Goal: Task Accomplishment & Management: Manage account settings

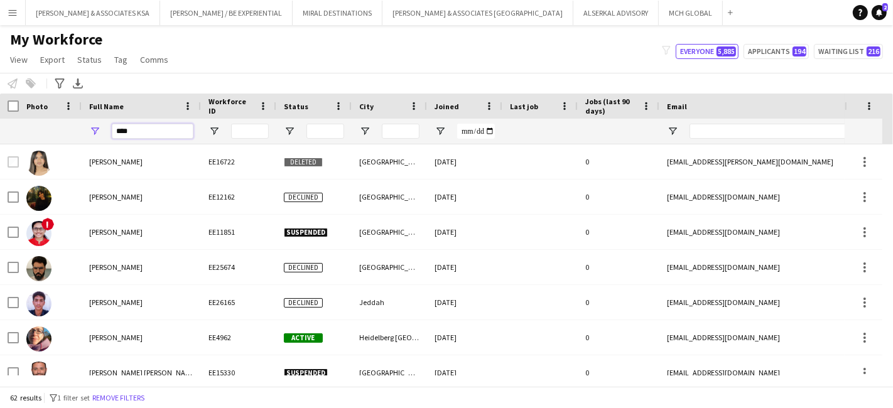
click at [142, 127] on input "****" at bounding box center [153, 131] width 82 height 15
type input "*"
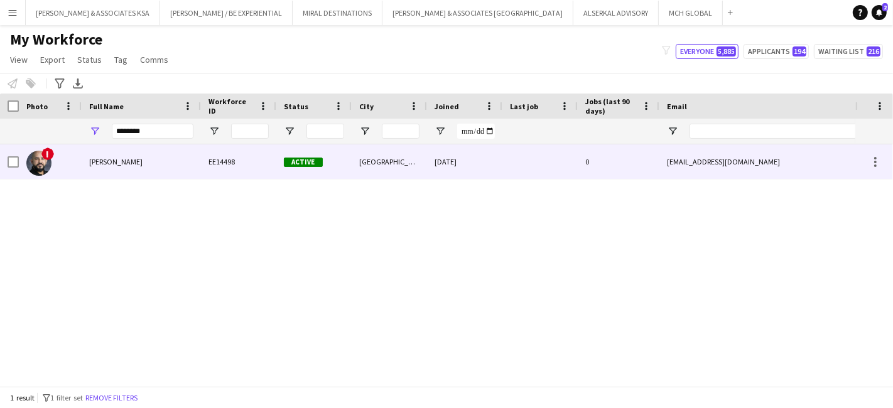
click at [128, 164] on span "[PERSON_NAME]" at bounding box center [115, 161] width 53 height 9
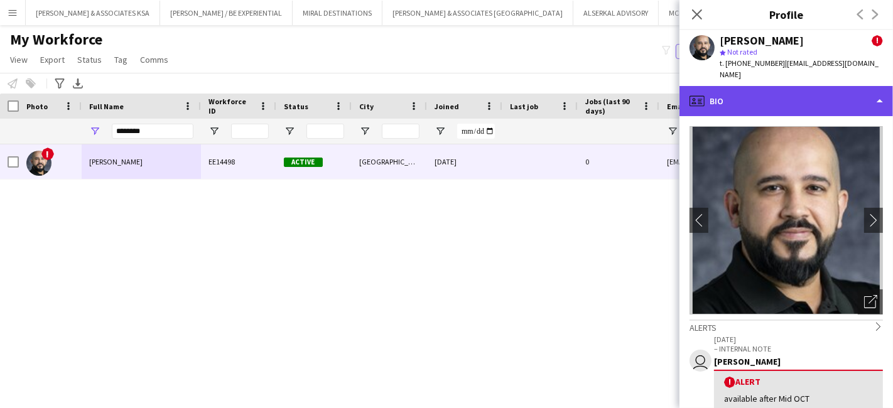
click at [788, 89] on div "profile Bio" at bounding box center [785, 101] width 213 height 30
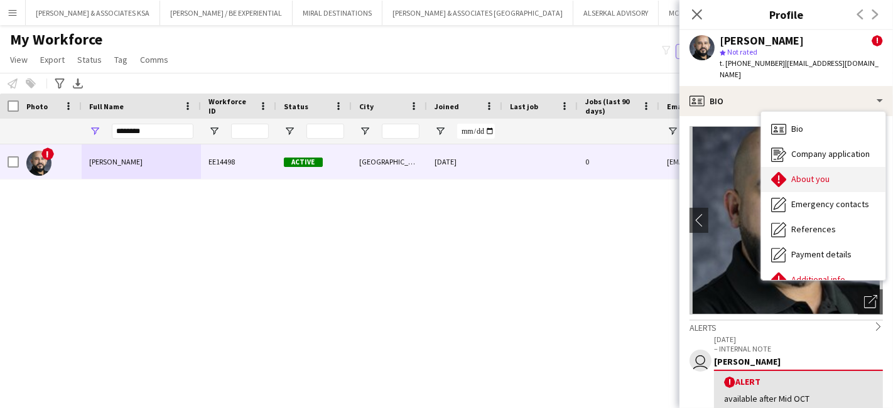
click at [807, 173] on span "About you" at bounding box center [810, 178] width 38 height 11
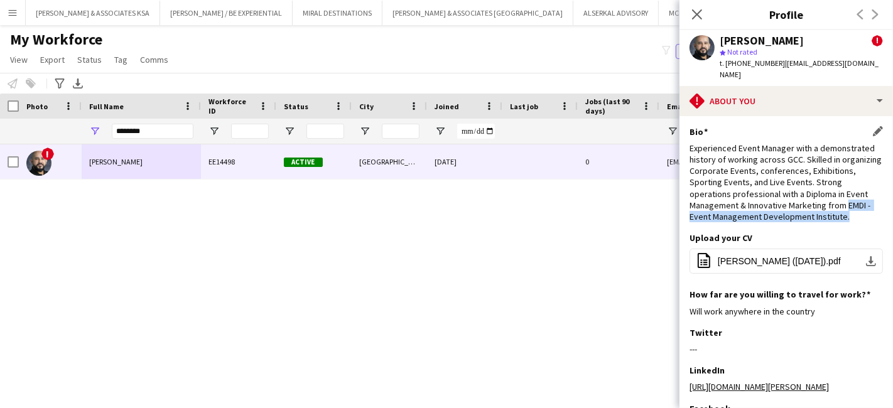
drag, startPoint x: 691, startPoint y: 206, endPoint x: 871, endPoint y: 202, distance: 180.2
click at [871, 202] on div "Experienced Event Manager with a demonstrated history of working across GCC. Sk…" at bounding box center [785, 182] width 193 height 80
copy div "EMDI - Event Management Development Institute."
click at [522, 230] on div "! Rehan Khalid EE14498 Active Dubai 31-08-2023 0 rehan81@gmail.com +971507982050" at bounding box center [427, 259] width 855 height 231
click at [751, 256] on span "Rehan Khalid Resume (SEP 2023).pdf" at bounding box center [778, 261] width 123 height 10
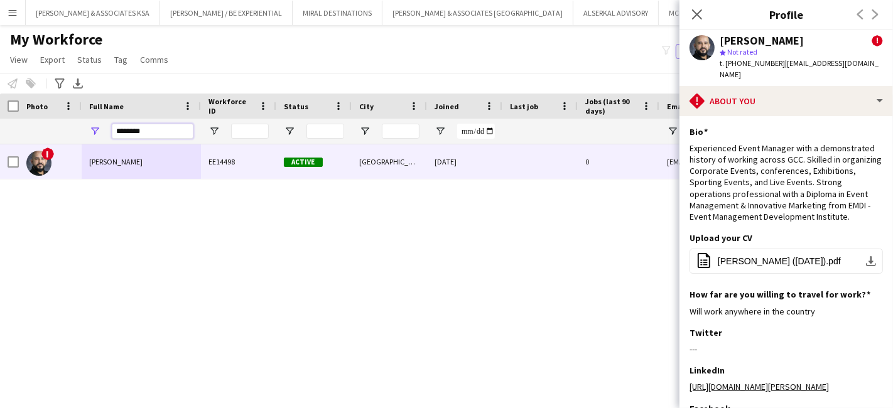
drag, startPoint x: 190, startPoint y: 127, endPoint x: 34, endPoint y: 143, distance: 156.5
click at [34, 143] on div "********" at bounding box center [742, 131] width 1485 height 25
paste input "*******"
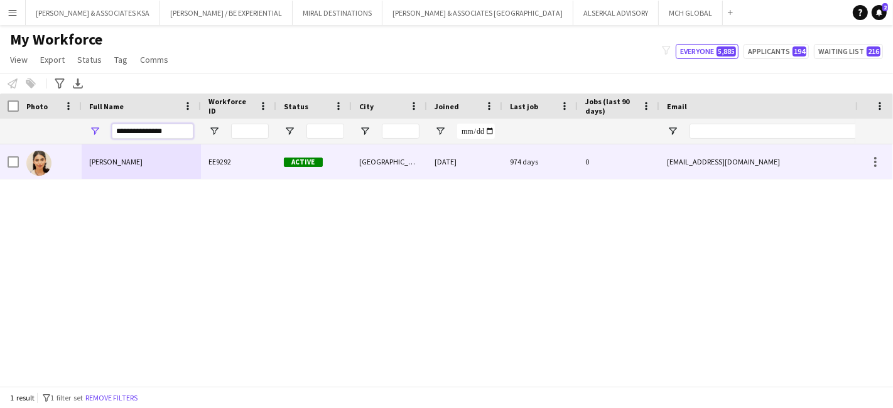
type input "**********"
click at [106, 154] on div "Fatima Mohammad" at bounding box center [141, 161] width 119 height 35
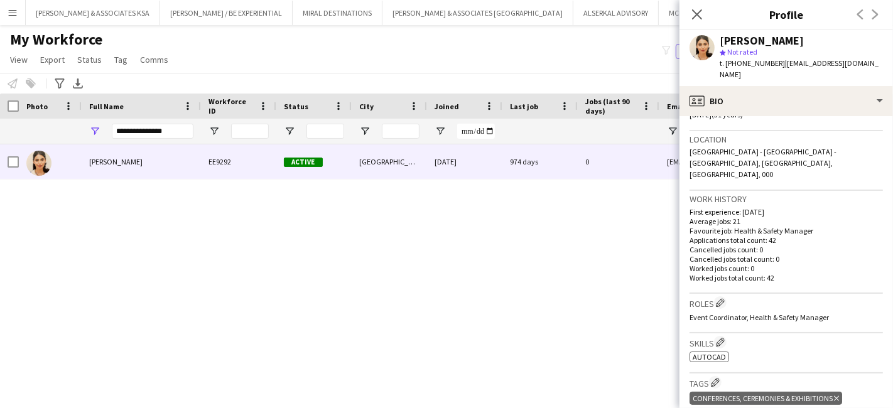
scroll to position [418, 0]
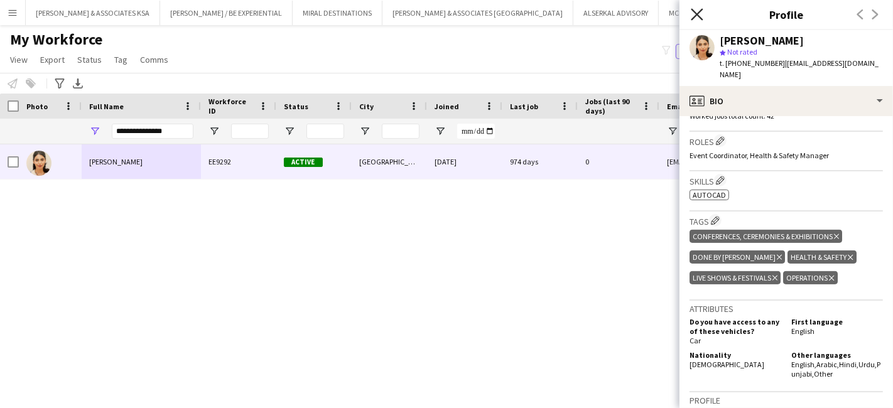
click at [694, 14] on icon "Close pop-in" at bounding box center [696, 14] width 12 height 12
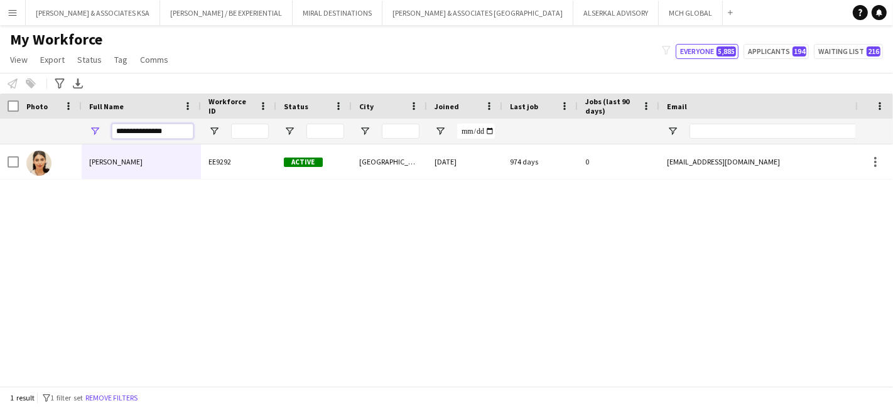
drag, startPoint x: 176, startPoint y: 131, endPoint x: 107, endPoint y: 130, distance: 69.1
click at [107, 130] on div "**********" at bounding box center [141, 131] width 119 height 25
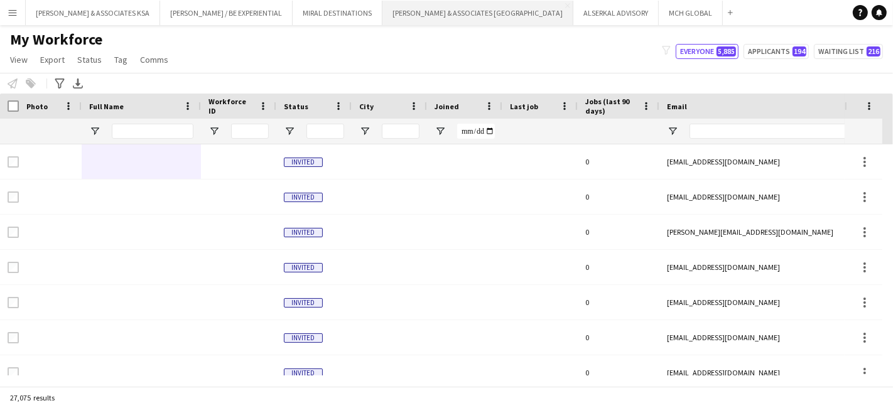
click at [445, 8] on button "RICHARD ATTIAS & ASSOCIATES UAE Close" at bounding box center [477, 13] width 191 height 24
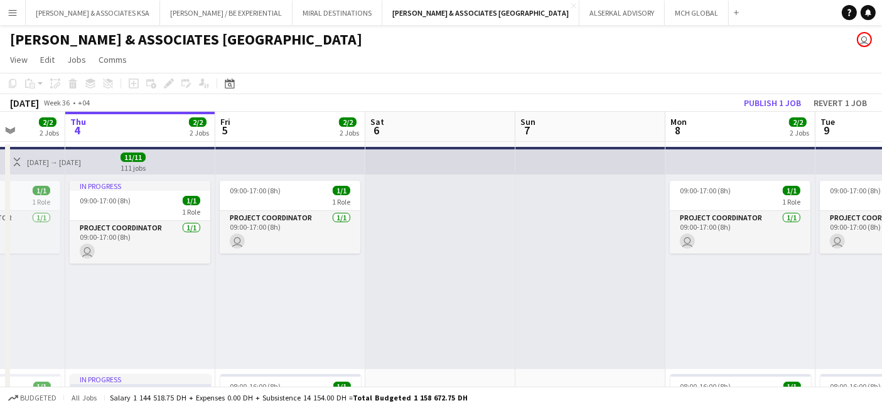
scroll to position [0, 385]
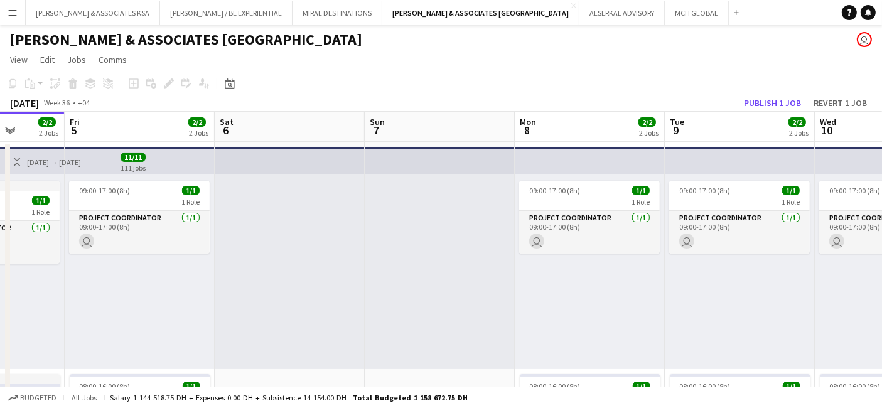
drag, startPoint x: 235, startPoint y: 270, endPoint x: 68, endPoint y: 193, distance: 184.5
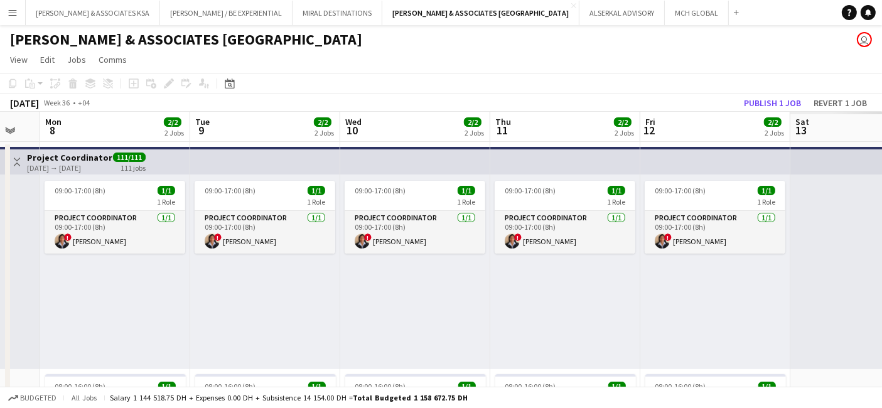
drag, startPoint x: 590, startPoint y: 260, endPoint x: 162, endPoint y: 207, distance: 431.4
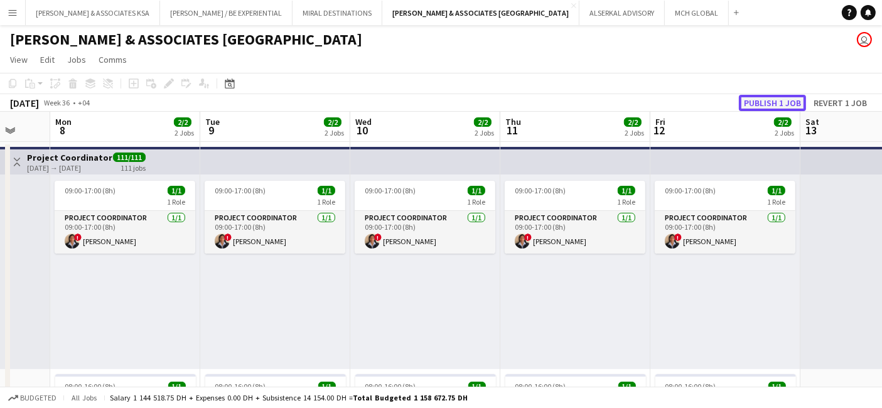
click at [758, 103] on button "Publish 1 job" at bounding box center [772, 103] width 67 height 16
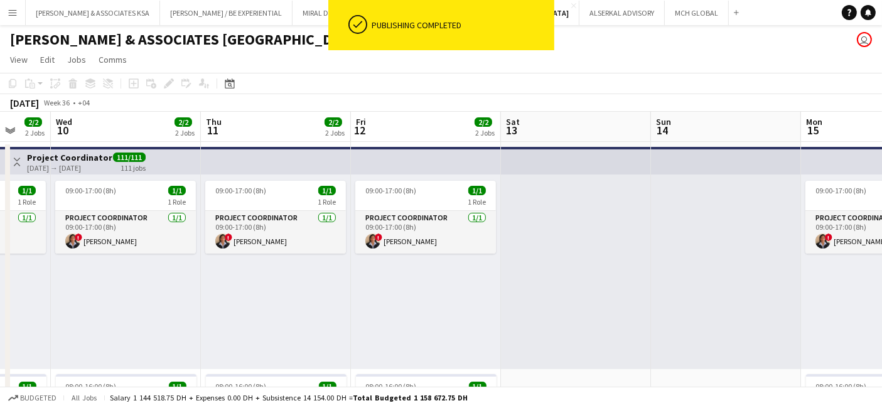
drag, startPoint x: 650, startPoint y: 310, endPoint x: 70, endPoint y: 209, distance: 588.7
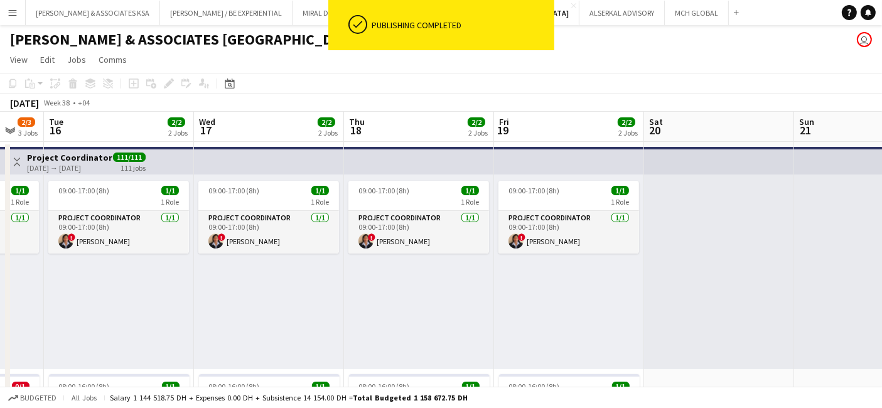
drag, startPoint x: 651, startPoint y: 231, endPoint x: 45, endPoint y: 139, distance: 612.7
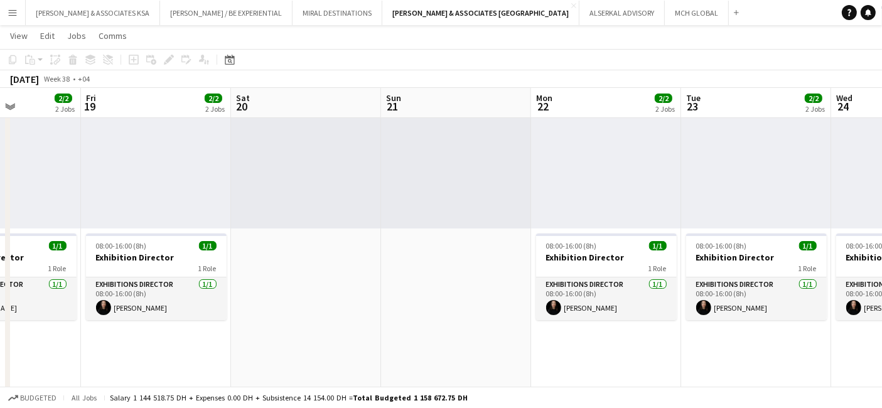
scroll to position [0, 448]
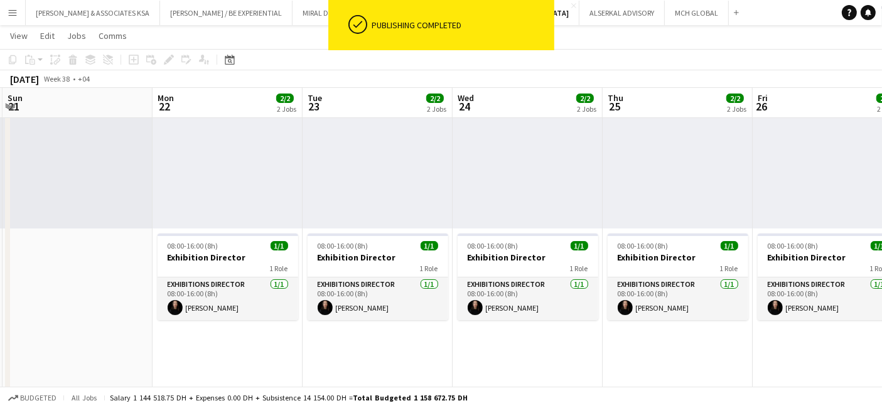
drag, startPoint x: 788, startPoint y: 250, endPoint x: 0, endPoint y: 26, distance: 819.0
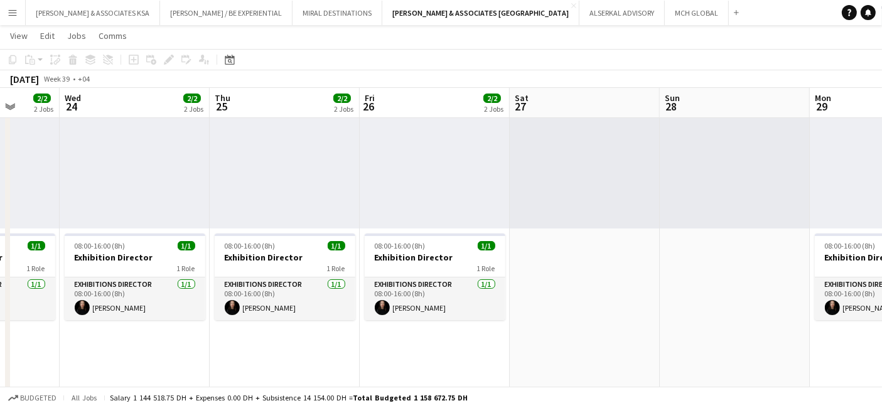
drag, startPoint x: 804, startPoint y: 157, endPoint x: 45, endPoint y: 75, distance: 763.3
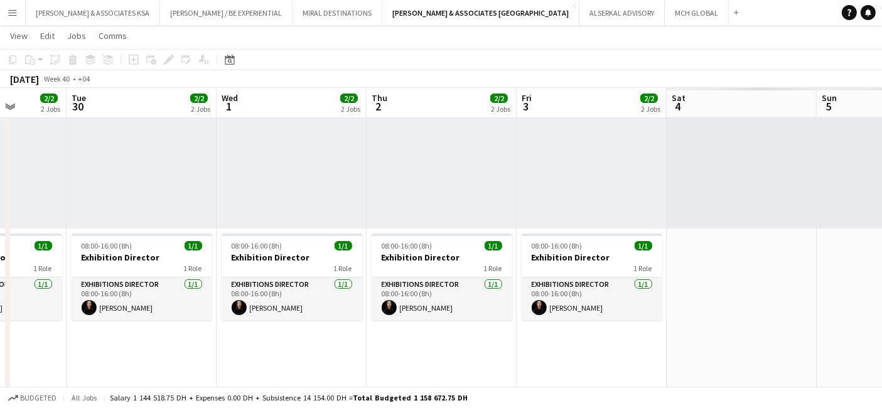
drag, startPoint x: 87, startPoint y: 131, endPoint x: 0, endPoint y: 108, distance: 89.5
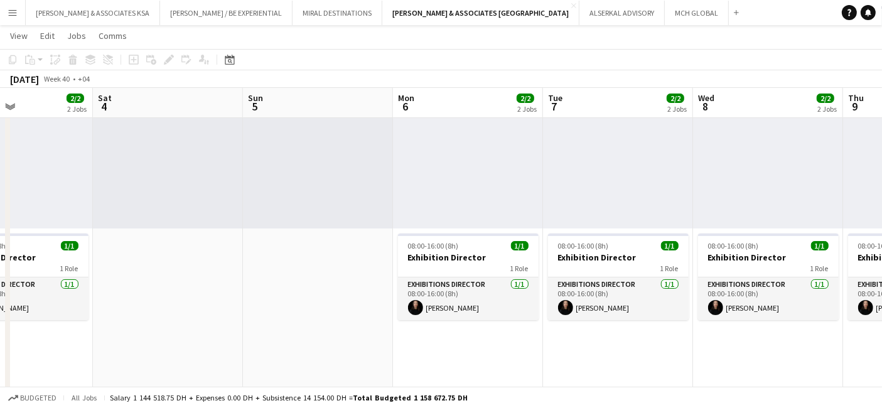
drag, startPoint x: 674, startPoint y: 180, endPoint x: 665, endPoint y: 124, distance: 55.9
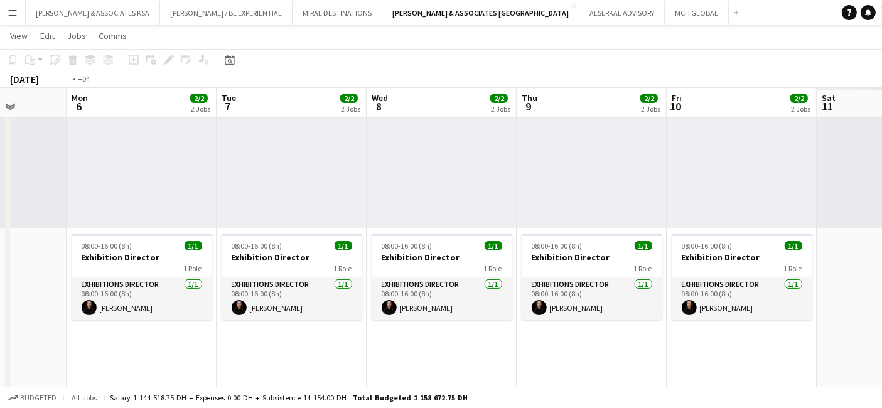
drag, startPoint x: 827, startPoint y: 149, endPoint x: 67, endPoint y: 79, distance: 762.7
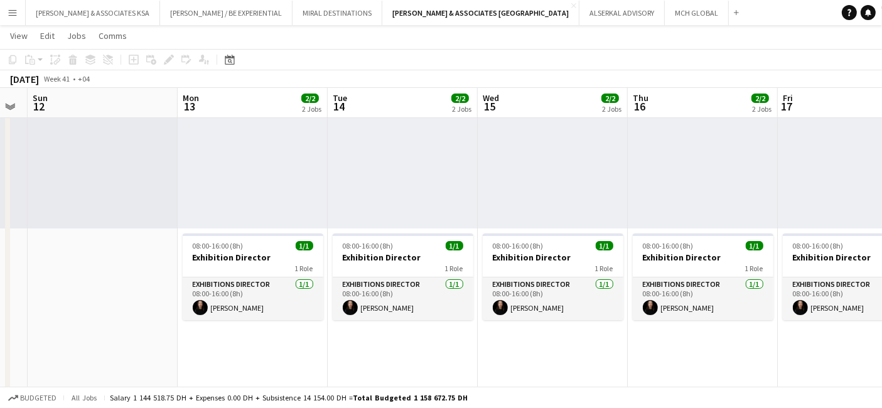
drag, startPoint x: 378, startPoint y: 149, endPoint x: 215, endPoint y: 126, distance: 164.9
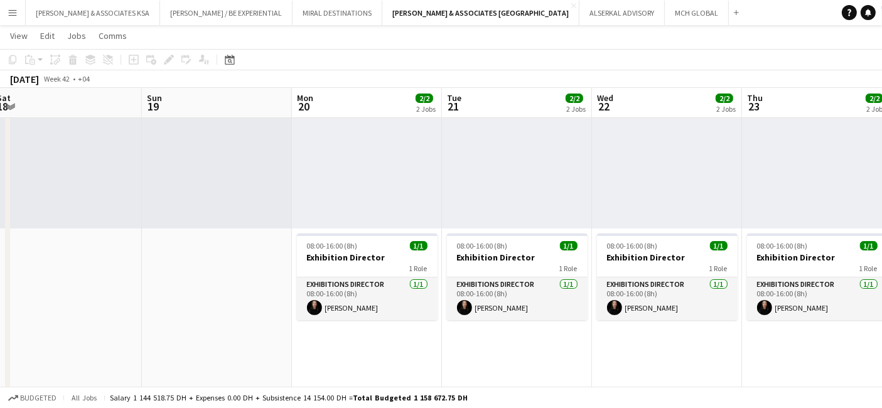
drag, startPoint x: 735, startPoint y: 205, endPoint x: 44, endPoint y: 112, distance: 697.4
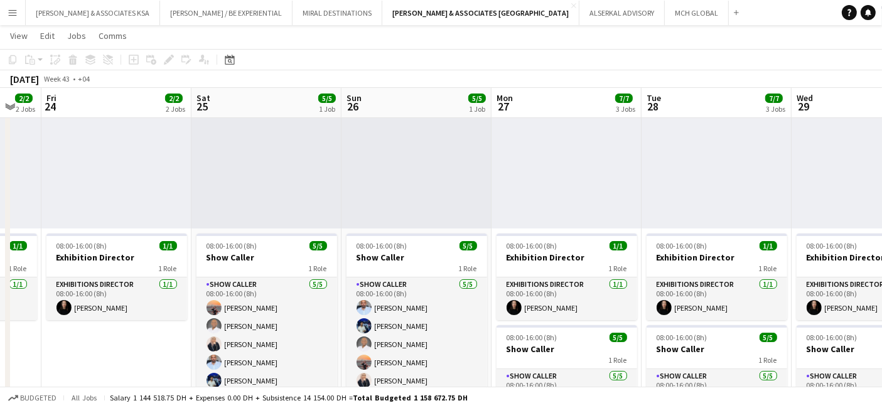
drag, startPoint x: 780, startPoint y: 208, endPoint x: 102, endPoint y: 89, distance: 689.0
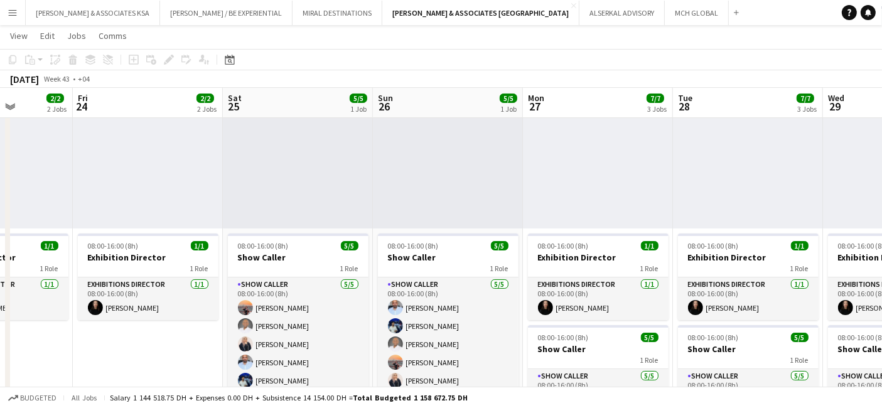
scroll to position [496, 0]
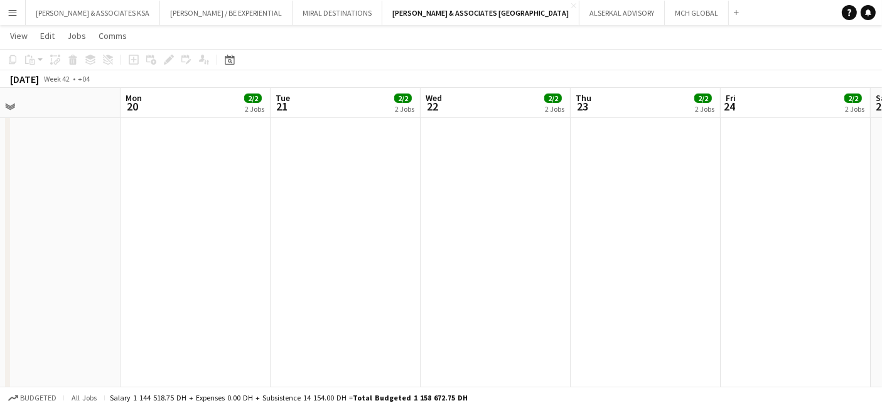
drag, startPoint x: 207, startPoint y: 235, endPoint x: 888, endPoint y: 323, distance: 686.0
click at [882, 322] on html "Menu Boards Boards Boards All jobs Status Workforce Workforce My Workforce Recr…" at bounding box center [441, 358] width 882 height 1708
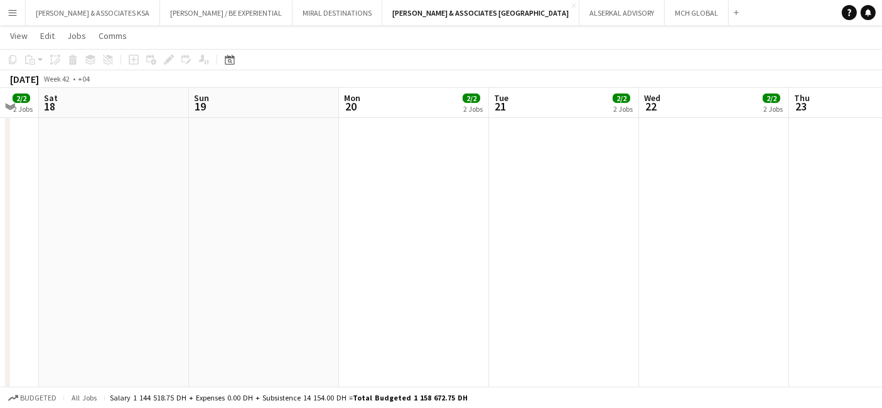
drag, startPoint x: 348, startPoint y: 260, endPoint x: 822, endPoint y: 322, distance: 477.9
click at [823, 321] on app-calendar-viewport "Thu 16 2/2 2 Jobs Fri 17 2/2 2 Jobs Sat 18 Sun 19 Mon 20 2/2 2 Jobs Tue 21 2/2 …" at bounding box center [441, 371] width 882 height 1638
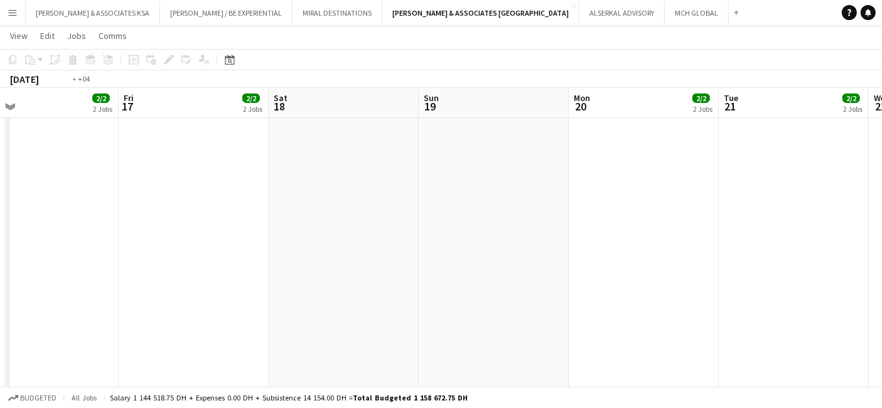
drag, startPoint x: 318, startPoint y: 251, endPoint x: 672, endPoint y: 277, distance: 354.9
click at [747, 272] on app-calendar-viewport "Tue 14 2/2 2 Jobs Wed 15 2/2 2 Jobs Thu 16 2/2 2 Jobs Fri 17 2/2 2 Jobs Sat 18 …" at bounding box center [441, 371] width 882 height 1638
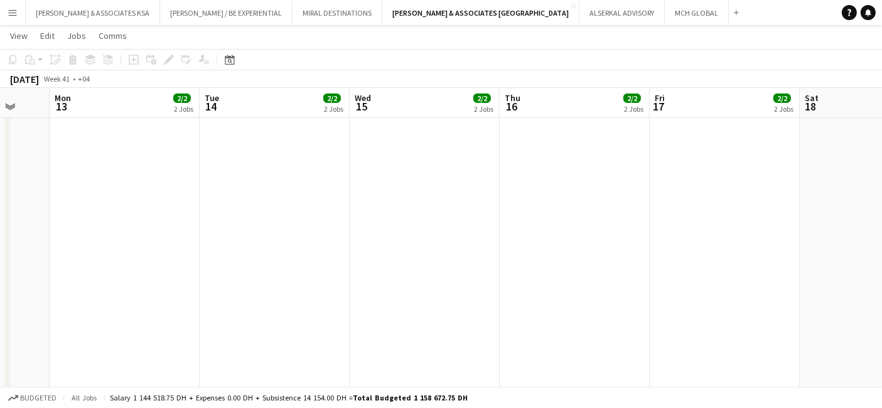
drag, startPoint x: 385, startPoint y: 266, endPoint x: 597, endPoint y: 290, distance: 213.6
click at [621, 291] on app-calendar-viewport "Fri 10 2/2 2 Jobs Sat 11 Sun 12 Mon 13 2/2 2 Jobs Tue 14 2/2 2 Jobs Wed 15 2/2 …" at bounding box center [441, 371] width 882 height 1638
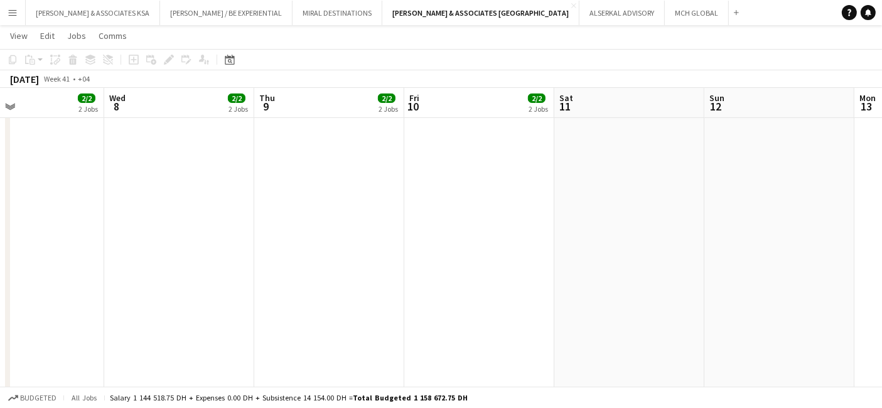
drag, startPoint x: 380, startPoint y: 268, endPoint x: 623, endPoint y: 363, distance: 261.3
click at [882, 390] on html "Menu Boards Boards Boards All jobs Status Workforce Workforce My Workforce Recr…" at bounding box center [441, 358] width 882 height 1708
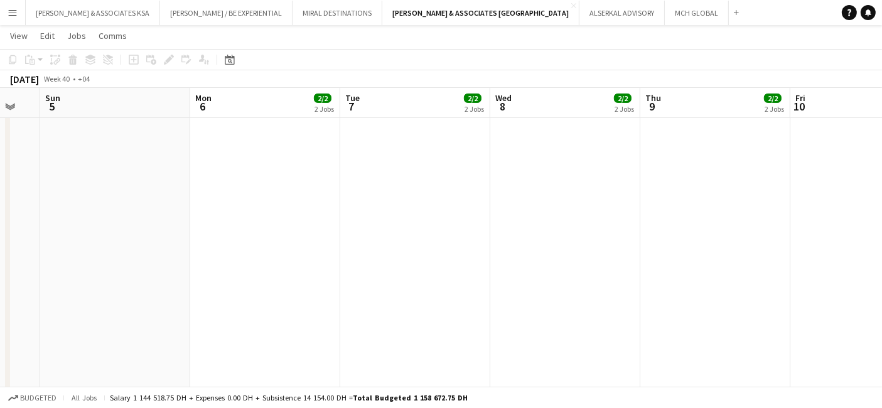
drag, startPoint x: 434, startPoint y: 352, endPoint x: 182, endPoint y: 341, distance: 251.9
click at [882, 407] on html "Menu Boards Boards Boards All jobs Status Workforce Workforce My Workforce Recr…" at bounding box center [441, 358] width 882 height 1708
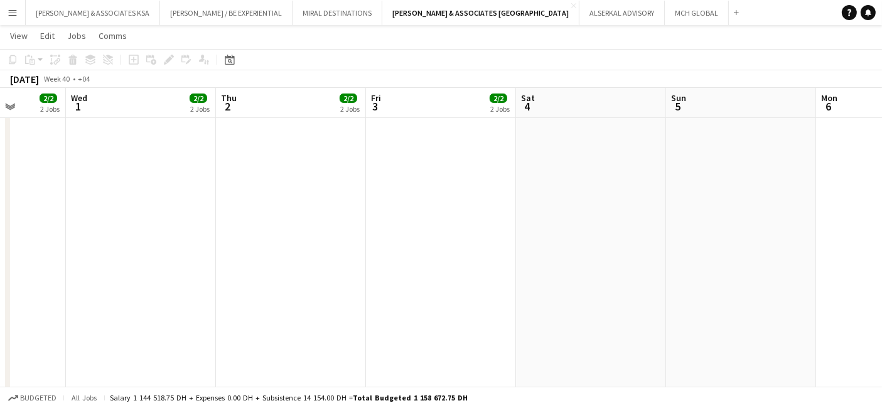
drag, startPoint x: 549, startPoint y: 347, endPoint x: 834, endPoint y: 368, distance: 285.1
click at [834, 368] on app-calendar-viewport "Sun 28 Mon 29 2/2 2 Jobs Tue 30 2/2 2 Jobs Wed 1 2/2 2 Jobs Thu 2 2/2 2 Jobs Fr…" at bounding box center [441, 371] width 882 height 1638
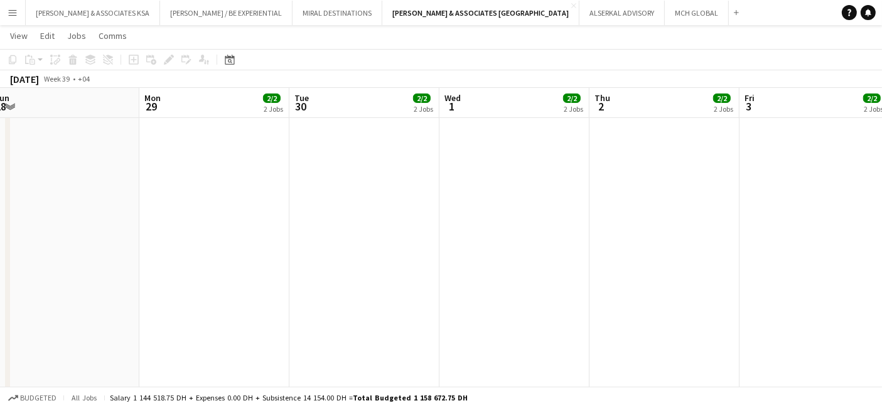
drag, startPoint x: 289, startPoint y: 296, endPoint x: 190, endPoint y: 272, distance: 102.8
click at [668, 314] on app-calendar-viewport "Fri 26 2/2 2 Jobs Sat 27 Sun 28 Mon 29 2/2 2 Jobs Tue 30 2/2 2 Jobs Wed 1 2/2 2…" at bounding box center [441, 371] width 882 height 1638
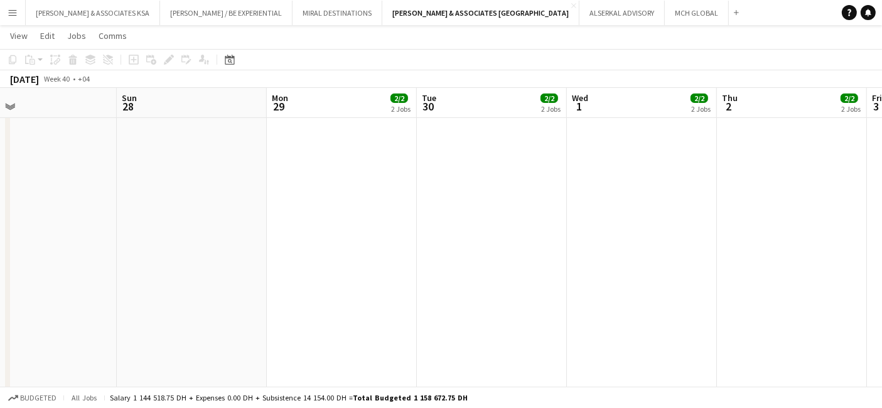
drag, startPoint x: 577, startPoint y: 292, endPoint x: 662, endPoint y: 292, distance: 84.7
click at [662, 292] on app-calendar-viewport "Thu 25 2/2 2 Jobs Fri 26 2/2 2 Jobs Sat 27 Sun 28 Mon 29 2/2 2 Jobs Tue 30 2/2 …" at bounding box center [441, 371] width 882 height 1638
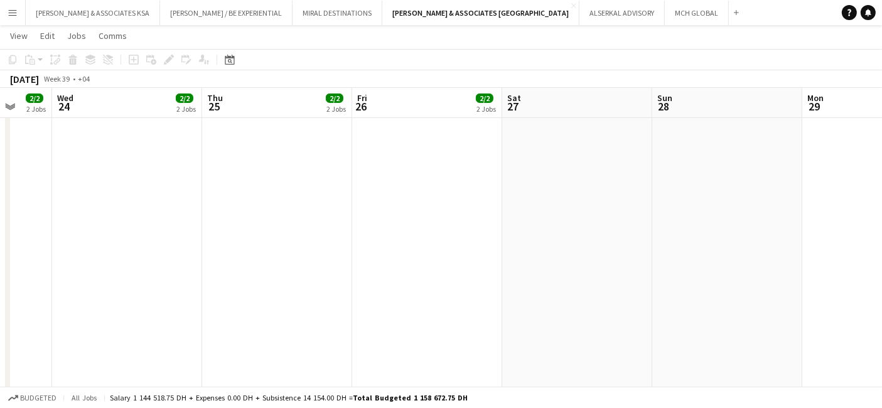
scroll to position [0, 363]
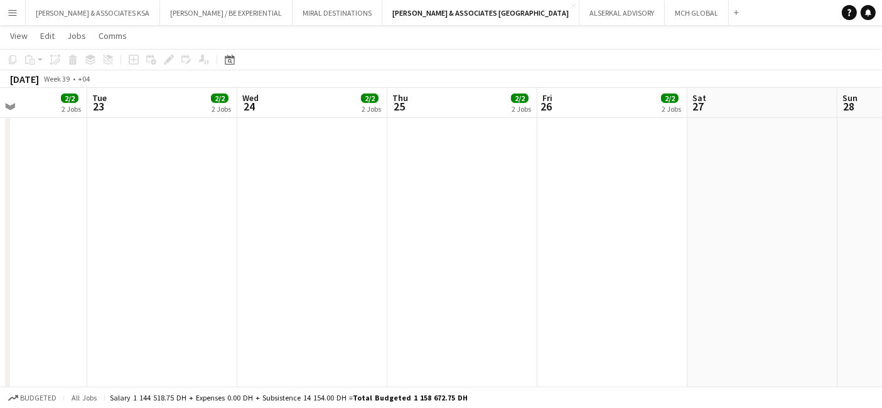
drag, startPoint x: 489, startPoint y: 277, endPoint x: 530, endPoint y: 277, distance: 41.4
click at [530, 277] on app-calendar-viewport "Sat 20 Sun 21 Mon 22 2/2 2 Jobs Tue 23 2/2 2 Jobs Wed 24 2/2 2 Jobs Thu 25 2/2 …" at bounding box center [441, 371] width 882 height 1638
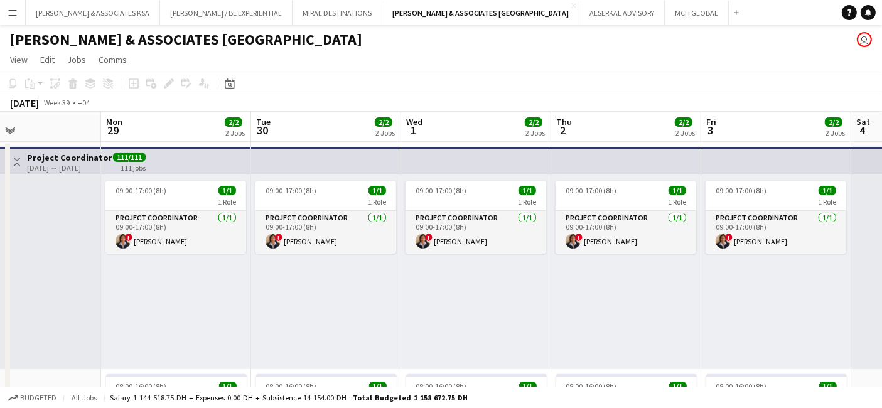
scroll to position [0, 427]
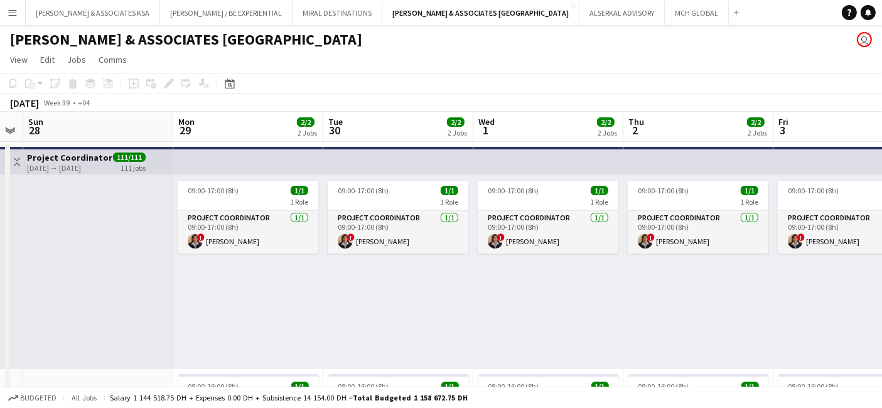
drag, startPoint x: 678, startPoint y: 309, endPoint x: 0, endPoint y: 166, distance: 692.9
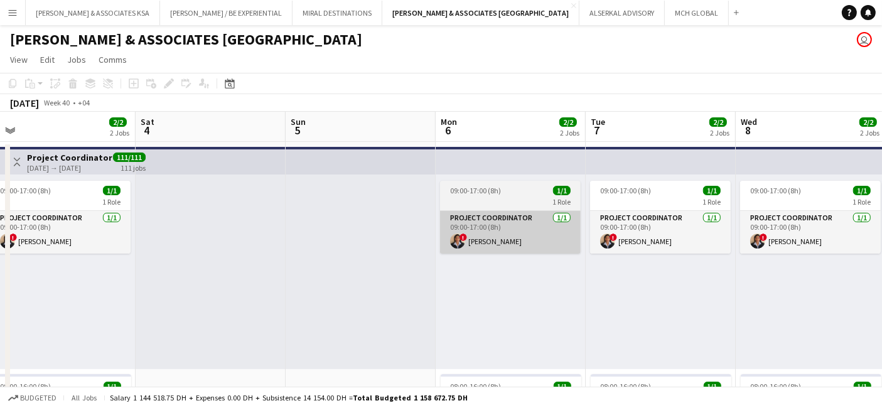
drag, startPoint x: 787, startPoint y: 304, endPoint x: 487, endPoint y: 253, distance: 304.3
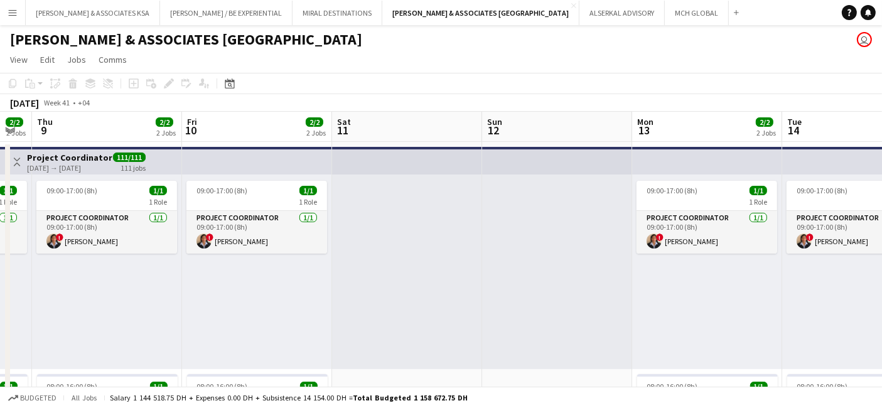
drag, startPoint x: 334, startPoint y: 259, endPoint x: 402, endPoint y: 230, distance: 73.7
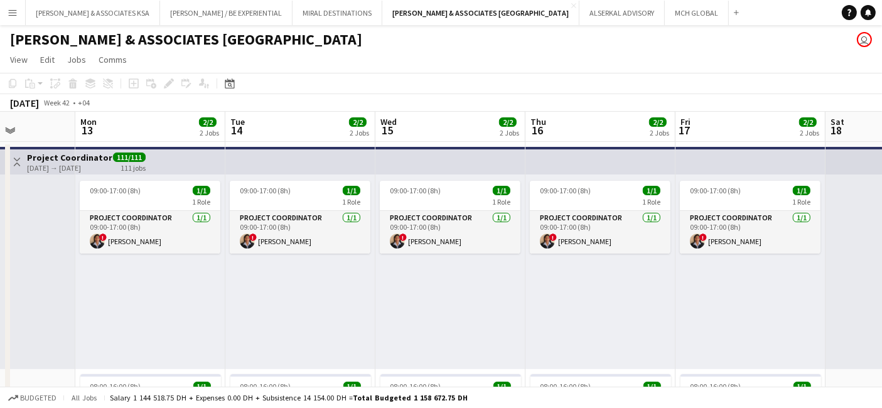
drag, startPoint x: 857, startPoint y: 284, endPoint x: 0, endPoint y: 204, distance: 860.5
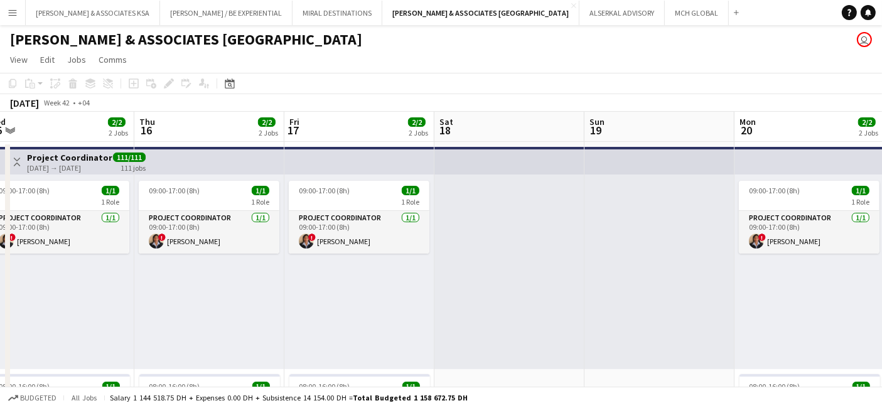
drag, startPoint x: 743, startPoint y: 284, endPoint x: 142, endPoint y: 210, distance: 605.1
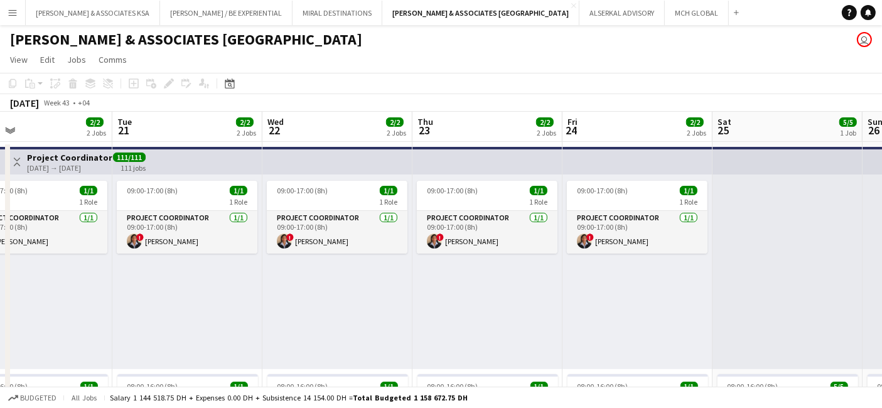
drag, startPoint x: 591, startPoint y: 263, endPoint x: 285, endPoint y: 223, distance: 308.2
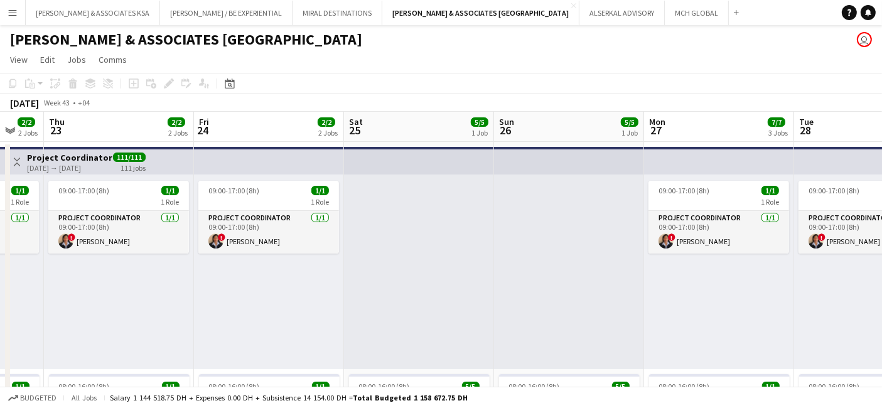
drag, startPoint x: 517, startPoint y: 256, endPoint x: 254, endPoint y: 199, distance: 269.7
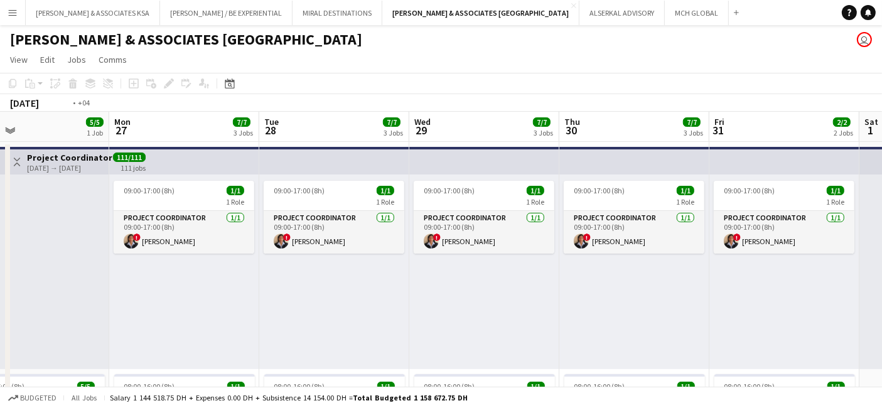
drag
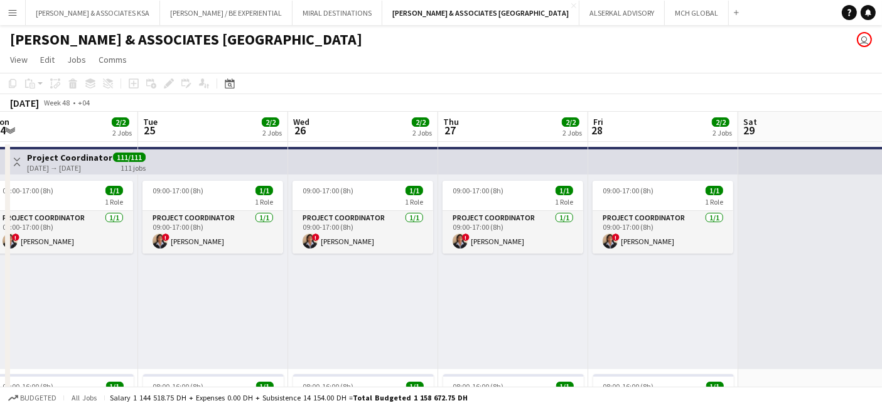
scroll to position [0, 444]
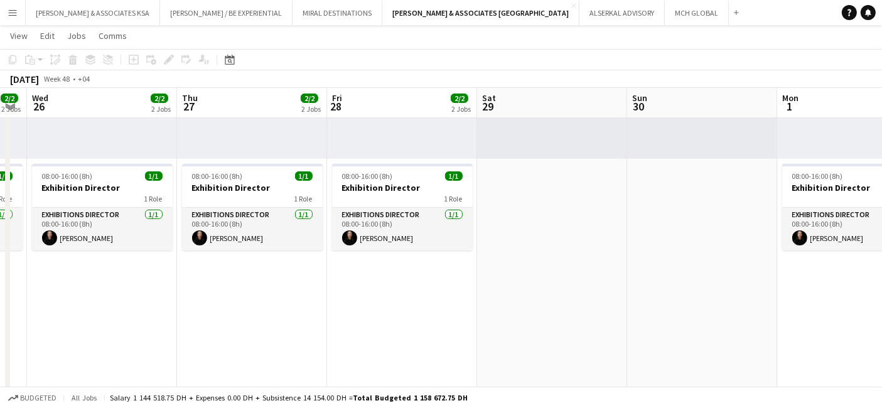
scroll to position [0, 369]
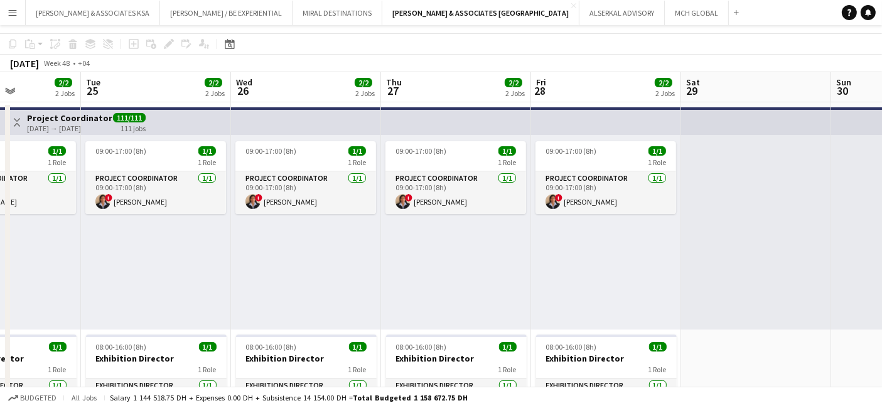
scroll to position [0, 0]
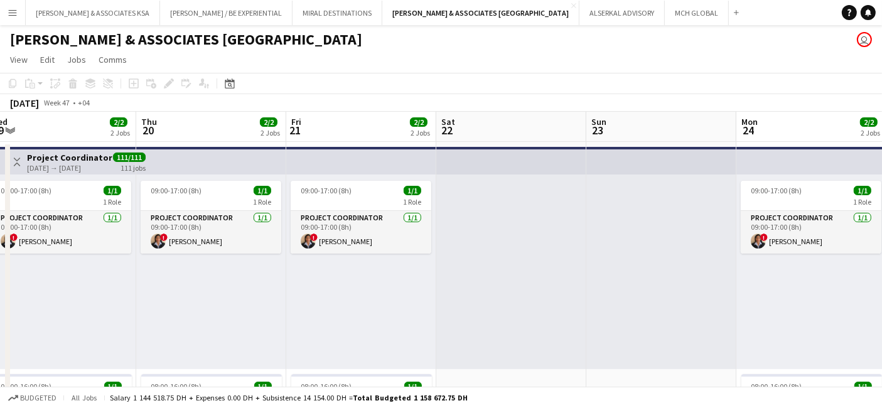
scroll to position [0, 361]
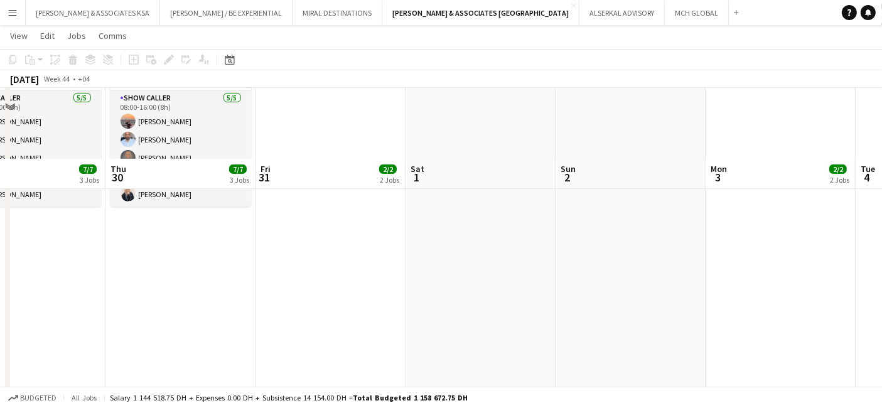
scroll to position [348, 0]
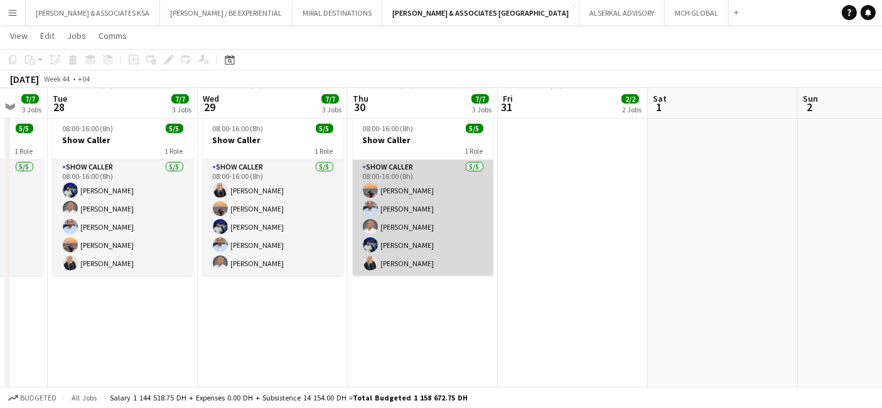
click at [414, 179] on app-card-role "Show Caller 5/5 08:00-16:00 (8h) Dana Alnaji WAEL BITAR Rami Farouk Gustavo Col…" at bounding box center [423, 217] width 141 height 115
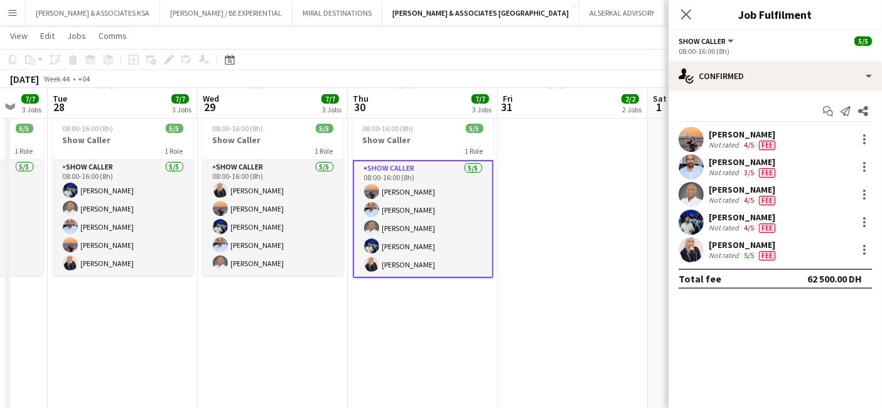
click at [722, 133] on div "Dana Alnaji" at bounding box center [743, 134] width 69 height 11
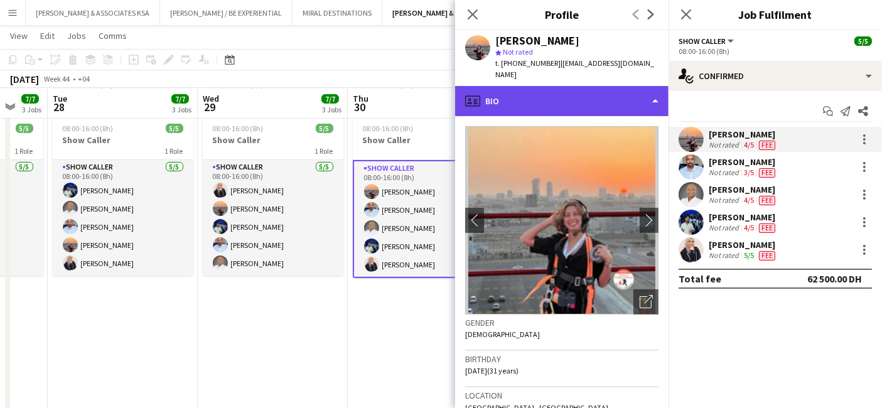
click at [525, 86] on div "profile Bio" at bounding box center [561, 101] width 213 height 30
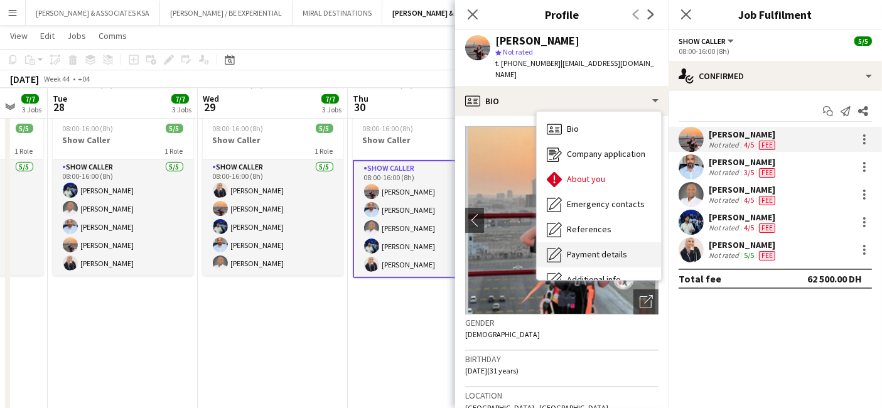
click at [589, 249] on span "Payment details" at bounding box center [597, 254] width 60 height 11
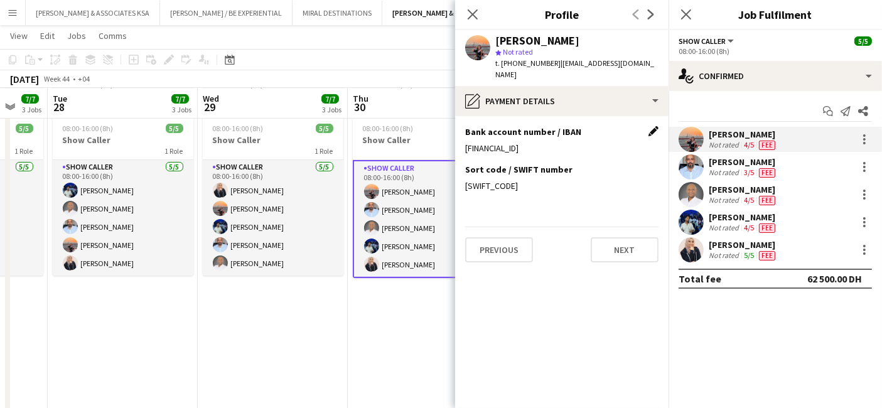
click at [653, 126] on app-icon "Edit this field" at bounding box center [653, 131] width 10 height 10
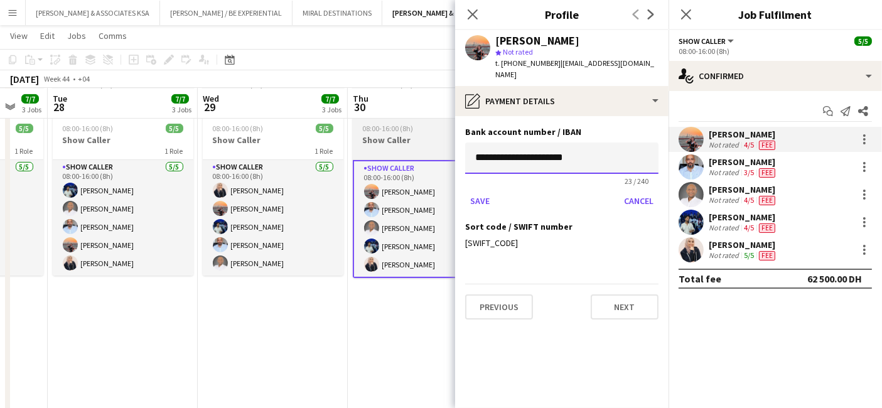
drag, startPoint x: 617, startPoint y: 146, endPoint x: 407, endPoint y: 156, distance: 209.9
paste input "**********"
type input "**********"
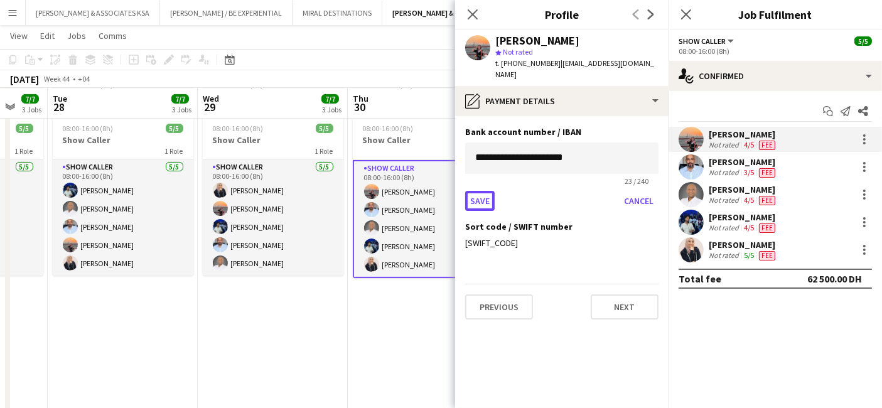
click at [480, 191] on button "Save" at bounding box center [480, 201] width 30 height 20
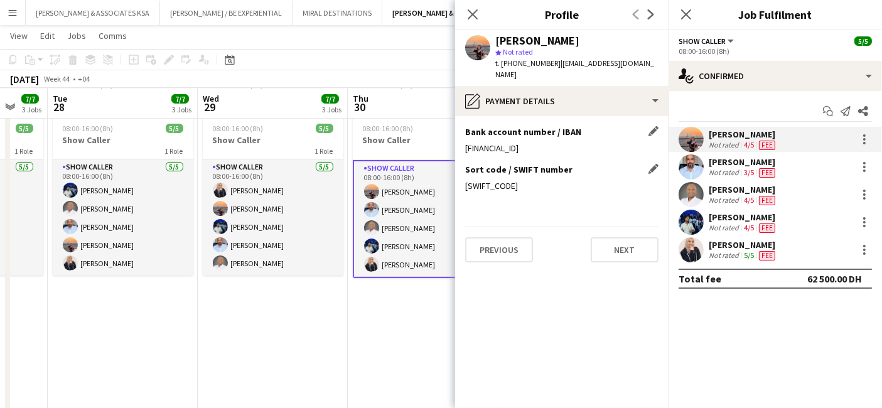
drag, startPoint x: 651, startPoint y: 157, endPoint x: 555, endPoint y: 180, distance: 98.8
click at [641, 164] on div "Sort code / SWIFT number Edit this field" at bounding box center [561, 169] width 193 height 11
click at [653, 164] on app-icon "Edit this field" at bounding box center [653, 169] width 10 height 10
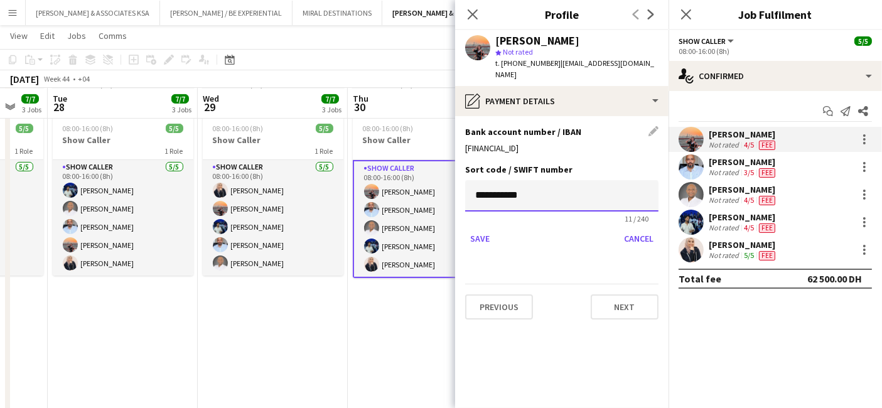
drag, startPoint x: 550, startPoint y: 187, endPoint x: 386, endPoint y: 191, distance: 164.5
click at [469, 228] on button "Save" at bounding box center [480, 238] width 30 height 20
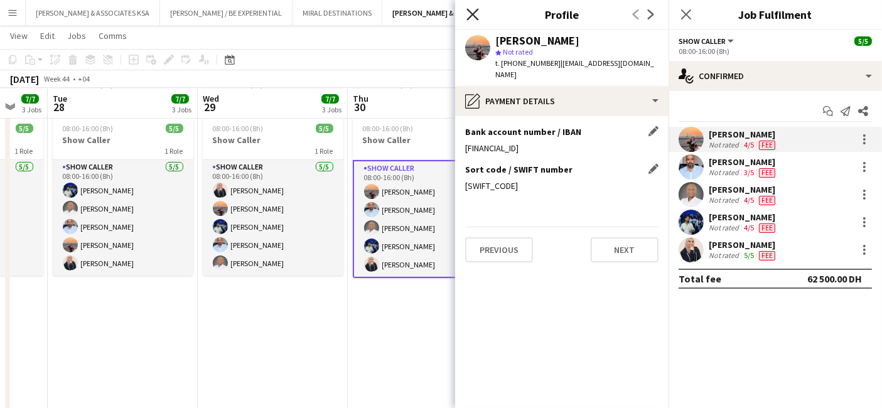
click at [471, 16] on icon at bounding box center [472, 14] width 12 height 12
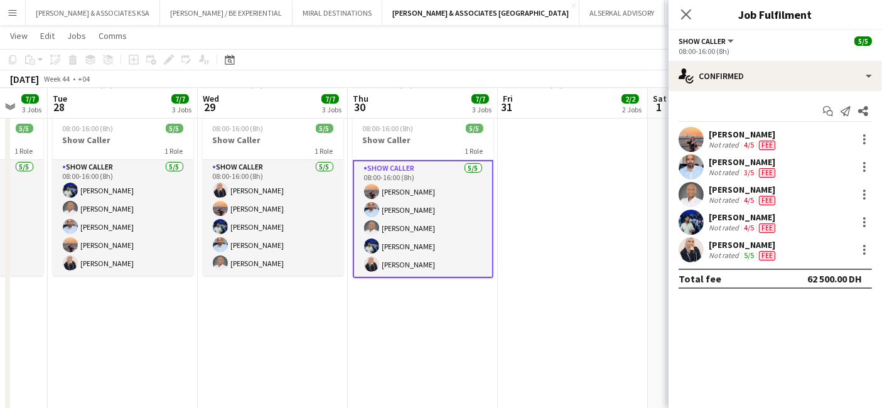
click at [714, 130] on div "Dana Alnaji" at bounding box center [743, 134] width 69 height 11
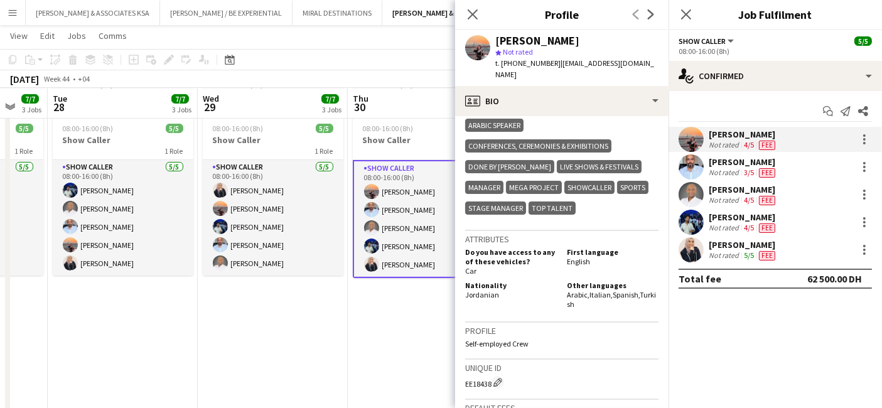
scroll to position [628, 0]
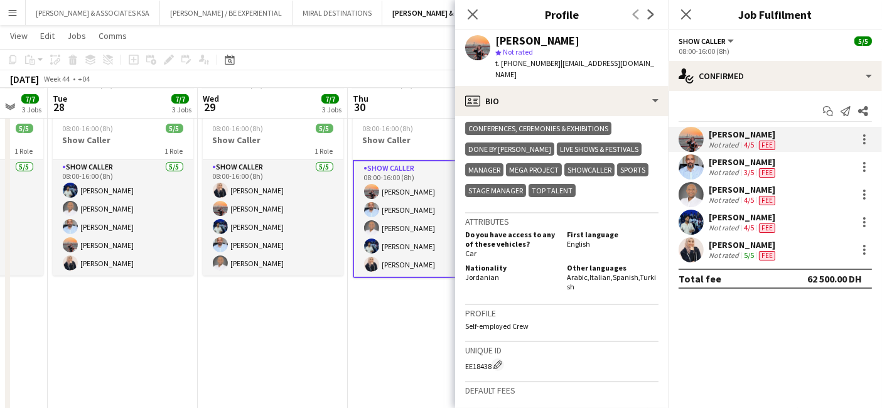
drag, startPoint x: 498, startPoint y: 251, endPoint x: 466, endPoint y: 254, distance: 32.2
click at [466, 263] on div "Nationality Jordanian" at bounding box center [513, 277] width 97 height 28
copy span "Jordanian"
click at [386, 56] on app-toolbar "Copy Paste Paste Ctrl+V Paste with crew Ctrl+Shift+V Paste linked Job Delete Gr…" at bounding box center [441, 59] width 882 height 21
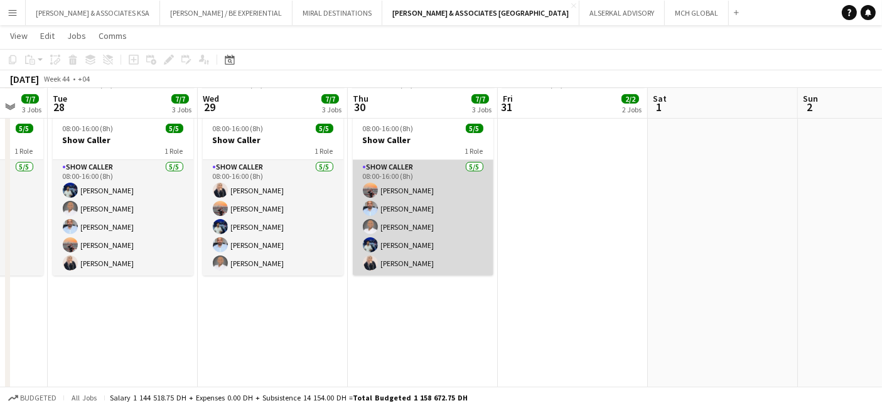
click at [400, 221] on app-card-role "Show Caller 5/5 08:00-16:00 (8h) Dana Alnaji WAEL BITAR Rami Farouk Gustavo Col…" at bounding box center [423, 217] width 141 height 115
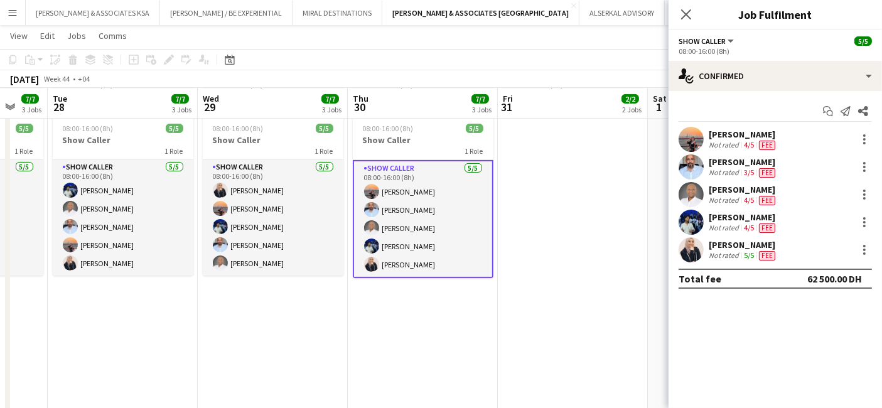
click at [708, 187] on div "Rami Farouk Not rated 4/5 Fee" at bounding box center [774, 194] width 213 height 25
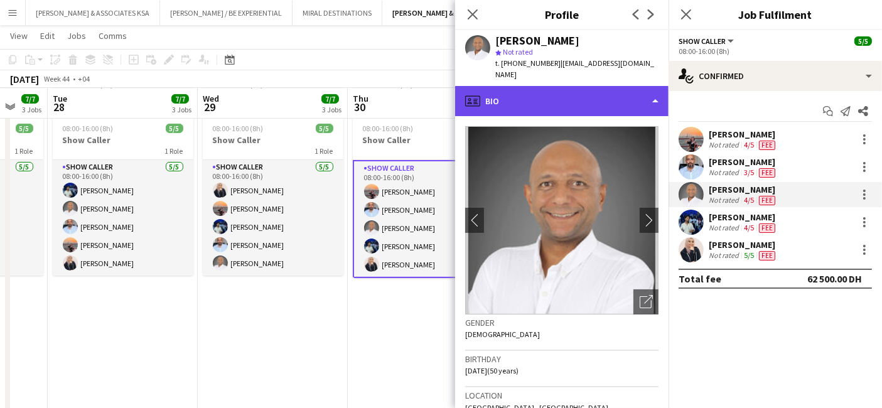
click at [537, 87] on div "profile Bio" at bounding box center [561, 101] width 213 height 30
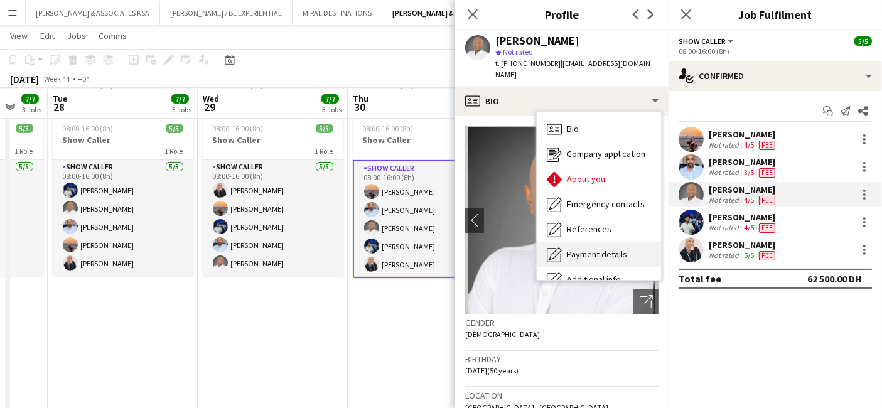
click at [581, 242] on div "Payment details Payment details" at bounding box center [599, 254] width 124 height 25
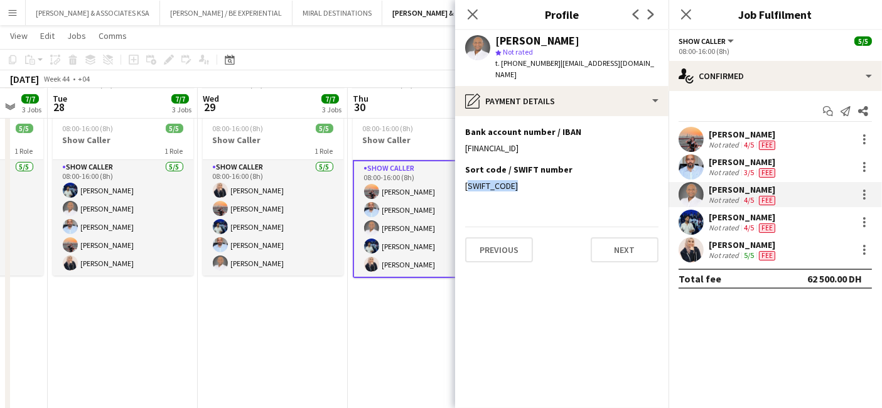
drag, startPoint x: 515, startPoint y: 175, endPoint x: 464, endPoint y: 180, distance: 51.7
click at [464, 180] on app-section-data-types "Bank account number / IBAN Edit this field AE640260001014302616601 Sort code / …" at bounding box center [561, 262] width 213 height 292
copy div "EBILAEADXXX"
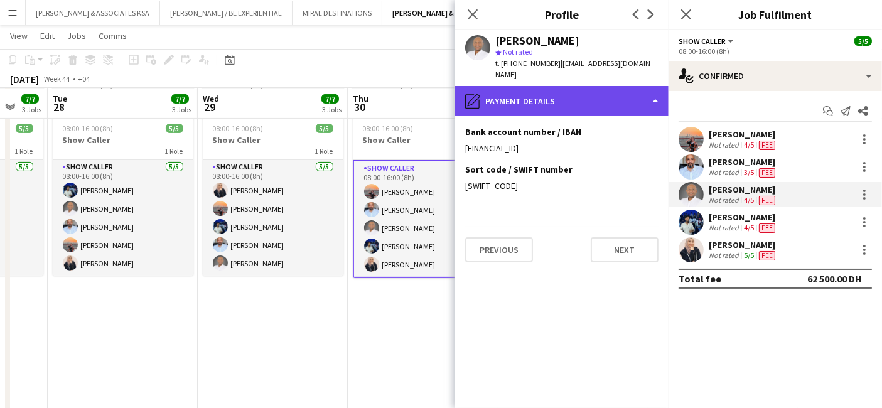
click at [509, 86] on div "pencil4 Payment details" at bounding box center [561, 101] width 213 height 30
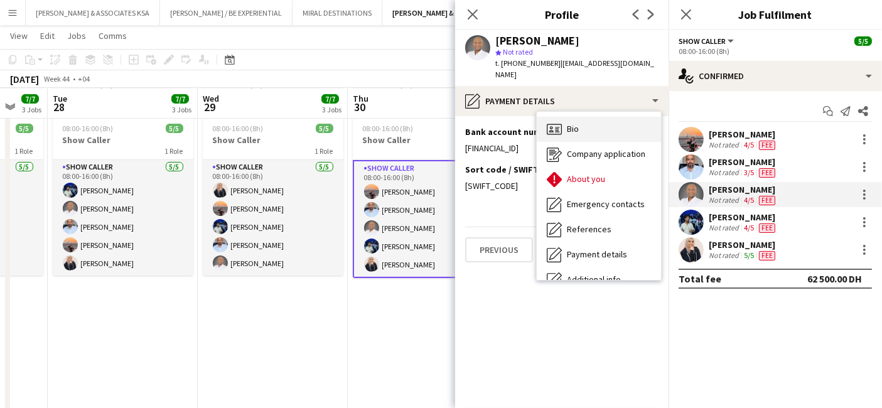
click at [581, 117] on div "Bio Bio" at bounding box center [599, 129] width 124 height 25
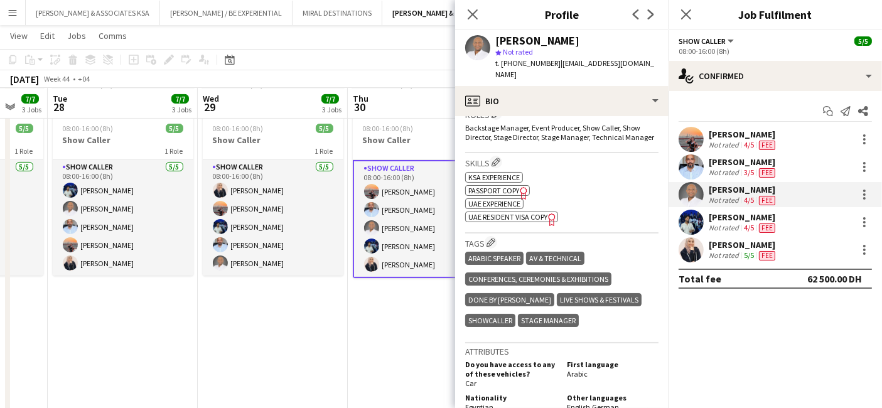
scroll to position [557, 0]
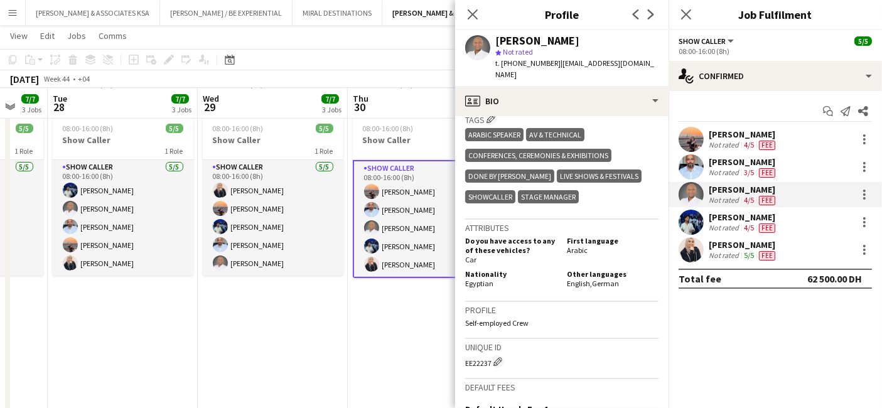
drag, startPoint x: 498, startPoint y: 267, endPoint x: 462, endPoint y: 270, distance: 35.9
click at [462, 270] on app-crew-profile-bio "chevron-left chevron-right Open photos pop-in Gender Male Birthday 25-05-1975 (…" at bounding box center [561, 262] width 213 height 292
copy span "Egyptian"
click at [728, 163] on div "WAEL BITAR" at bounding box center [743, 161] width 69 height 11
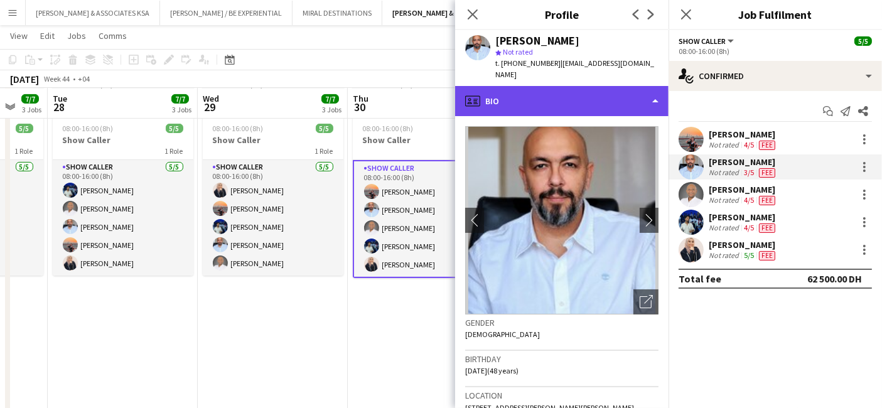
click at [552, 92] on div "profile Bio" at bounding box center [561, 101] width 213 height 30
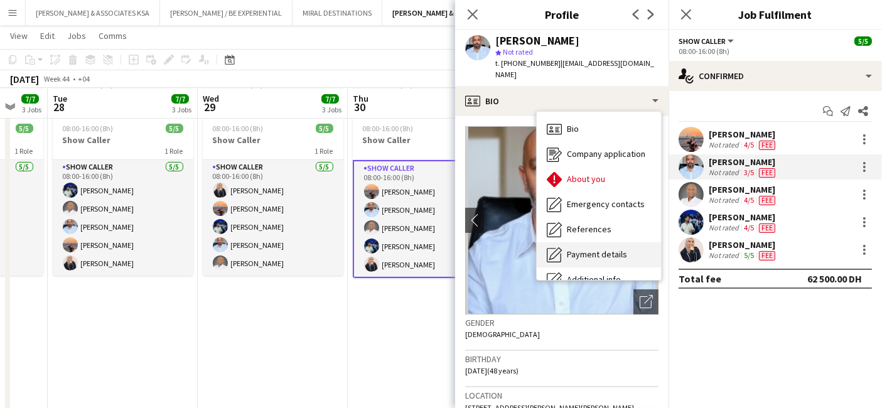
click at [593, 242] on div "Payment details Payment details" at bounding box center [599, 254] width 124 height 25
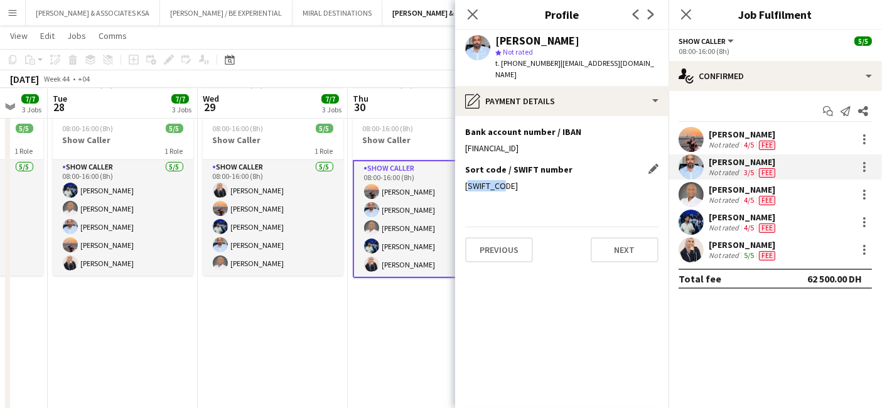
drag, startPoint x: 501, startPoint y: 173, endPoint x: 466, endPoint y: 174, distance: 35.2
click at [466, 180] on div "SABBSARI" at bounding box center [561, 185] width 193 height 11
copy div "SABBSARI"
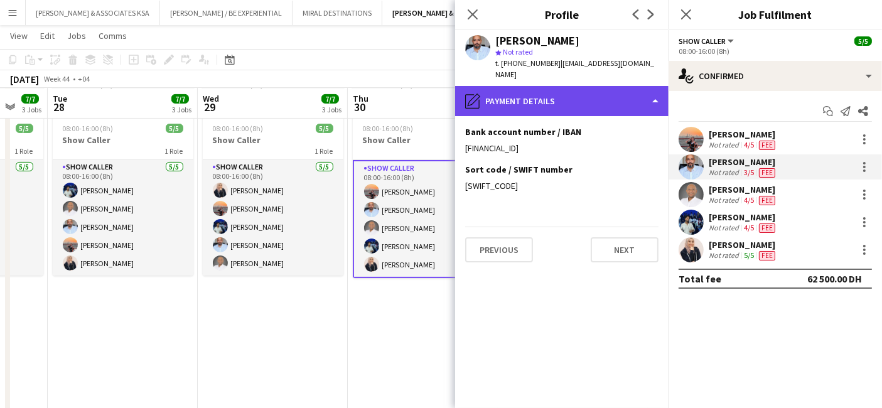
click at [547, 86] on div "pencil4 Payment details" at bounding box center [561, 101] width 213 height 30
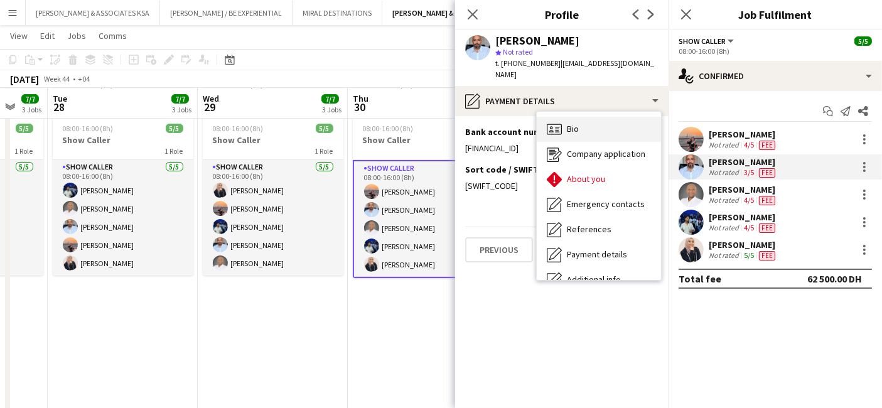
click at [577, 123] on span "Bio" at bounding box center [573, 128] width 12 height 11
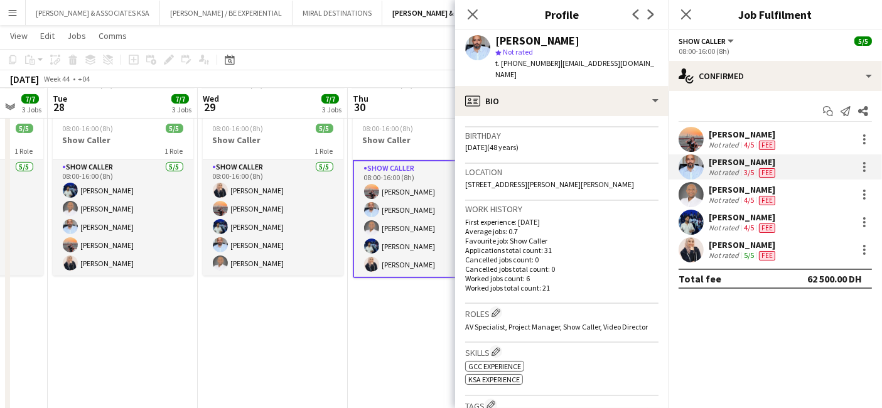
scroll to position [418, 0]
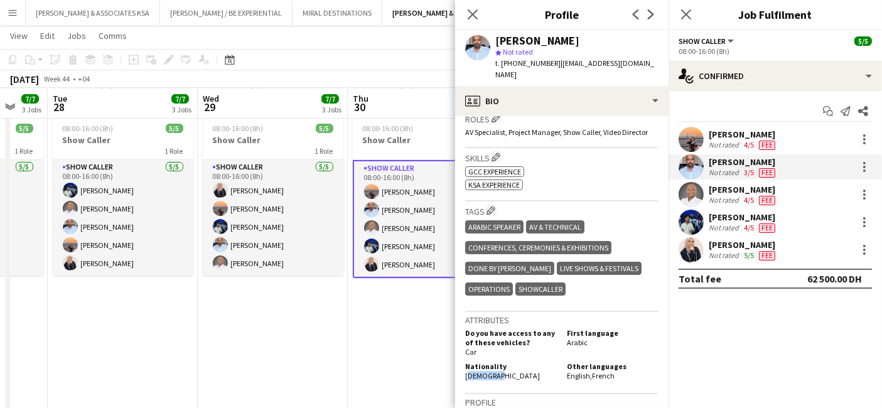
drag, startPoint x: 500, startPoint y: 368, endPoint x: 463, endPoint y: 377, distance: 38.7
click at [463, 377] on app-crew-profile-bio "chevron-left chevron-right Open photos pop-in Gender Male Birthday 01-09-1977 (…" at bounding box center [561, 262] width 213 height 292
copy span "Lebanese"
click at [723, 218] on div "Gustavo Collesi" at bounding box center [743, 217] width 69 height 11
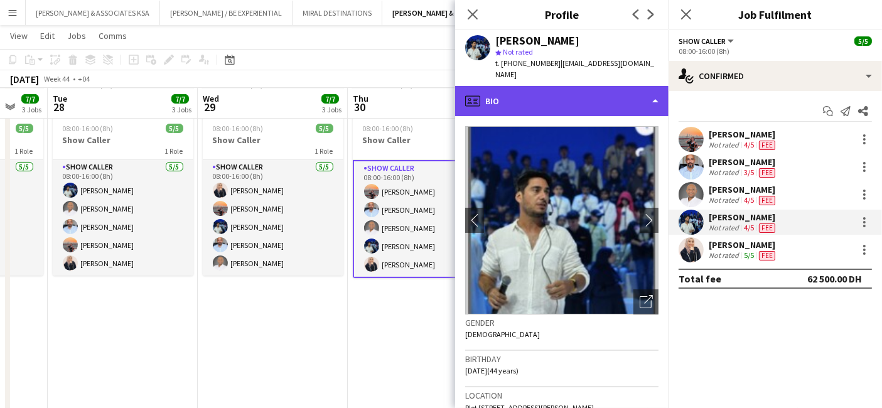
click at [561, 95] on div "profile Bio" at bounding box center [561, 101] width 213 height 30
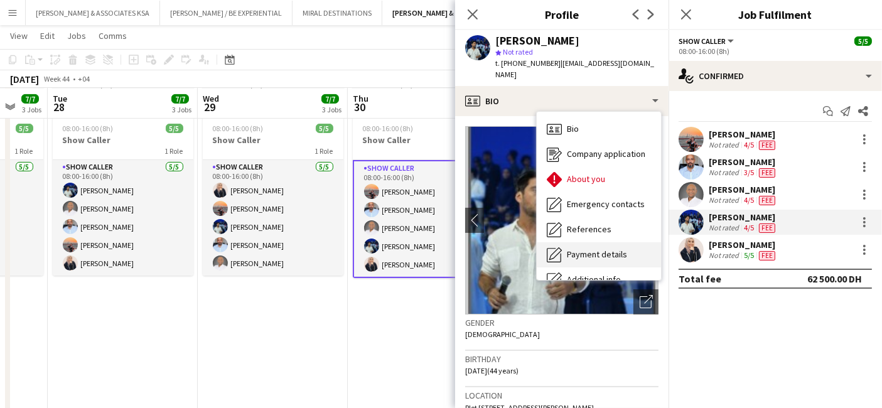
click at [579, 249] on span "Payment details" at bounding box center [597, 254] width 60 height 11
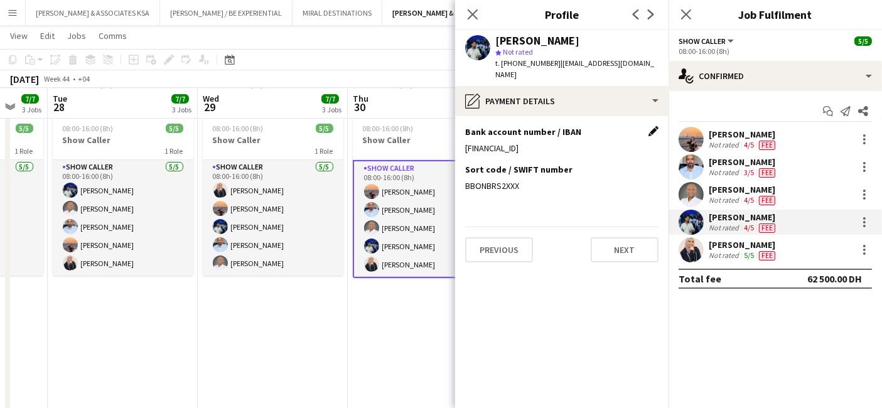
click at [654, 126] on app-icon "Edit this field" at bounding box center [653, 131] width 10 height 10
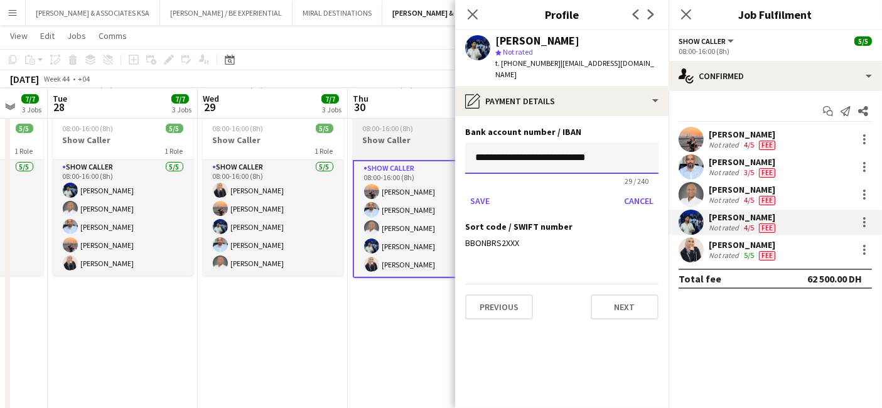
drag, startPoint x: 635, startPoint y: 146, endPoint x: 389, endPoint y: 151, distance: 246.1
paste input
type input "**********"
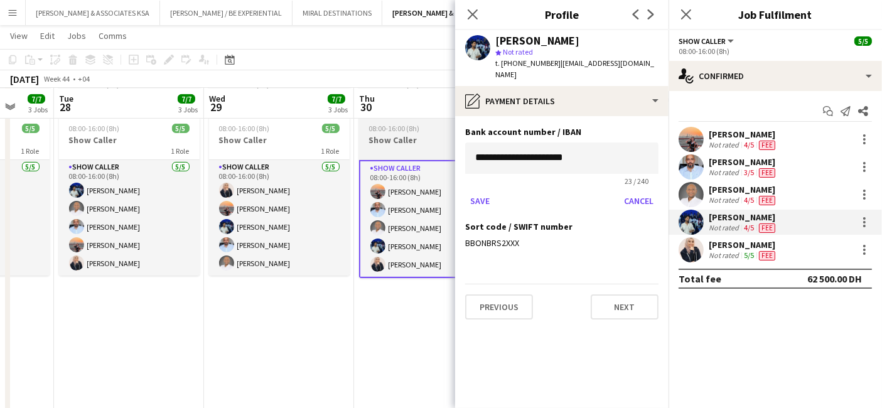
drag, startPoint x: 404, startPoint y: 161, endPoint x: 449, endPoint y: 161, distance: 44.6
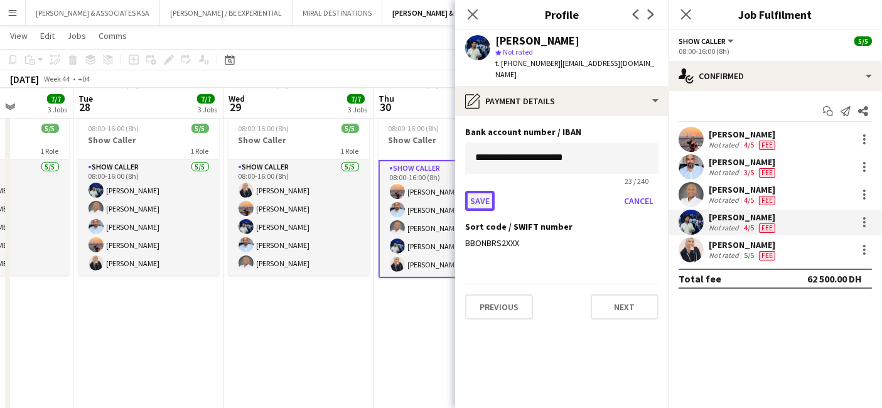
click at [471, 191] on button "Save" at bounding box center [480, 201] width 30 height 20
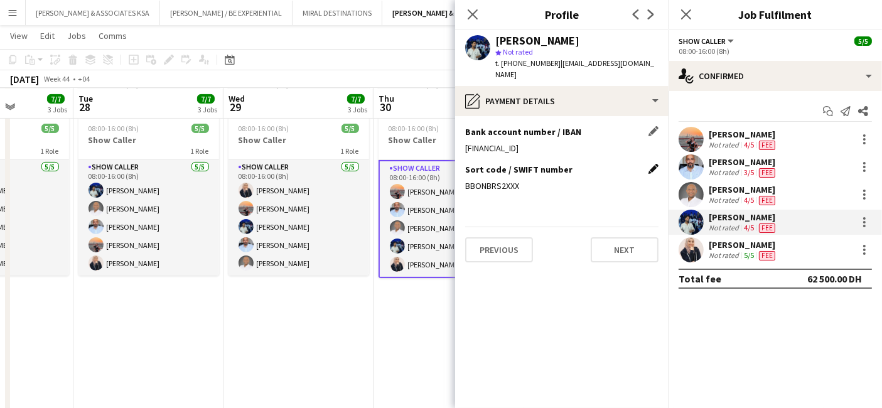
click at [651, 164] on app-icon "Edit this field" at bounding box center [653, 169] width 10 height 10
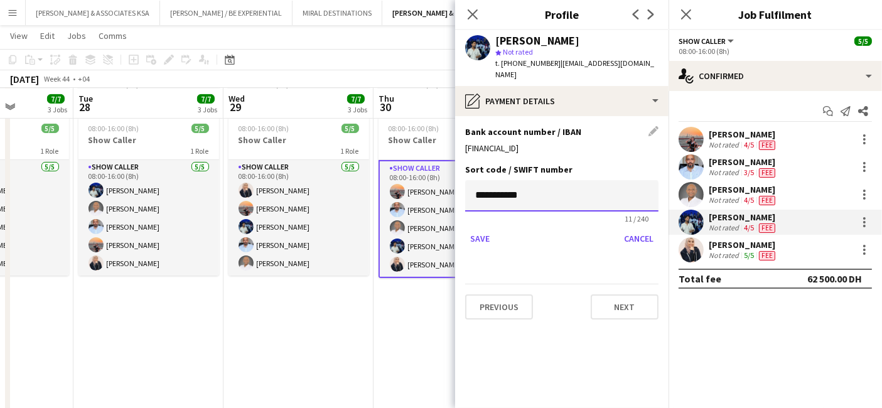
drag, startPoint x: 558, startPoint y: 190, endPoint x: 419, endPoint y: 183, distance: 138.9
paste input
type input "**********"
click at [476, 228] on button "Save" at bounding box center [480, 238] width 30 height 20
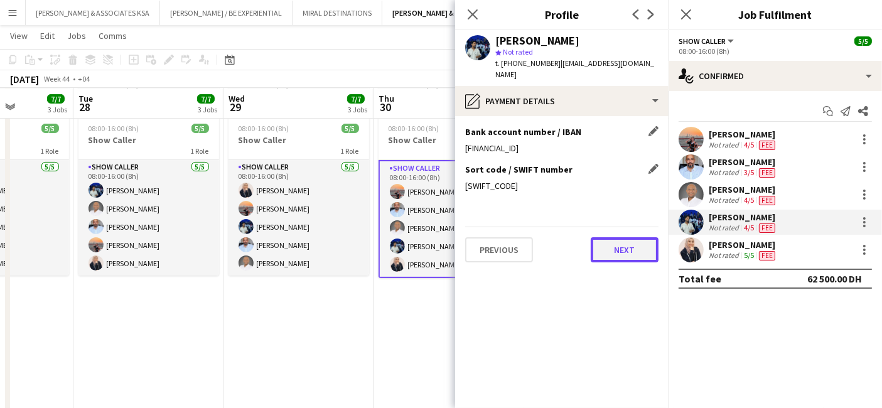
click at [617, 237] on button "Next" at bounding box center [625, 249] width 68 height 25
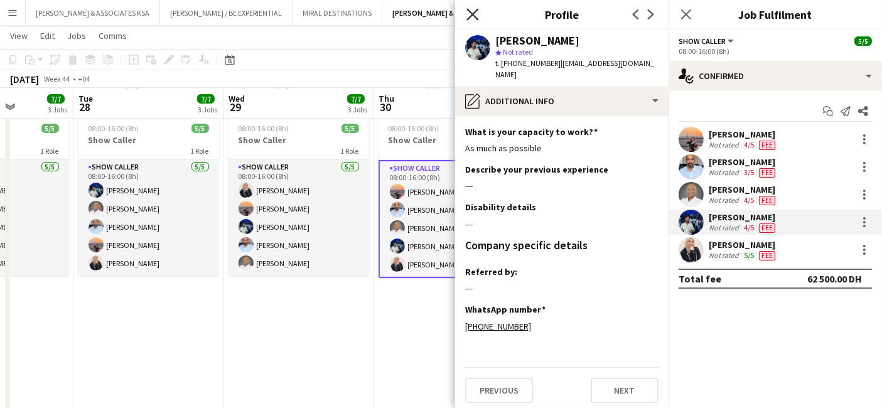
click at [473, 13] on icon at bounding box center [472, 14] width 12 height 12
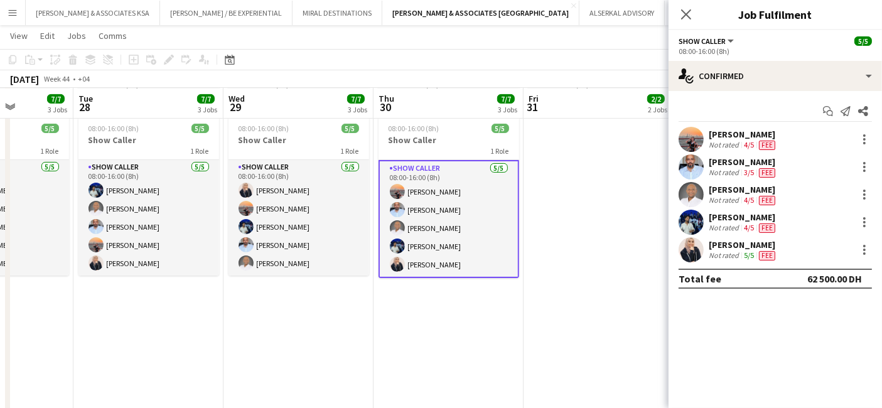
click at [722, 215] on div "Gustavo Collesi" at bounding box center [743, 217] width 69 height 11
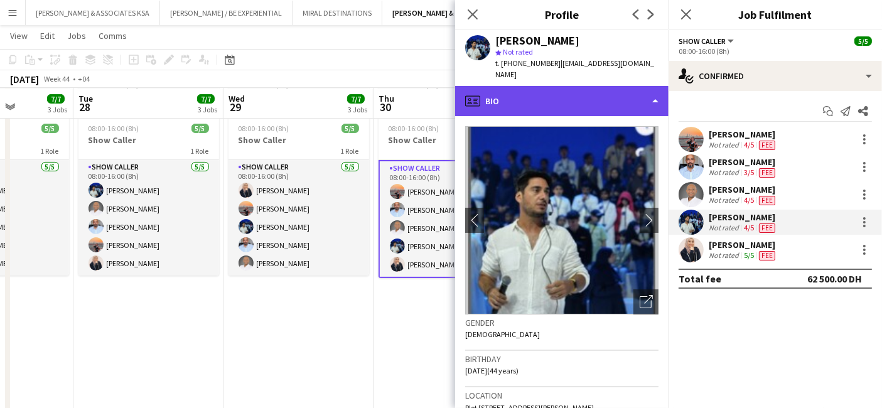
click at [521, 92] on div "profile Bio" at bounding box center [561, 101] width 213 height 30
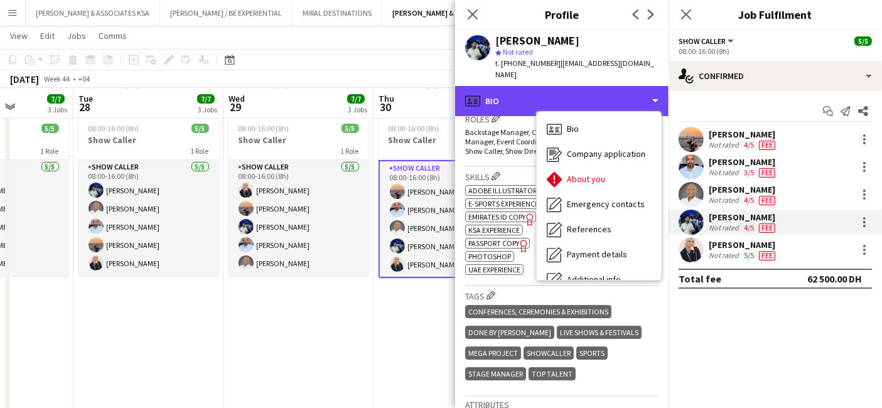
scroll to position [628, 0]
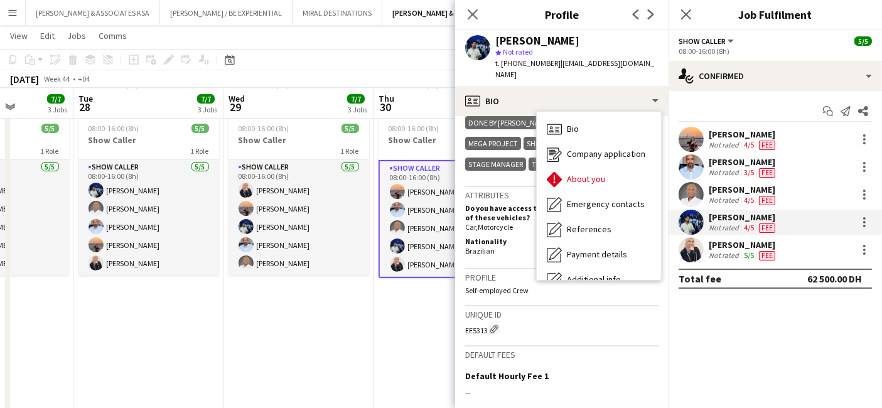
drag, startPoint x: 493, startPoint y: 250, endPoint x: 459, endPoint y: 252, distance: 33.3
click at [459, 252] on app-crew-profile-bio "chevron-left chevron-right Open photos pop-in Gender Male Birthday 25-04-1981 (…" at bounding box center [561, 262] width 213 height 292
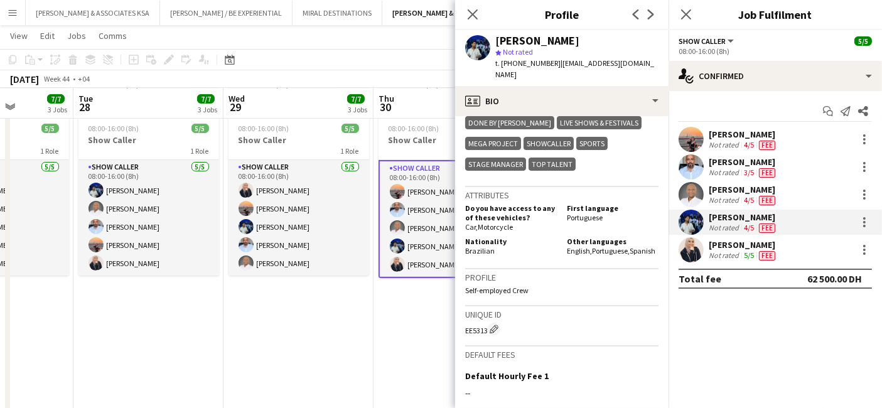
copy span "Brazilian"
click at [737, 241] on div "Razan Siblini" at bounding box center [743, 244] width 69 height 11
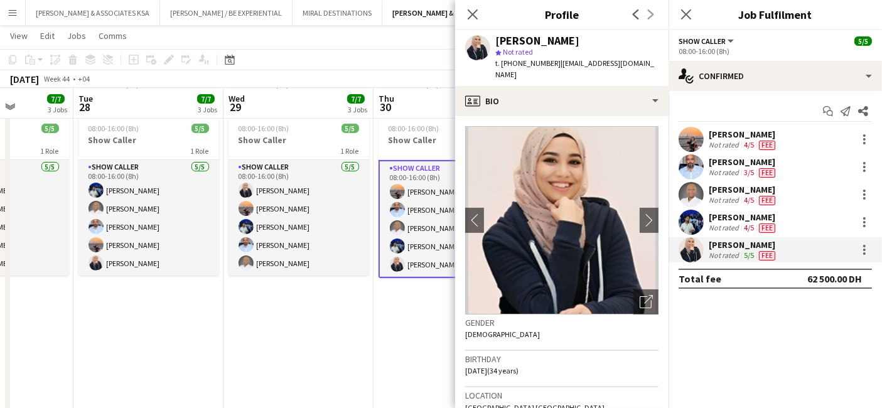
drag, startPoint x: 559, startPoint y: 40, endPoint x: 486, endPoint y: 44, distance: 73.5
click at [486, 44] on div "Razan Siblini star Not rated t. +966576642507 | razanartist@gmail.com" at bounding box center [561, 58] width 213 height 56
copy div "Razan Siblini"
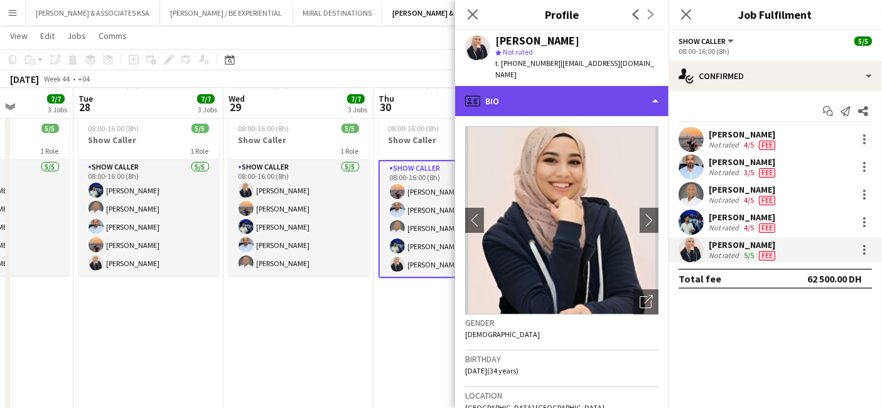
click at [543, 99] on div "profile Bio" at bounding box center [561, 101] width 213 height 30
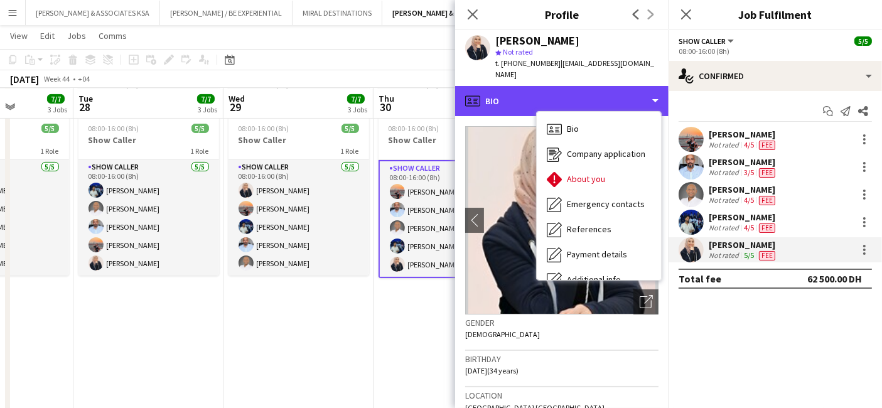
scroll to position [92, 0]
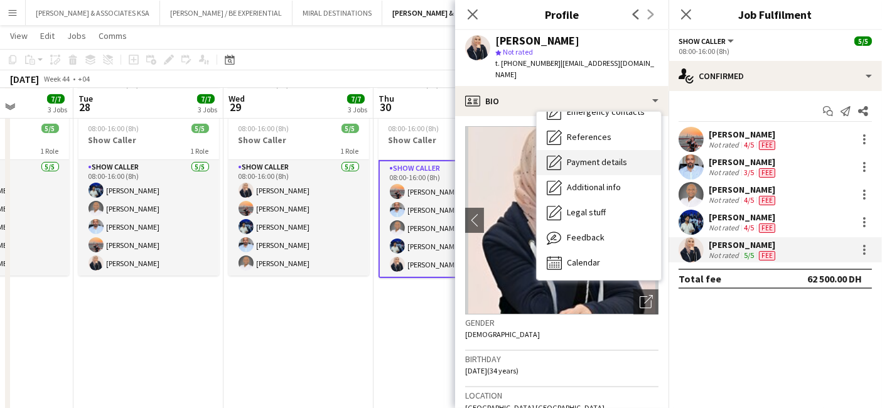
click at [590, 156] on span "Payment details" at bounding box center [597, 161] width 60 height 11
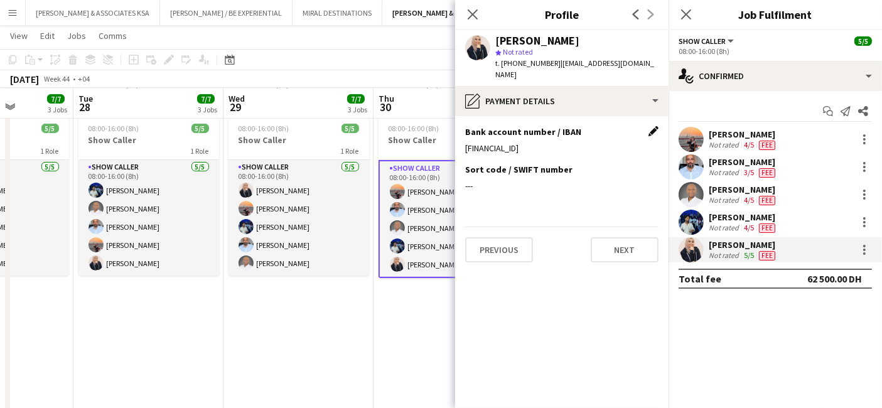
click at [653, 126] on app-icon "Edit this field" at bounding box center [653, 131] width 10 height 10
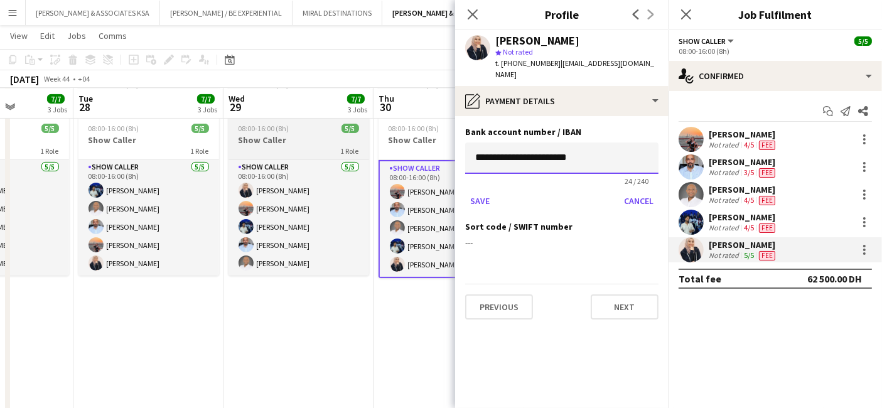
drag, startPoint x: 611, startPoint y: 148, endPoint x: 363, endPoint y: 155, distance: 247.4
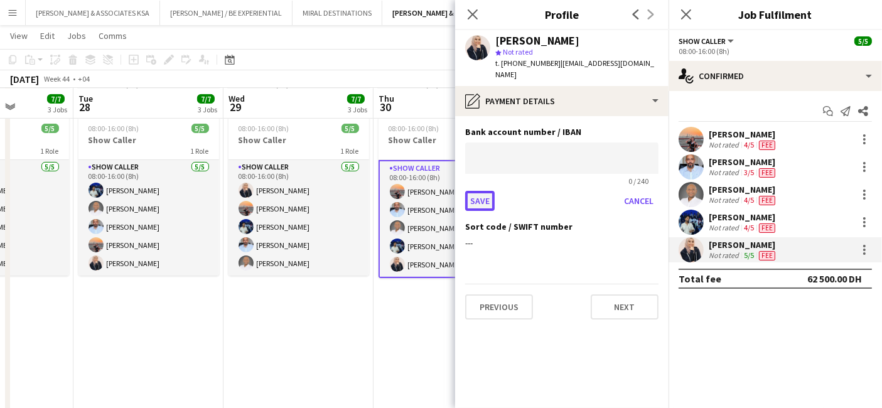
click at [475, 191] on button "Save" at bounding box center [480, 201] width 30 height 20
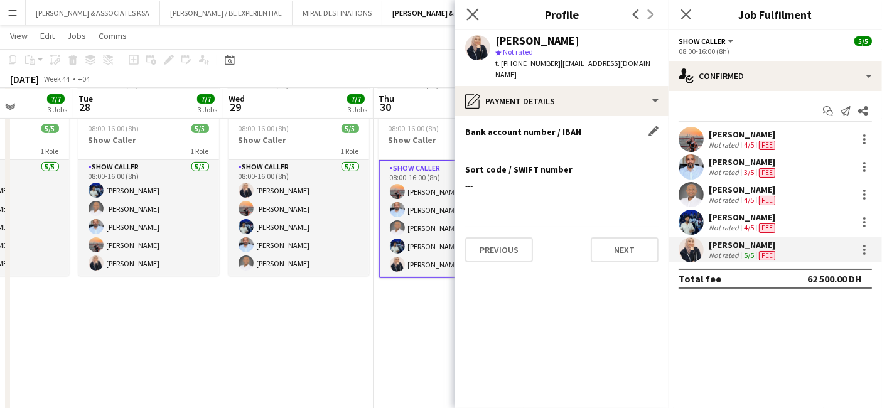
click at [464, 16] on app-icon "Close pop-in" at bounding box center [473, 15] width 18 height 18
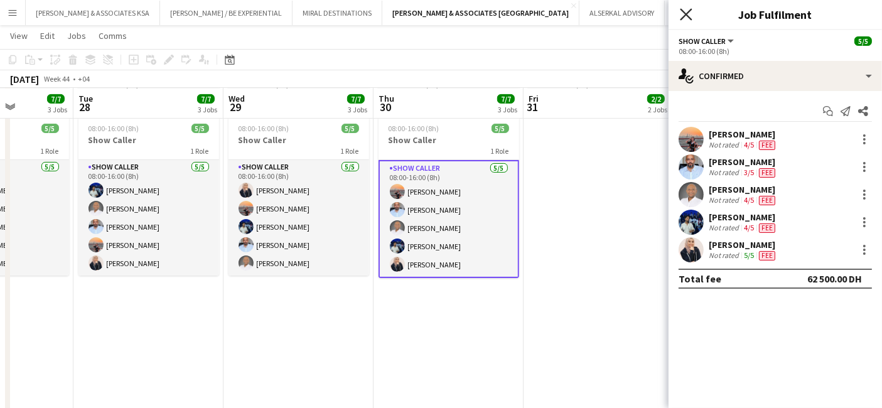
click at [685, 16] on icon at bounding box center [686, 14] width 12 height 12
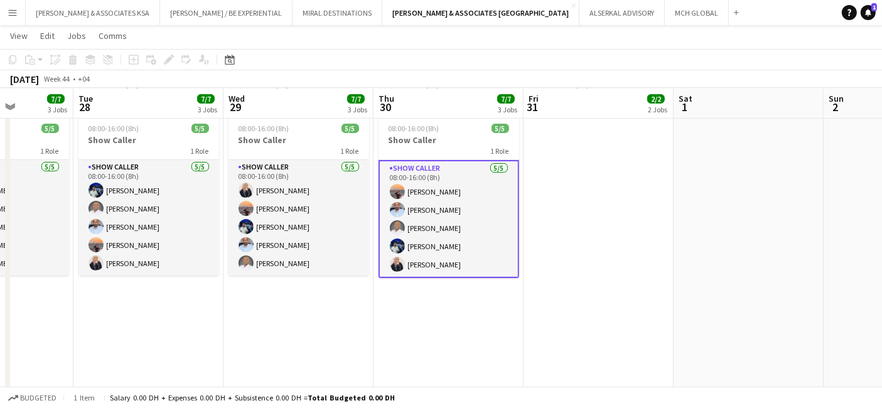
click at [17, 13] on app-icon "Menu" at bounding box center [13, 13] width 10 height 10
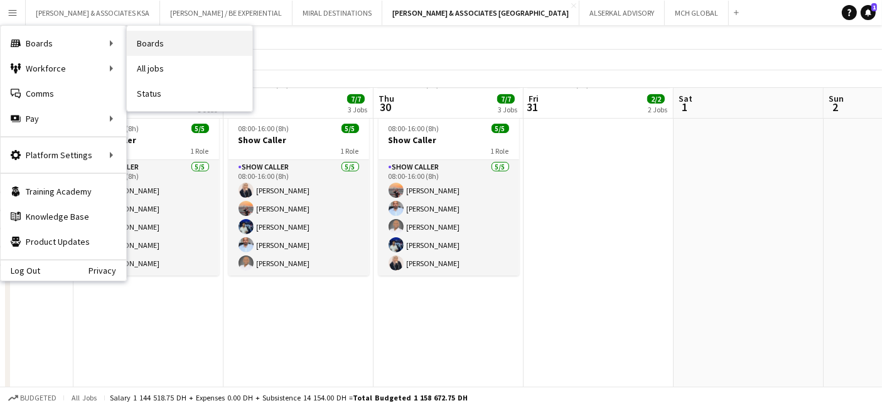
click at [202, 33] on link "Boards" at bounding box center [190, 43] width 126 height 25
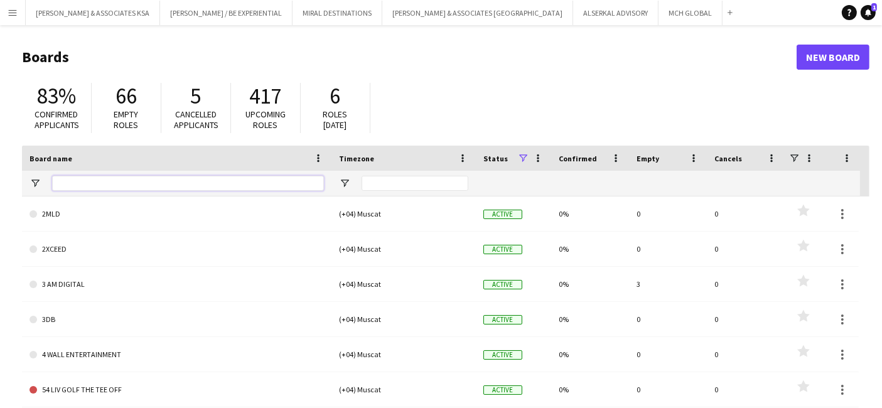
click at [129, 186] on input "Board name Filter Input" at bounding box center [188, 183] width 272 height 15
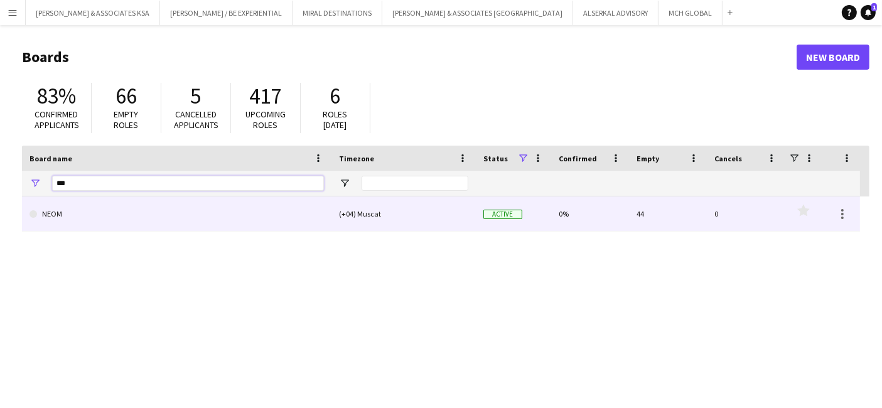
type input "***"
click at [119, 211] on link "NEOM" at bounding box center [177, 213] width 294 height 35
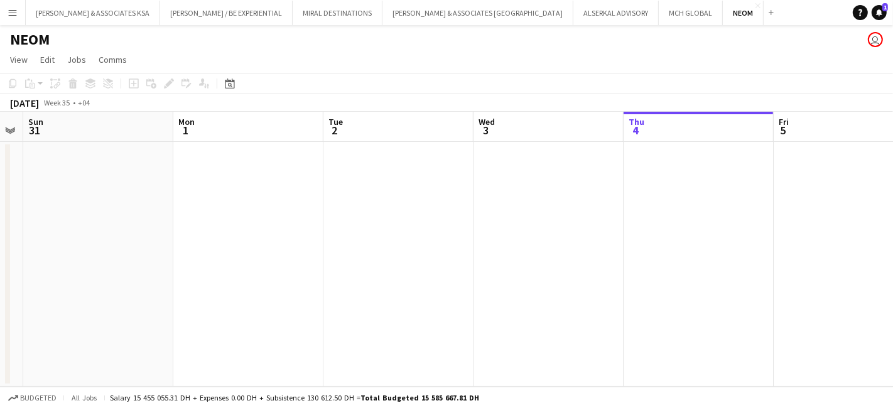
scroll to position [0, 364]
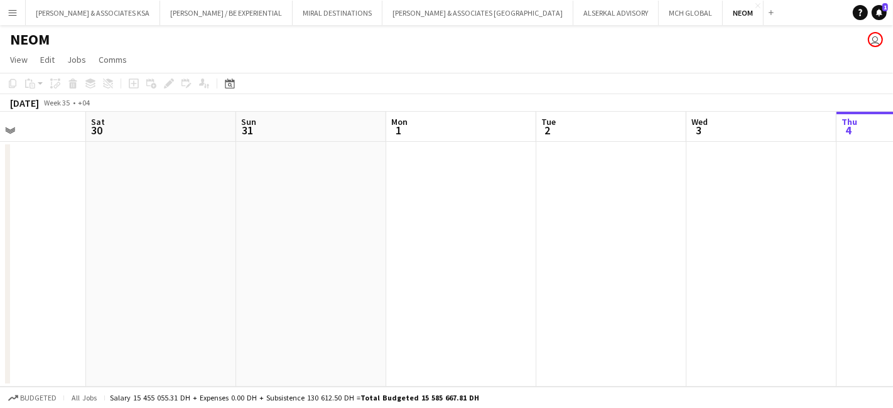
drag, startPoint x: 207, startPoint y: 272, endPoint x: 892, endPoint y: 271, distance: 685.4
click at [892, 271] on app-calendar-viewport "Wed 27 Thu 28 Fri 29 Sat 30 Sun 31 Mon 1 Tue 2 Wed 3 Thu 4 Fri 5 Sat 6" at bounding box center [446, 249] width 893 height 275
click at [658, 11] on button "MCH GLOBAL Close" at bounding box center [690, 13] width 64 height 24
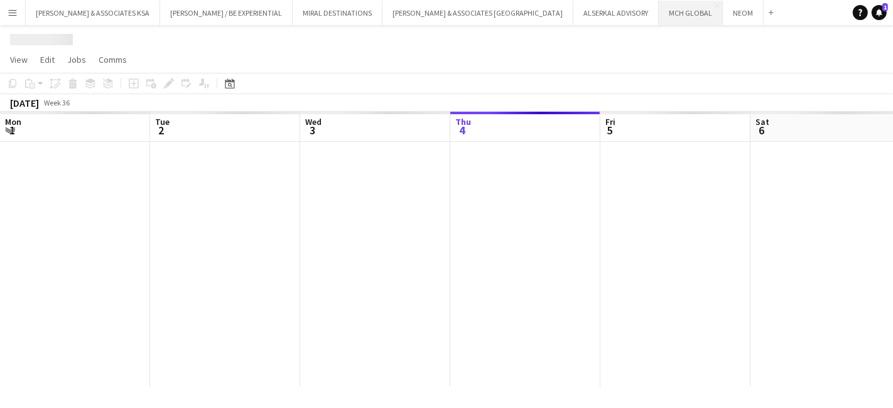
scroll to position [0, 299]
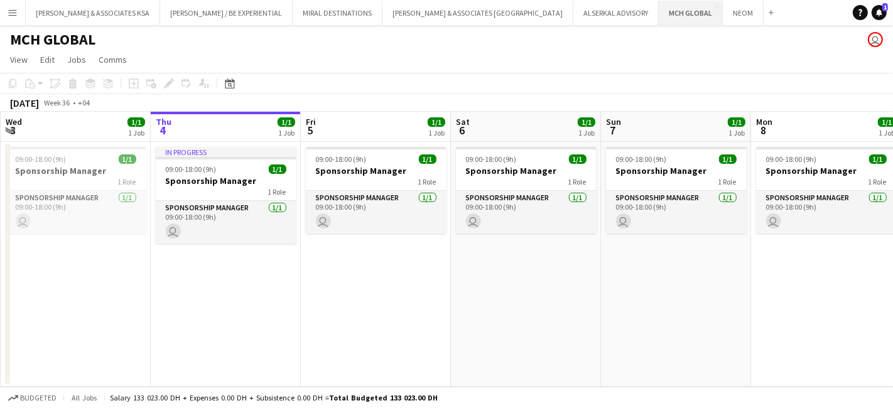
click at [658, 2] on button "MCH GLOBAL Close" at bounding box center [690, 13] width 64 height 24
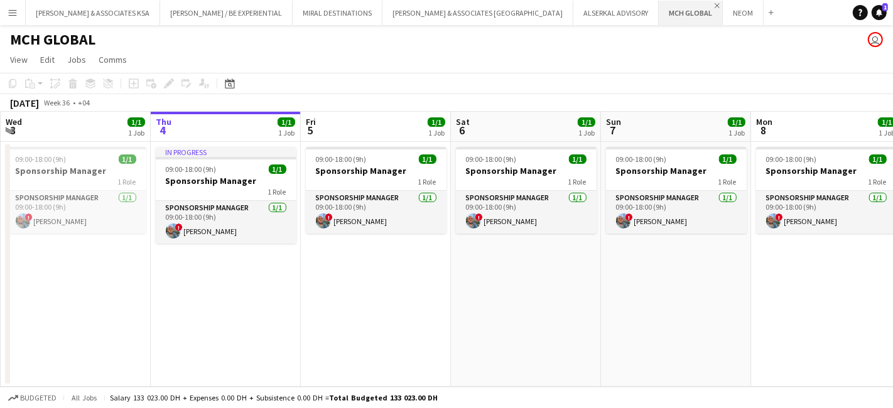
click at [714, 3] on app-icon "Close" at bounding box center [716, 5] width 5 height 5
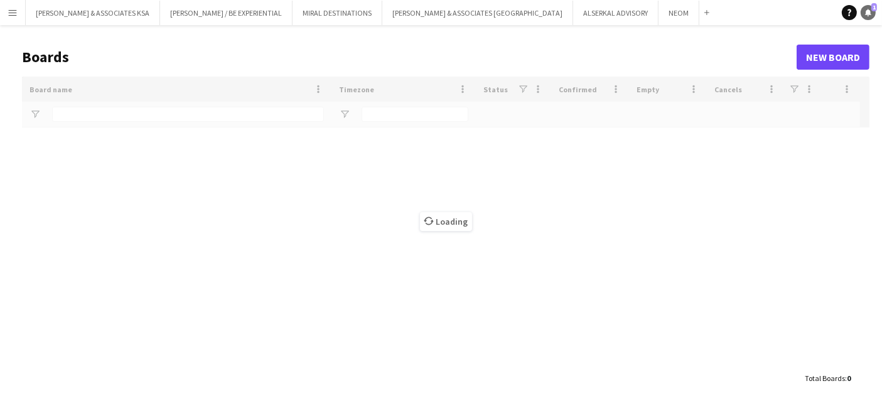
click at [866, 13] on icon at bounding box center [868, 12] width 6 height 6
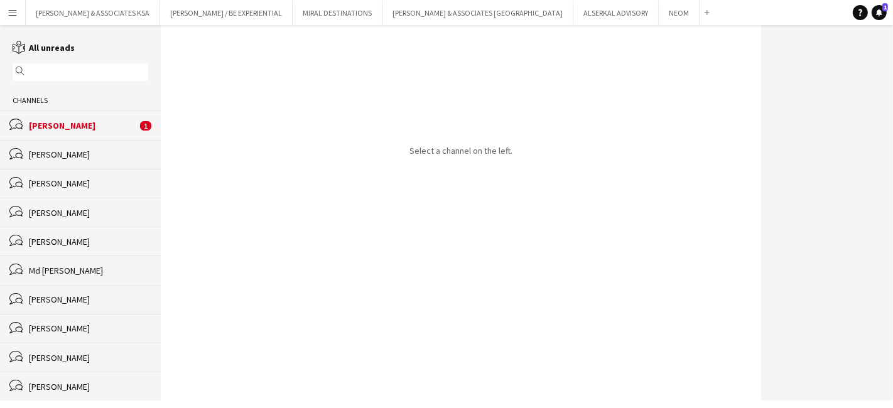
click at [65, 119] on div "bubbles Rita John 1" at bounding box center [80, 124] width 161 height 29
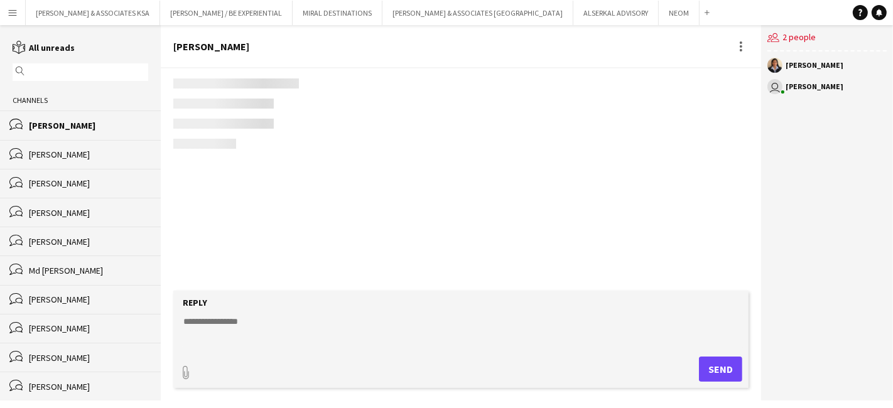
scroll to position [1841, 0]
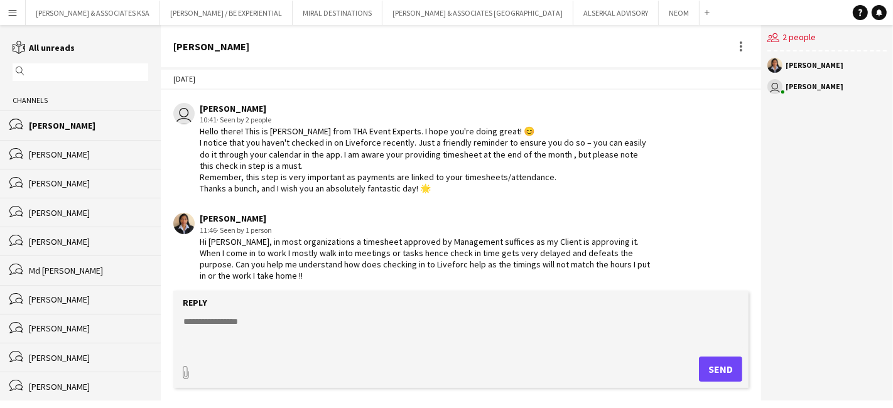
click at [213, 325] on textarea at bounding box center [463, 331] width 562 height 33
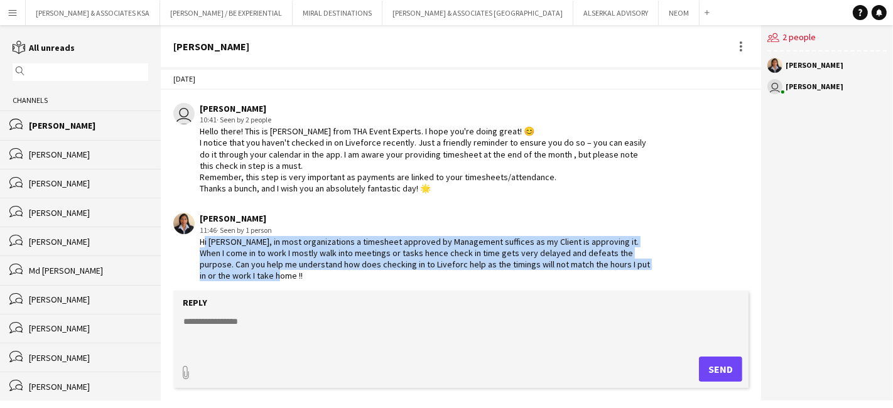
drag, startPoint x: 201, startPoint y: 239, endPoint x: 237, endPoint y: 273, distance: 49.3
click at [237, 273] on div "Hi Glenda, in most organizations a timesheet approved by Management suffices as…" at bounding box center [427, 259] width 454 height 46
copy div "Hi Glenda, in most organizations a timesheet approved by Management suffices as…"
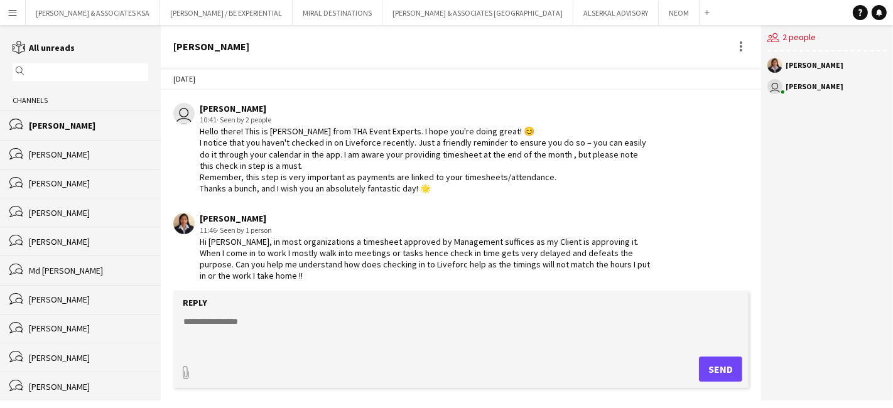
click at [195, 321] on textarea at bounding box center [463, 331] width 562 height 33
paste textarea "**********"
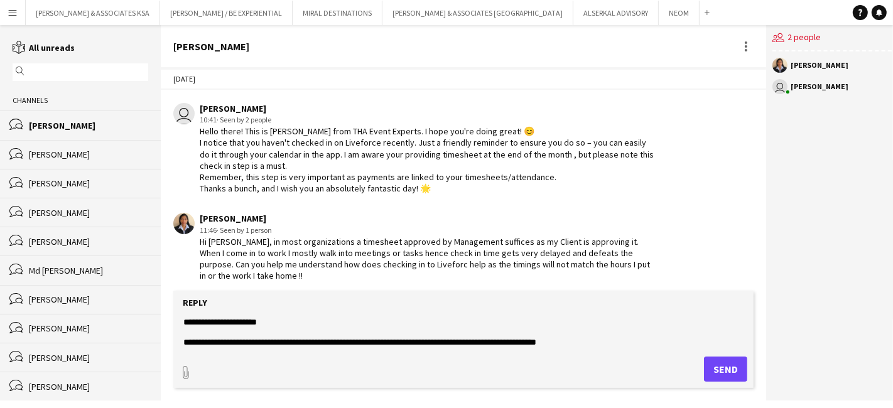
scroll to position [60, 0]
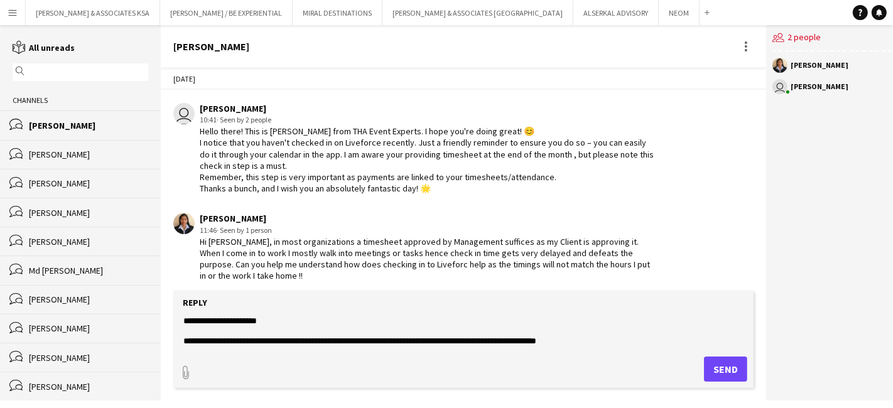
type textarea "**********"
click at [723, 369] on button "Send" at bounding box center [725, 369] width 43 height 25
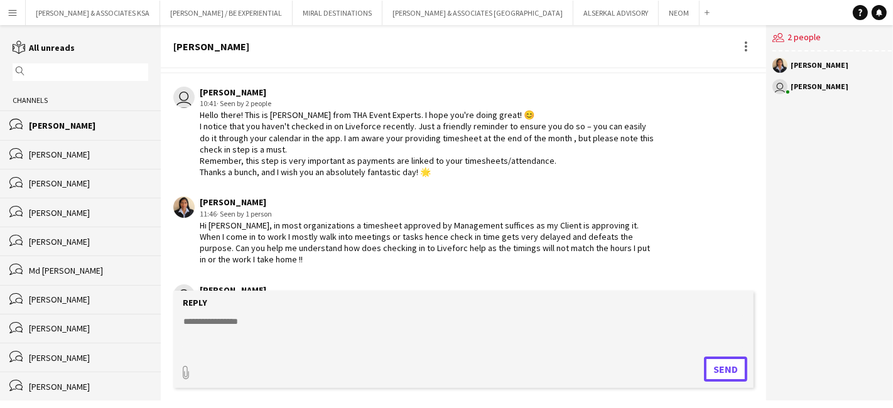
scroll to position [1997, 0]
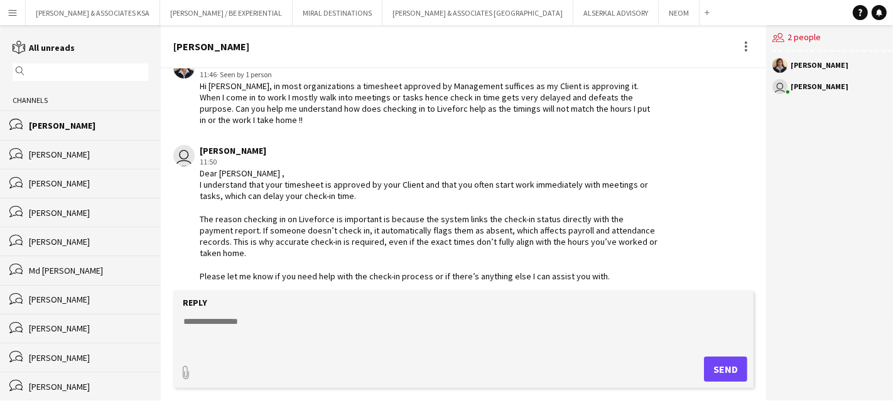
click at [72, 155] on div "[PERSON_NAME]" at bounding box center [88, 154] width 119 height 11
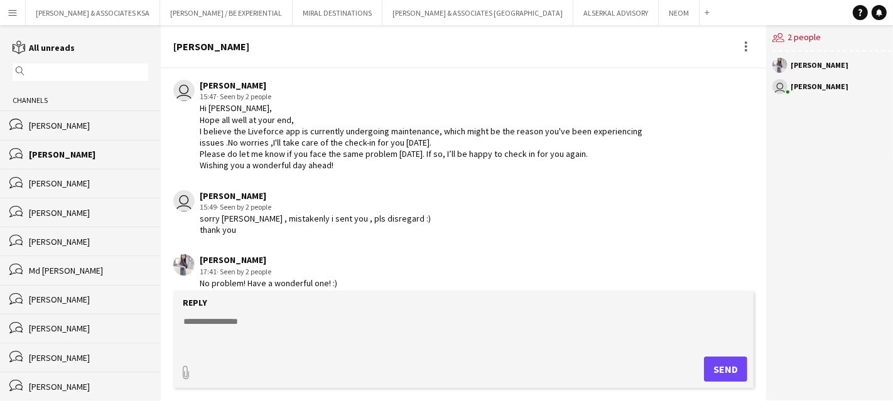
scroll to position [662, 0]
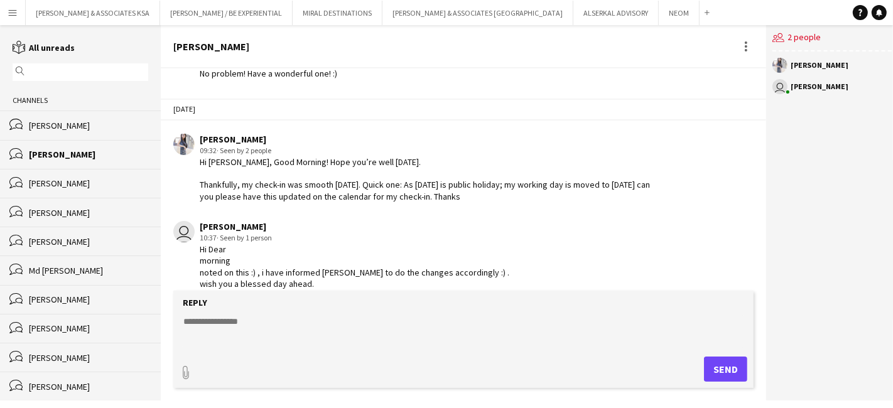
click at [13, 12] on app-icon "Menu" at bounding box center [13, 13] width 10 height 10
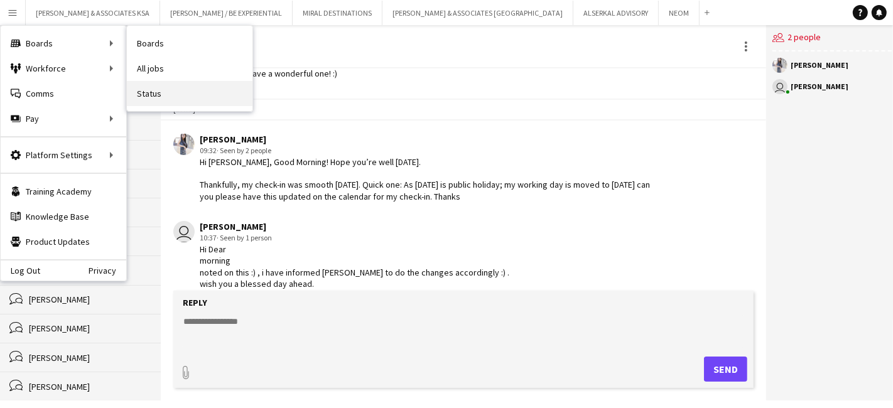
click at [159, 87] on link "Status" at bounding box center [190, 93] width 126 height 25
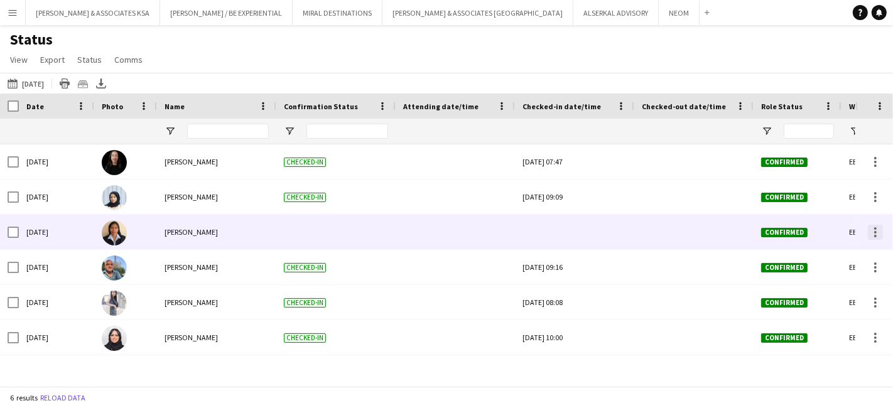
click at [879, 235] on div at bounding box center [874, 232] width 15 height 15
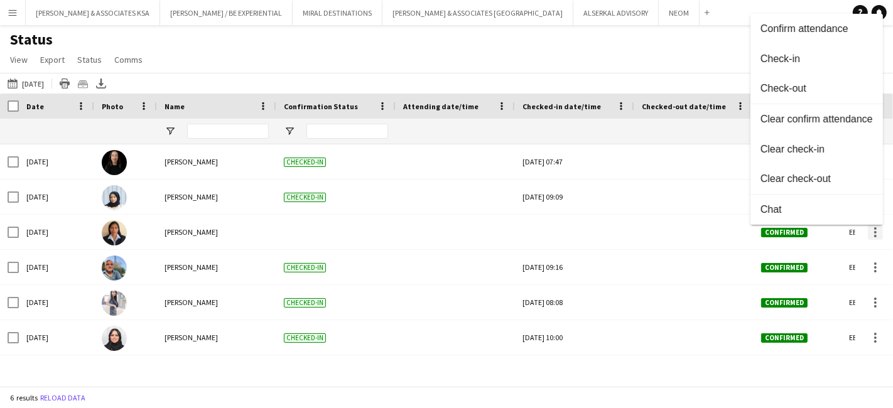
click at [879, 235] on div at bounding box center [446, 204] width 893 height 408
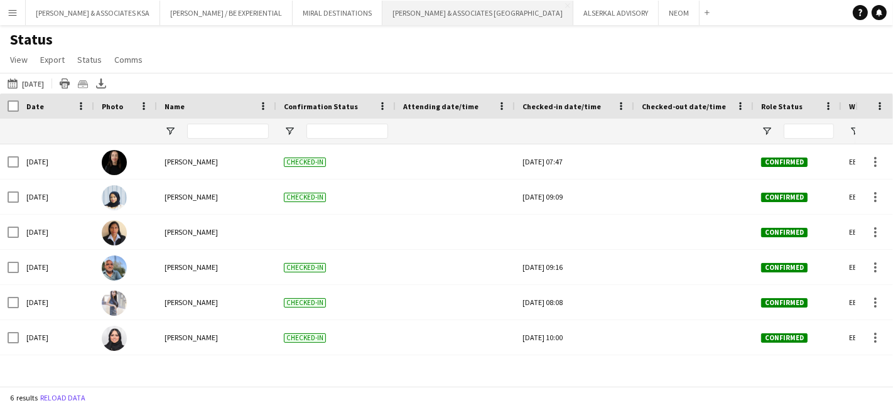
click at [426, 9] on button "RICHARD ATTIAS & ASSOCIATES UAE Close" at bounding box center [477, 13] width 191 height 24
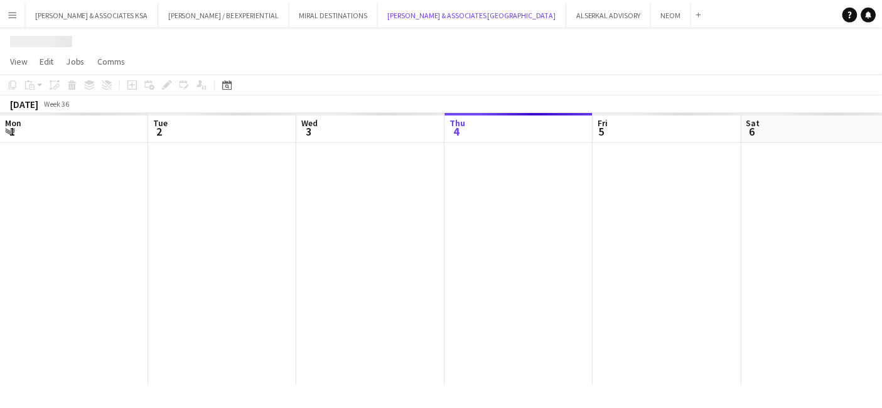
scroll to position [0, 299]
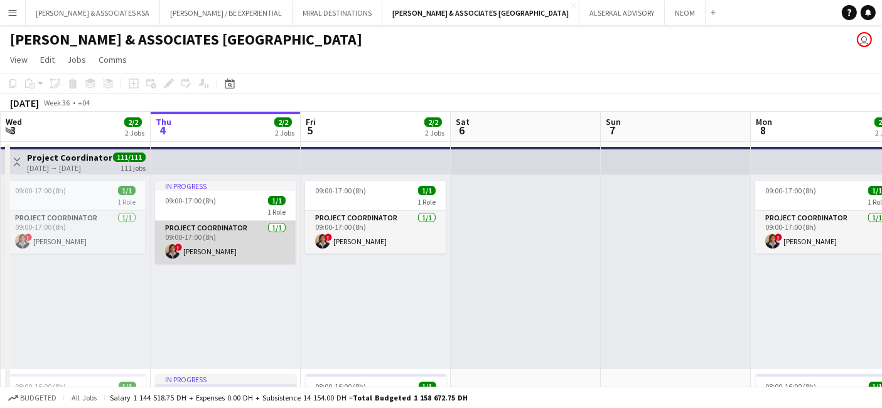
click at [191, 230] on app-card-role "Project Coordinator 1/1 09:00-17:00 (8h) ! Rita John" at bounding box center [225, 242] width 141 height 43
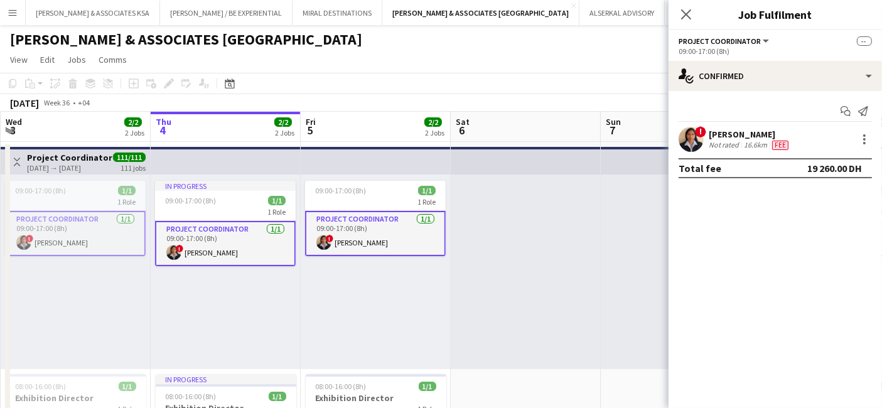
click at [718, 131] on div "Rita John" at bounding box center [750, 134] width 82 height 11
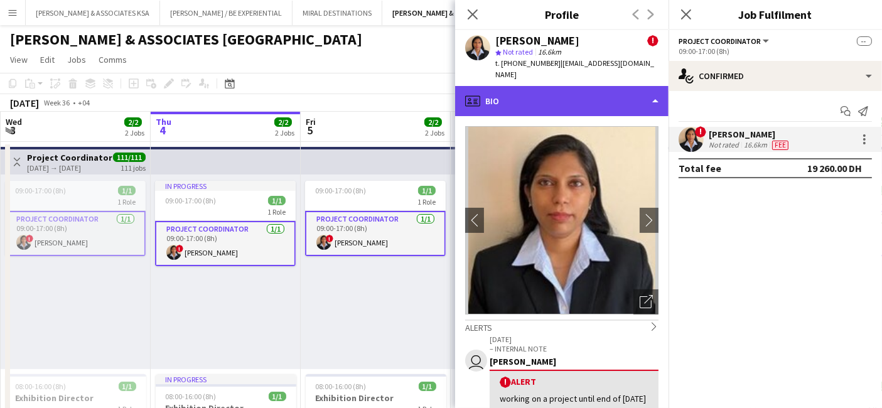
click at [562, 92] on div "profile Bio" at bounding box center [561, 101] width 213 height 30
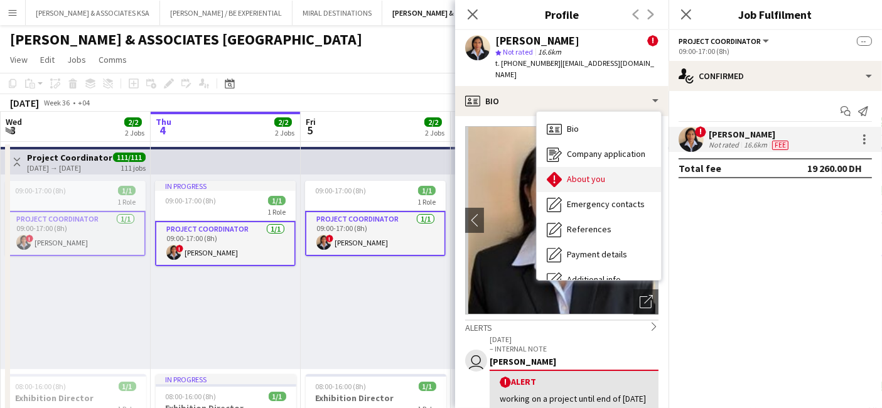
click at [594, 167] on div "About you About you" at bounding box center [599, 179] width 124 height 25
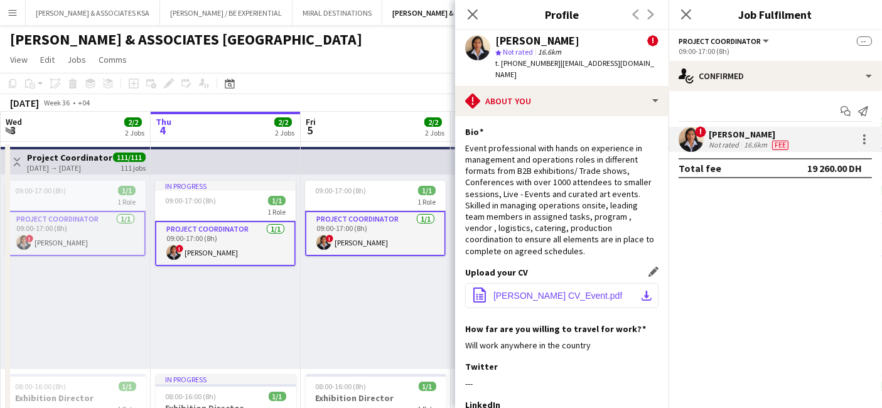
click at [593, 283] on button "office-file-sheet Rita_John CV_Event.pdf download-bottom" at bounding box center [561, 295] width 193 height 25
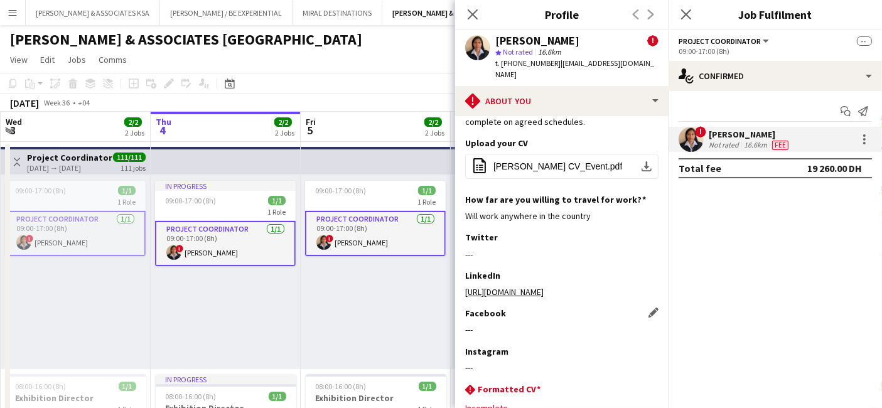
scroll to position [0, 0]
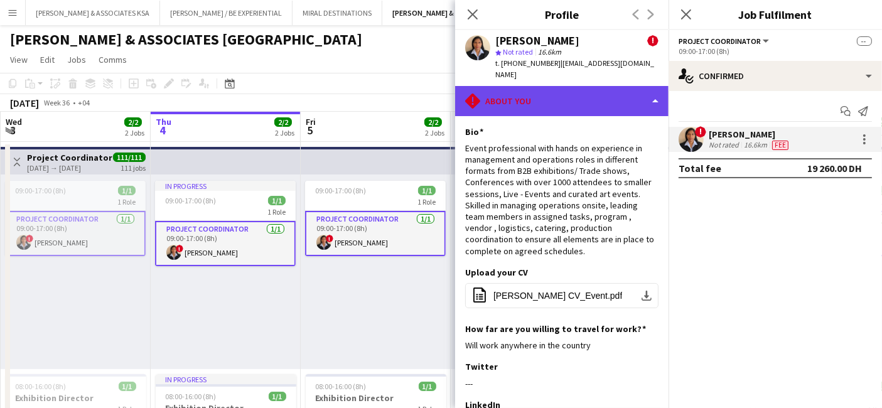
click at [503, 86] on div "rhombus-alert About you" at bounding box center [561, 101] width 213 height 30
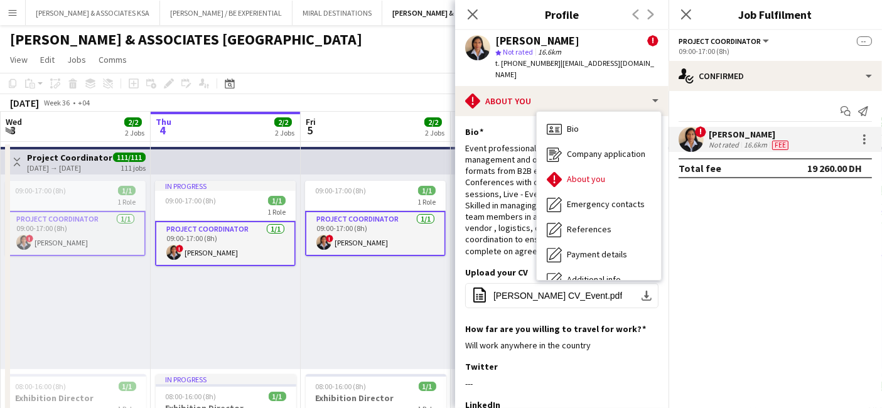
drag, startPoint x: 758, startPoint y: 203, endPoint x: 749, endPoint y: 195, distance: 12.0
click at [758, 203] on mat-expansion-panel "check Confirmed Start chat Send notification ! Rita John Not rated 16.6km Fee T…" at bounding box center [774, 249] width 213 height 317
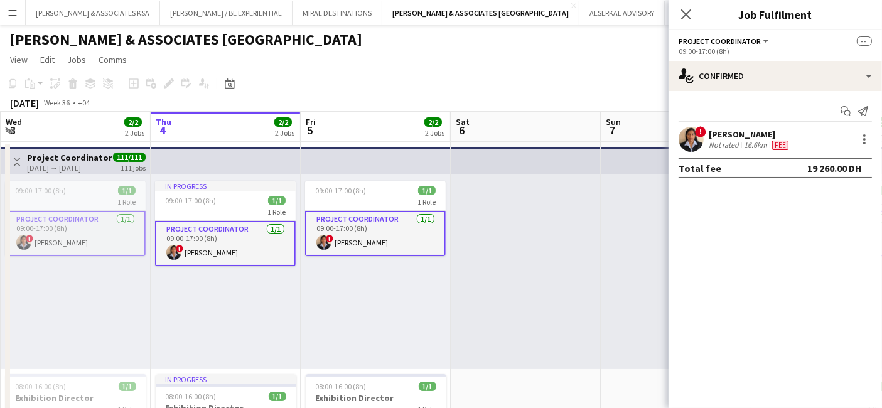
click at [717, 134] on div "Rita John" at bounding box center [750, 134] width 82 height 11
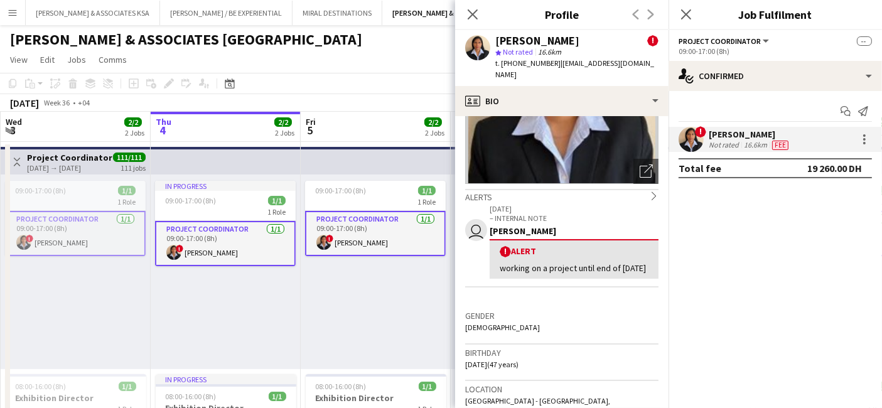
scroll to position [139, 0]
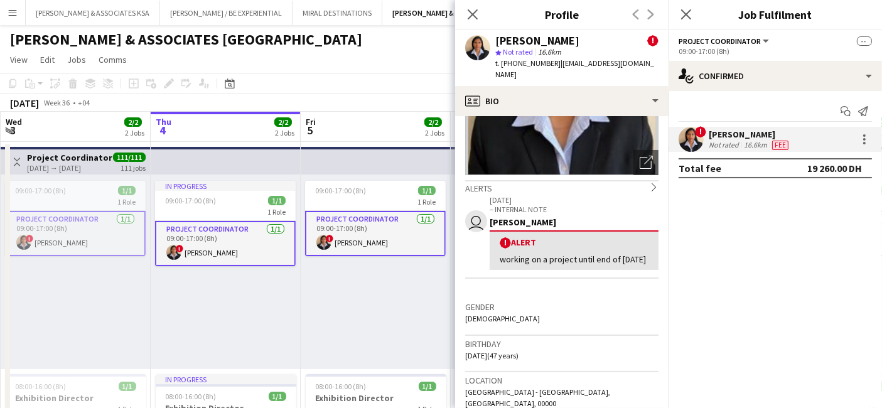
click at [650, 183] on icon "chevron-right" at bounding box center [654, 187] width 9 height 9
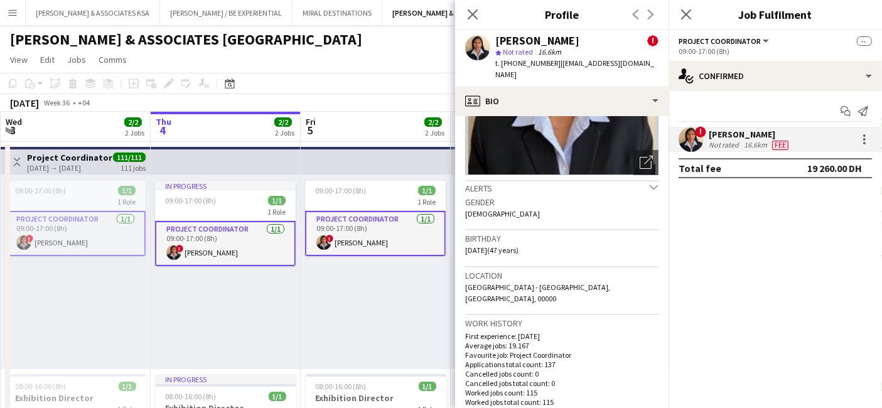
click at [650, 183] on app-icon "chevron-down" at bounding box center [654, 188] width 9 height 11
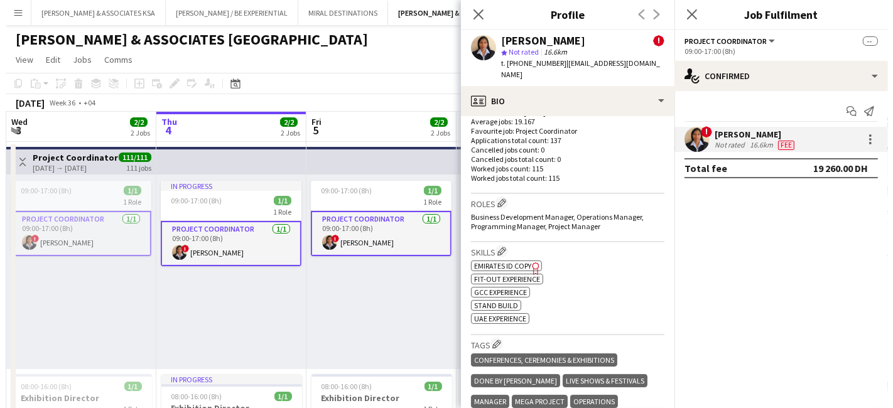
scroll to position [488, 0]
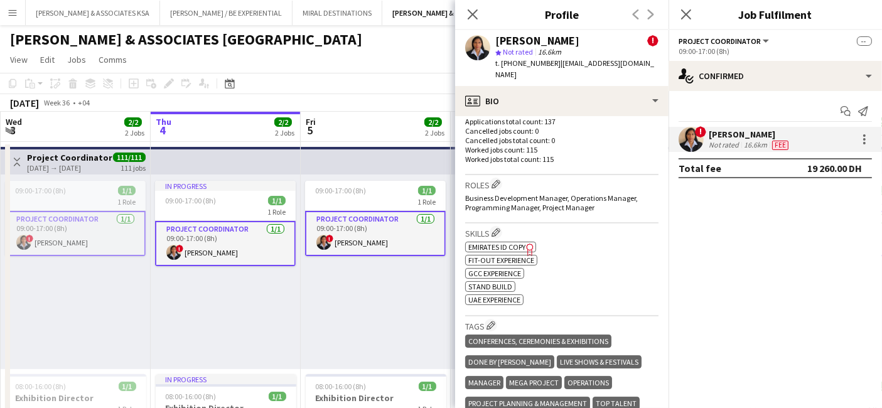
click at [526, 243] on icon "Freelancer has uploaded a photo validation of skill. Click to see" at bounding box center [529, 249] width 13 height 13
click at [470, 15] on icon "Close pop-in" at bounding box center [472, 14] width 12 height 12
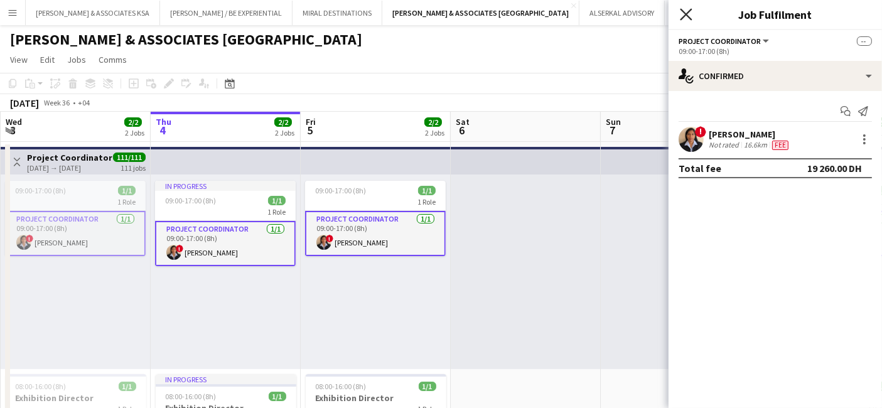
click at [683, 18] on icon at bounding box center [686, 14] width 12 height 12
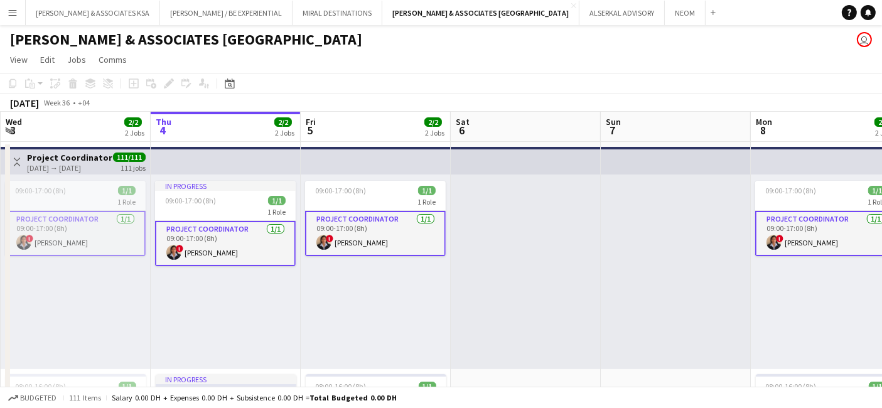
click at [20, 13] on button "Menu" at bounding box center [12, 12] width 25 height 25
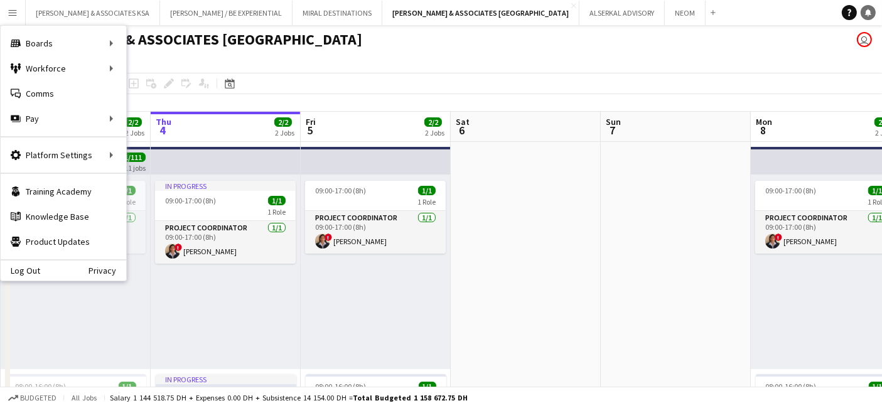
click at [870, 10] on icon "Notifications" at bounding box center [868, 13] width 8 height 8
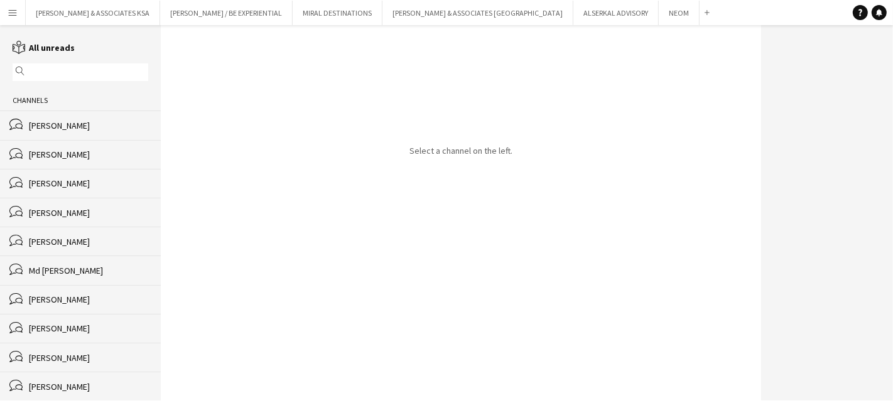
click at [53, 133] on div "bubbles Rita John" at bounding box center [80, 124] width 161 height 29
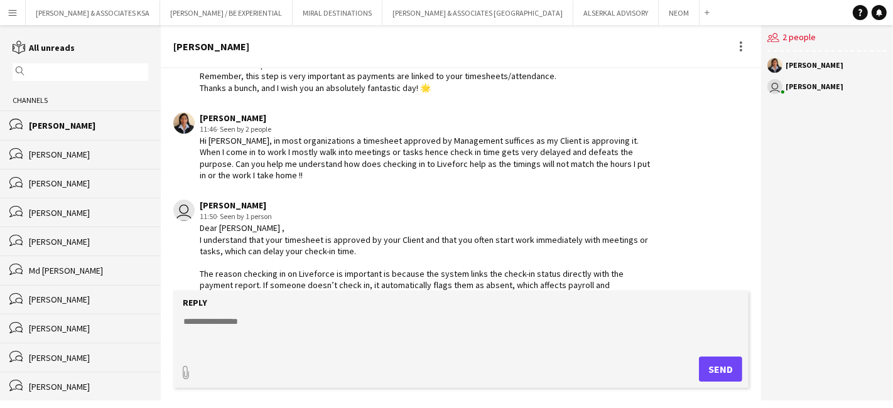
scroll to position [1944, 0]
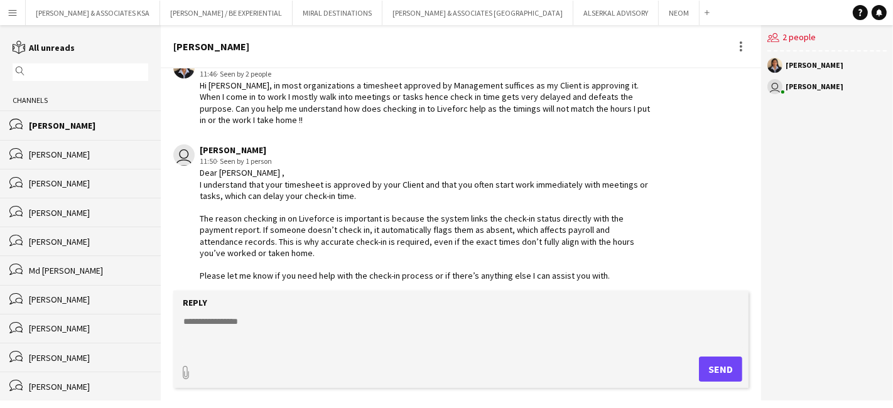
click at [32, 116] on div "bubbles Rita John" at bounding box center [80, 124] width 161 height 29
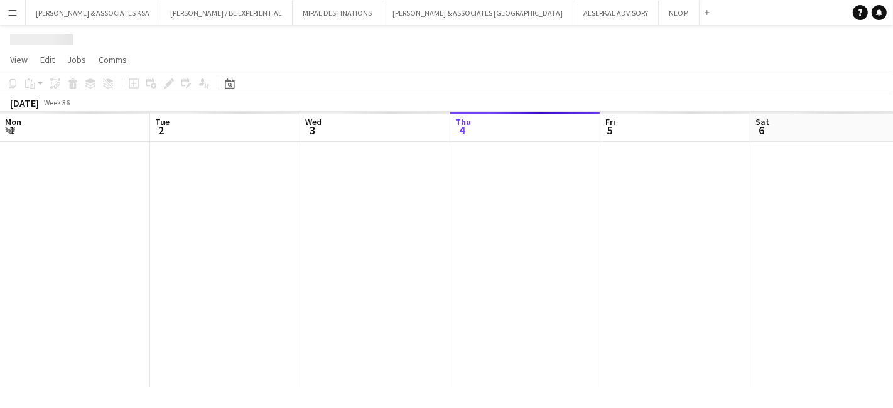
scroll to position [0, 299]
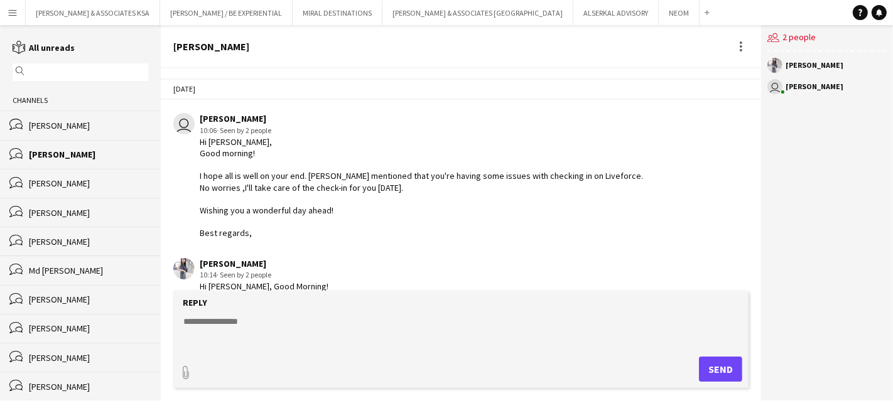
scroll to position [673, 0]
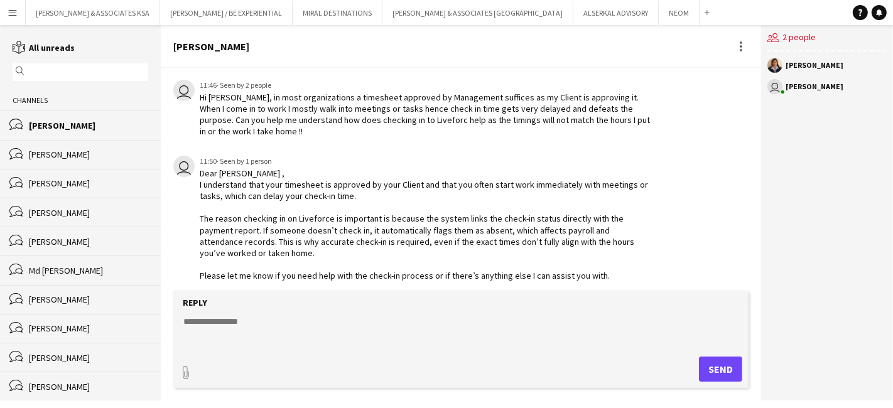
scroll to position [1921, 0]
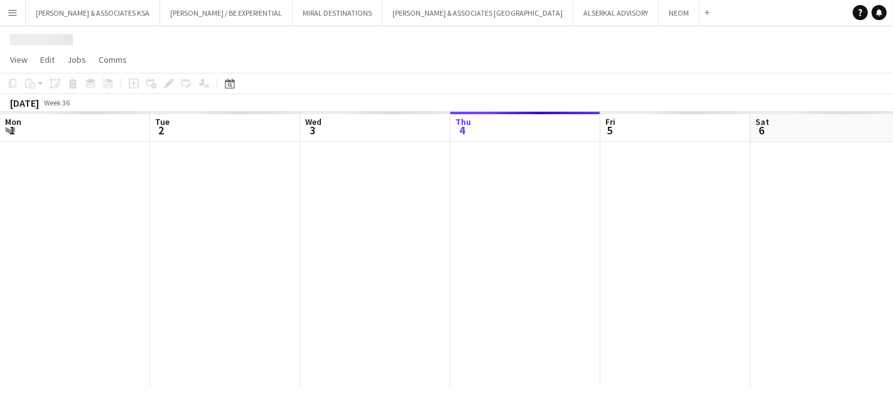
scroll to position [0, 299]
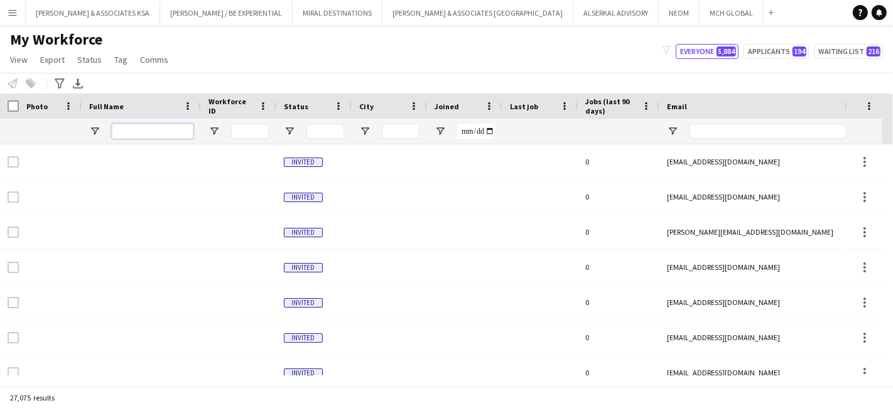
click at [124, 124] on input "Full Name Filter Input" at bounding box center [153, 131] width 82 height 15
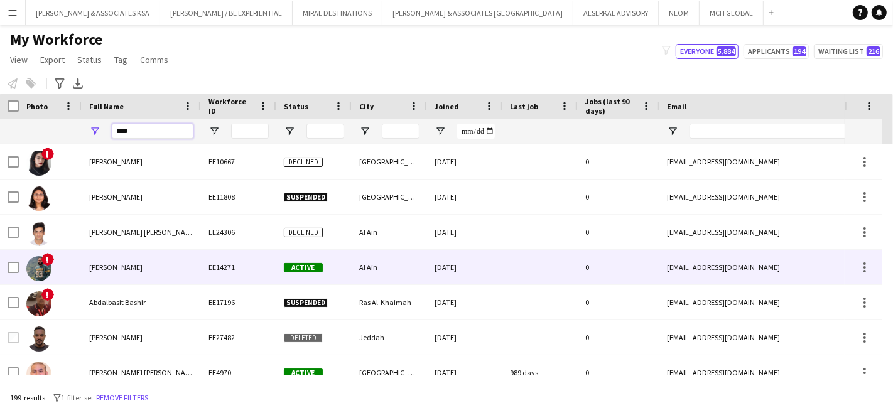
type input "****"
click at [94, 262] on div "Aashish Lalwani" at bounding box center [141, 267] width 119 height 35
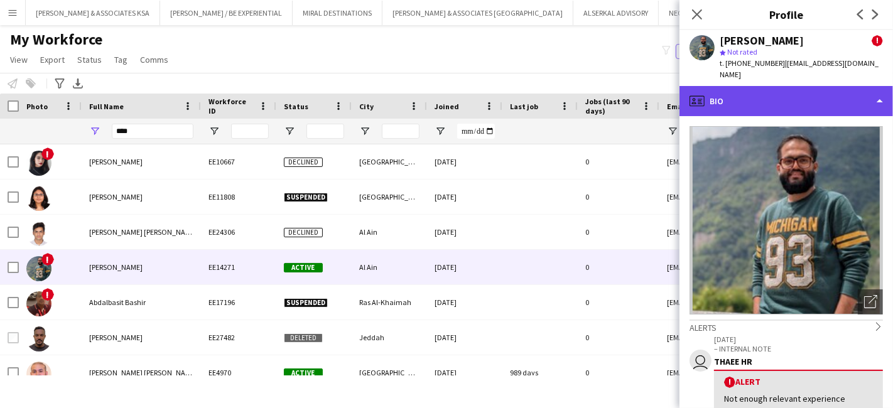
click at [778, 86] on div "profile Bio" at bounding box center [785, 101] width 213 height 30
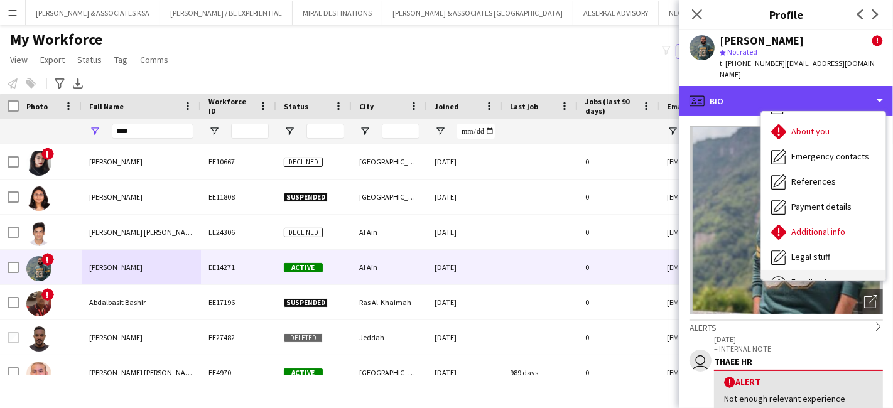
scroll to position [92, 0]
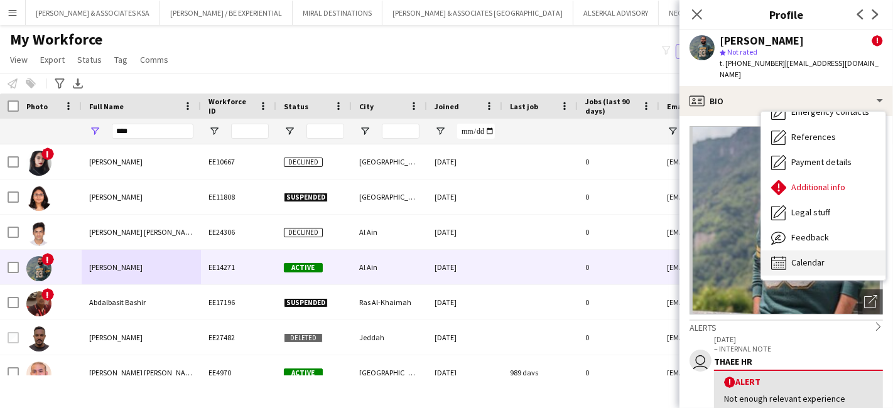
click at [810, 250] on div "Calendar Calendar" at bounding box center [823, 262] width 124 height 25
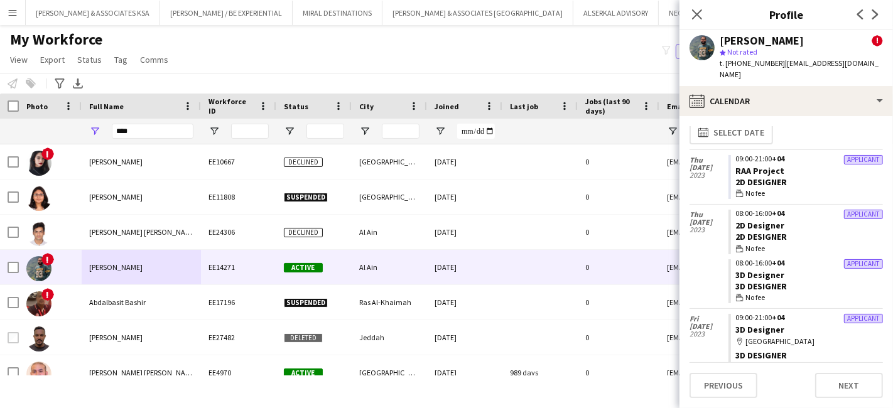
scroll to position [13, 0]
click at [699, 15] on icon "Close pop-in" at bounding box center [696, 14] width 12 height 12
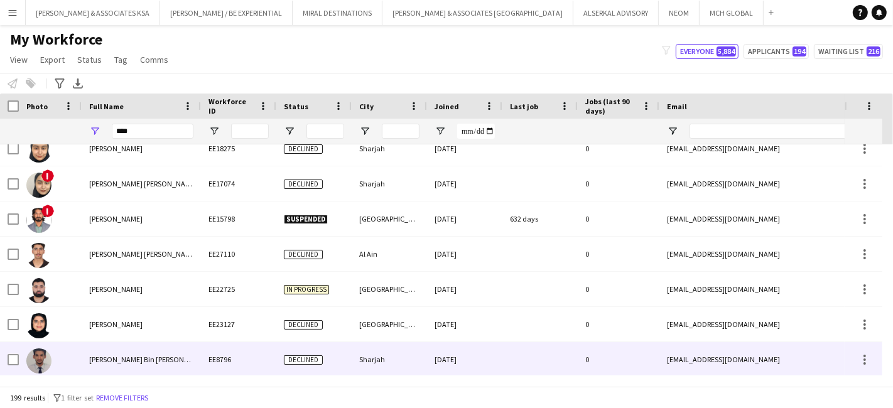
scroll to position [628, 0]
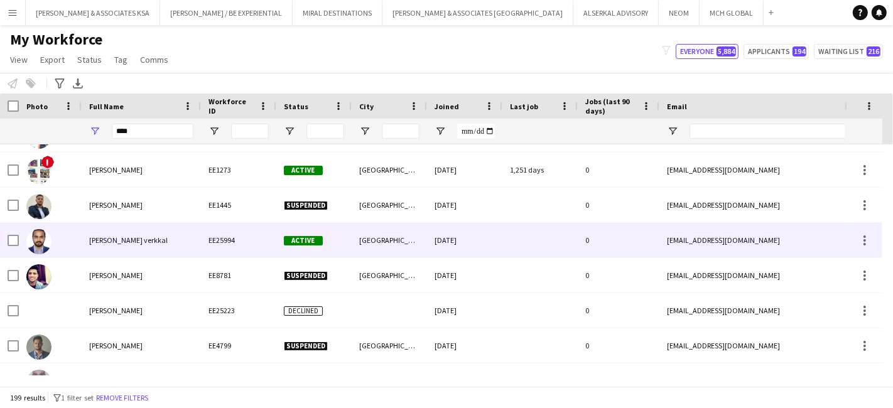
click at [143, 239] on span "Ashiq Neeliyatt verkkal" at bounding box center [128, 239] width 78 height 9
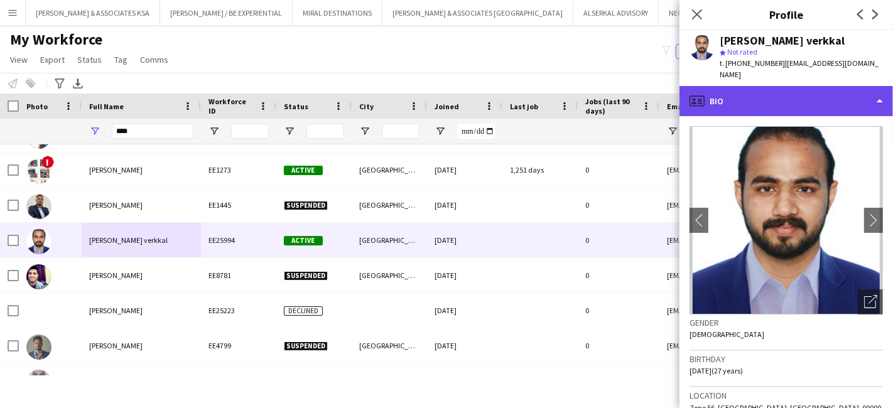
click at [757, 91] on div "profile Bio" at bounding box center [785, 101] width 213 height 30
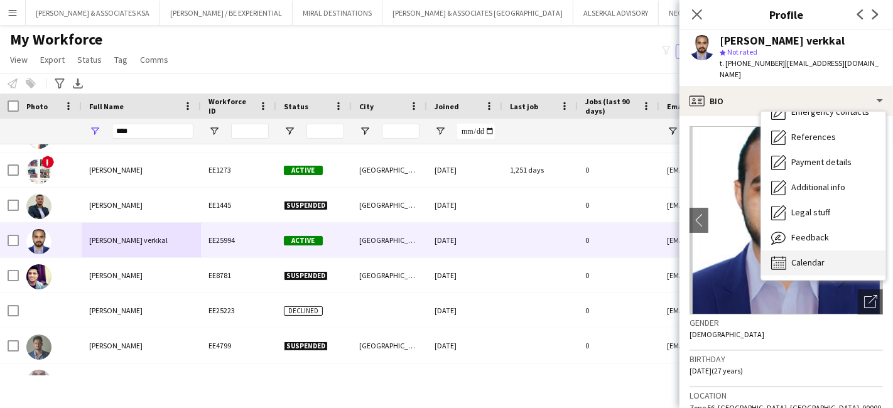
click at [816, 257] on span "Calendar" at bounding box center [807, 262] width 33 height 11
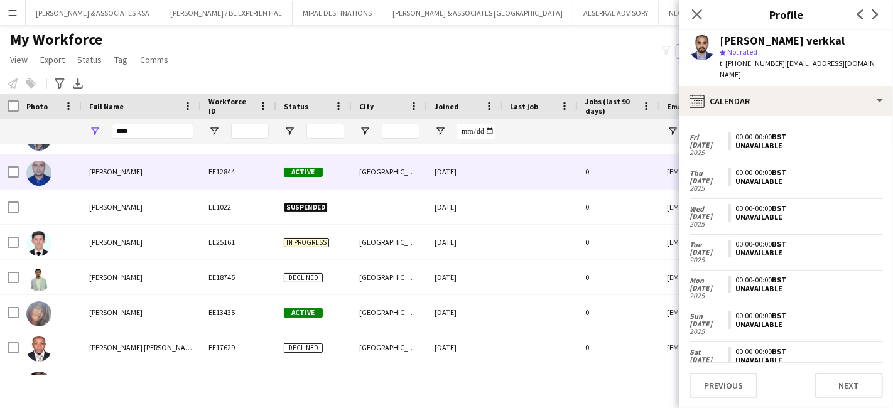
click at [115, 173] on span "ASHISH MONDAL" at bounding box center [115, 171] width 53 height 9
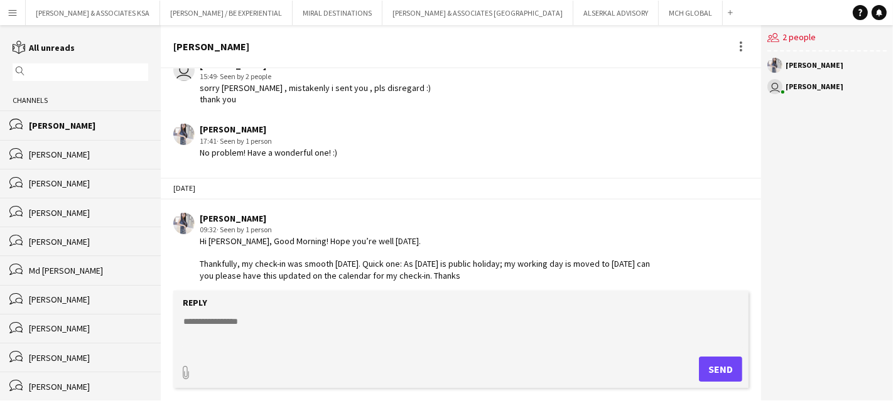
scroll to position [585, 0]
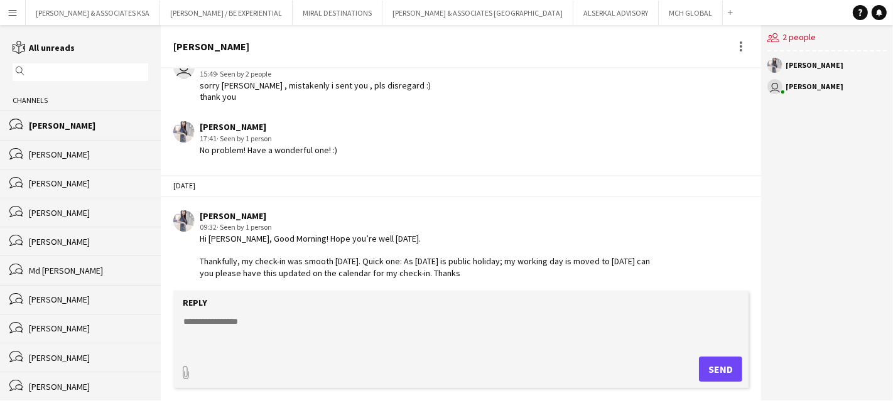
click at [278, 312] on form "Reply paperclip Send" at bounding box center [460, 339] width 575 height 97
click at [251, 323] on textarea at bounding box center [463, 331] width 562 height 33
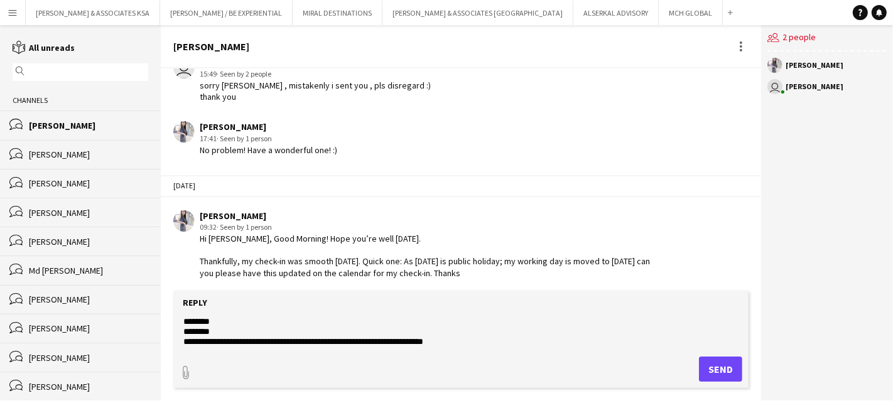
scroll to position [9, 0]
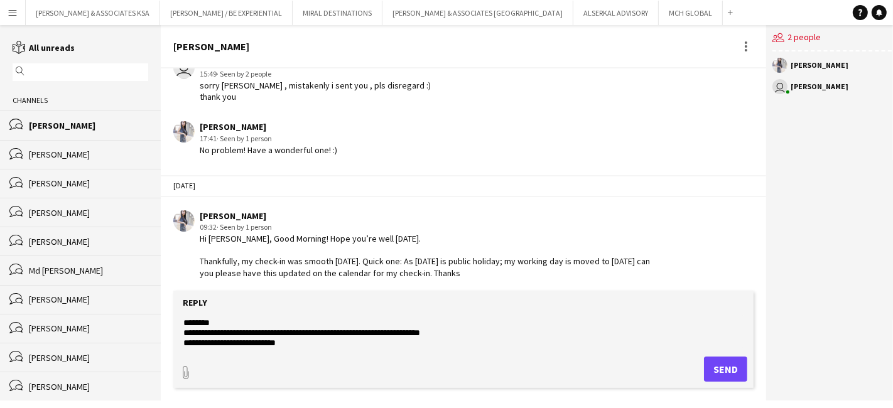
type textarea "**********"
click at [721, 362] on button "Send" at bounding box center [725, 369] width 43 height 25
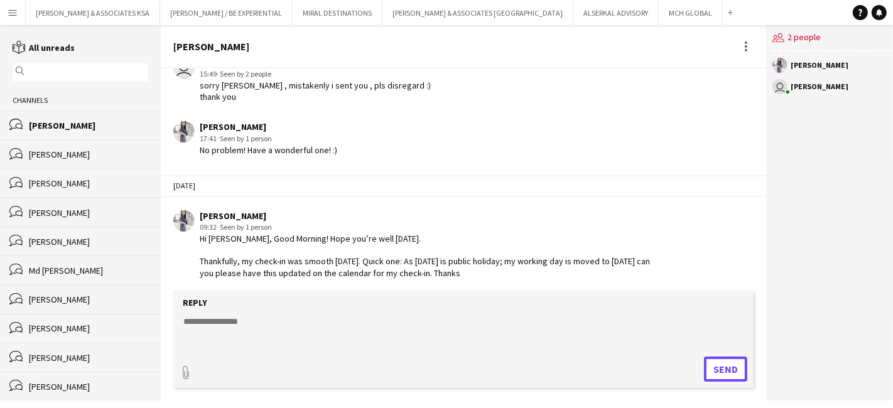
scroll to position [662, 0]
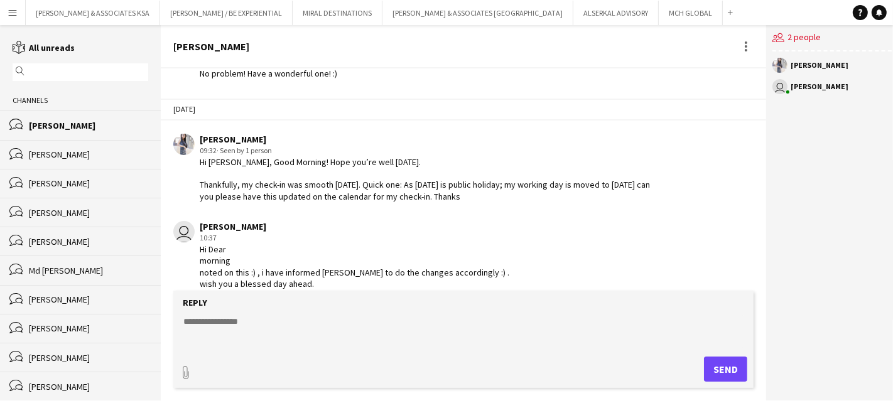
click at [18, 7] on button "Menu" at bounding box center [12, 12] width 25 height 25
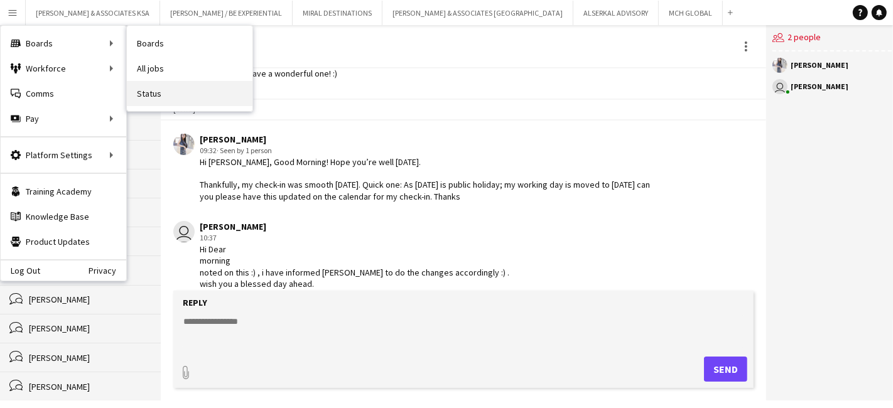
click at [156, 86] on link "Status" at bounding box center [190, 93] width 126 height 25
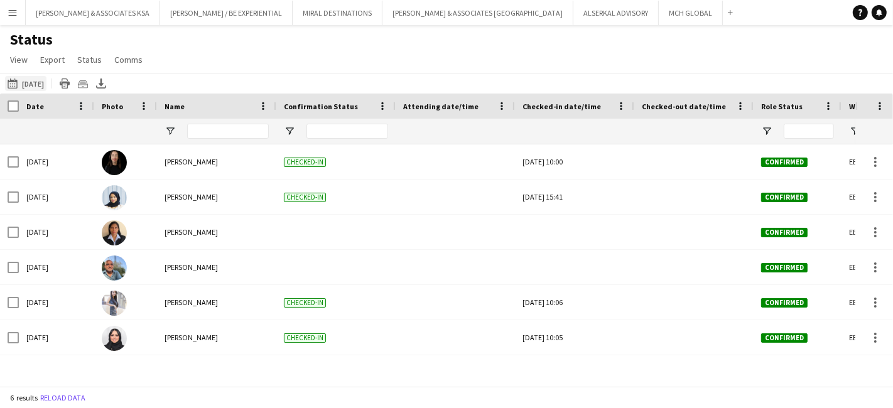
click at [39, 80] on button "Yesterday Yesterday" at bounding box center [25, 83] width 41 height 15
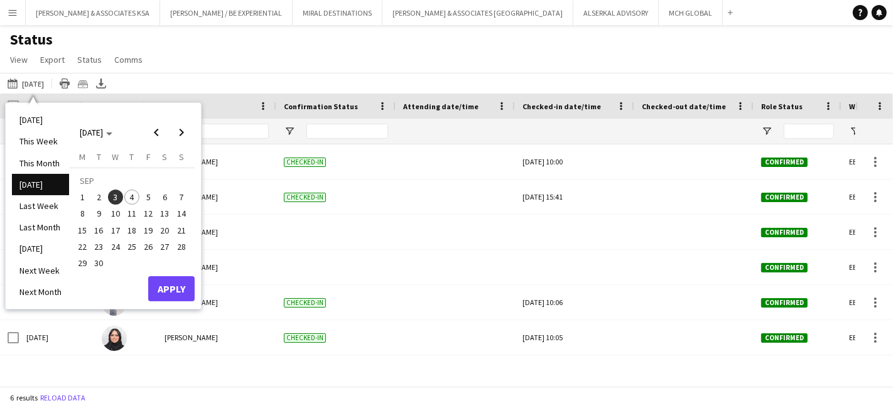
click at [130, 191] on span "4" at bounding box center [131, 197] width 15 height 15
click at [171, 282] on button "Apply" at bounding box center [171, 288] width 46 height 25
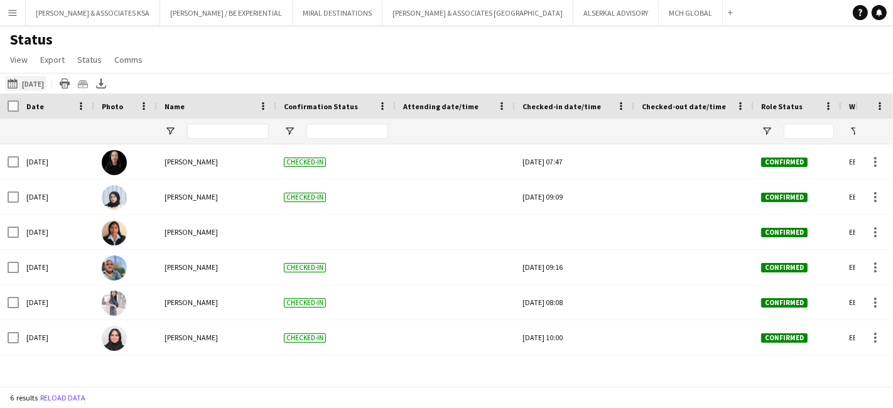
click at [38, 81] on button "Yesterday Today" at bounding box center [25, 83] width 41 height 15
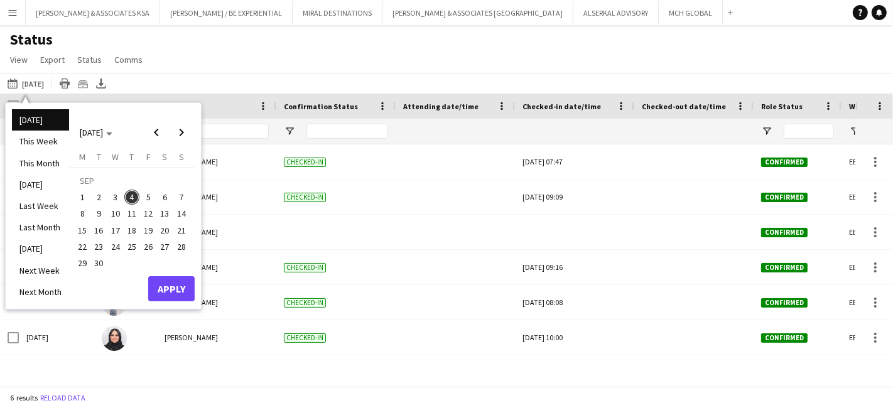
click at [130, 196] on span "4" at bounding box center [131, 197] width 15 height 15
click at [172, 286] on button "Apply" at bounding box center [171, 288] width 46 height 25
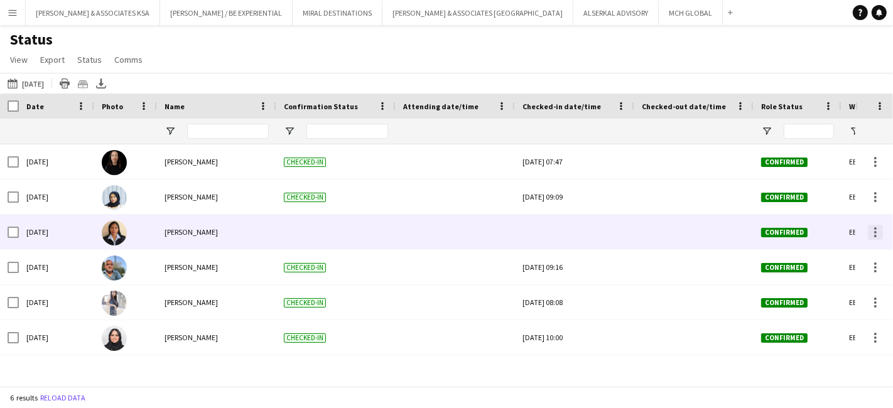
click at [872, 232] on div at bounding box center [874, 232] width 15 height 15
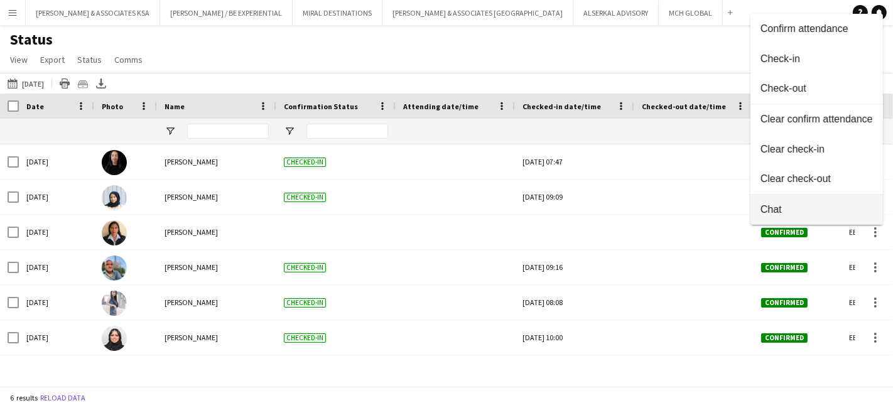
click at [781, 209] on span "Chat" at bounding box center [816, 208] width 112 height 11
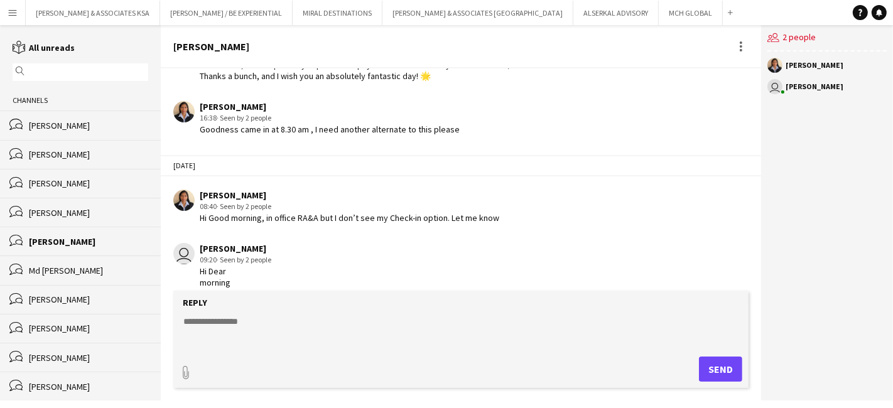
scroll to position [645, 0]
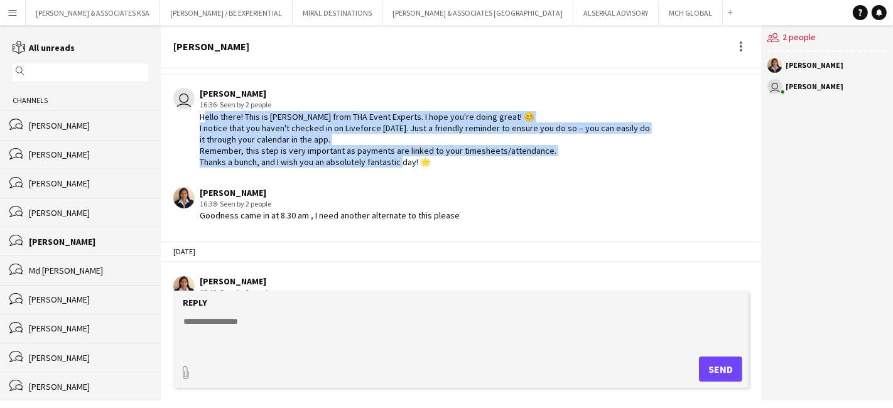
drag, startPoint x: 200, startPoint y: 110, endPoint x: 436, endPoint y: 153, distance: 239.3
click at [436, 153] on div "Hello there! This is Glenda from THA Event Experts. I hope you're doing great! …" at bounding box center [427, 139] width 454 height 57
copy div "Hello there! This is Glenda from THA Event Experts. I hope you're doing great! …"
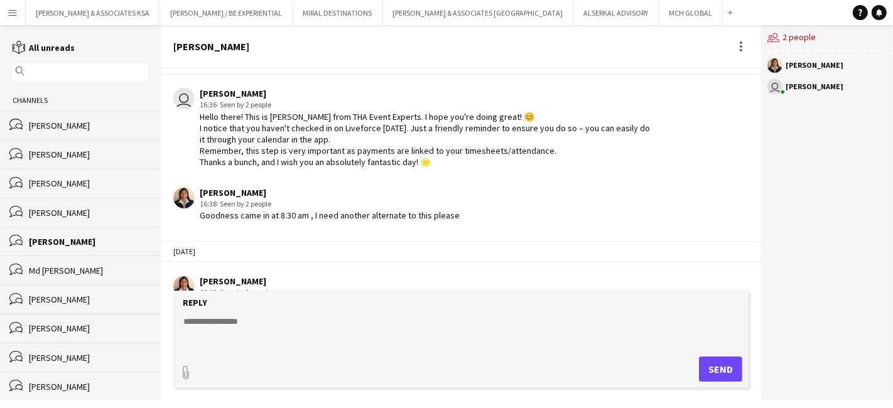
click at [191, 318] on textarea at bounding box center [463, 331] width 562 height 33
paste textarea "**********"
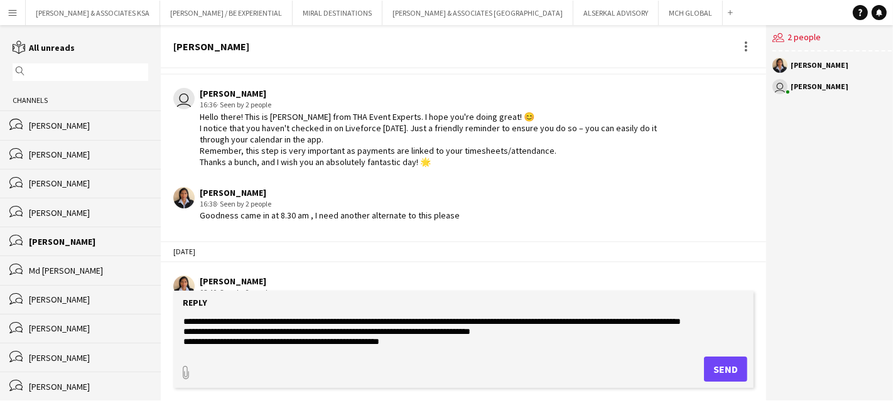
scroll to position [0, 0]
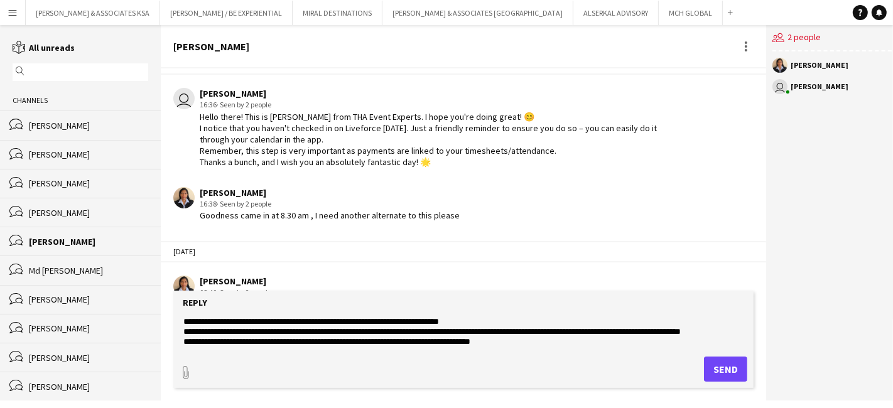
click at [305, 330] on textarea "**********" at bounding box center [463, 331] width 562 height 33
click at [380, 332] on textarea "**********" at bounding box center [463, 331] width 562 height 33
click at [220, 338] on textarea "**********" at bounding box center [463, 331] width 562 height 33
click at [349, 340] on textarea "**********" at bounding box center [463, 331] width 562 height 33
click at [460, 341] on textarea "**********" at bounding box center [463, 331] width 562 height 33
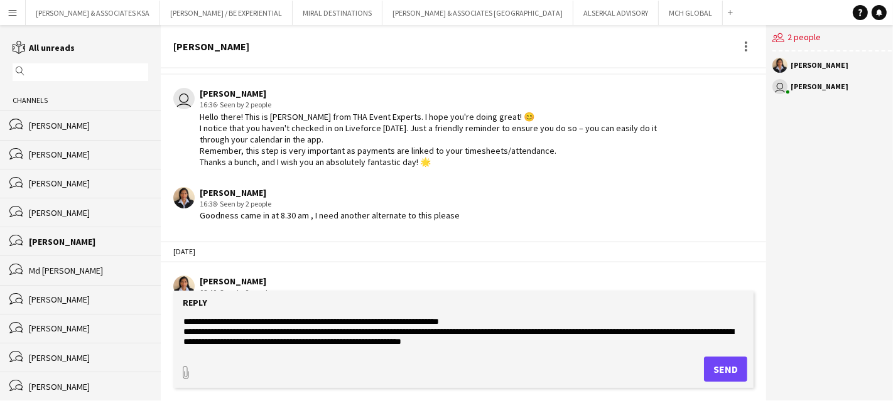
click at [457, 344] on textarea "**********" at bounding box center [463, 331] width 562 height 33
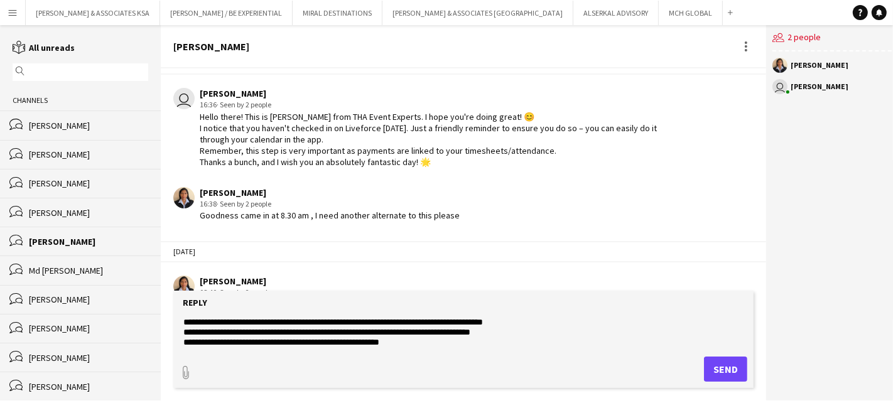
click at [606, 321] on textarea "**********" at bounding box center [463, 331] width 562 height 33
click at [520, 331] on textarea "**********" at bounding box center [463, 331] width 562 height 33
type textarea "**********"
click at [709, 370] on button "Send" at bounding box center [725, 369] width 43 height 25
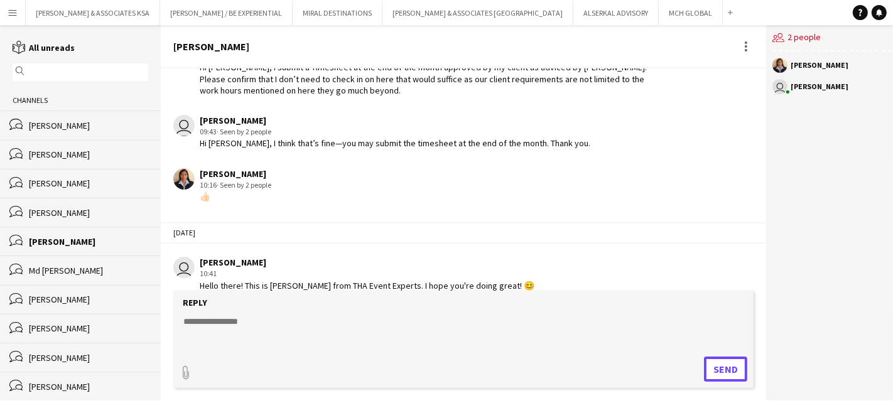
scroll to position [2005, 0]
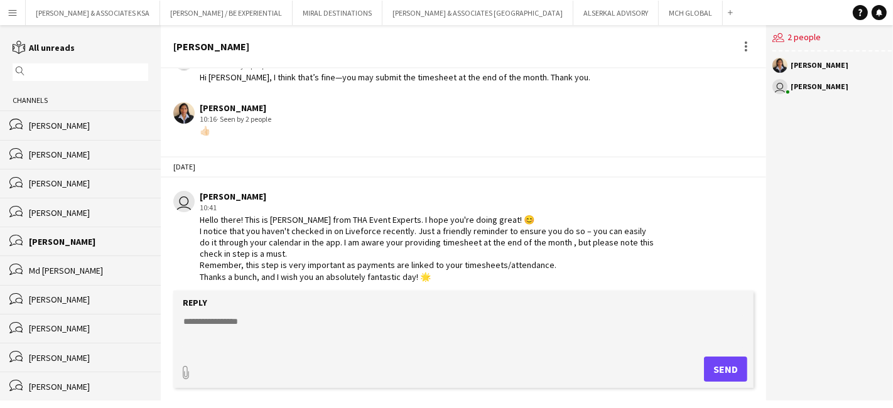
click at [9, 15] on app-icon "Menu" at bounding box center [13, 13] width 10 height 10
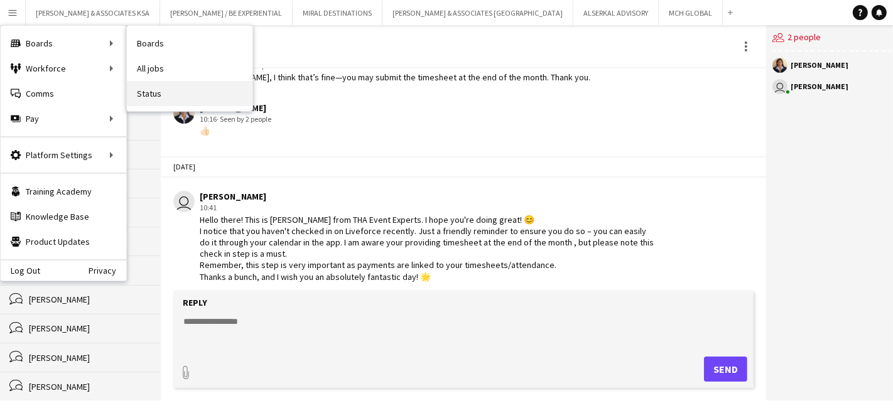
click at [150, 87] on link "Status" at bounding box center [190, 93] width 126 height 25
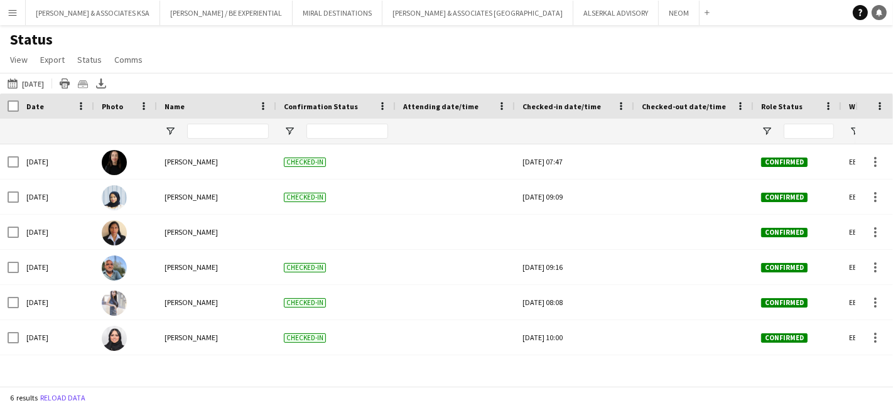
click at [882, 15] on icon "Notifications" at bounding box center [879, 13] width 8 height 8
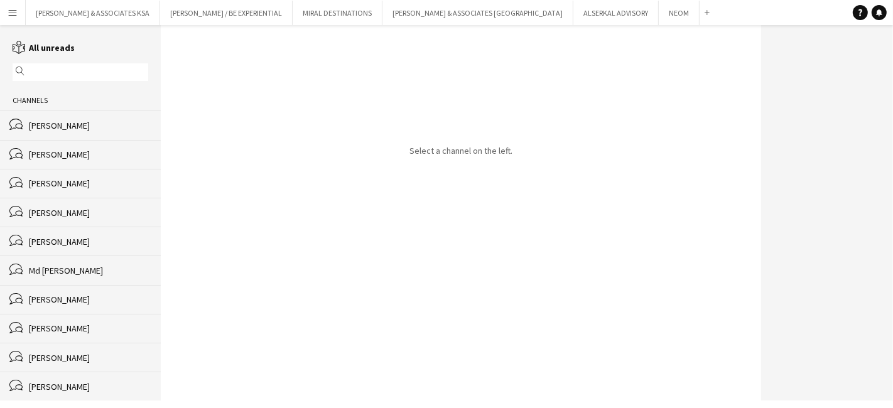
click at [115, 121] on div "[PERSON_NAME]" at bounding box center [88, 125] width 119 height 11
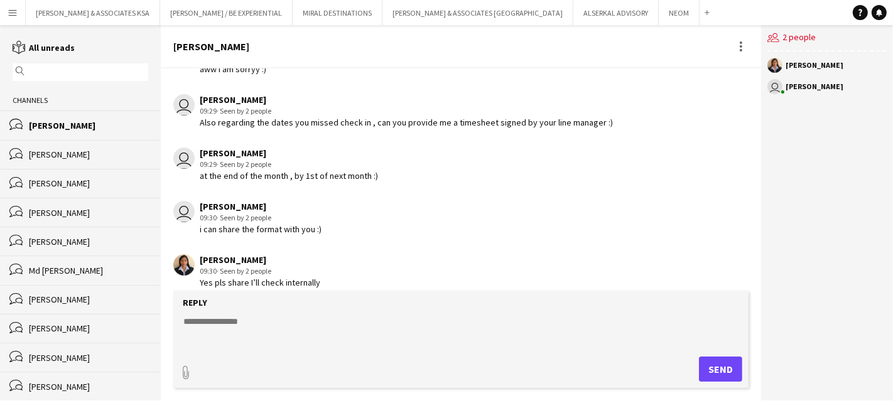
scroll to position [1037, 0]
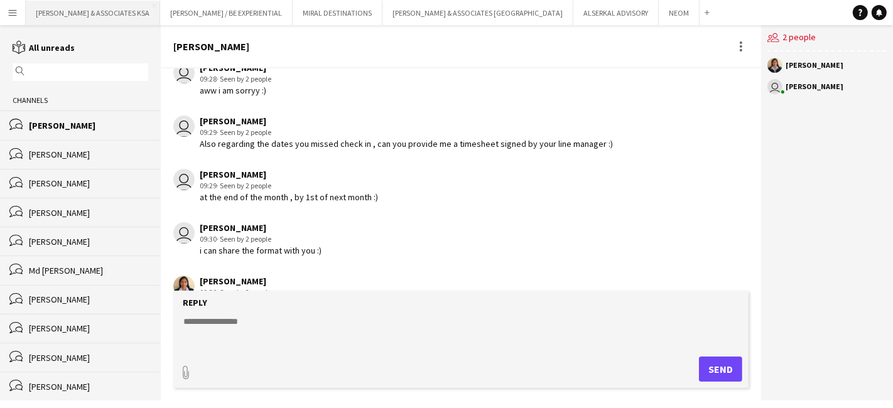
click at [68, 13] on button "RICHARD ATTIAS & ASSOCIATES KSA Close" at bounding box center [93, 13] width 134 height 24
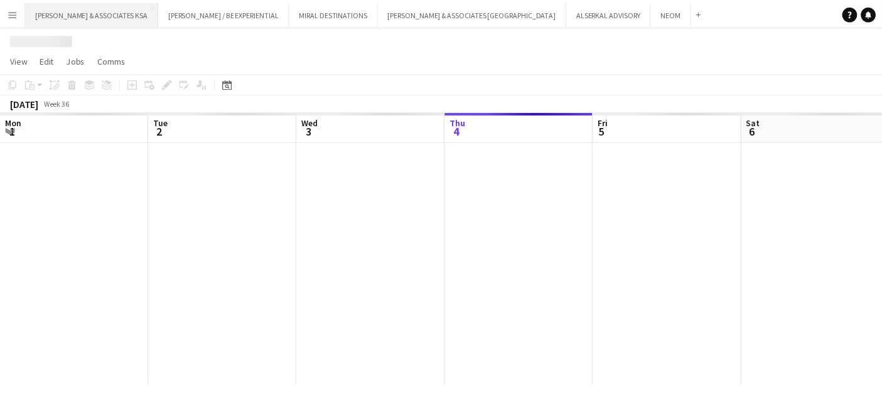
scroll to position [0, 299]
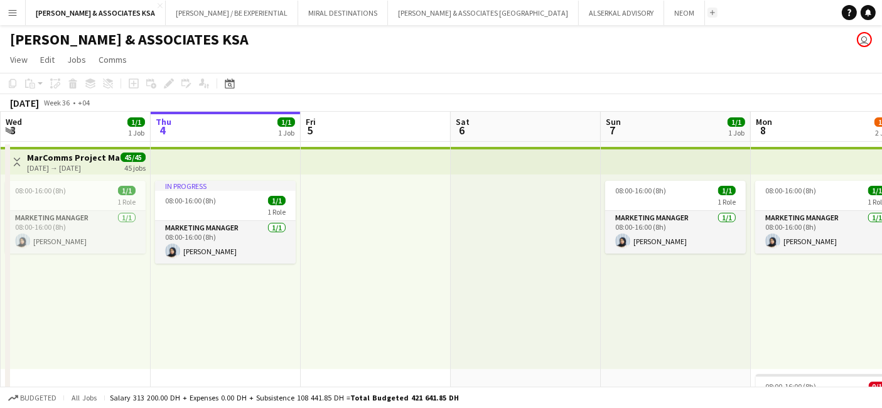
click at [710, 10] on app-icon "Add" at bounding box center [712, 12] width 5 height 5
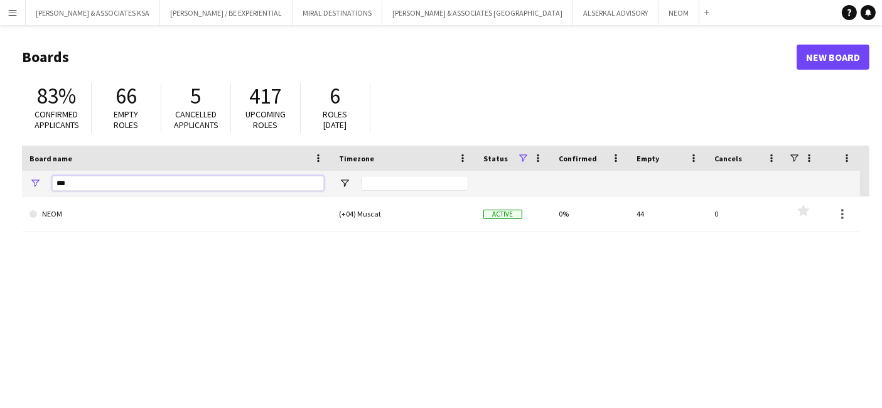
click at [102, 180] on input "***" at bounding box center [188, 183] width 272 height 15
type input "*"
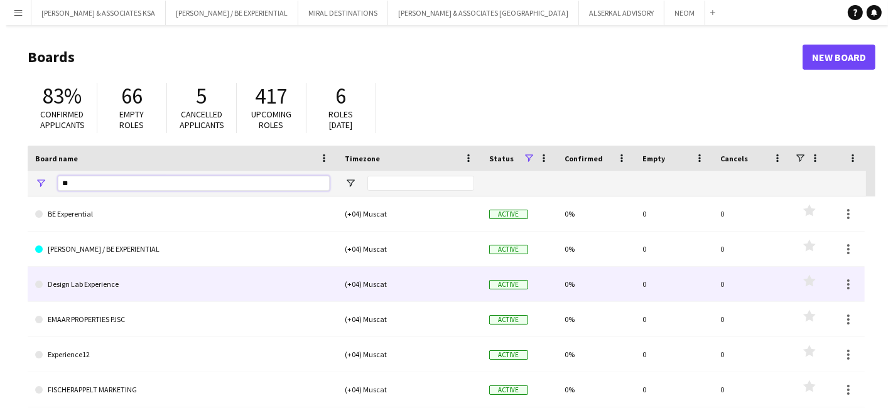
scroll to position [193, 0]
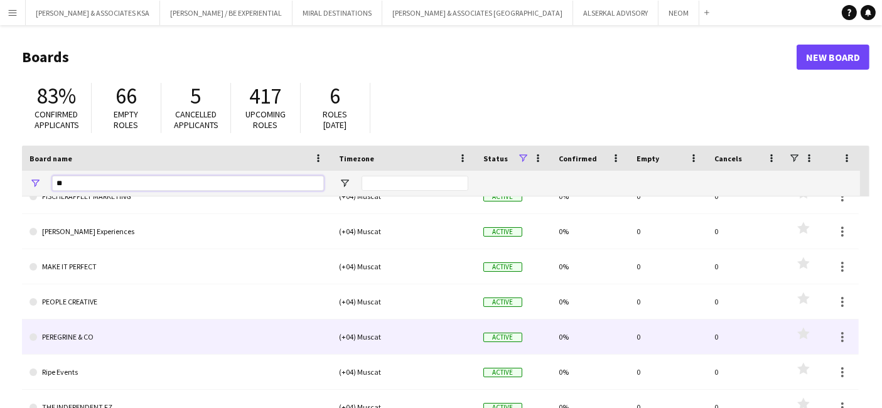
type input "**"
click at [118, 330] on link "PEREGRINE & CO" at bounding box center [177, 336] width 294 height 35
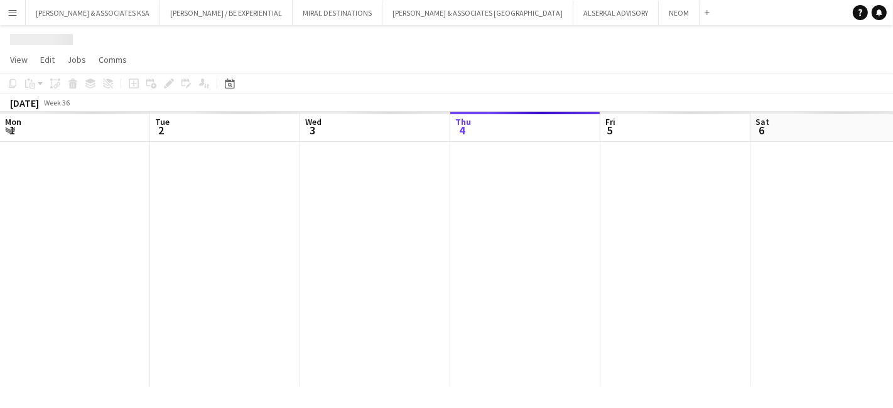
scroll to position [0, 299]
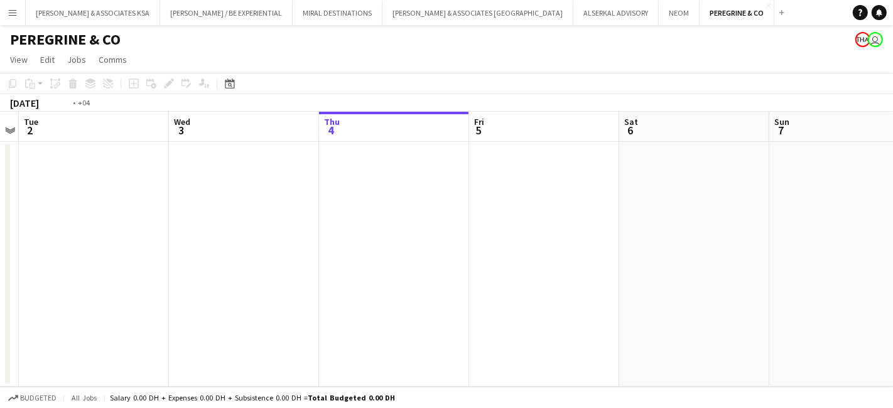
drag, startPoint x: 130, startPoint y: 220, endPoint x: 449, endPoint y: 215, distance: 318.9
click at [449, 215] on app-calendar-viewport "Sun 31 Mon 1 Tue 2 Wed 3 Thu 4 Fri 5 Sat 6 Sun 7 Mon 8 Tue 9 Wed 10" at bounding box center [446, 249] width 893 height 275
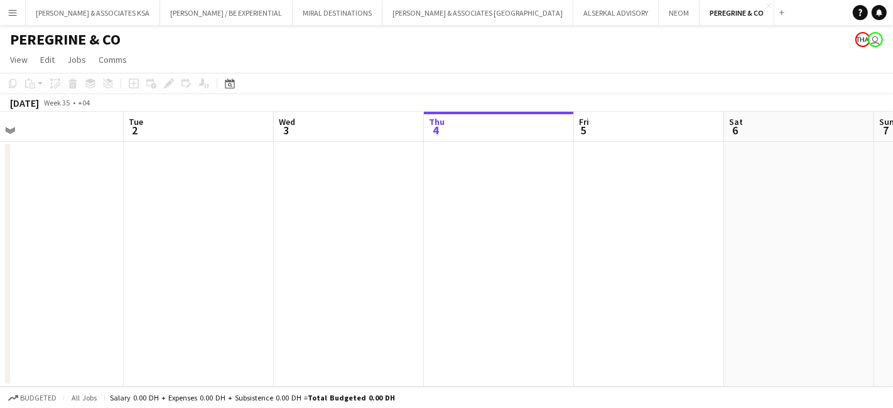
drag, startPoint x: 55, startPoint y: 247, endPoint x: 309, endPoint y: 233, distance: 255.2
click at [309, 233] on app-calendar-viewport "Sat 30 Sun 31 Mon 1 Tue 2 Wed 3 Thu 4 Fri 5 Sat 6 Sun 7 Mon 8 Tue 9" at bounding box center [446, 249] width 893 height 275
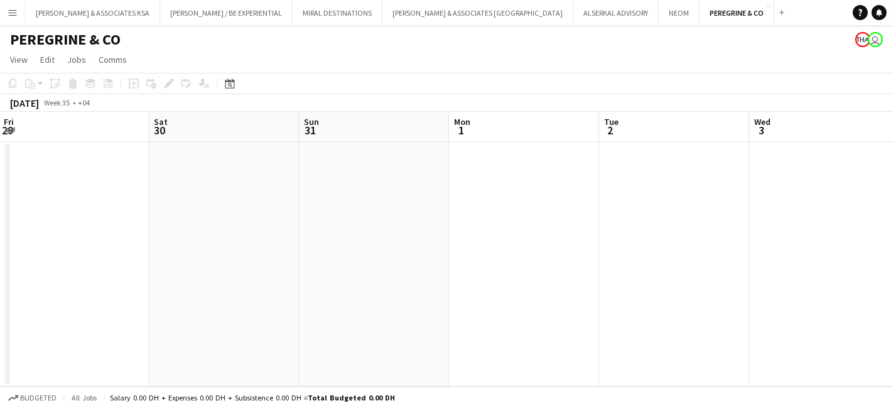
drag, startPoint x: 82, startPoint y: 245, endPoint x: 154, endPoint y: 240, distance: 72.4
click at [252, 235] on app-calendar-viewport "Wed 27 Thu 28 Fri 29 Sat 30 Sun 31 Mon 1 Tue 2 Wed 3 Thu 4 Fri 5 Sat 6" at bounding box center [446, 249] width 893 height 275
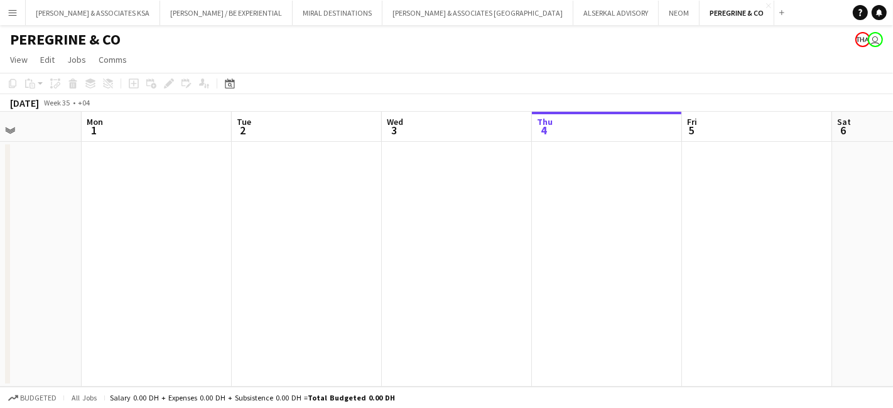
drag, startPoint x: 213, startPoint y: 241, endPoint x: 770, endPoint y: 235, distance: 556.8
click at [5, 227] on div "Thu 28 Fri 29 Sat 30 Sun 31 Mon 1 Tue 2 Wed 3 Thu 4 Fri 5 Sat 6 Sun 7" at bounding box center [446, 249] width 893 height 275
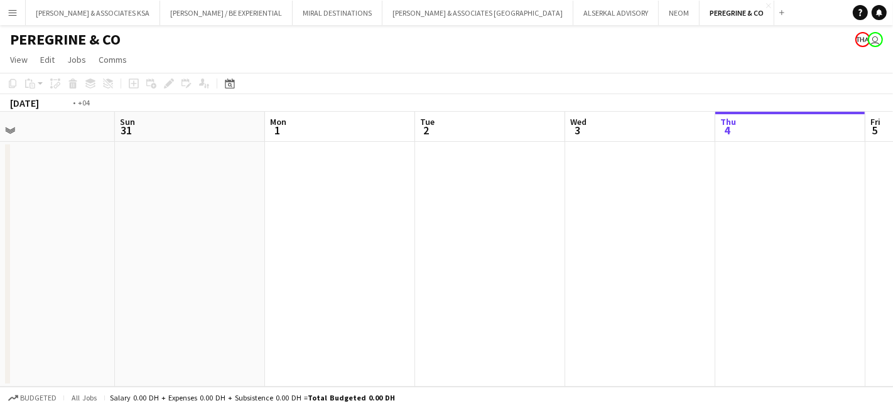
drag, startPoint x: 793, startPoint y: 254, endPoint x: 528, endPoint y: 262, distance: 265.6
click at [347, 254] on app-calendar-viewport "Thu 28 Fri 29 Sat 30 Sun 31 Mon 1 Tue 2 Wed 3 Thu 4 Fri 5 Sat 6 Sun 7" at bounding box center [446, 249] width 893 height 275
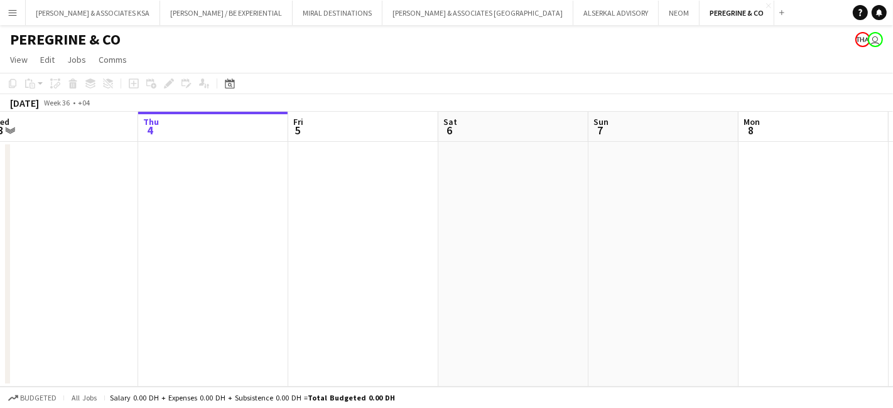
drag, startPoint x: 851, startPoint y: 282, endPoint x: 530, endPoint y: 282, distance: 321.4
click at [530, 282] on app-calendar-viewport "Sun 31 Mon 1 Tue 2 Wed 3 Thu 4 Fri 5 Sat 6 Sun 7 Mon 8 Tue 9 Wed 10" at bounding box center [446, 249] width 893 height 275
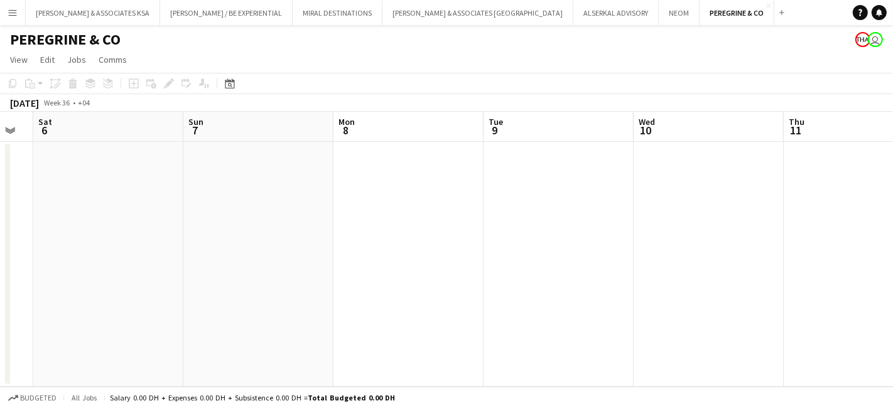
drag, startPoint x: 845, startPoint y: 277, endPoint x: 892, endPoint y: 301, distance: 53.1
click at [582, 290] on app-calendar-viewport "Wed 3 Thu 4 Fri 5 Sat 6 Sun 7 Mon 8 Tue 9 Wed 10 Thu 11 Fri 12 Sat 13" at bounding box center [446, 249] width 893 height 275
click at [764, 331] on app-calendar-viewport "Thu 4 Fri 5 Sat 6 Sun 7 Mon 8 Tue 9 Wed 10 Thu 11 Fri 12 Sat 13 Sun 14" at bounding box center [446, 249] width 893 height 275
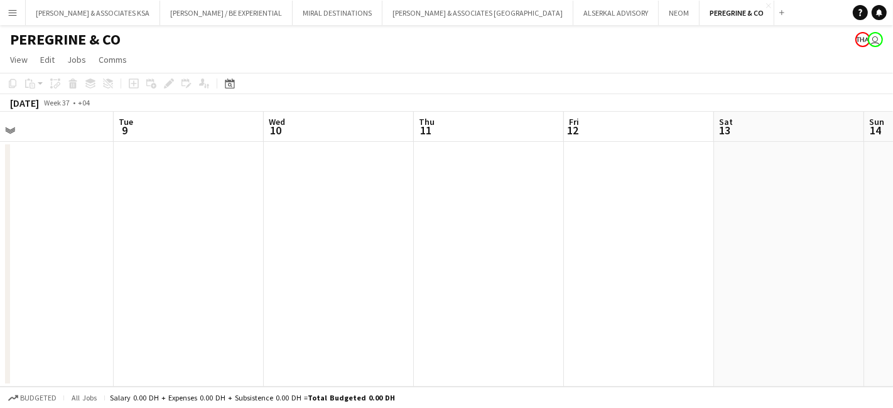
drag, startPoint x: 803, startPoint y: 331, endPoint x: 507, endPoint y: 262, distance: 304.1
click at [498, 267] on app-calendar-viewport "Fri 5 Sat 6 Sun 7 Mon 8 Tue 9 Wed 10 Thu 11 Fri 12 Sat 13 Sun 14 Mon 15" at bounding box center [446, 249] width 893 height 275
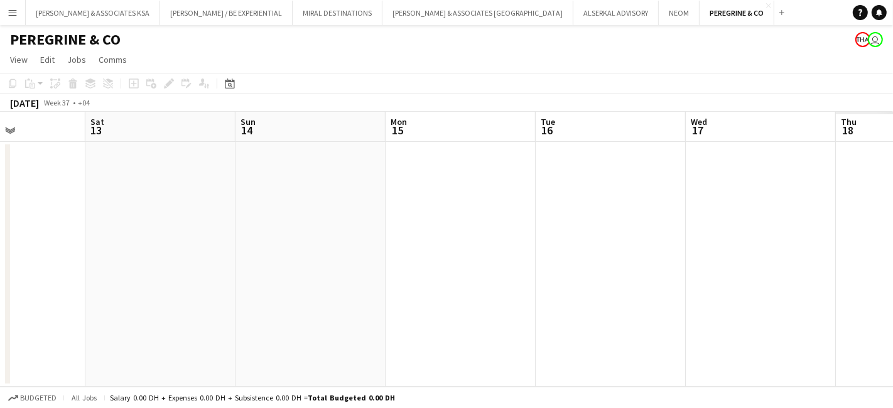
drag, startPoint x: 877, startPoint y: 242, endPoint x: 798, endPoint y: 276, distance: 85.8
click at [578, 264] on app-calendar-viewport "Tue 9 Wed 10 Thu 11 Fri 12 Sat 13 Sun 14 Mon 15 Tue 16 Wed 17 Thu 18 Fri 19" at bounding box center [446, 249] width 893 height 275
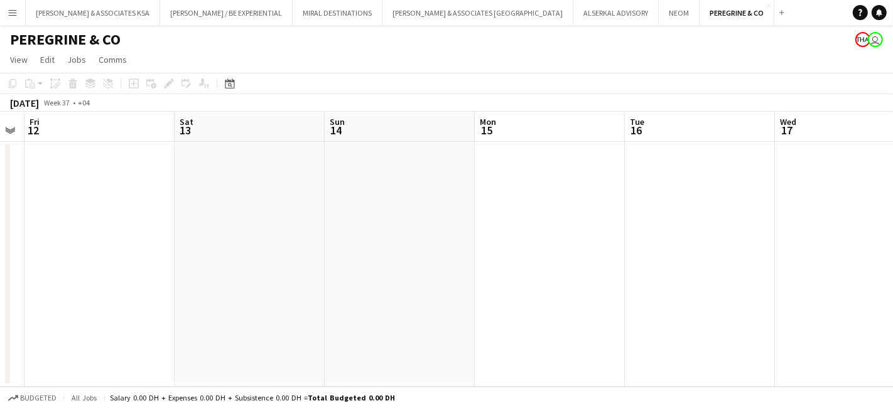
drag, startPoint x: 887, startPoint y: 288, endPoint x: 547, endPoint y: 281, distance: 340.3
click at [539, 281] on app-calendar-viewport "Tue 9 Wed 10 Thu 11 Fri 12 Sat 13 Sun 14 Mon 15 Tue 16 Wed 17 Thu 18 Fri 19" at bounding box center [446, 249] width 893 height 275
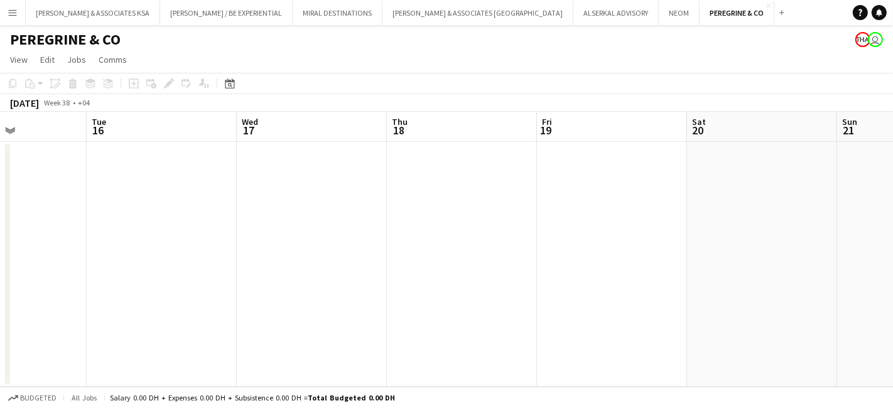
drag, startPoint x: 892, startPoint y: 284, endPoint x: 731, endPoint y: 279, distance: 160.8
click at [538, 281] on app-calendar-viewport "Fri 12 Sat 13 Sun 14 Mon 15 Tue 16 Wed 17 Thu 18 Fri 19 Sat 20 Sun 21 Mon 22" at bounding box center [446, 249] width 893 height 275
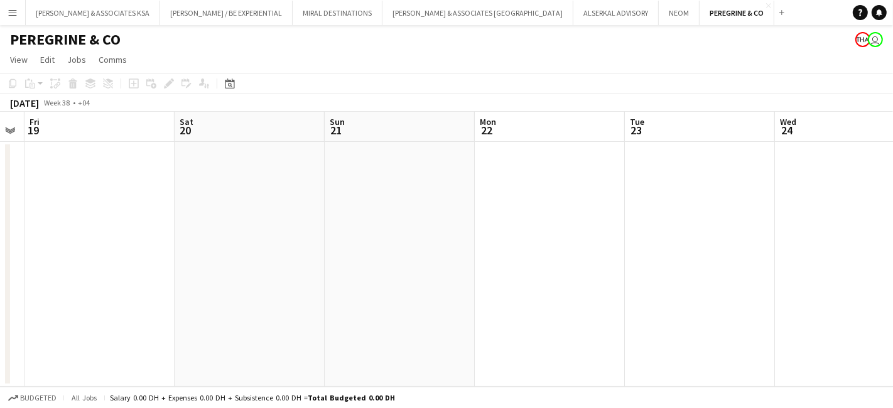
drag, startPoint x: 892, startPoint y: 298, endPoint x: 892, endPoint y: 318, distance: 20.1
click at [576, 291] on app-calendar-viewport "Tue 16 Wed 17 Thu 18 Fri 19 Sat 20 Sun 21 Mon 22 Tue 23 Wed 24 Thu 25 Fri 26" at bounding box center [446, 249] width 893 height 275
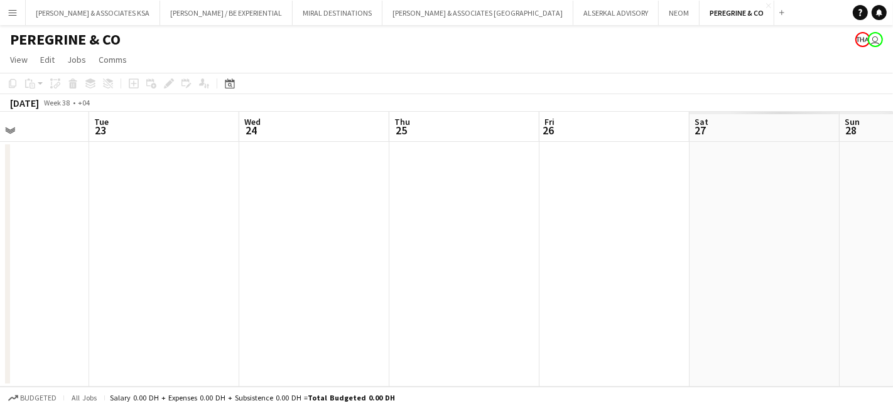
click at [561, 300] on app-calendar-viewport "Fri 19 Sat 20 Sun 21 Mon 22 Tue 23 Wed 24 Thu 25 Fri 26 Sat 27 Sun 28 Mon 29" at bounding box center [446, 249] width 893 height 275
drag, startPoint x: 892, startPoint y: 323, endPoint x: 815, endPoint y: 316, distance: 76.8
click at [396, 296] on app-calendar-viewport "Mon 22 Tue 23 Wed 24 Thu 25 Fri 26 Sat 27 Sun 28 Mon 29 Tue 30 Wed 1 Thu 2" at bounding box center [446, 249] width 893 height 275
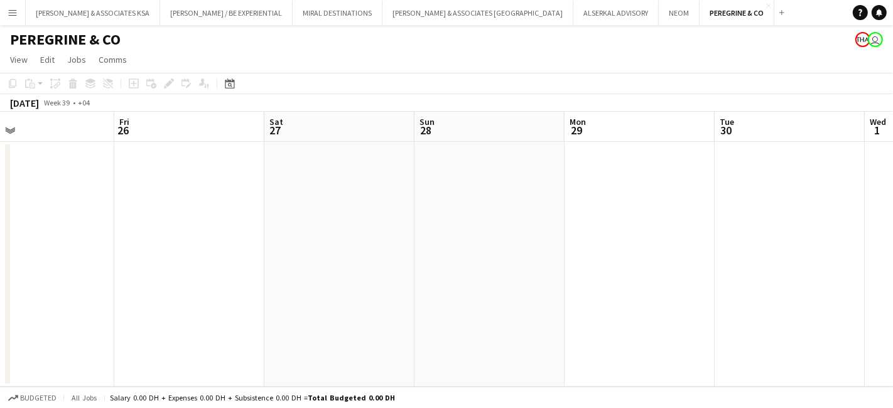
drag, startPoint x: 854, startPoint y: 314, endPoint x: 629, endPoint y: 304, distance: 224.9
click at [629, 304] on app-calendar-viewport "Mon 22 Tue 23 Wed 24 Thu 25 Fri 26 Sat 27 Sun 28 Mon 29 Tue 30 Wed 1 Thu 2" at bounding box center [446, 249] width 893 height 275
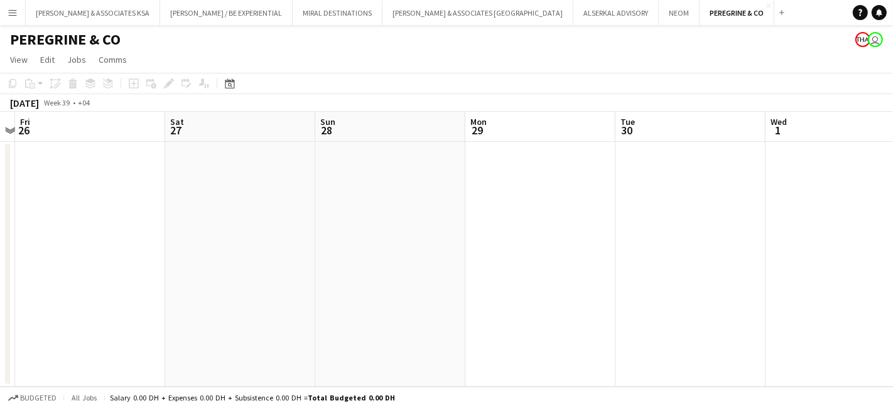
drag, startPoint x: 754, startPoint y: 300, endPoint x: 550, endPoint y: 289, distance: 204.3
click at [528, 291] on app-calendar-viewport "Tue 23 Wed 24 Thu 25 Fri 26 Sat 27 Sun 28 Mon 29 Tue 30 Wed 1 Thu 2 Fri 3" at bounding box center [446, 249] width 893 height 275
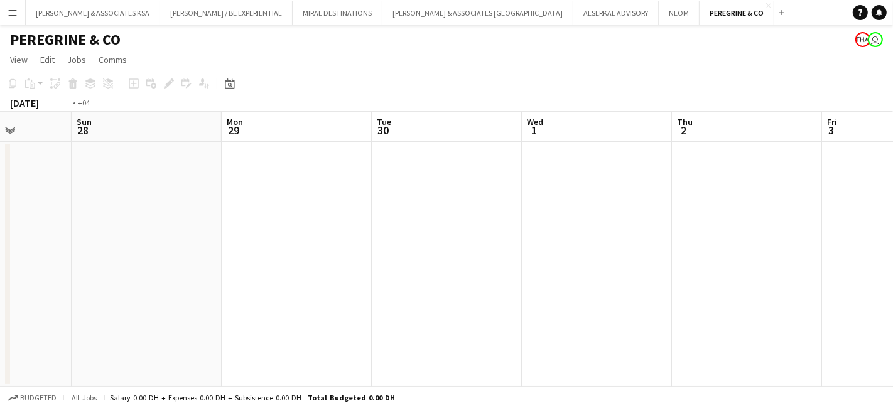
drag, startPoint x: 697, startPoint y: 293, endPoint x: 532, endPoint y: 276, distance: 165.9
click at [515, 278] on app-calendar-viewport "Thu 25 Fri 26 Sat 27 Sun 28 Mon 29 Tue 30 Wed 1 Thu 2 Fri 3 Sat 4 Sun 5" at bounding box center [446, 249] width 893 height 275
drag, startPoint x: 727, startPoint y: 313, endPoint x: 537, endPoint y: 303, distance: 189.8
click at [537, 303] on app-calendar-viewport "Sat 27 Sun 28 Mon 29 Tue 30 Wed 1 Thu 2 Fri 3 Sat 4 Sun 5 Mon 6 Tue 7" at bounding box center [446, 249] width 893 height 275
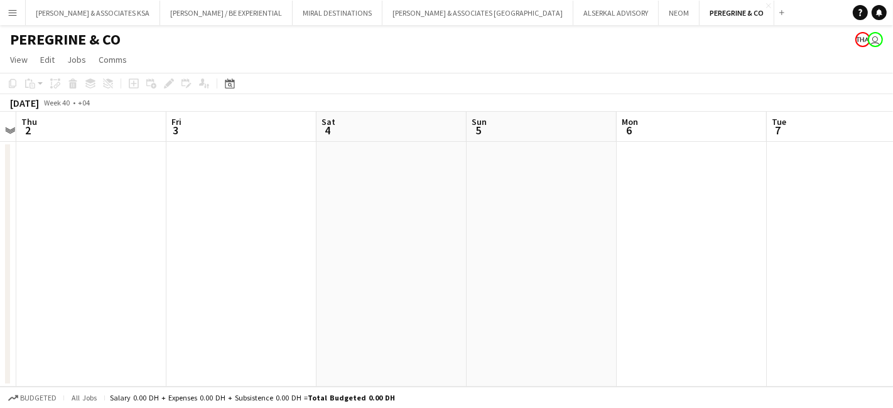
drag, startPoint x: 743, startPoint y: 294, endPoint x: 640, endPoint y: 294, distance: 103.6
click at [640, 294] on app-calendar-viewport "Mon 29 Tue 30 Wed 1 Thu 2 Fri 3 Sat 4 Sun 5 Mon 6 Tue 7 Wed 8 Thu 9" at bounding box center [446, 249] width 893 height 275
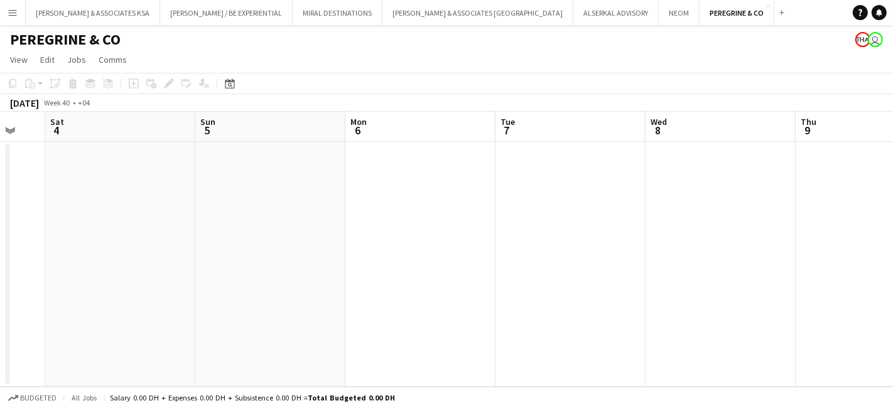
drag, startPoint x: 780, startPoint y: 293, endPoint x: 508, endPoint y: 291, distance: 271.2
click at [508, 291] on app-calendar-viewport "Wed 1 Thu 2 Fri 3 Sat 4 Sun 5 Mon 6 Tue 7 Wed 8 Thu 9 Fri 10 Sat 11" at bounding box center [446, 249] width 893 height 275
drag, startPoint x: 749, startPoint y: 287, endPoint x: 545, endPoint y: 284, distance: 203.4
click at [545, 284] on app-calendar-viewport "Wed 1 Thu 2 Fri 3 Sat 4 Sun 5 Mon 6 Tue 7 Wed 8 Thu 9 Fri 10 Sat 11" at bounding box center [446, 249] width 893 height 275
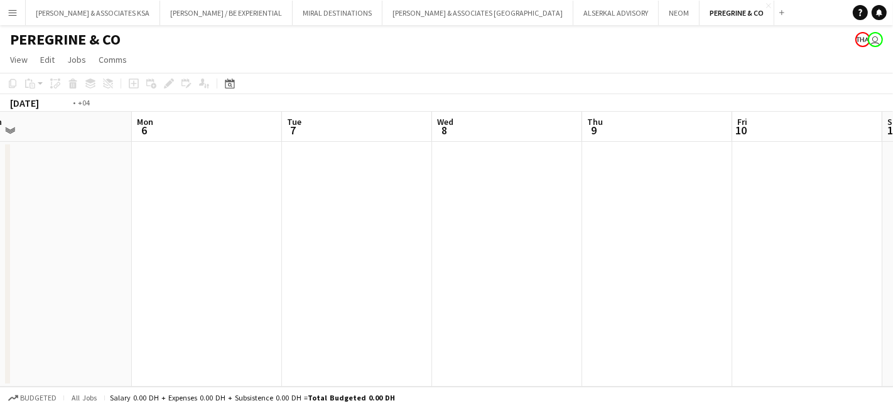
drag, startPoint x: 701, startPoint y: 292, endPoint x: 574, endPoint y: 284, distance: 127.6
click at [563, 282] on app-calendar-viewport "Thu 2 Fri 3 Sat 4 Sun 5 Mon 6 Tue 7 Wed 8 Thu 9 Fri 10 Sat 11 Sun 12" at bounding box center [446, 249] width 893 height 275
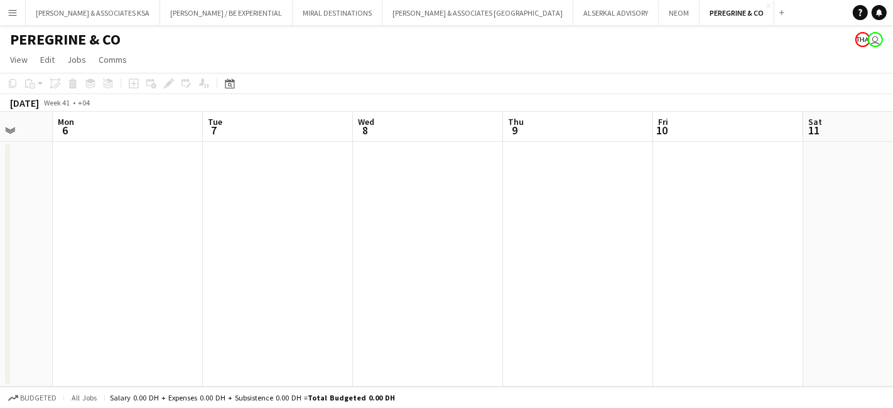
drag, startPoint x: 702, startPoint y: 287, endPoint x: 665, endPoint y: 277, distance: 37.8
click at [665, 277] on app-calendar-viewport "Fri 3 Sat 4 Sun 5 Mon 6 Tue 7 Wed 8 Thu 9 Fri 10 Sat 11 Sun 12 Mon 13" at bounding box center [446, 249] width 893 height 275
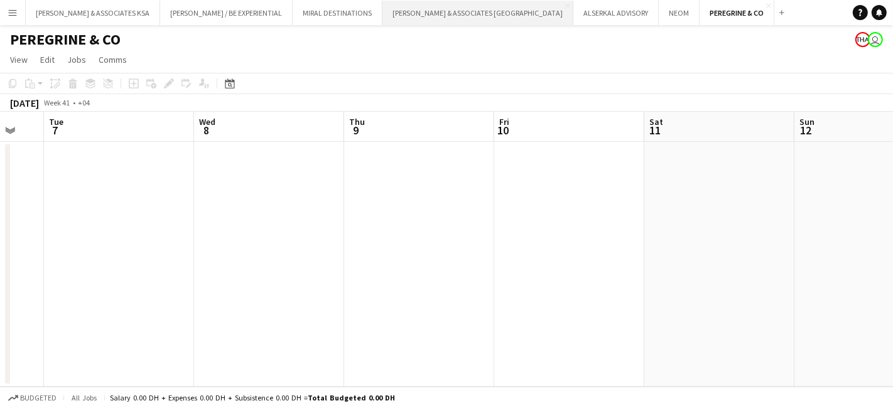
click at [449, 11] on button "RICHARD ATTIAS & ASSOCIATES UAE Close" at bounding box center [477, 13] width 191 height 24
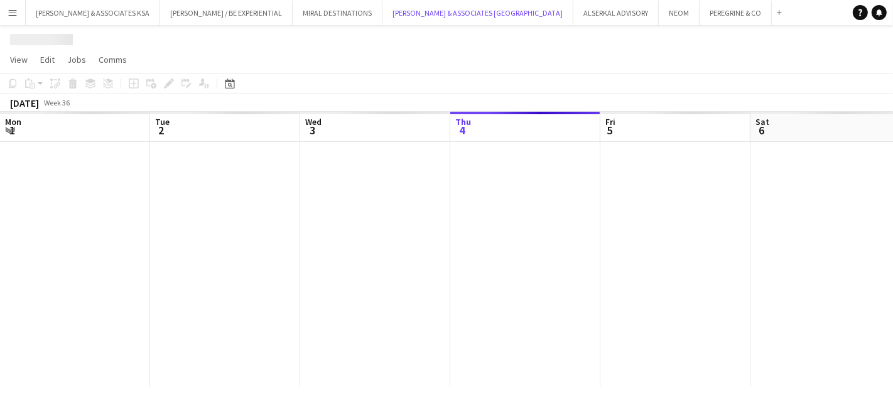
scroll to position [0, 299]
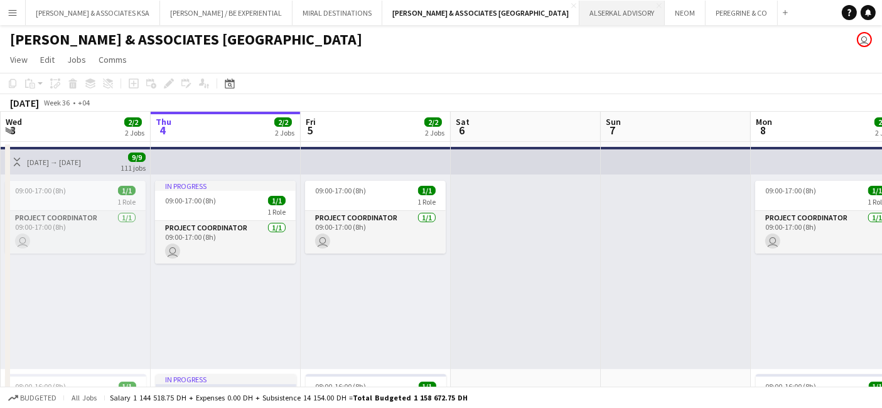
click at [579, 11] on button "ALSERKAL ADVISORY Close" at bounding box center [621, 13] width 85 height 24
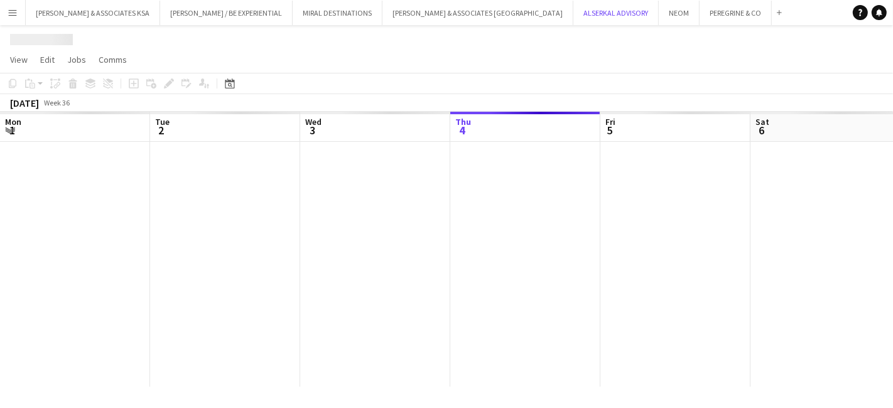
scroll to position [0, 299]
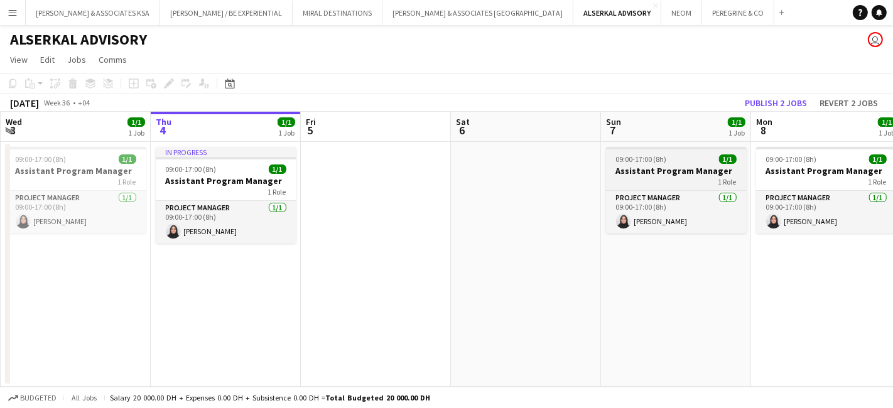
click at [648, 168] on h3 "Assistant Program Manager" at bounding box center [676, 170] width 141 height 11
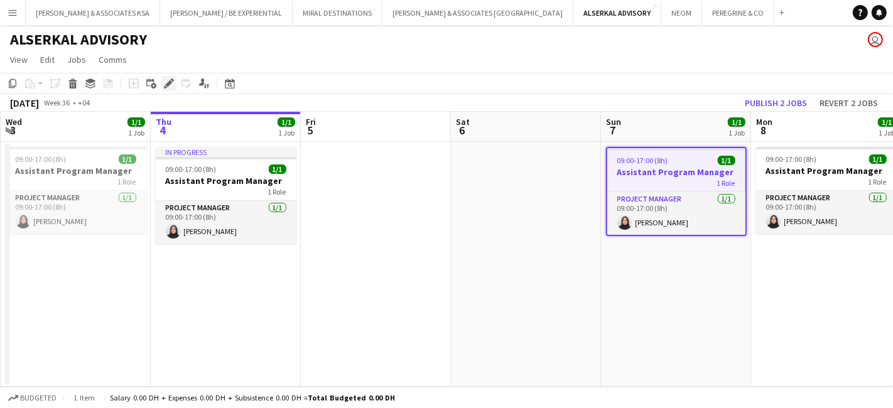
click at [168, 84] on icon at bounding box center [168, 83] width 7 height 7
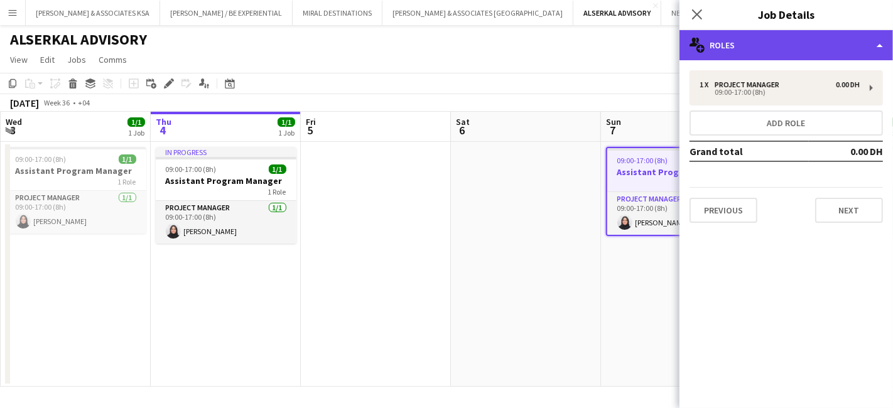
click at [727, 41] on div "multiple-users-add Roles" at bounding box center [785, 45] width 213 height 30
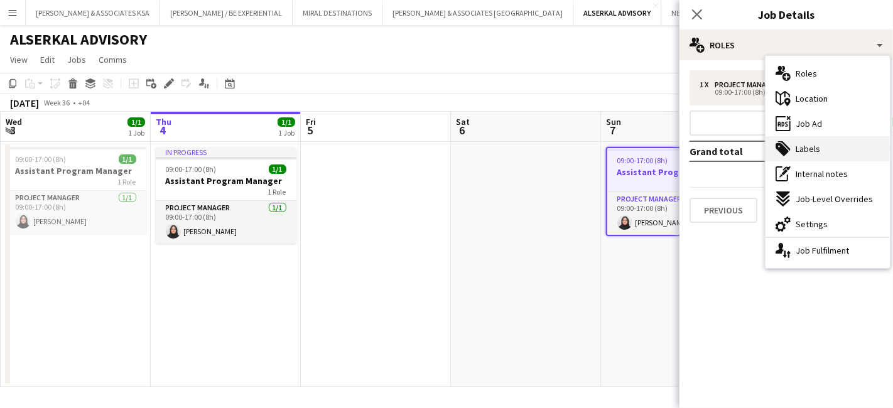
click at [809, 143] on span "Labels" at bounding box center [807, 148] width 24 height 11
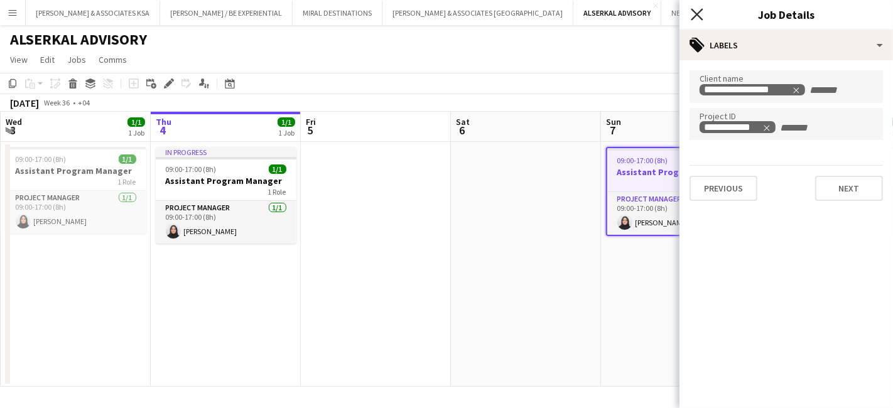
click at [695, 13] on icon at bounding box center [696, 14] width 12 height 12
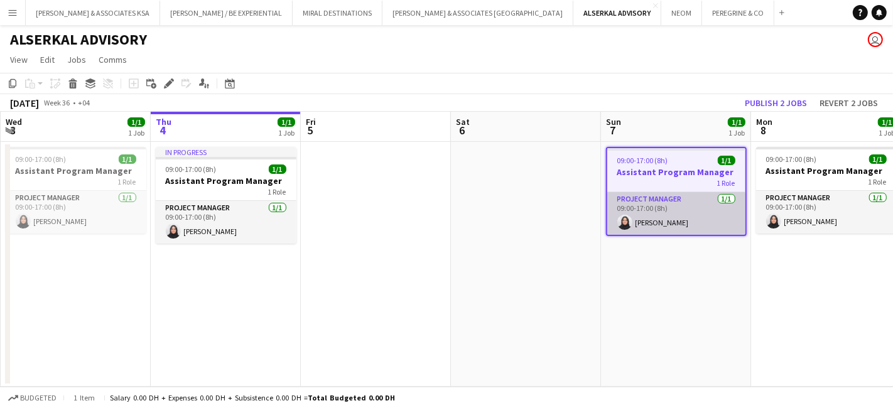
click at [646, 201] on app-card-role "Project Manager 1/1 09:00-17:00 (8h) Ekram Balgosoon" at bounding box center [676, 213] width 138 height 43
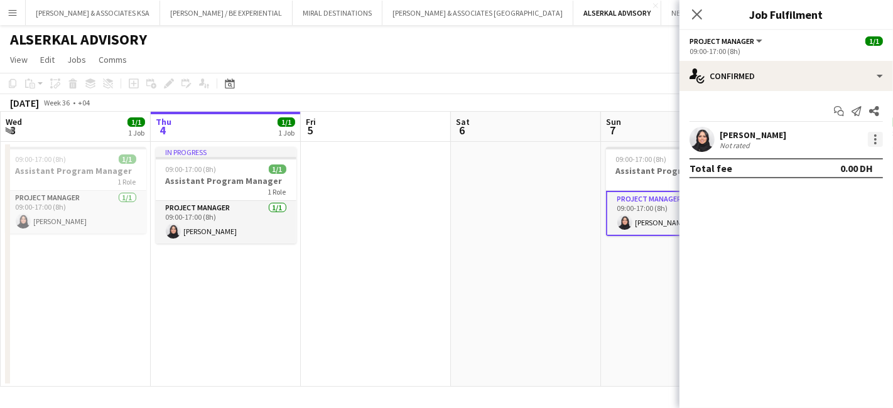
click at [871, 141] on div at bounding box center [874, 139] width 15 height 15
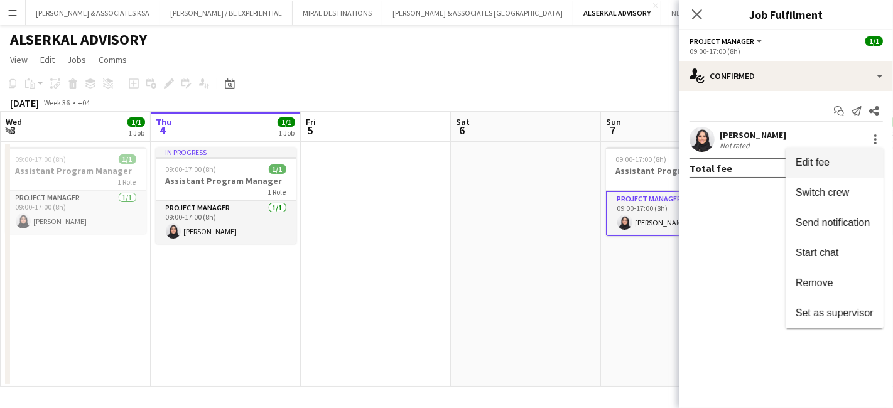
click at [821, 158] on span "Edit fee" at bounding box center [812, 162] width 34 height 11
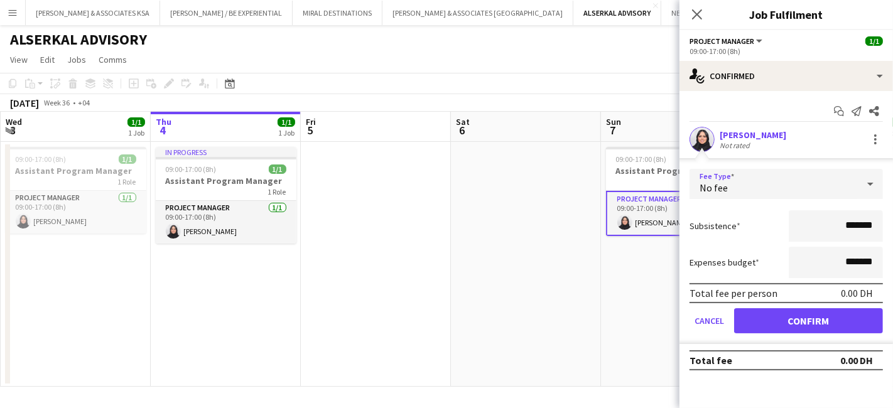
click at [750, 183] on div "No fee" at bounding box center [773, 184] width 168 height 30
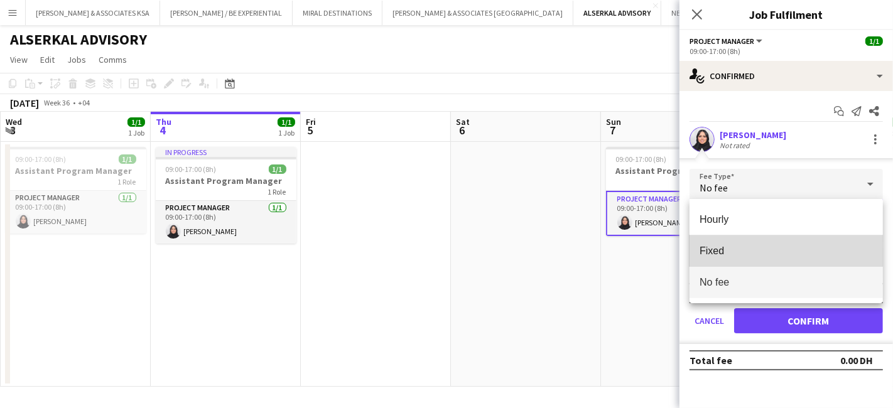
click at [718, 254] on span "Fixed" at bounding box center [785, 251] width 173 height 12
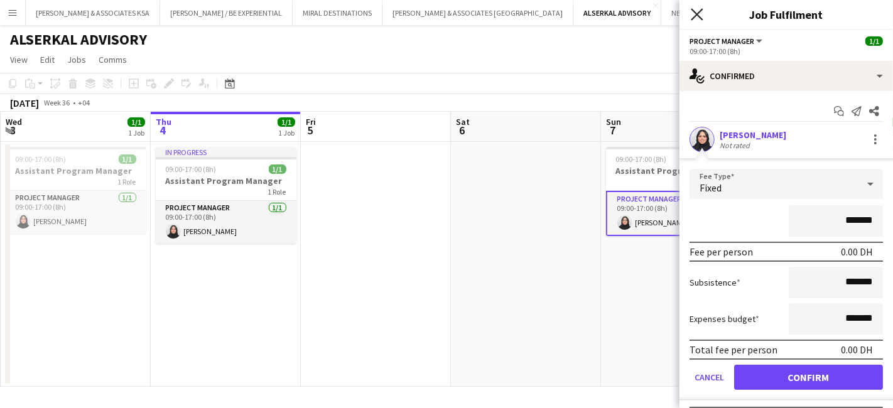
click at [698, 13] on icon at bounding box center [696, 14] width 12 height 12
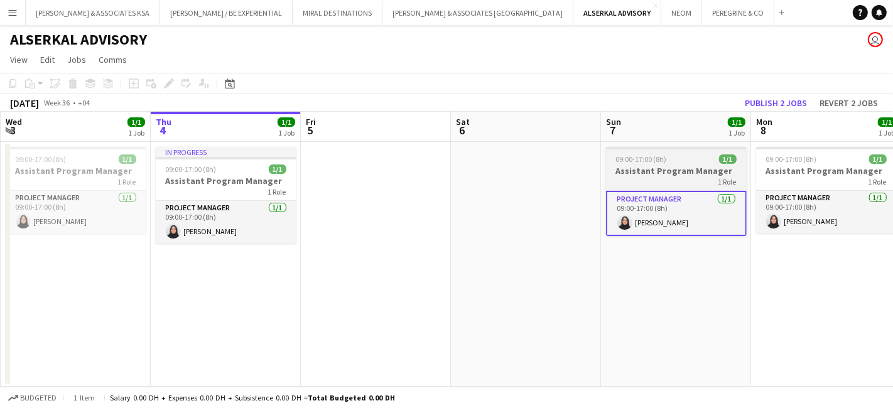
click at [649, 160] on span "09:00-17:00 (8h)" at bounding box center [641, 158] width 51 height 9
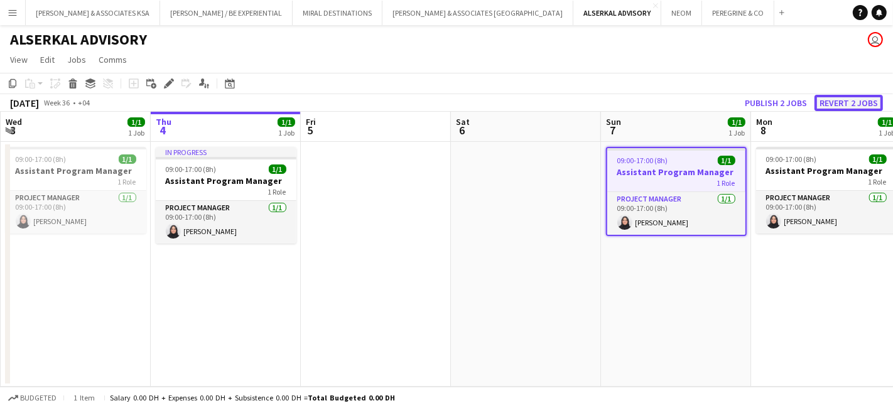
click at [843, 105] on button "Revert 2 jobs" at bounding box center [848, 103] width 68 height 16
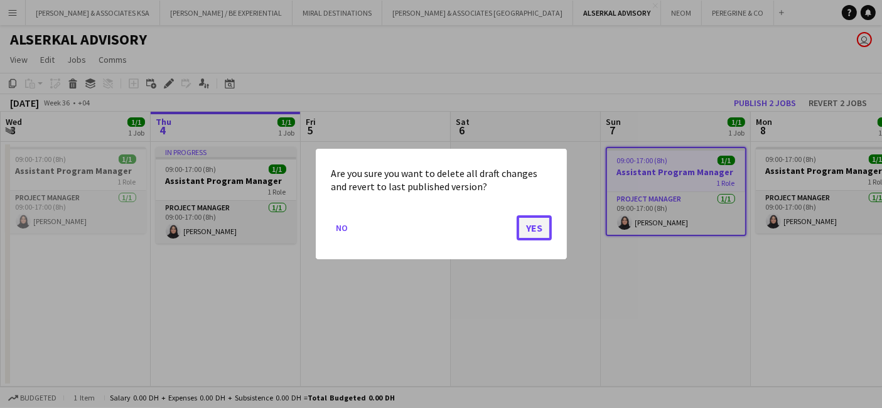
click at [534, 230] on button "Yes" at bounding box center [534, 227] width 35 height 25
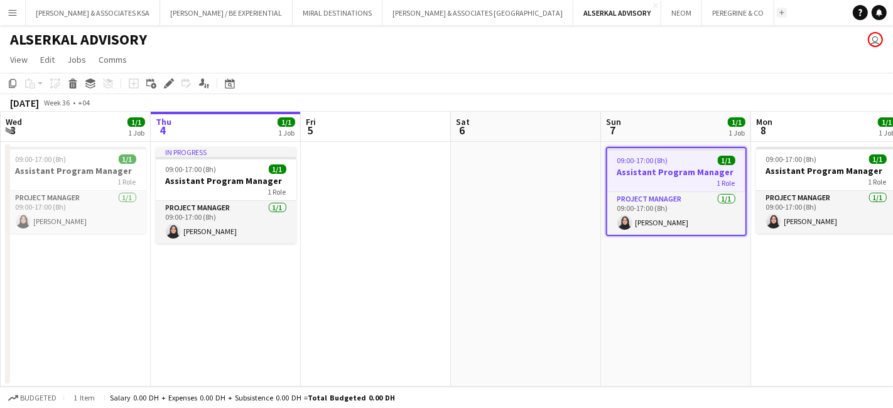
click at [779, 13] on app-icon "Add" at bounding box center [781, 12] width 5 height 5
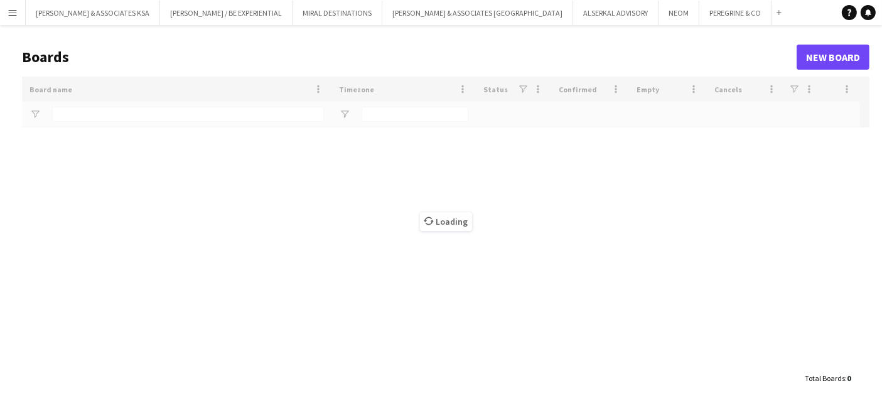
type input "**"
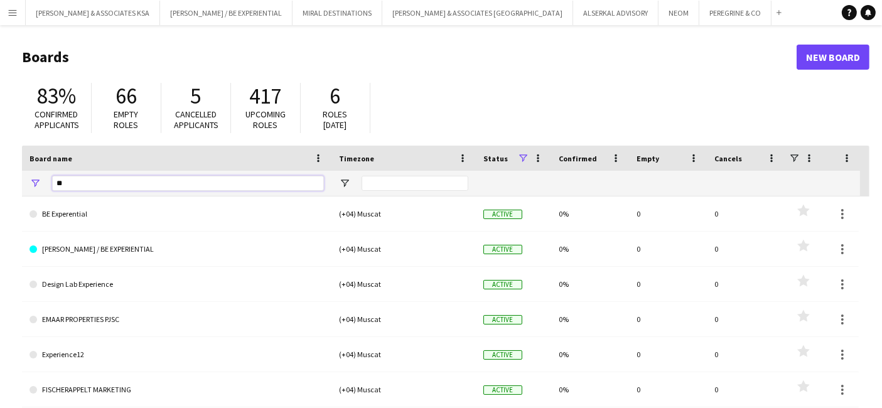
click at [99, 187] on input "**" at bounding box center [188, 183] width 272 height 15
type input "*"
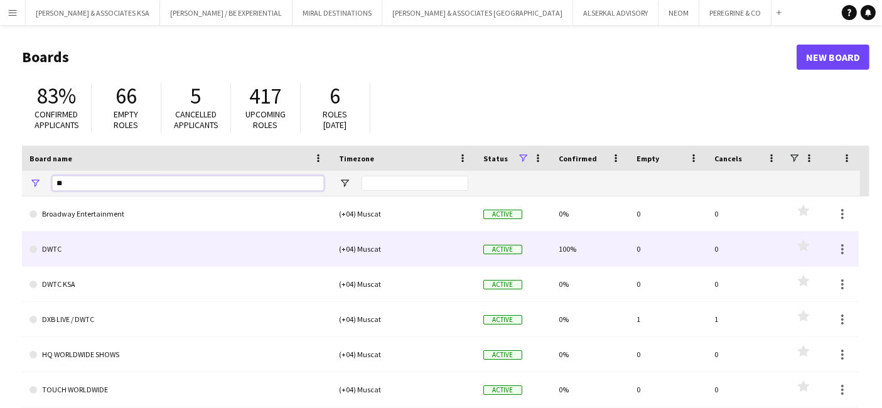
type input "**"
click at [91, 247] on link "DWTC" at bounding box center [177, 249] width 294 height 35
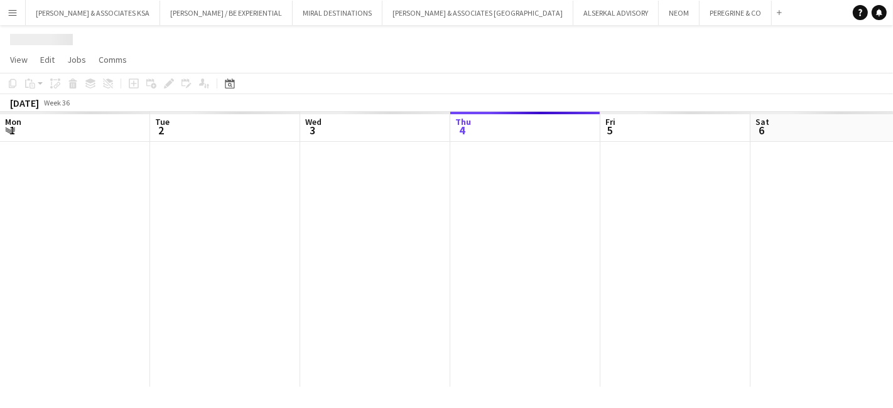
scroll to position [0, 299]
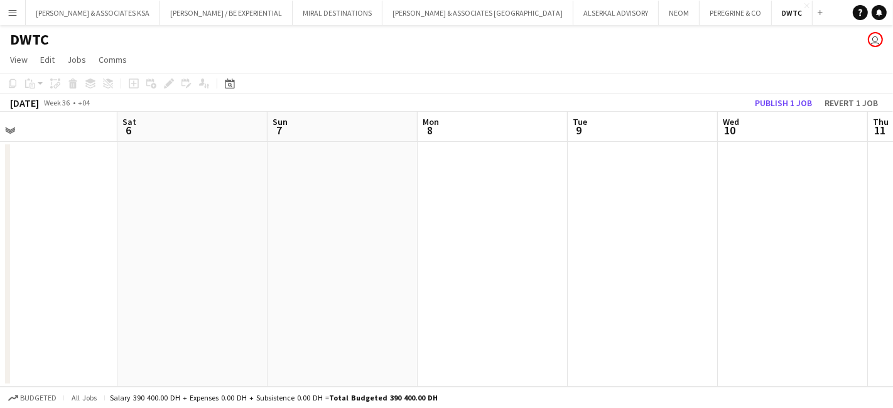
drag, startPoint x: 676, startPoint y: 275, endPoint x: 333, endPoint y: 244, distance: 344.8
click at [333, 244] on app-calendar-viewport "Tue 2 Wed 3 Thu 4 Fri 5 Sat 6 Sun 7 Mon 8 Tue 9 Wed 10 Thu 11 Fri 12" at bounding box center [446, 249] width 893 height 275
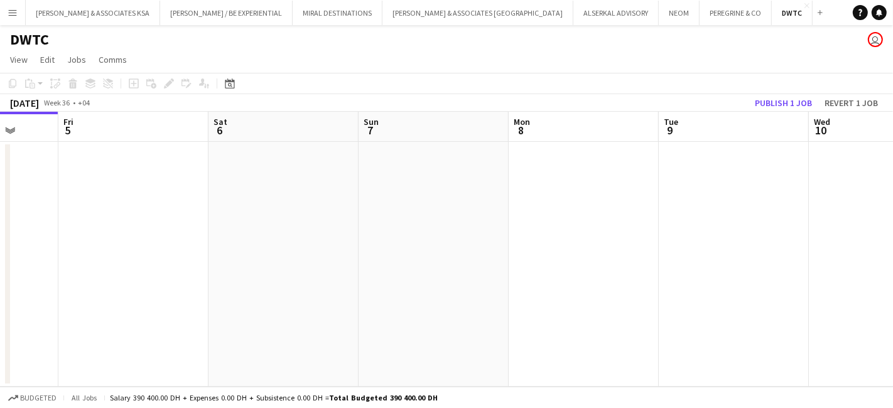
drag, startPoint x: 782, startPoint y: 272, endPoint x: 434, endPoint y: 277, distance: 347.8
click at [434, 277] on app-calendar-viewport "Tue 2 Wed 3 Thu 4 Fri 5 Sat 6 Sun 7 Mon 8 Tue 9 Wed 10 Thu 11 Fri 12" at bounding box center [446, 249] width 893 height 275
drag, startPoint x: 876, startPoint y: 289, endPoint x: 579, endPoint y: 287, distance: 296.9
click at [578, 287] on app-calendar-viewport "Sun 7 Mon 8 Tue 9 Wed 10 Thu 11 Fri 12 Sat 13 Sun 14 Mon 15 Tue 16 Wed 17" at bounding box center [446, 249] width 893 height 275
drag, startPoint x: 832, startPoint y: 286, endPoint x: 554, endPoint y: 286, distance: 278.1
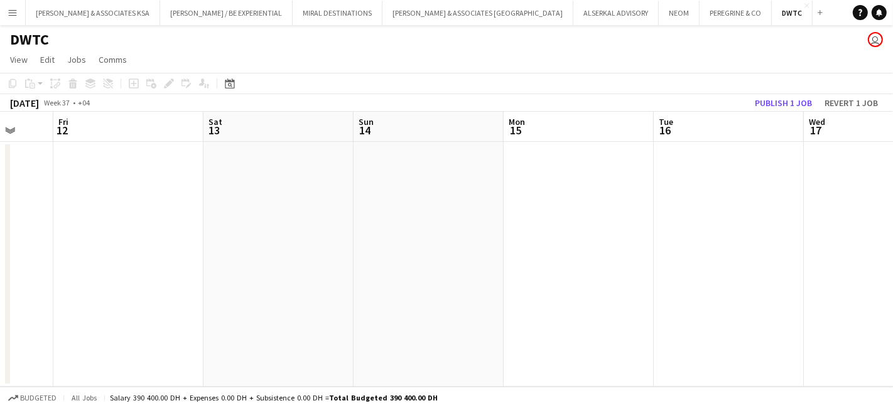
click at [525, 286] on app-calendar-viewport "Tue 9 Wed 10 Thu 11 Fri 12 Sat 13 Sun 14 Mon 15 Tue 16 Wed 17 Thu 18 Fri 19" at bounding box center [446, 249] width 893 height 275
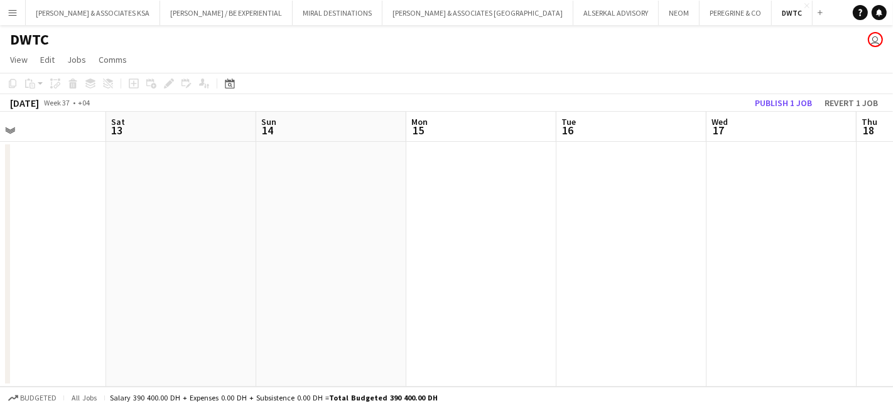
click at [638, 308] on app-calendar-viewport "Tue 9 Wed 10 Thu 11 Fri 12 Sat 13 Sun 14 Mon 15 Tue 16 Wed 17 Thu 18 Fri 19" at bounding box center [446, 249] width 893 height 275
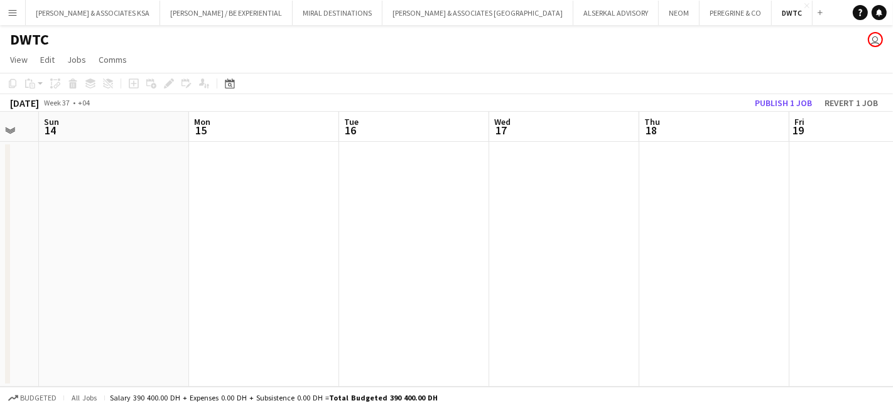
drag, startPoint x: 603, startPoint y: 311, endPoint x: 727, endPoint y: 301, distance: 124.6
click at [530, 308] on app-calendar-viewport "Thu 11 Fri 12 Sat 13 Sun 14 Mon 15 Tue 16 Wed 17 Thu 18 Fri 19 Sat 20 Sun 21" at bounding box center [446, 249] width 893 height 275
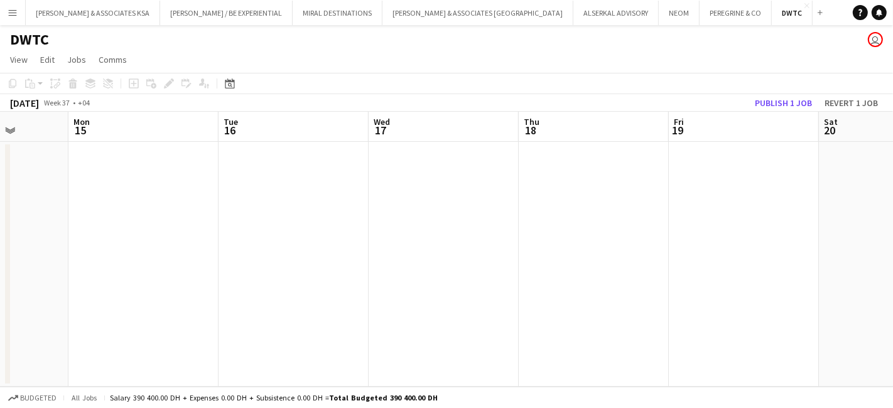
drag, startPoint x: 861, startPoint y: 318, endPoint x: 616, endPoint y: 311, distance: 244.3
click at [613, 311] on app-calendar-viewport "Fri 12 Sat 13 Sun 14 Mon 15 Tue 16 Wed 17 Thu 18 Fri 19 Sat 20 Sun 21 Mon 22" at bounding box center [446, 249] width 893 height 275
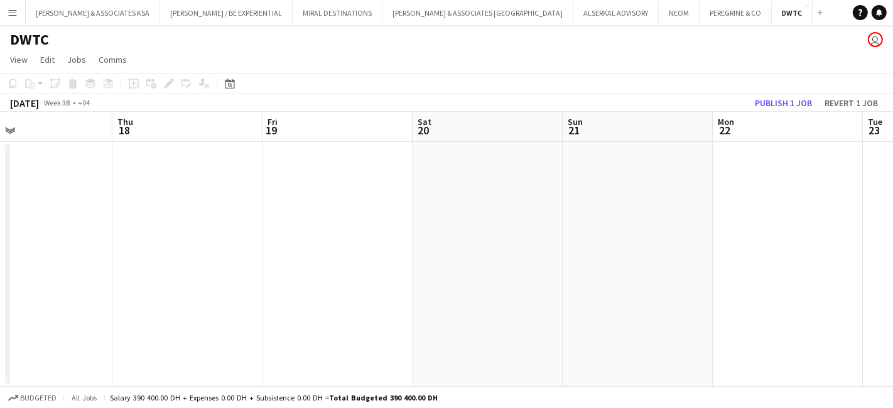
drag, startPoint x: 780, startPoint y: 319, endPoint x: 716, endPoint y: 319, distance: 64.7
click at [626, 322] on app-calendar-viewport "Sun 14 Mon 15 Tue 16 Wed 17 Thu 18 Fri 19 Sat 20 Sun 21 Mon 22 Tue 23 Wed 24 1/…" at bounding box center [446, 249] width 893 height 275
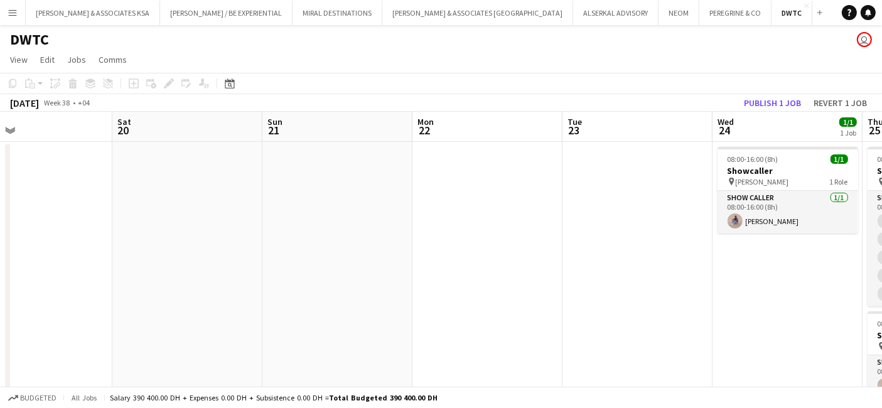
drag, startPoint x: 689, startPoint y: 323, endPoint x: 677, endPoint y: 312, distance: 15.5
click at [595, 317] on app-calendar-viewport "Tue 16 Wed 17 Thu 18 Fri 19 Sat 20 Sun 21 Mon 22 Tue 23 Wed 24 1/1 1 Job Thu 25…" at bounding box center [441, 268] width 882 height 313
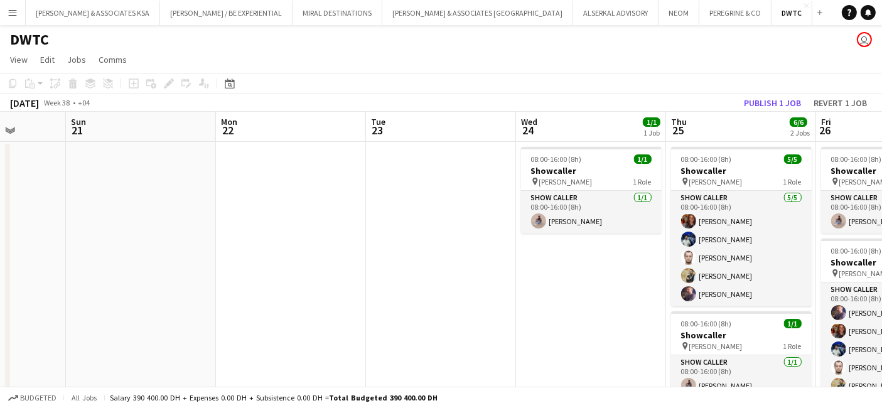
drag, startPoint x: 773, startPoint y: 313, endPoint x: 581, endPoint y: 295, distance: 192.3
click at [581, 295] on app-calendar-viewport "Thu 18 Fri 19 Sat 20 Sun 21 Mon 22 Tue 23 Wed 24 1/1 1 Job Thu 25 6/6 2 Jobs Fr…" at bounding box center [441, 268] width 882 height 313
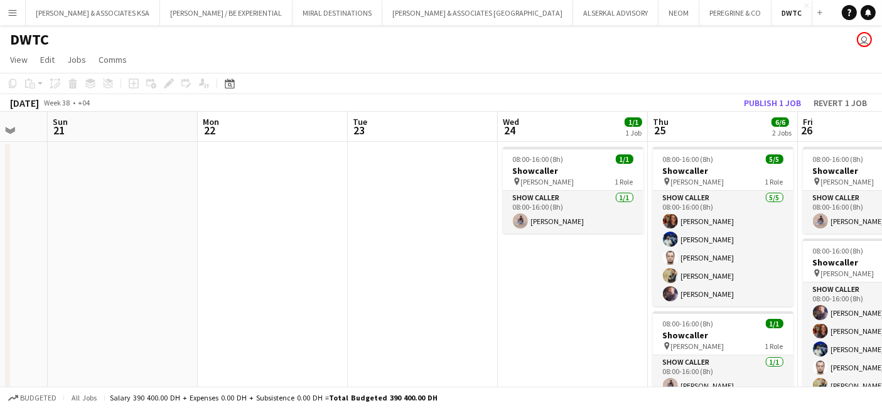
scroll to position [0, 414]
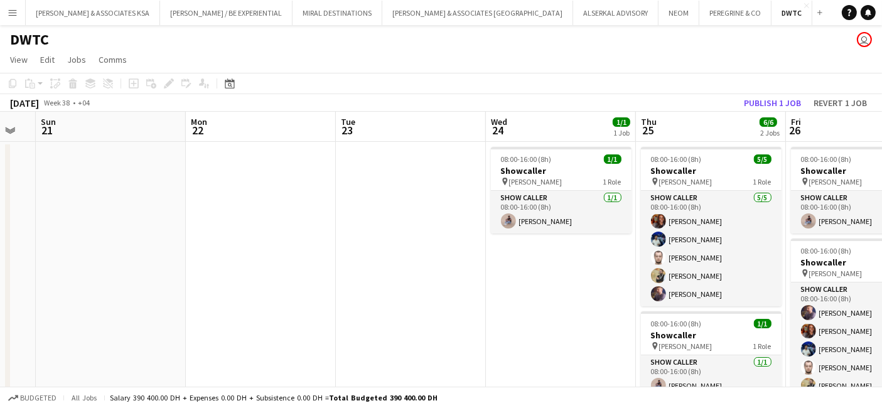
drag, startPoint x: 641, startPoint y: 308, endPoint x: 613, endPoint y: 307, distance: 28.9
click at [613, 307] on app-calendar-viewport "Thu 18 Fri 19 Sat 20 Sun 21 Mon 22 Tue 23 Wed 24 1/1 1 Job Thu 25 6/6 2 Jobs Fr…" at bounding box center [441, 268] width 882 height 313
click at [528, 163] on span "08:00-16:00 (8h)" at bounding box center [526, 158] width 51 height 9
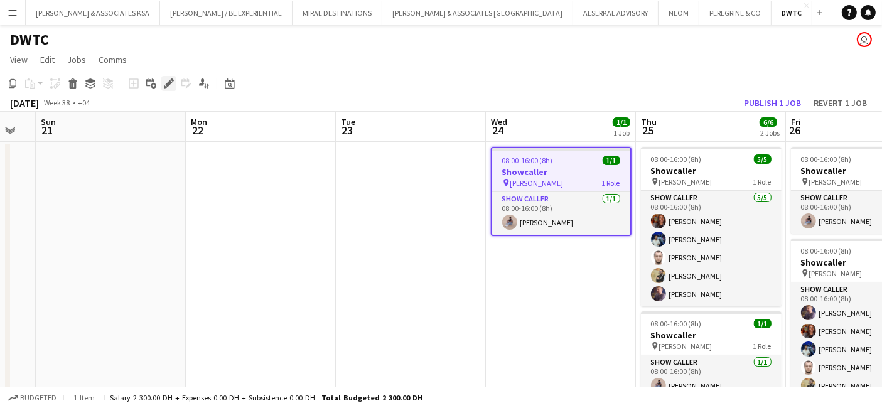
click at [164, 82] on icon "Edit" at bounding box center [169, 83] width 10 height 10
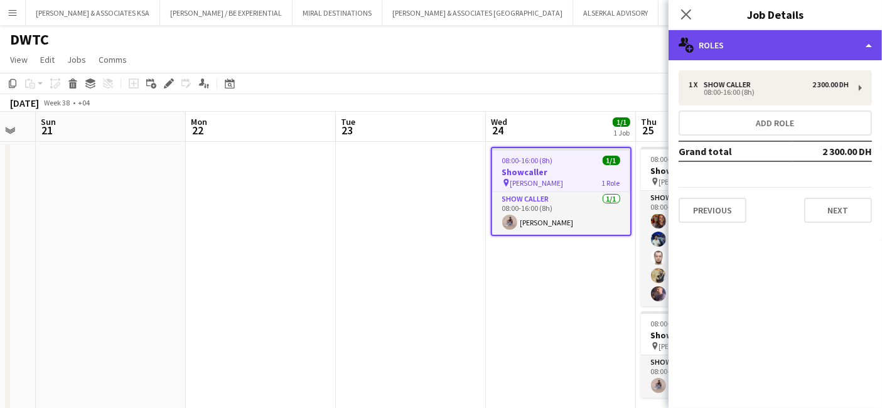
click at [785, 54] on div "multiple-users-add Roles" at bounding box center [774, 45] width 213 height 30
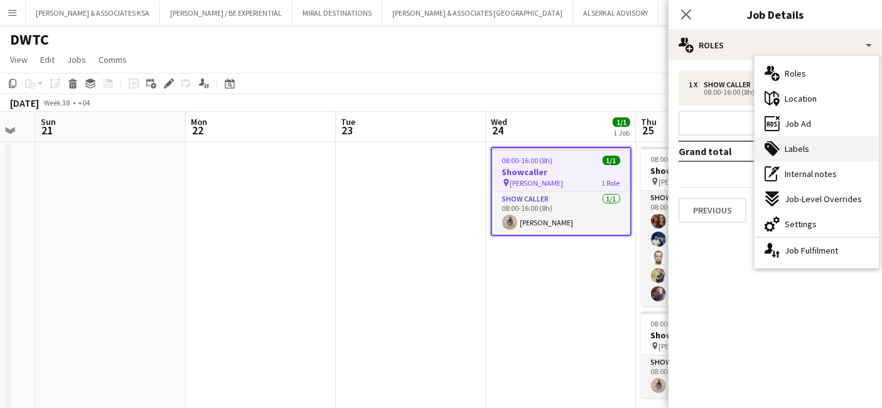
click at [811, 145] on div "tags-double Labels" at bounding box center [816, 148] width 124 height 25
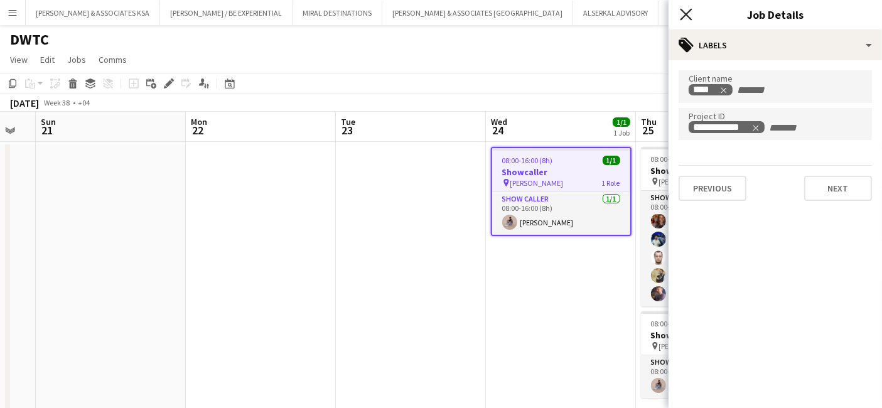
click at [684, 11] on icon "Close pop-in" at bounding box center [686, 14] width 12 height 12
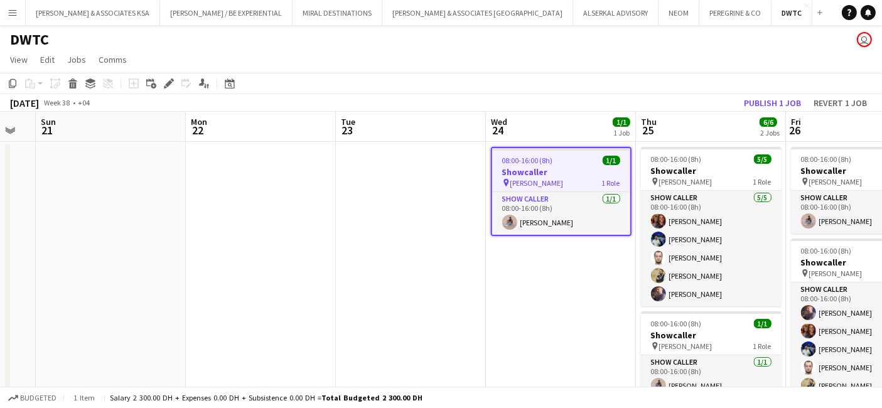
click at [561, 321] on app-date-cell "08:00-16:00 (8h) 1/1 Showcaller pin MEIDAM 1 Role Show Caller 1/1 08:00-16:00 (…" at bounding box center [561, 283] width 150 height 283
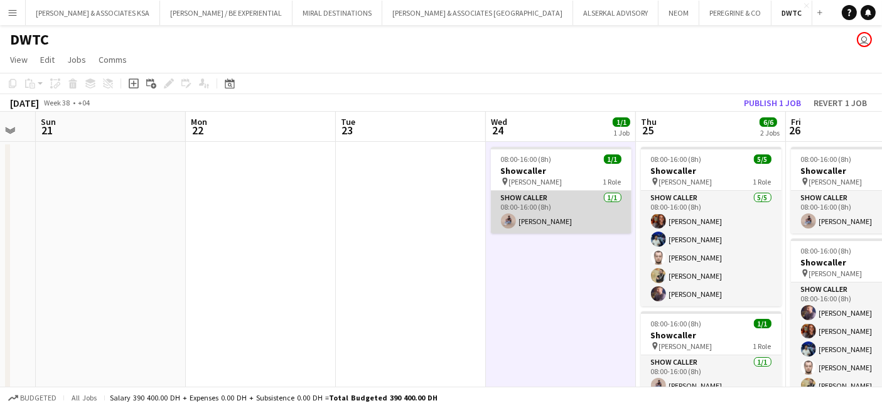
click at [565, 220] on app-card-role "Show Caller 1/1 08:00-16:00 (8h) Alejando Alsalkhadi" at bounding box center [561, 212] width 141 height 43
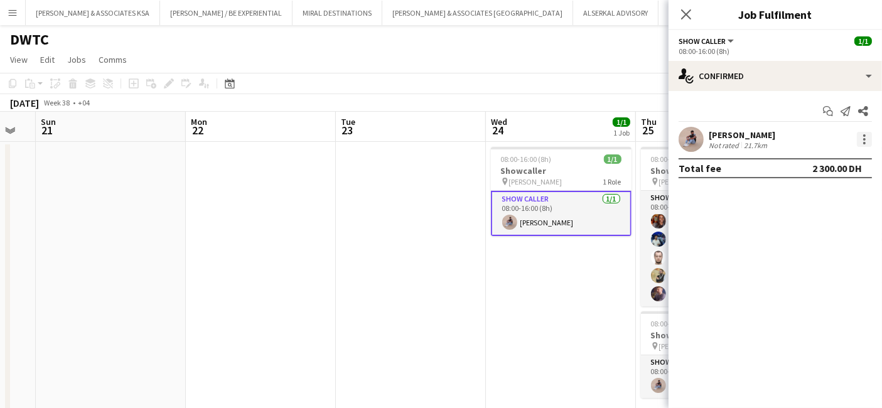
click at [866, 142] on div at bounding box center [864, 139] width 15 height 15
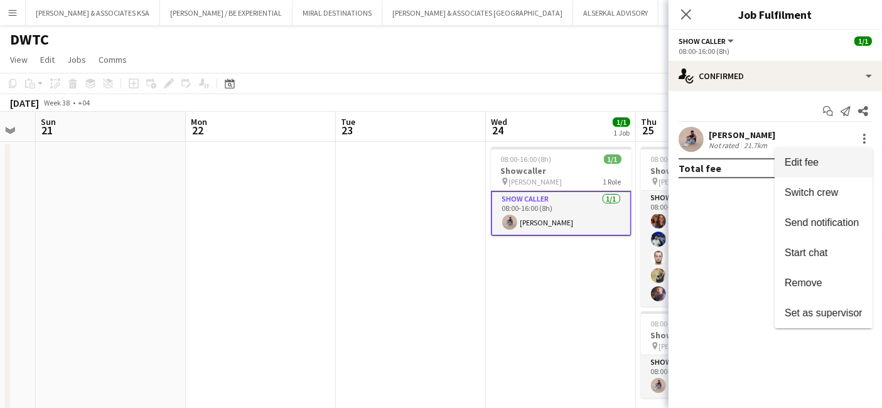
click at [820, 163] on span "Edit fee" at bounding box center [824, 162] width 78 height 11
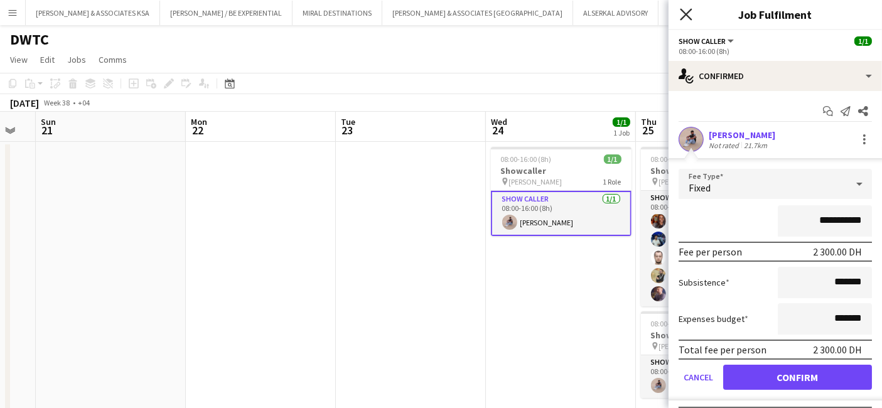
click at [690, 14] on icon "Close pop-in" at bounding box center [686, 14] width 12 height 12
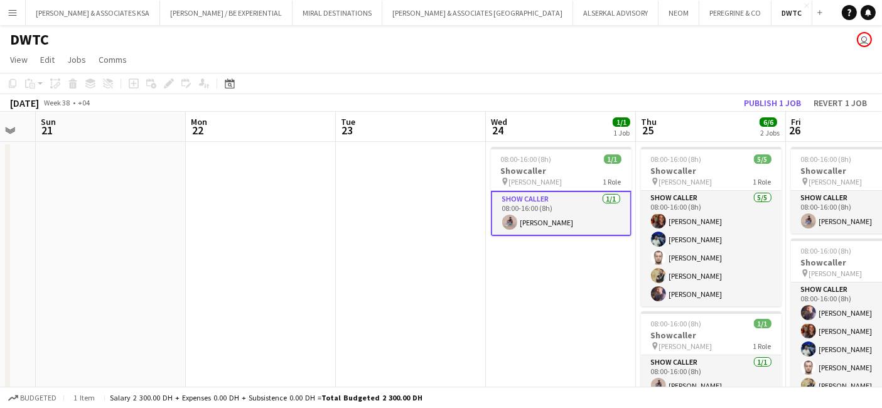
scroll to position [0, 510]
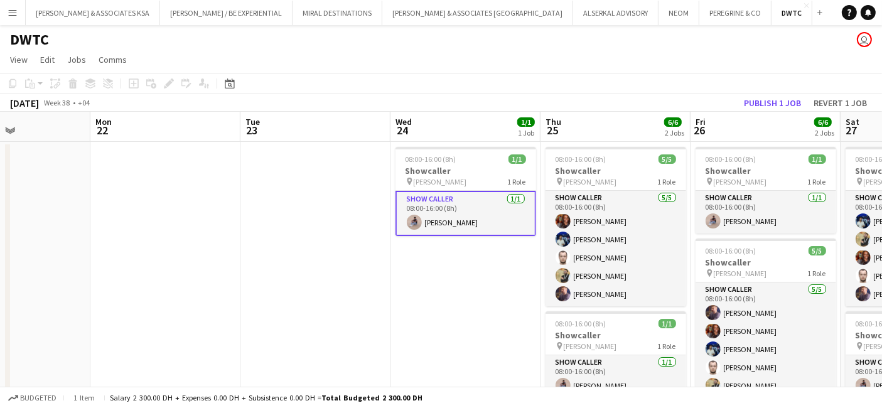
drag, startPoint x: 616, startPoint y: 313, endPoint x: 521, endPoint y: 301, distance: 96.1
click at [521, 301] on app-calendar-viewport "Thu 18 Fri 19 Sat 20 Sun 21 Mon 22 Tue 23 Wed 24 1/1 1 Job Thu 25 6/6 2 Jobs Fr…" at bounding box center [441, 268] width 882 height 313
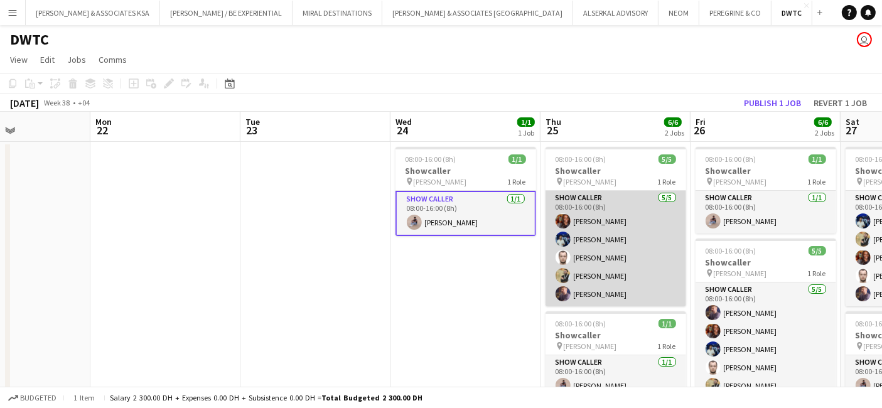
click at [601, 219] on app-card-role "Show Caller 5/5 08:00-16:00 (8h) nour ahmed Gustavo Collesi Ilia Zaitsev Raed D…" at bounding box center [615, 248] width 141 height 115
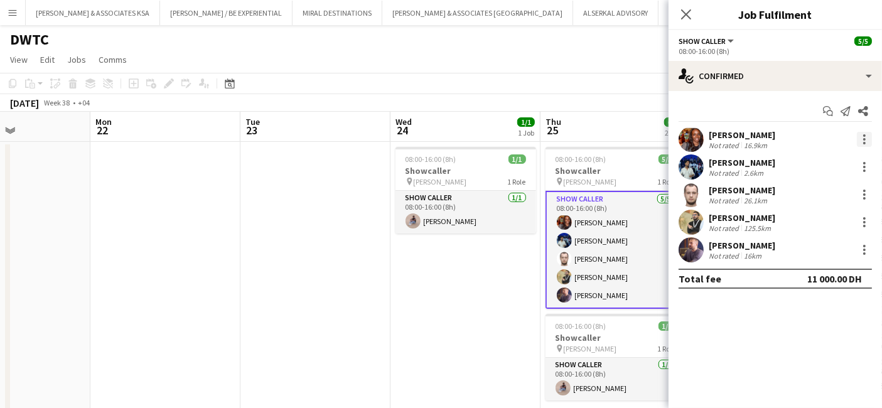
click at [862, 139] on div at bounding box center [864, 139] width 15 height 15
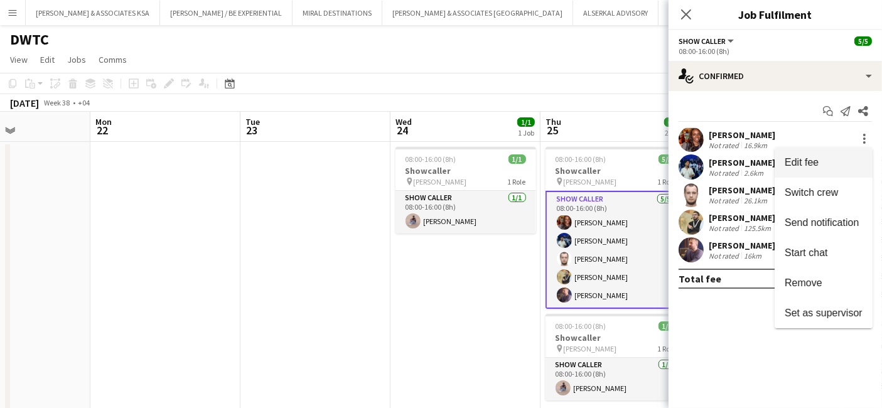
click at [813, 160] on span "Edit fee" at bounding box center [802, 162] width 34 height 11
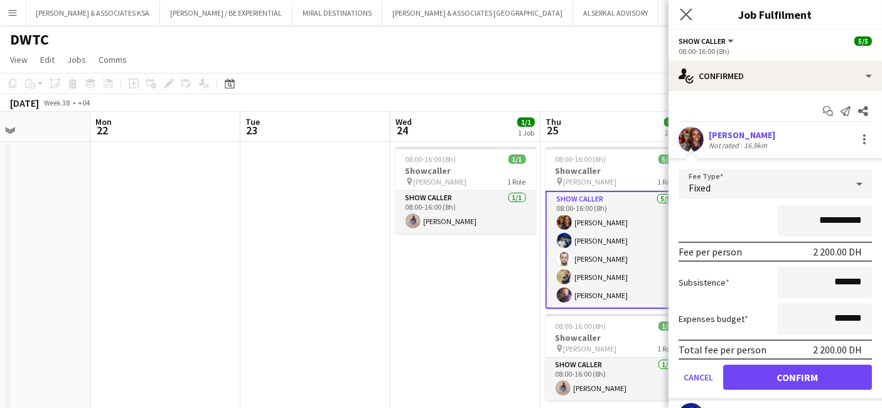
click at [684, 6] on app-icon "Close pop-in" at bounding box center [686, 15] width 18 height 18
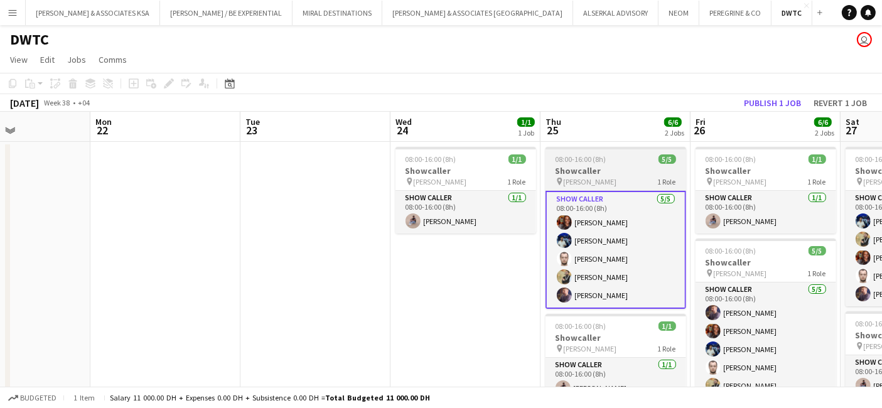
drag, startPoint x: 608, startPoint y: 169, endPoint x: 591, endPoint y: 163, distance: 18.3
click at [608, 169] on h3 "Showcaller" at bounding box center [615, 170] width 141 height 11
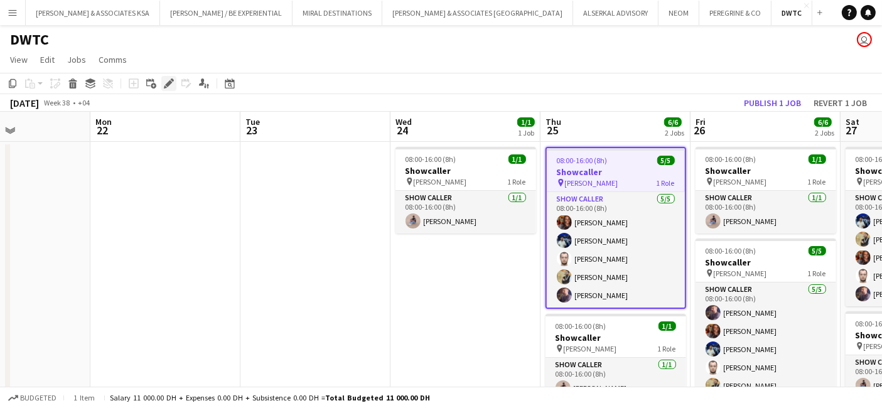
click at [169, 81] on icon at bounding box center [168, 83] width 7 height 7
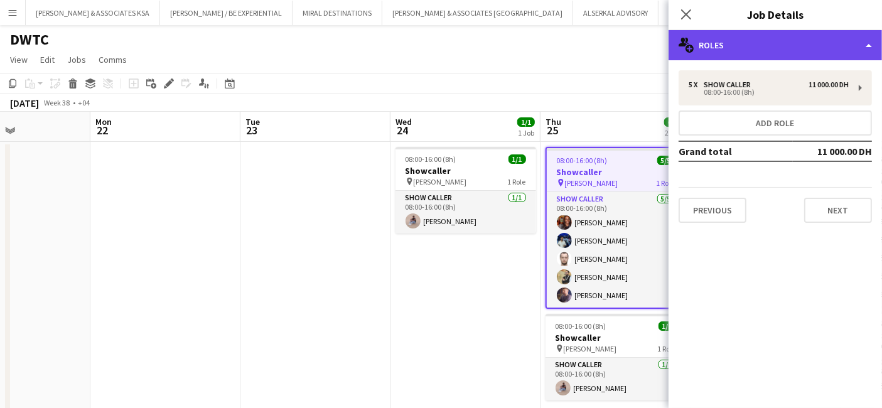
click at [783, 53] on div "multiple-users-add Roles" at bounding box center [774, 45] width 213 height 30
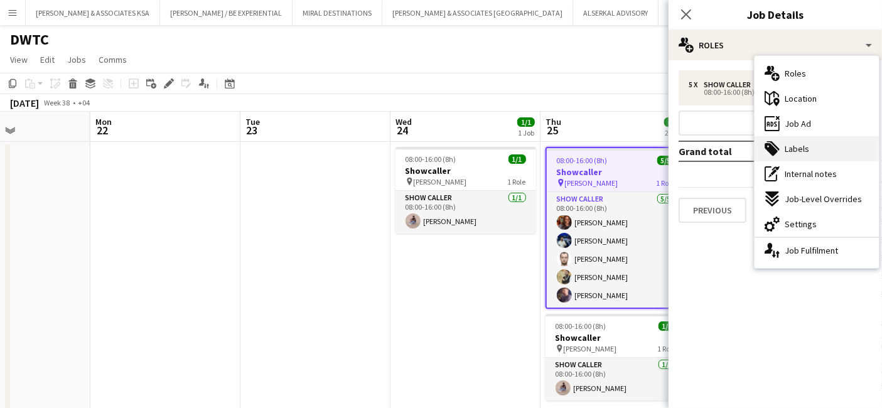
click at [794, 145] on span "Labels" at bounding box center [797, 148] width 24 height 11
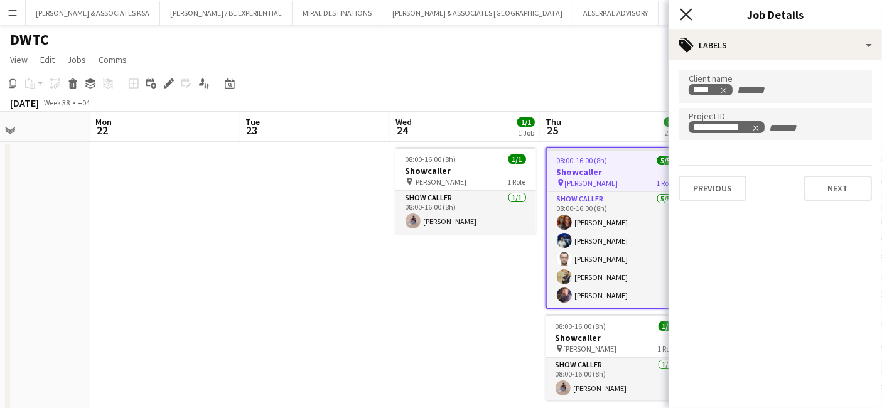
click at [683, 14] on icon "Close pop-in" at bounding box center [686, 14] width 12 height 12
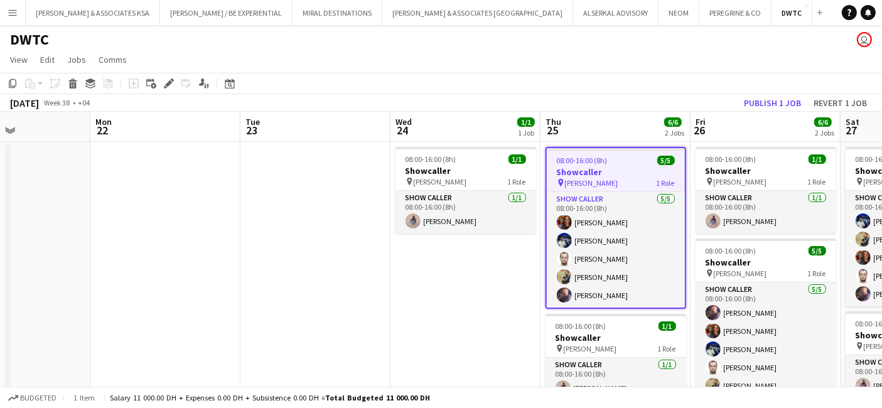
click at [215, 260] on app-date-cell at bounding box center [165, 283] width 150 height 283
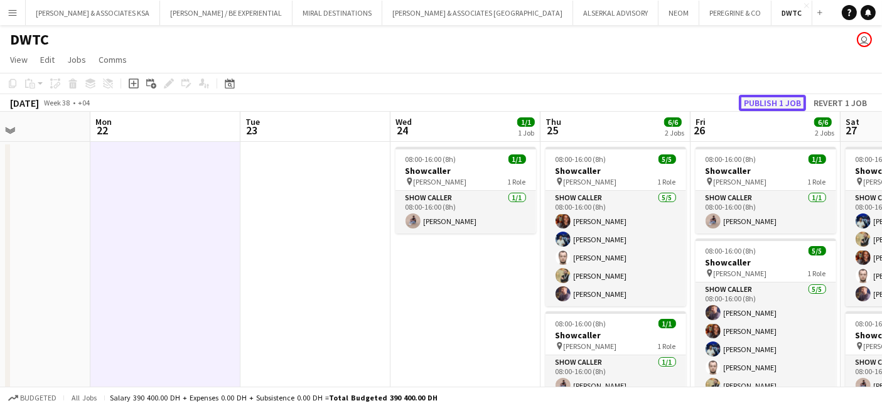
click at [775, 101] on button "Publish 1 job" at bounding box center [772, 103] width 67 height 16
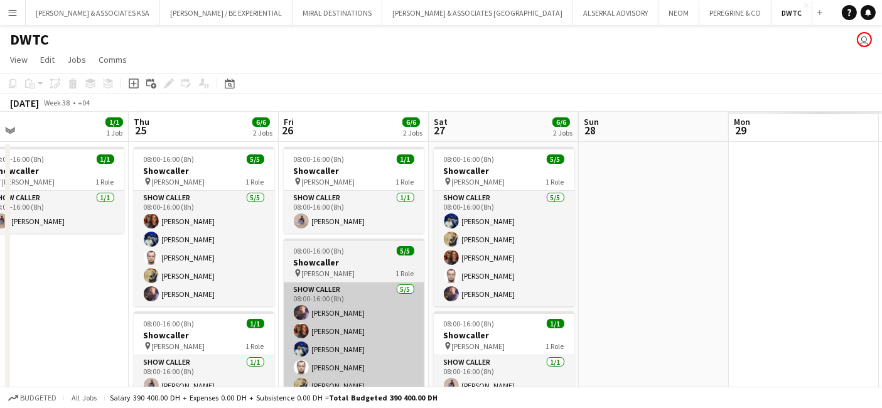
drag, startPoint x: 547, startPoint y: 274, endPoint x: 328, endPoint y: 301, distance: 220.7
click at [235, 280] on app-calendar-viewport "Sun 21 Mon 22 Tue 23 Wed 24 1/1 1 Job Thu 25 6/6 2 Jobs Fri 26 6/6 2 Jobs Sat 2…" at bounding box center [441, 268] width 882 height 313
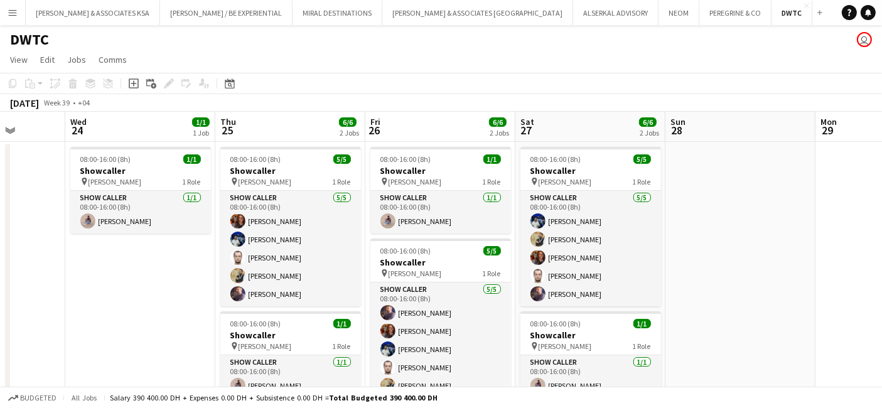
scroll to position [0, 380]
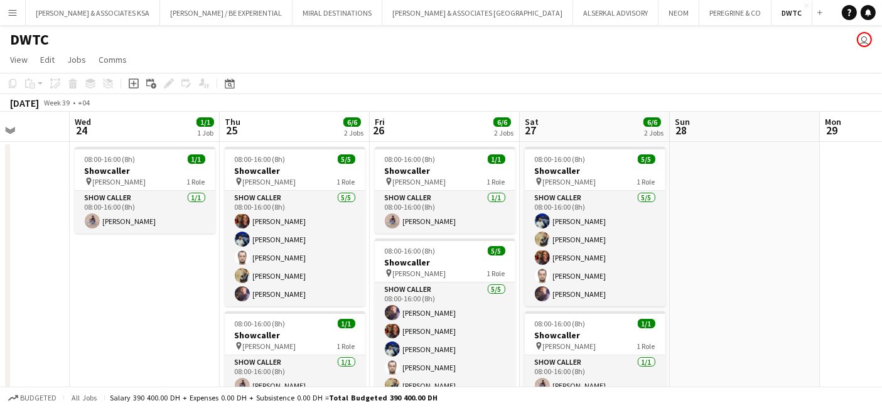
drag, startPoint x: 650, startPoint y: 264, endPoint x: 759, endPoint y: 263, distance: 109.8
click at [759, 263] on app-calendar-viewport "Sun 21 Mon 22 Tue 23 Wed 24 1/1 1 Job Thu 25 6/6 2 Jobs Fri 26 6/6 2 Jobs Sat 2…" at bounding box center [441, 268] width 882 height 313
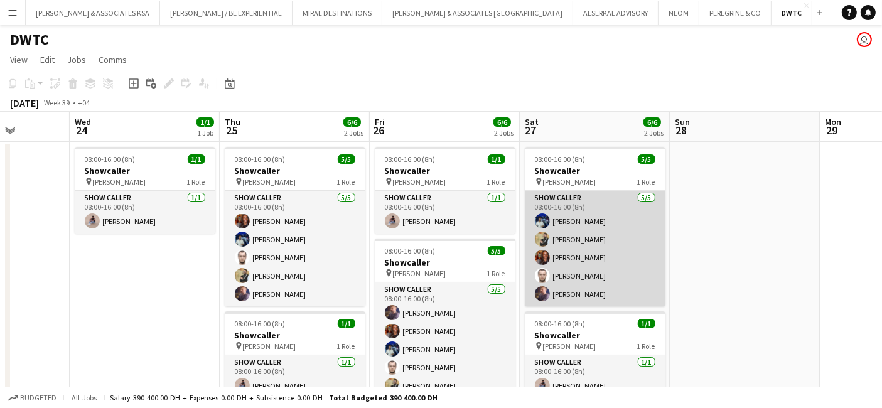
click at [588, 193] on app-card-role "Show Caller 5/5 08:00-16:00 (8h) Gustavo Collesi Raed Diab nour ahmed Ilia Zait…" at bounding box center [595, 248] width 141 height 115
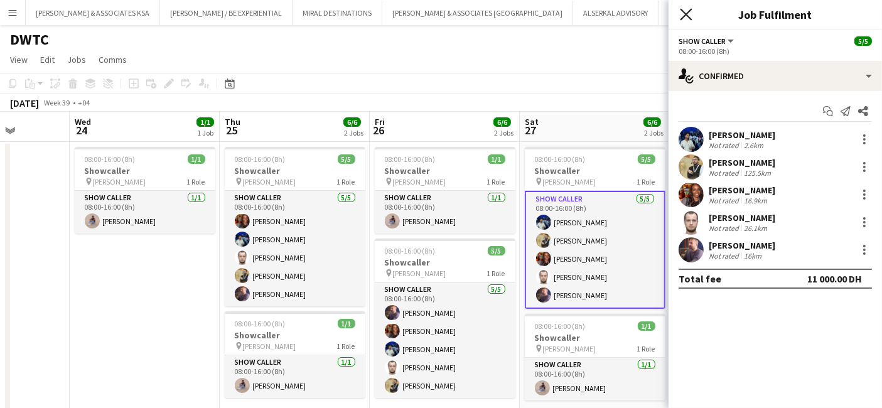
click at [686, 14] on icon at bounding box center [686, 14] width 12 height 12
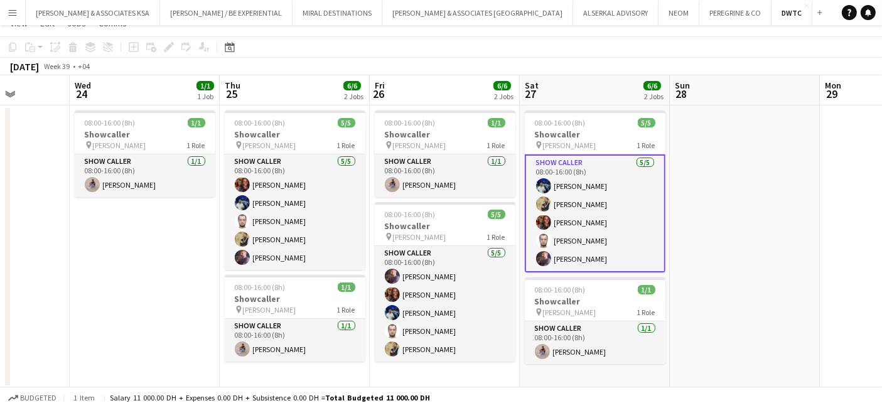
scroll to position [0, 0]
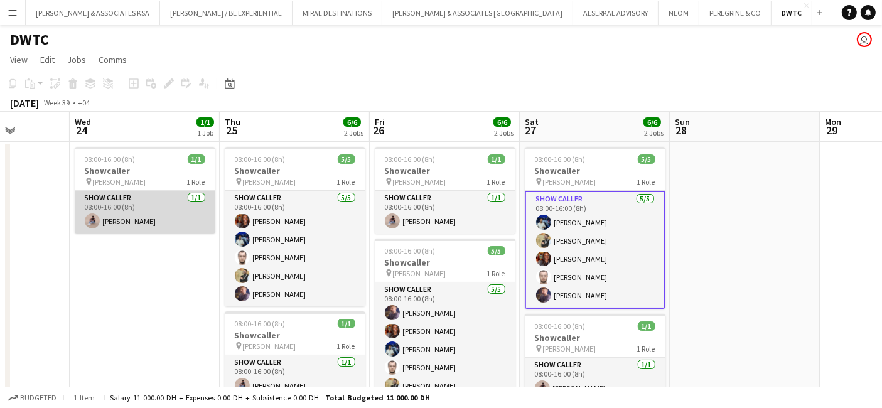
click at [115, 219] on app-card-role "Show Caller 1/1 08:00-16:00 (8h) Alejando Alsalkhadi" at bounding box center [145, 212] width 141 height 43
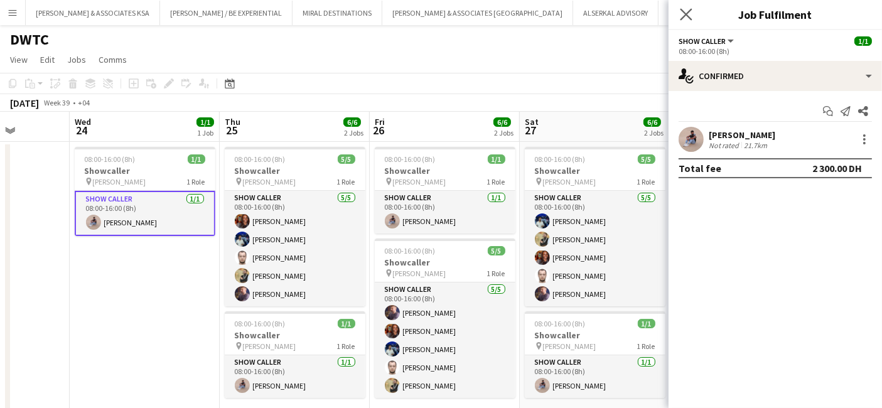
click at [692, 18] on app-icon "Close pop-in" at bounding box center [686, 15] width 18 height 18
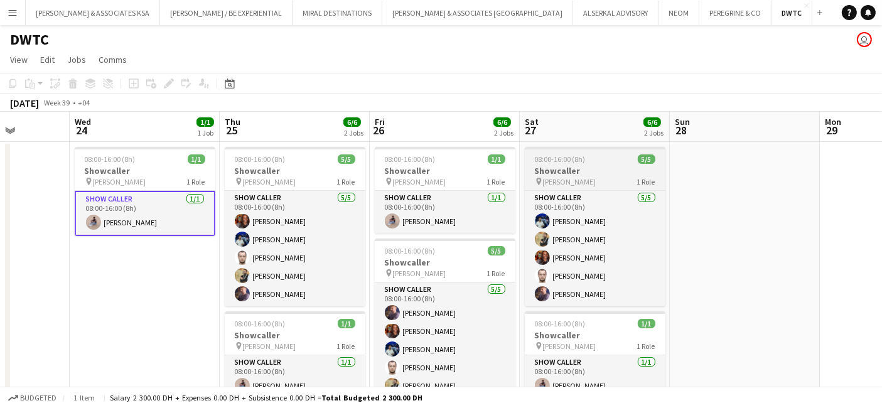
click at [566, 167] on h3 "Showcaller" at bounding box center [595, 170] width 141 height 11
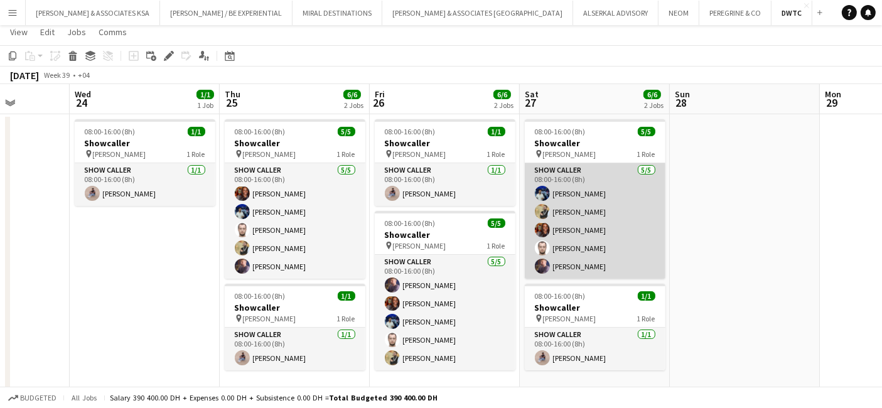
scroll to position [36, 0]
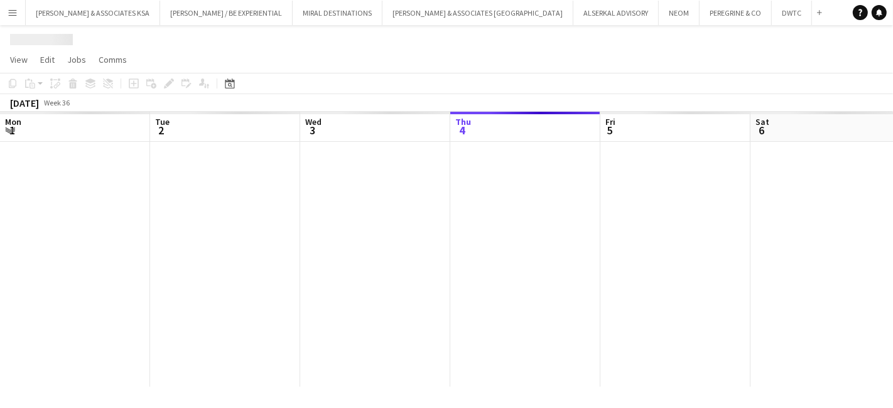
scroll to position [0, 299]
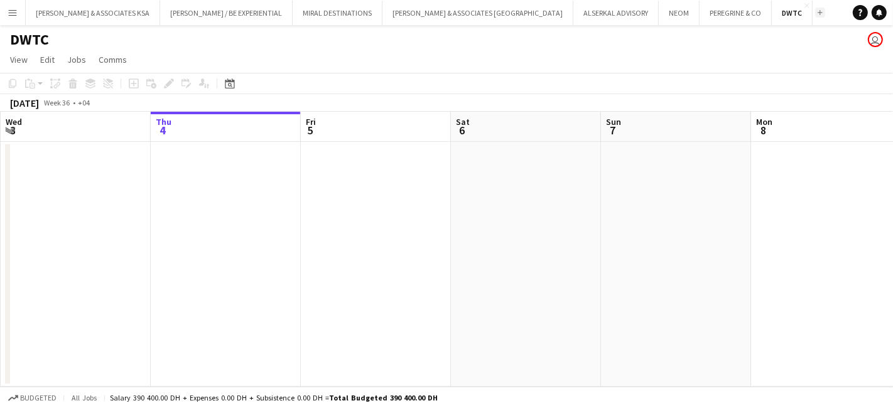
click at [817, 11] on app-icon "Add" at bounding box center [819, 12] width 5 height 5
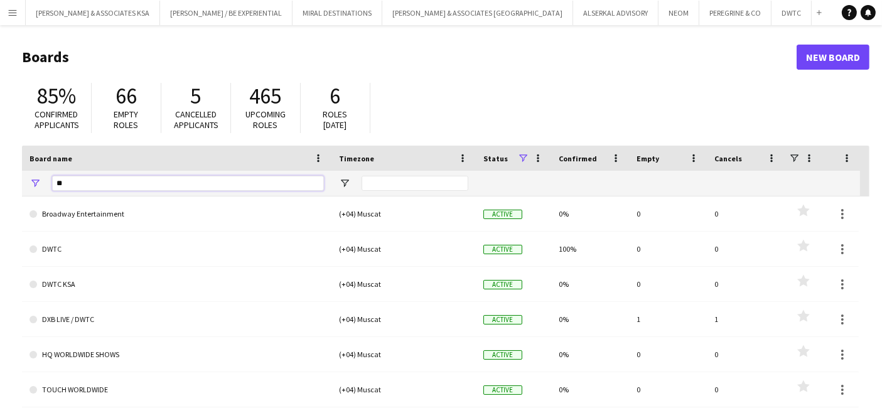
click at [151, 180] on input "**" at bounding box center [188, 183] width 272 height 15
type input "*"
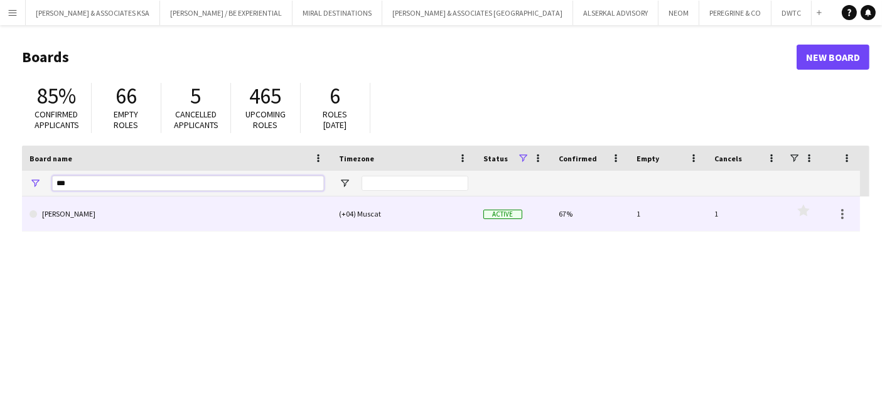
type input "***"
click at [145, 207] on link "[PERSON_NAME]" at bounding box center [177, 213] width 294 height 35
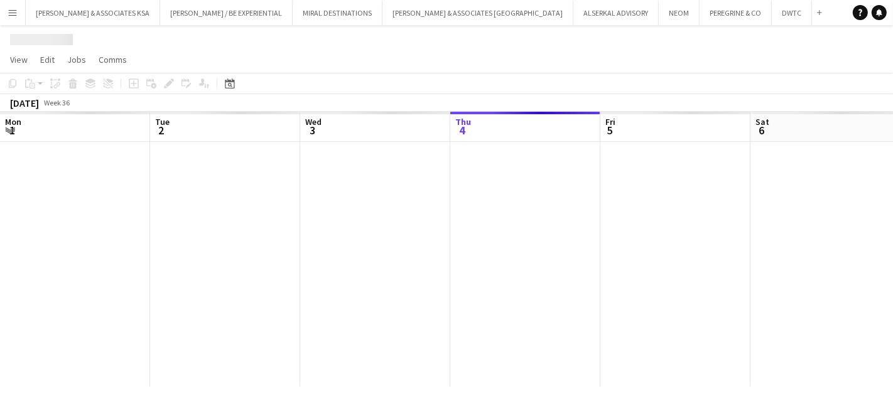
scroll to position [0, 299]
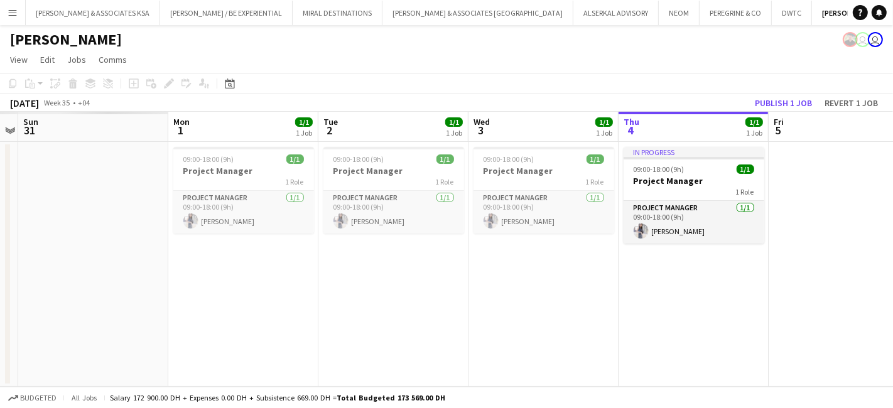
drag, startPoint x: 188, startPoint y: 308, endPoint x: 667, endPoint y: 311, distance: 478.9
click at [818, 304] on app-calendar-viewport "Fri 29 Sat 30 Sun 31 Mon 1 1/1 1 Job Tue 2 1/1 1 Job Wed 3 1/1 1 Job Thu 4 1/1 …" at bounding box center [446, 249] width 893 height 275
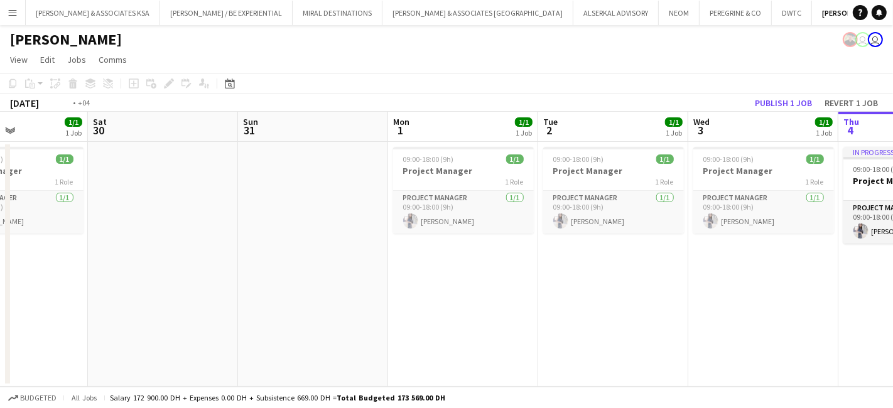
drag, startPoint x: 249, startPoint y: 268, endPoint x: 861, endPoint y: 297, distance: 612.0
click at [861, 297] on app-calendar-viewport "Wed 27 1/1 1 Job Thu 28 1/1 1 Job Fri 29 1/1 1 Job Sat 30 Sun 31 Mon 1 1/1 1 Jo…" at bounding box center [446, 249] width 893 height 275
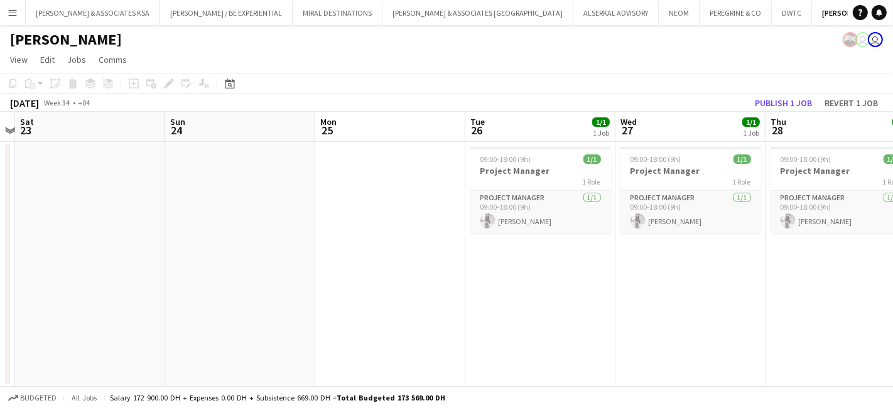
drag, startPoint x: 391, startPoint y: 249, endPoint x: 766, endPoint y: 272, distance: 375.4
click at [829, 262] on app-calendar-viewport "Thu 21 Fri 22 Sat 23 Sun 24 Mon 25 Tue 26 1/1 1 Job Wed 27 1/1 1 Job Thu 28 1/1…" at bounding box center [446, 249] width 893 height 275
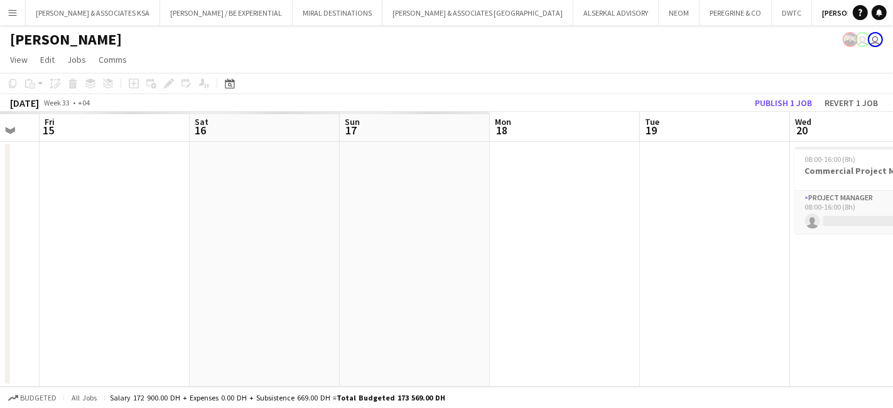
drag, startPoint x: 17, startPoint y: 199, endPoint x: 85, endPoint y: 161, distance: 77.9
click at [749, 217] on app-calendar-viewport "Wed 13 Thu 14 Fri 15 Sat 16 Sun 17 Mon 18 Tue 19 Wed 20 0/1 1 Job Thu 21 Fri 22…" at bounding box center [446, 249] width 893 height 275
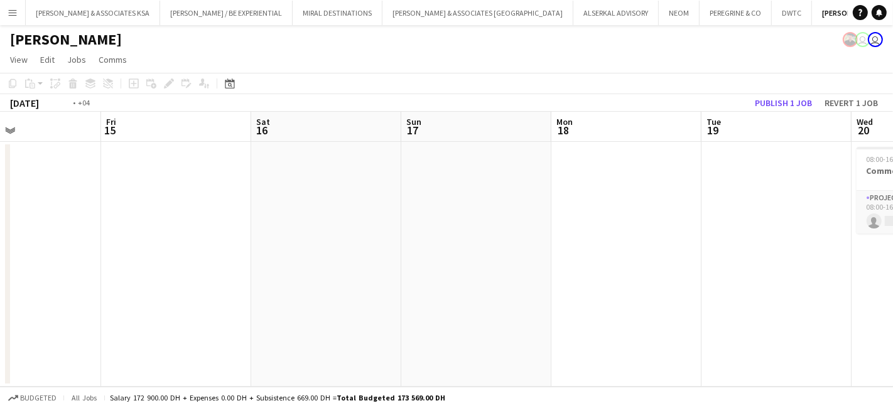
drag, startPoint x: 98, startPoint y: 161, endPoint x: 629, endPoint y: 164, distance: 531.0
click at [754, 161] on app-calendar-viewport "Tue 12 Wed 13 Thu 14 Fri 15 Sat 16 Sun 17 Mon 18 Tue 19 Wed 20 0/1 1 Job Thu 21…" at bounding box center [446, 249] width 893 height 275
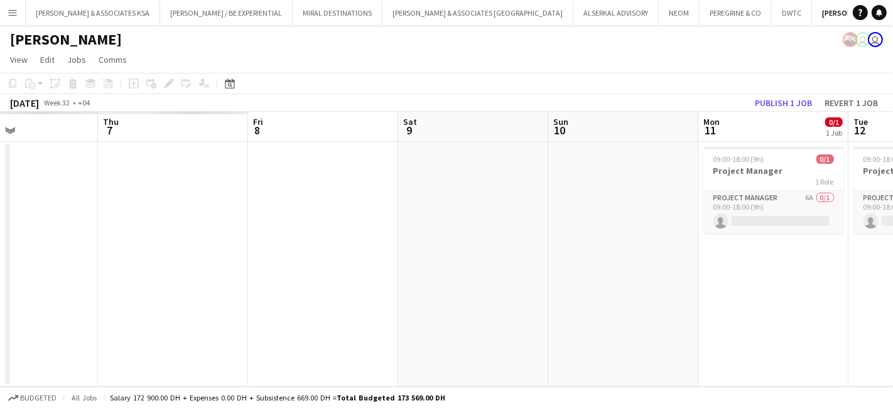
drag, startPoint x: 310, startPoint y: 137, endPoint x: 574, endPoint y: 166, distance: 265.2
click at [595, 166] on app-calendar-viewport "Mon 4 Tue 5 Wed 6 Thu 7 Fri 8 Sat 9 Sun 10 Mon 11 0/1 1 Job Tue 12 0/1 1 Job We…" at bounding box center [446, 249] width 893 height 275
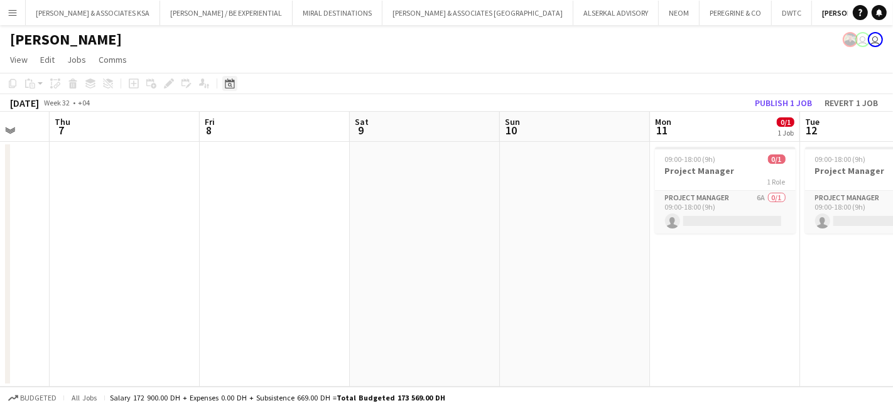
click at [225, 83] on icon "Date picker" at bounding box center [230, 83] width 10 height 10
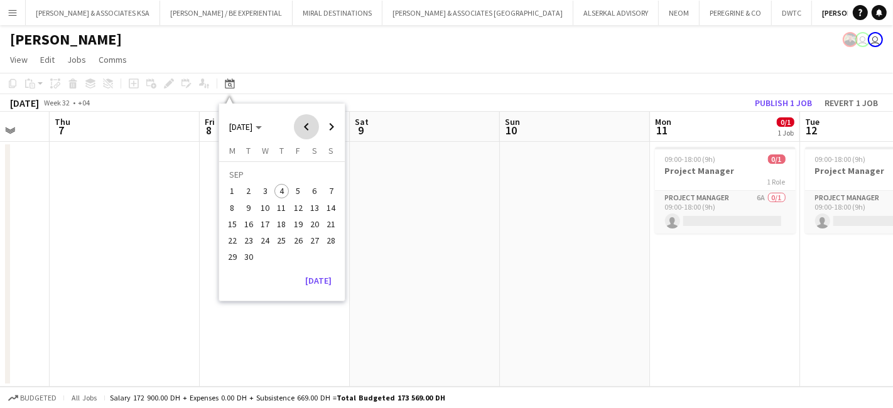
click at [305, 124] on span "Previous month" at bounding box center [306, 126] width 25 height 25
click at [315, 124] on span "Previous month" at bounding box center [306, 126] width 25 height 25
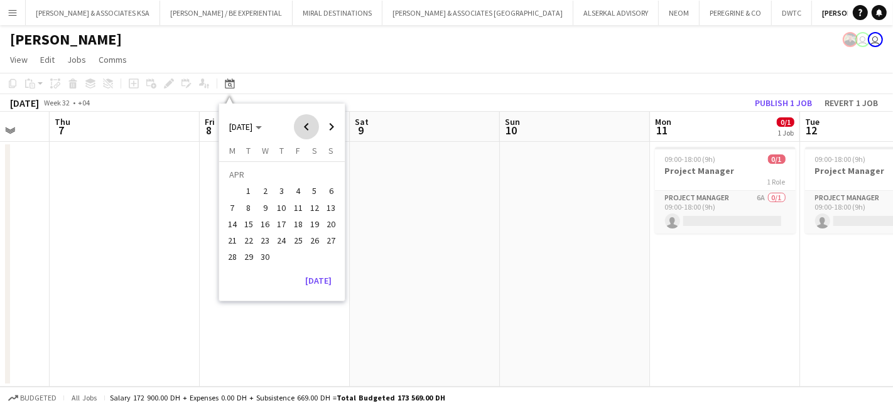
click at [314, 124] on span "Previous month" at bounding box center [306, 126] width 25 height 25
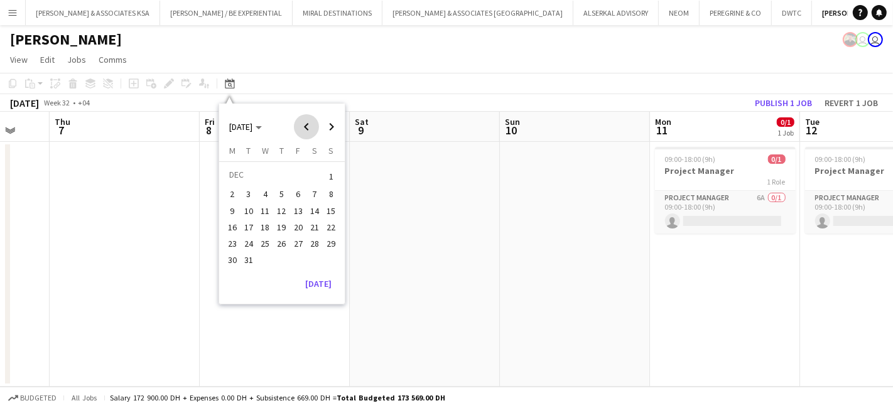
click at [314, 124] on span "Previous month" at bounding box center [306, 126] width 25 height 25
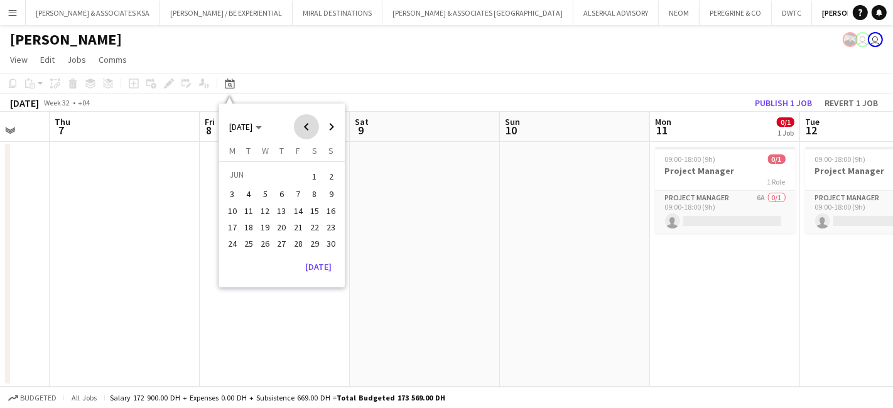
click at [314, 124] on span "Previous month" at bounding box center [306, 126] width 25 height 25
click at [267, 181] on td "MAY" at bounding box center [281, 174] width 115 height 16
click at [269, 191] on span "1" at bounding box center [264, 191] width 15 height 15
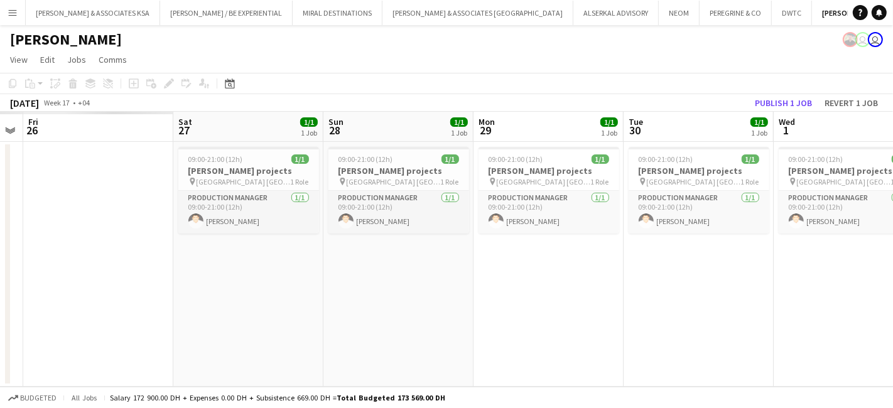
drag, startPoint x: 178, startPoint y: 285, endPoint x: 726, endPoint y: 331, distance: 550.5
click at [781, 320] on app-calendar-viewport "Wed 24 Thu 25 Fri 26 Sat 27 1/1 1 Job Sun 28 1/1 1 Job Mon 29 1/1 1 Job Tue 30 …" at bounding box center [446, 249] width 893 height 275
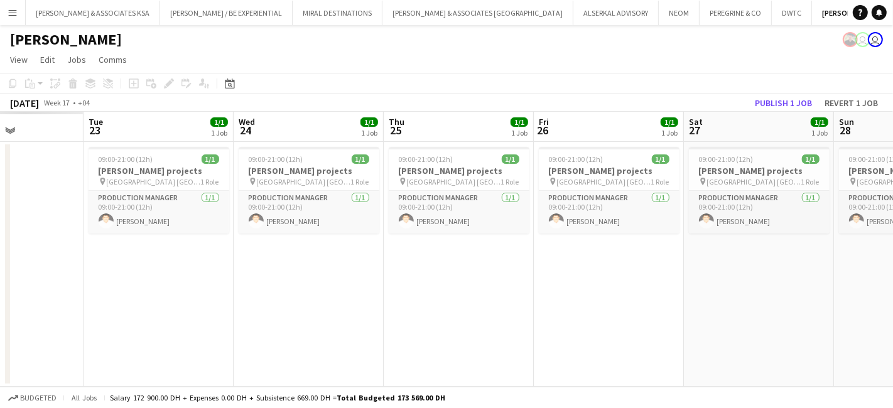
drag, startPoint x: 534, startPoint y: 311, endPoint x: 510, endPoint y: 319, distance: 24.6
click at [620, 311] on app-calendar-viewport "Sat 20 Sun 21 Mon 22 Tue 23 1/1 1 Job Wed 24 1/1 1 Job Thu 25 1/1 1 Job Fri 26 …" at bounding box center [446, 249] width 893 height 275
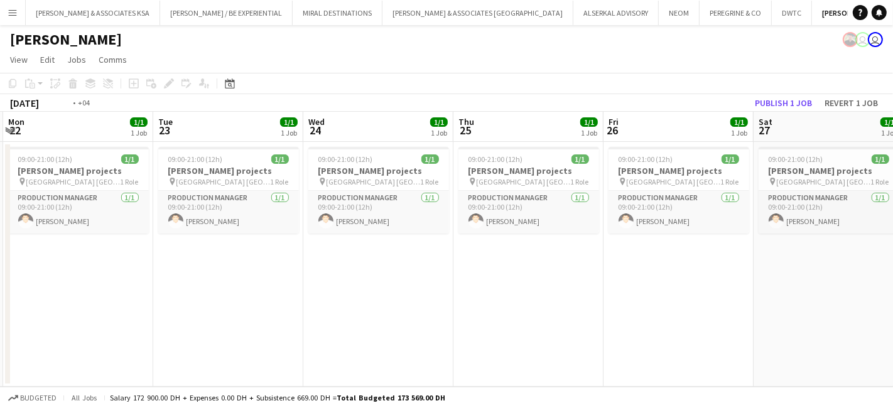
drag, startPoint x: 175, startPoint y: 275, endPoint x: 685, endPoint y: 279, distance: 509.7
click at [685, 279] on app-calendar-viewport "Sat 20 1/1 1 Job Sun 21 Mon 22 1/1 1 Job Tue 23 1/1 1 Job Wed 24 1/1 1 Job Thu …" at bounding box center [446, 249] width 893 height 275
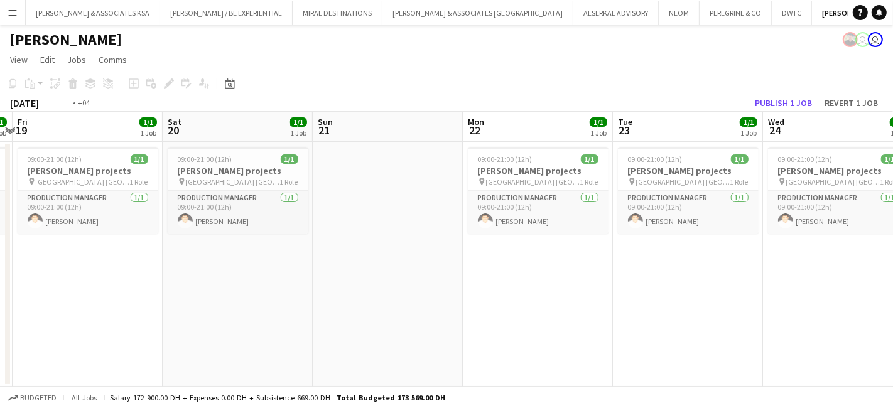
drag, startPoint x: 181, startPoint y: 244, endPoint x: 703, endPoint y: 267, distance: 522.1
click at [703, 267] on app-calendar-viewport "Wed 17 1/1 1 Job Thu 18 1/1 1 Job Fri 19 1/1 1 Job Sat 20 1/1 1 Job Sun 21 Mon …" at bounding box center [446, 249] width 893 height 275
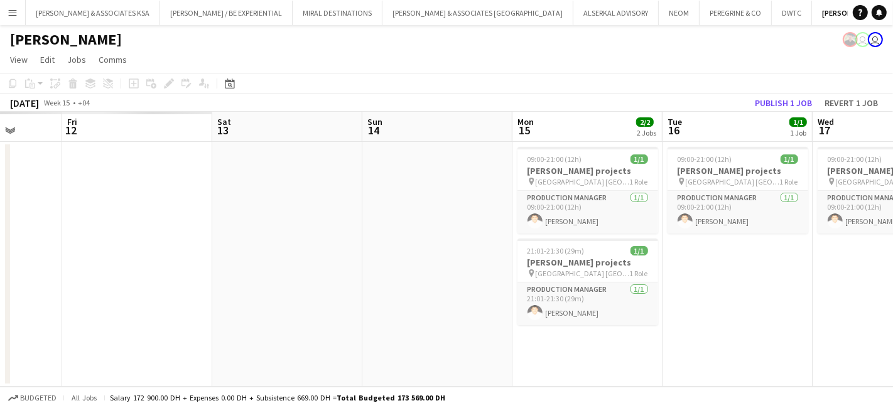
drag, startPoint x: 97, startPoint y: 234, endPoint x: 618, endPoint y: 286, distance: 523.5
click at [769, 271] on app-calendar-viewport "Tue 9 Wed 10 Thu 11 Fri 12 Sat 13 Sun 14 Mon 15 2/2 2 Jobs Tue 16 1/1 1 Job Wed…" at bounding box center [446, 249] width 893 height 275
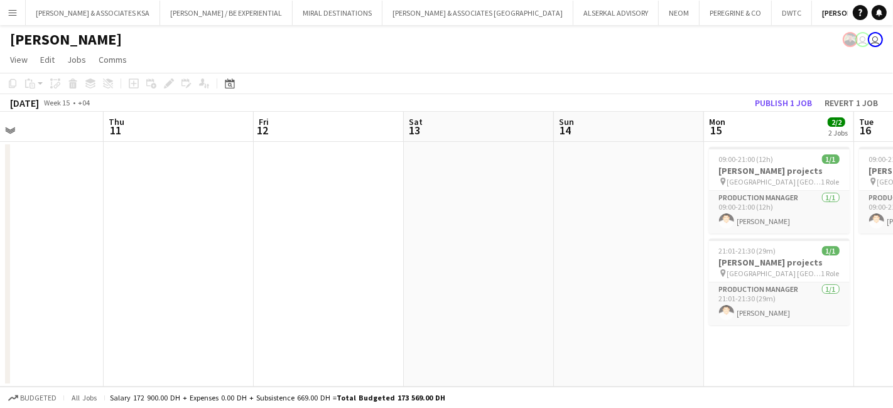
drag, startPoint x: 476, startPoint y: 268, endPoint x: 797, endPoint y: 279, distance: 320.9
click at [797, 279] on app-calendar-viewport "Mon 8 Tue 9 Wed 10 Thu 11 Fri 12 Sat 13 Sun 14 Mon 15 2/2 2 Jobs Tue 16 1/1 1 J…" at bounding box center [446, 249] width 893 height 275
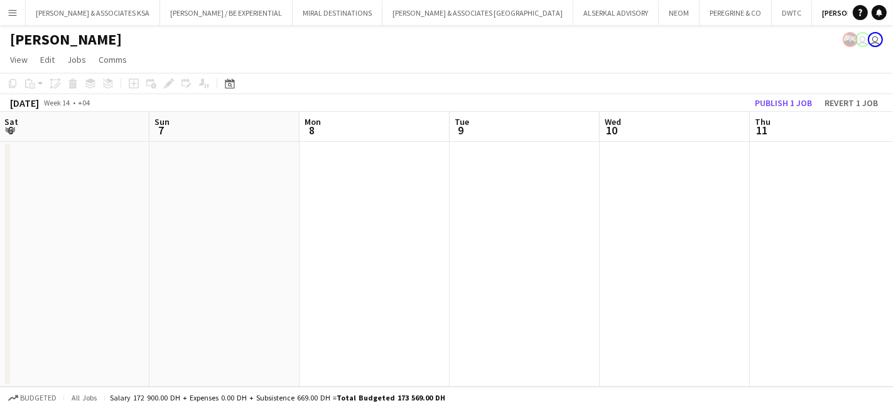
drag, startPoint x: 235, startPoint y: 238, endPoint x: 625, endPoint y: 250, distance: 389.3
click at [625, 250] on app-calendar-viewport "Thu 4 Fri 5 Sat 6 Sun 7 Mon 8 Tue 9 Wed 10 Thu 11 Fri 12 Sat 13 Sun 14" at bounding box center [446, 249] width 893 height 275
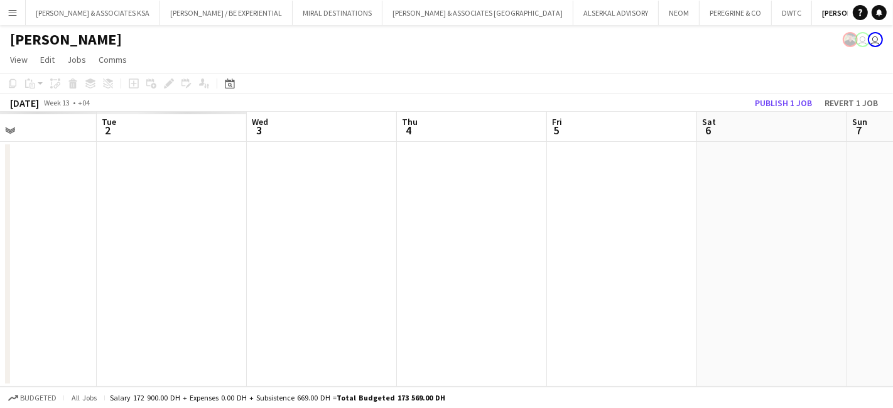
drag, startPoint x: 515, startPoint y: 248, endPoint x: 640, endPoint y: 266, distance: 126.2
click at [702, 261] on app-calendar-viewport "Sat 30 Sun 31 Mon 1 Tue 2 Wed 3 Thu 4 Fri 5 Sat 6 Sun 7 Mon 8 Tue 9" at bounding box center [446, 249] width 893 height 275
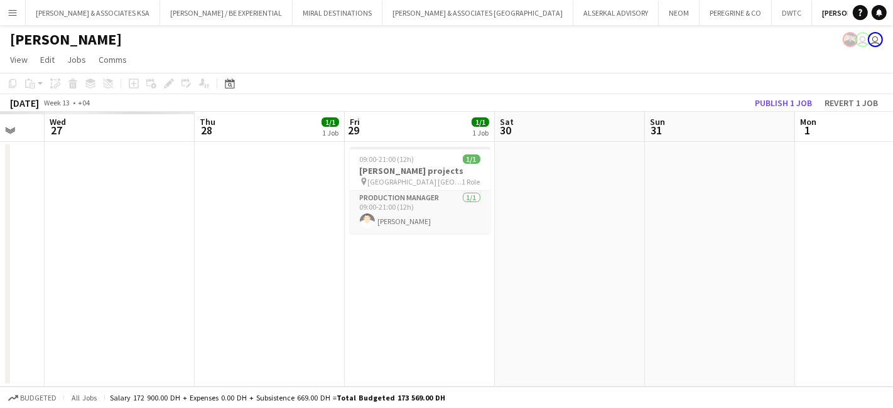
drag, startPoint x: 7, startPoint y: 214, endPoint x: 601, endPoint y: 270, distance: 596.4
click at [697, 271] on app-calendar-viewport "Mon 25 Tue 26 Wed 27 Thu 28 1/1 1 Job Fri 29 1/1 1 Job Sat 30 Sun 31 Mon 1 Tue …" at bounding box center [446, 249] width 893 height 275
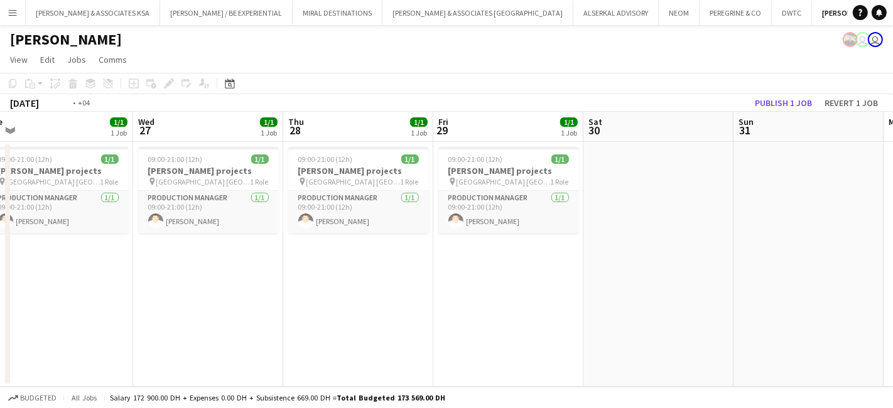
drag, startPoint x: 179, startPoint y: 255, endPoint x: 865, endPoint y: 351, distance: 692.8
click at [867, 351] on app-calendar-viewport "Sun 24 Mon 25 1/1 1 Job Tue 26 1/1 1 Job Wed 27 1/1 1 Job Thu 28 1/1 1 Job Fri …" at bounding box center [446, 249] width 893 height 275
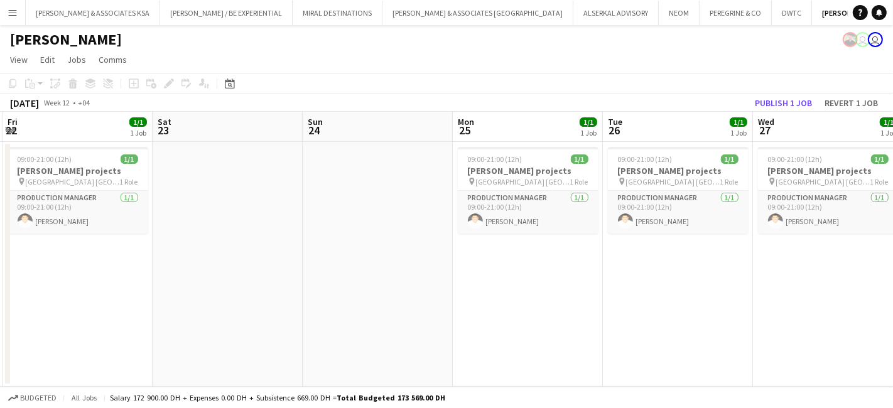
drag, startPoint x: 195, startPoint y: 309, endPoint x: 664, endPoint y: 314, distance: 469.5
click at [664, 314] on app-calendar-viewport "Wed 20 1/1 1 Job Thu 21 1/1 1 Job Fri 22 1/1 1 Job Sat 23 Sun 24 Mon 25 1/1 1 J…" at bounding box center [446, 249] width 893 height 275
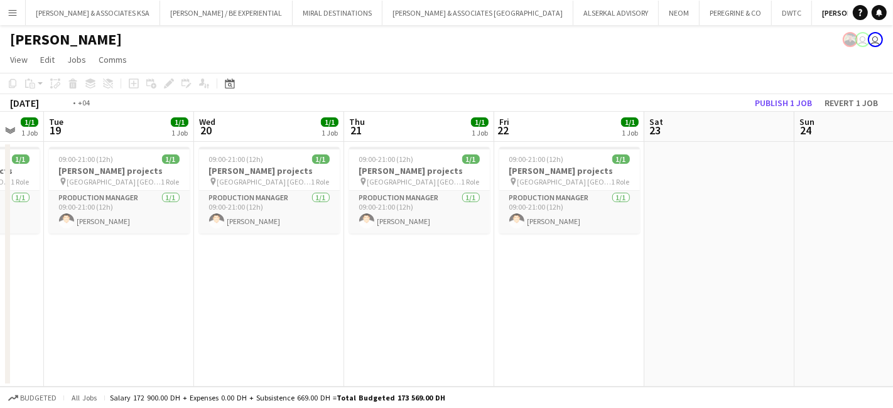
drag, startPoint x: 51, startPoint y: 245, endPoint x: 684, endPoint y: 279, distance: 634.2
click at [684, 279] on app-calendar-viewport "Sun 17 Mon 18 1/1 1 Job Tue 19 1/1 1 Job Wed 20 1/1 1 Job Thu 21 1/1 1 Job Fri …" at bounding box center [446, 249] width 893 height 275
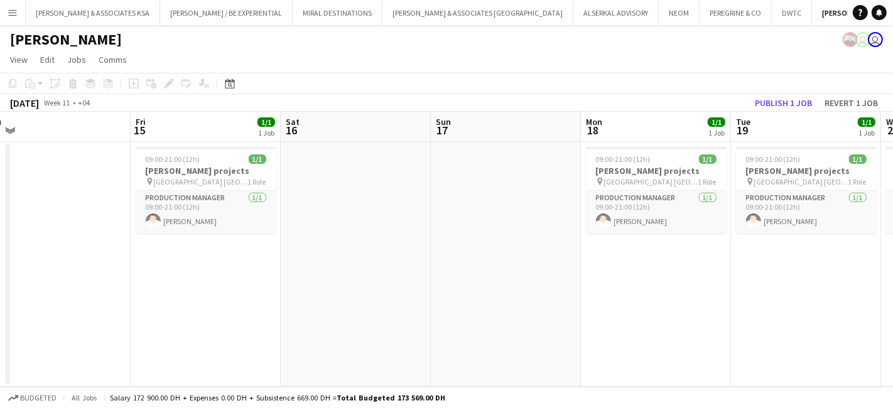
drag, startPoint x: 274, startPoint y: 247, endPoint x: 668, endPoint y: 273, distance: 394.4
click at [668, 273] on app-calendar-viewport "Tue 12 Wed 13 Thu 14 Fri 15 1/1 1 Job Sat 16 Sun 17 Mon 18 1/1 1 Job Tue 19 1/1…" at bounding box center [446, 249] width 893 height 275
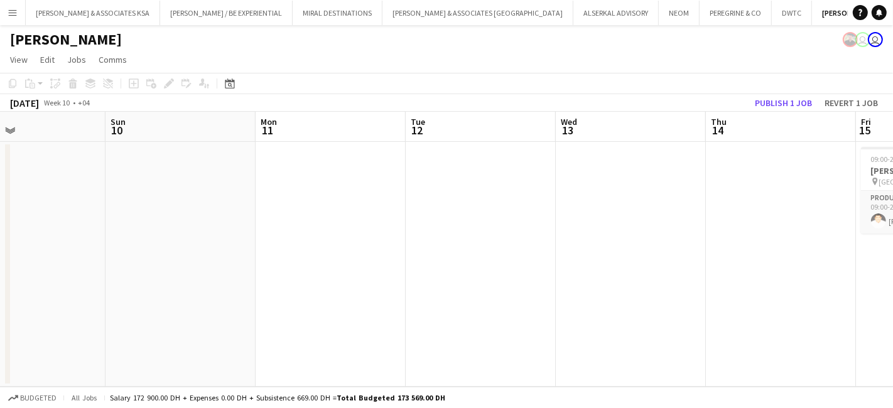
drag, startPoint x: 311, startPoint y: 248, endPoint x: 595, endPoint y: 268, distance: 285.0
click at [597, 267] on app-calendar-viewport "Thu 7 Fri 8 Sat 9 Sun 10 Mon 11 Tue 12 Wed 13 Thu 14 Fri 15 1/1 1 Job Sat 16 Su…" at bounding box center [446, 249] width 893 height 275
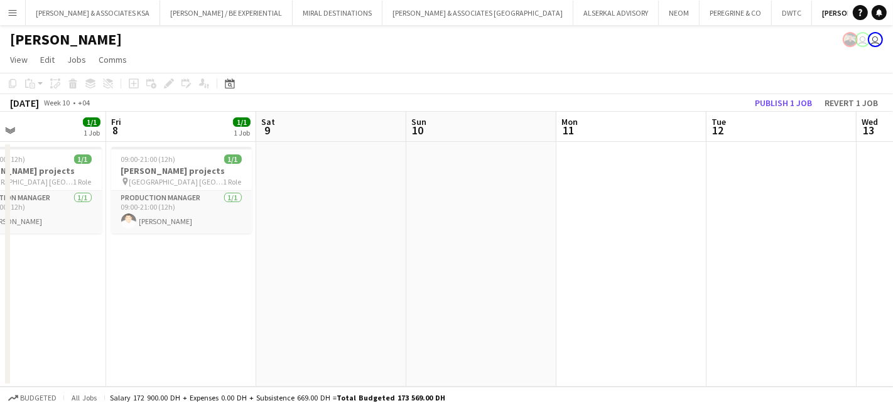
drag, startPoint x: 490, startPoint y: 240, endPoint x: 633, endPoint y: 246, distance: 143.2
click at [646, 246] on div "Tue 5 1/1 1 Job Wed 6 1/1 1 Job Thu 7 1/1 1 Job Fri 8 1/1 1 Job Sat 9 Sun 10 Mo…" at bounding box center [446, 249] width 893 height 275
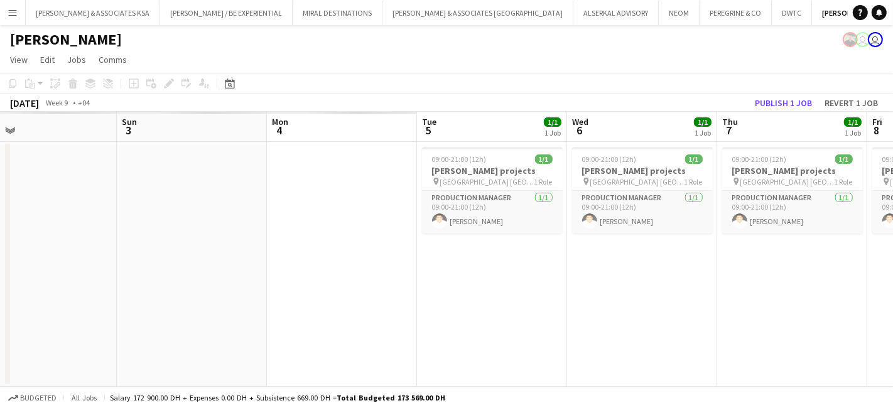
drag, startPoint x: 225, startPoint y: 336, endPoint x: 549, endPoint y: 347, distance: 324.0
click at [889, 353] on app-calendar-viewport "Fri 1 Sat 2 Sun 3 Mon 4 Tue 5 1/1 1 Job Wed 6 1/1 1 Job Thu 7 1/1 1 Job Fri 8 1…" at bounding box center [446, 249] width 893 height 275
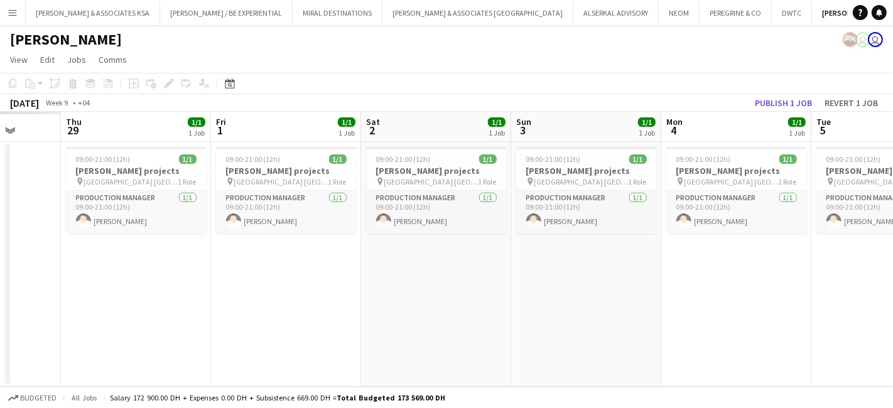
drag, startPoint x: 195, startPoint y: 338, endPoint x: 892, endPoint y: 350, distance: 696.8
click at [892, 350] on app-calendar-viewport "Mon 26 Tue 27 Wed 28 Thu 29 1/1 1 Job Fri 1 1/1 1 Job Sat 2 1/1 1 Job Sun 3 1/1…" at bounding box center [446, 249] width 893 height 275
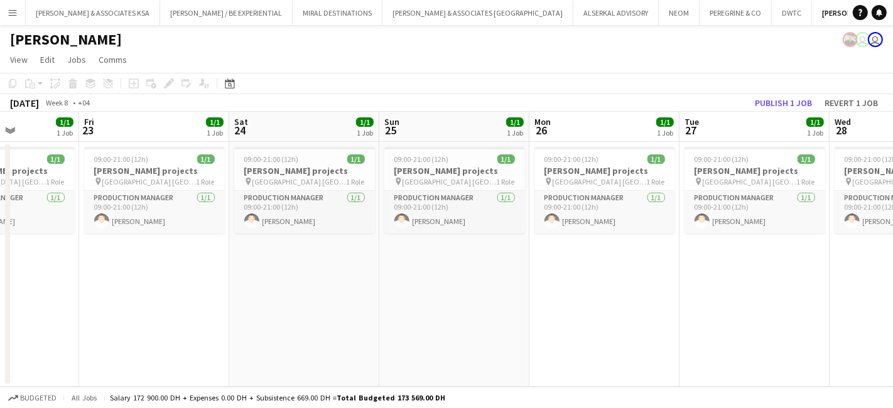
drag, startPoint x: 116, startPoint y: 345, endPoint x: 734, endPoint y: 346, distance: 618.2
click at [734, 346] on app-calendar-viewport "Tue 20 Wed 21 Thu 22 1/1 1 Job Fri 23 1/1 1 Job Sat 24 1/1 1 Job Sun 25 1/1 1 J…" at bounding box center [446, 249] width 893 height 275
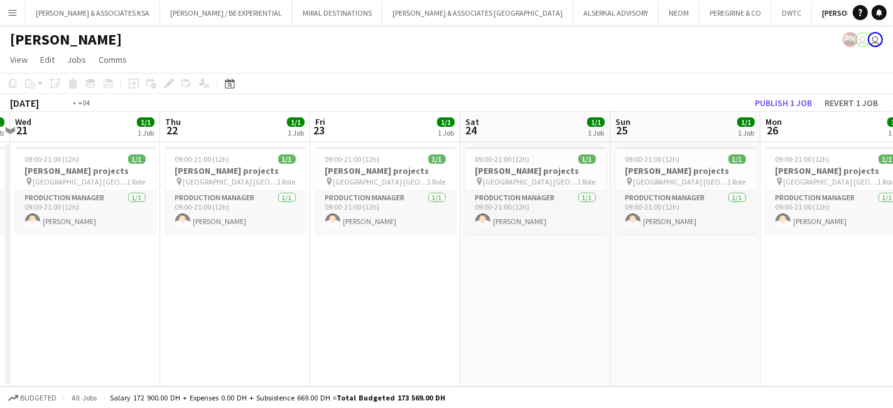
drag, startPoint x: 455, startPoint y: 358, endPoint x: 734, endPoint y: 368, distance: 278.9
click at [767, 370] on app-calendar-viewport "Mon 19 Tue 20 1/1 1 Job Wed 21 1/1 1 Job Thu 22 1/1 1 Job Fri 23 1/1 1 Job Sat …" at bounding box center [446, 249] width 893 height 275
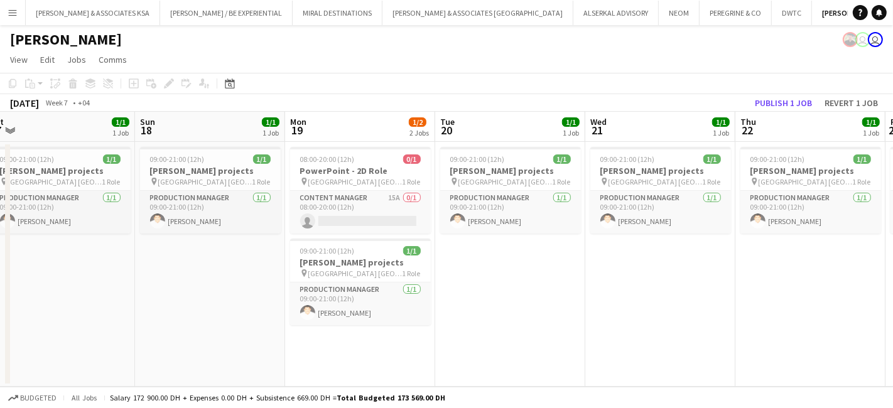
drag, startPoint x: 239, startPoint y: 321, endPoint x: 514, endPoint y: 341, distance: 276.3
click at [514, 341] on app-calendar-viewport "Thu 15 Fri 16 Sat 17 1/1 1 Job Sun 18 1/1 1 Job Mon 19 1/2 2 Jobs Tue 20 1/1 1 …" at bounding box center [446, 249] width 893 height 275
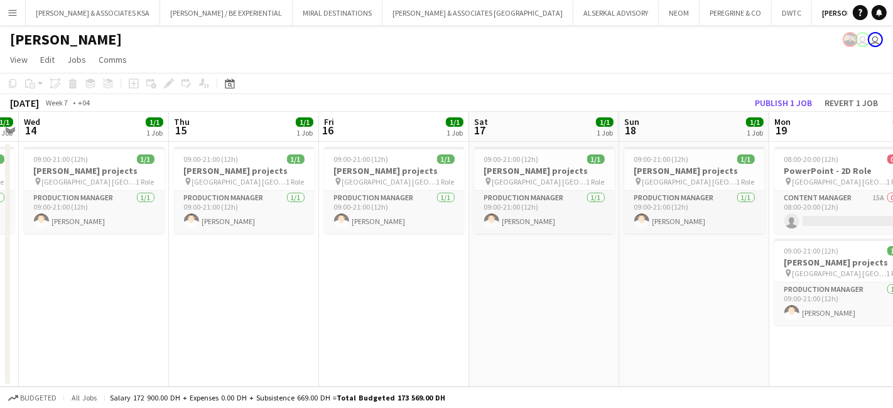
drag, startPoint x: 81, startPoint y: 309, endPoint x: 565, endPoint y: 334, distance: 484.6
click at [565, 334] on app-calendar-viewport "Mon 12 Tue 13 1/1 1 Job Wed 14 1/1 1 Job Thu 15 1/1 1 Job Fri 16 1/1 1 Job Sat …" at bounding box center [446, 249] width 893 height 275
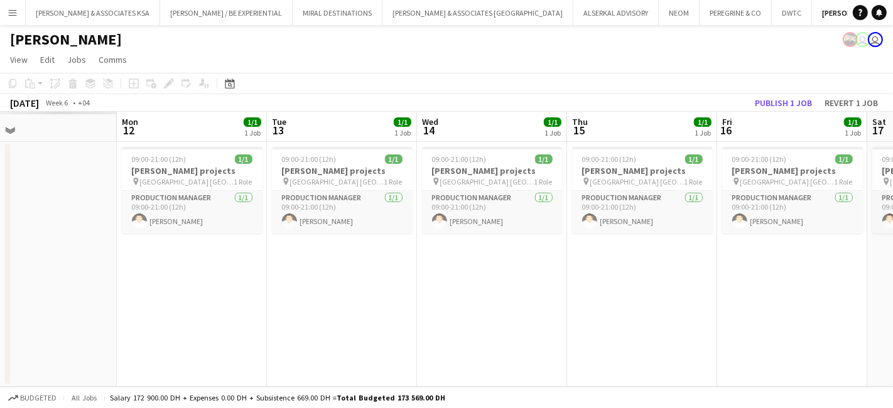
drag, startPoint x: 194, startPoint y: 311, endPoint x: 866, endPoint y: 336, distance: 672.7
click at [892, 335] on app-calendar-viewport "Fri 9 Sat 10 Sun 11 Mon 12 1/1 1 Job Tue 13 1/1 1 Job Wed 14 1/1 1 Job Thu 15 1…" at bounding box center [446, 249] width 893 height 275
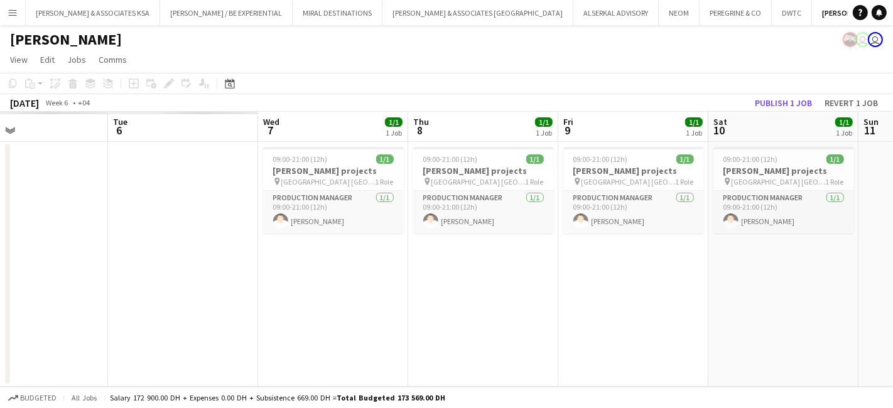
drag, startPoint x: 722, startPoint y: 318, endPoint x: 764, endPoint y: 320, distance: 42.1
click at [792, 318] on app-calendar-viewport "Sat 3 Sun 4 Mon 5 Tue 6 Wed 7 1/1 1 Job Thu 8 1/1 1 Job Fri 9 1/1 1 Job Sat 10 …" at bounding box center [446, 249] width 893 height 275
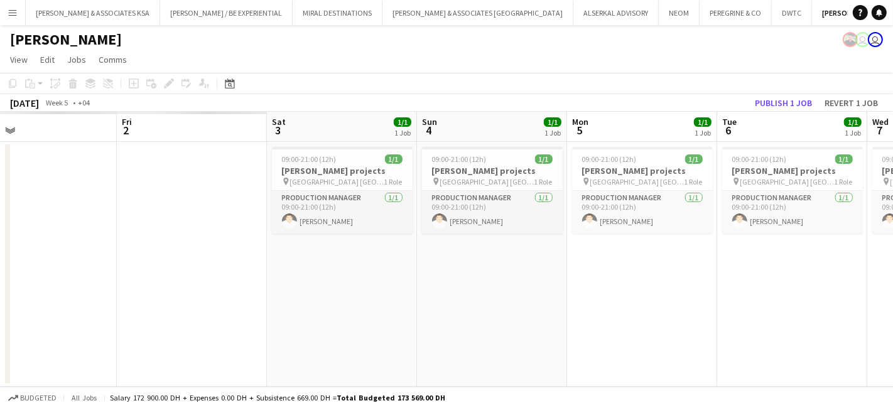
drag, startPoint x: 126, startPoint y: 298, endPoint x: 881, endPoint y: 332, distance: 755.8
click at [885, 331] on app-calendar-viewport "Tue 30 Wed 31 Thu 1 Fri 2 Sat 3 1/1 1 Job Sun 4 1/1 1 Job Mon 5 1/1 1 Job Tue 6…" at bounding box center [446, 249] width 893 height 275
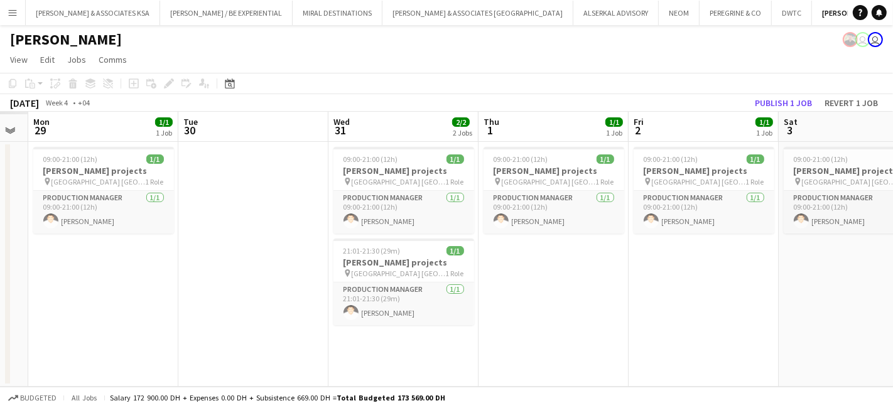
scroll to position [0, 387]
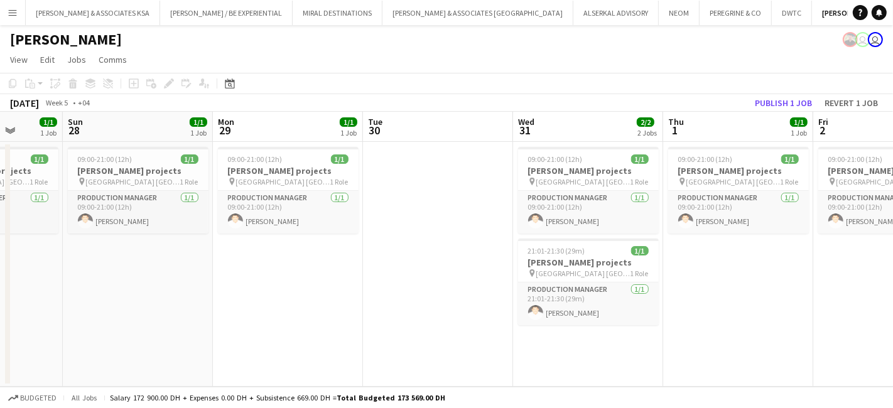
drag
click at [679, 305] on app-calendar-viewport "Thu 25 1/1 1 Job Fri 26 1/1 1 Job Sat 27 1/1 1 Job Sun 28 1/1 1 Job Mon 29 1/1 …" at bounding box center [446, 249] width 893 height 275
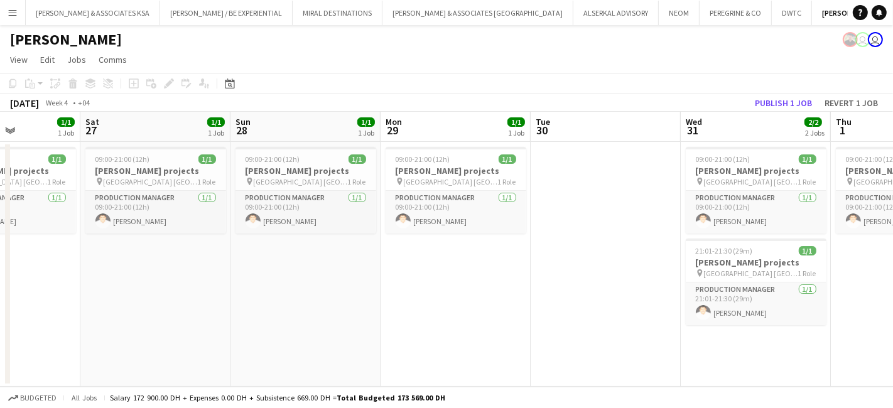
click at [832, 316] on app-calendar-viewport "Thu 25 1/1 1 Job Fri 26 1/1 1 Job Sat 27 1/1 1 Job Sun 28 1/1 1 Job Mon 29 1/1 …" at bounding box center [446, 249] width 893 height 275
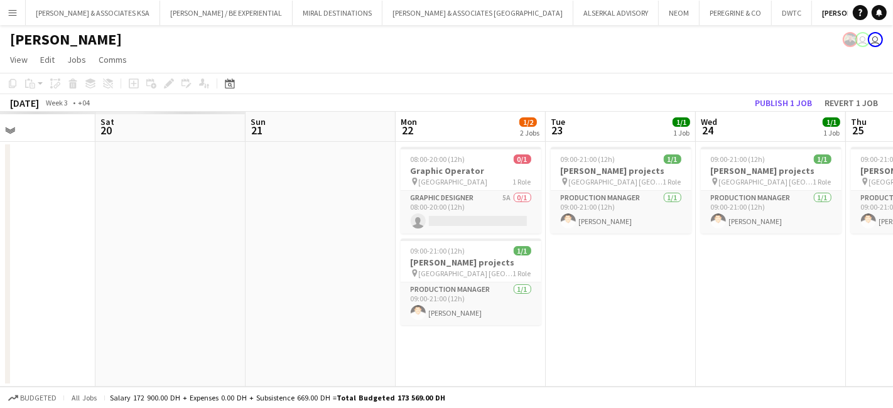
click at [892, 321] on app-calendar-viewport "Wed 17 Thu 18 Fri 19 Sat 20 Sun 21 Mon 22 1/2 2 Jobs Tue 23 1/1 1 Job Wed 24 1/…" at bounding box center [446, 249] width 893 height 275
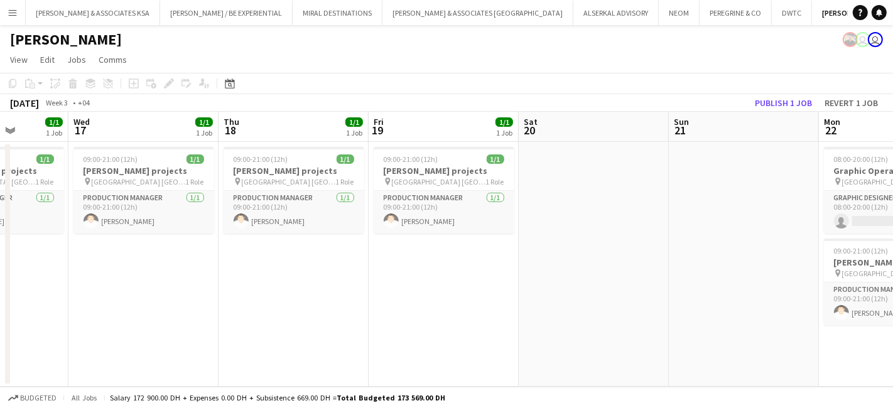
click at [892, 289] on app-calendar-viewport "Sun 14 Mon 15 Tue 16 1/1 1 Job Wed 17 1/1 1 Job Thu 18 1/1 1 Job Fri 19 1/1 1 J…" at bounding box center [446, 249] width 893 height 275
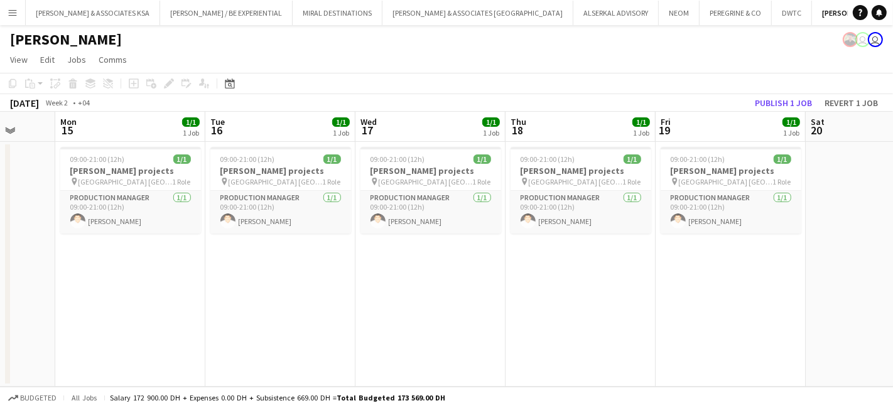
click at [891, 306] on app-calendar-viewport "Fri 12 Sat 13 Sun 14 Mon 15 1/1 1 Job Tue 16 1/1 1 Job Wed 17 1/1 1 Job Thu 18 …" at bounding box center [446, 249] width 893 height 275
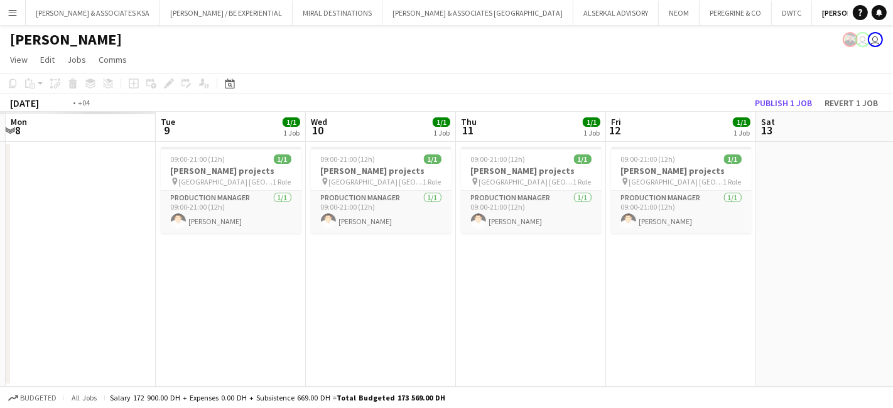
click at [818, 291] on app-calendar-viewport "Sat 6 Sun 7 Mon 8 Tue 9 1/1 1 Job Wed 10 1/1 1 Job Thu 11 1/1 1 Job Fri 12 1/1 …" at bounding box center [446, 249] width 893 height 275
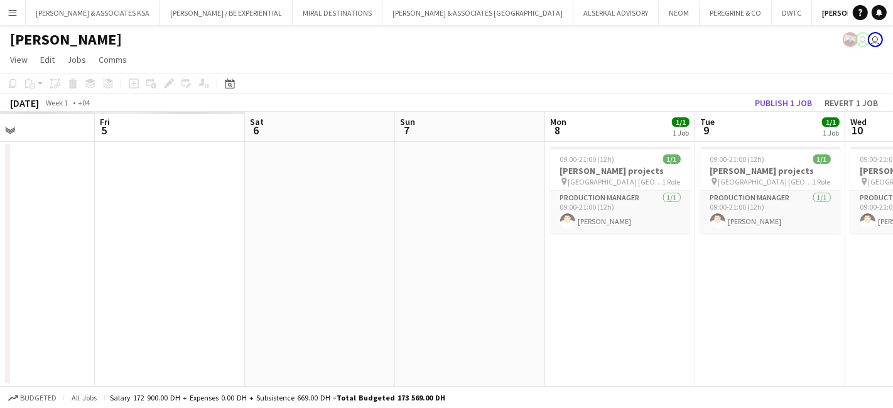
click at [763, 308] on app-calendar-viewport "Tue 2 Wed 3 Thu 4 Fri 5 Sat 6 Sun 7 Mon 8 1/1 1 Job Tue 9 1/1 1 Job Wed 10 1/1 …" at bounding box center [446, 249] width 893 height 275
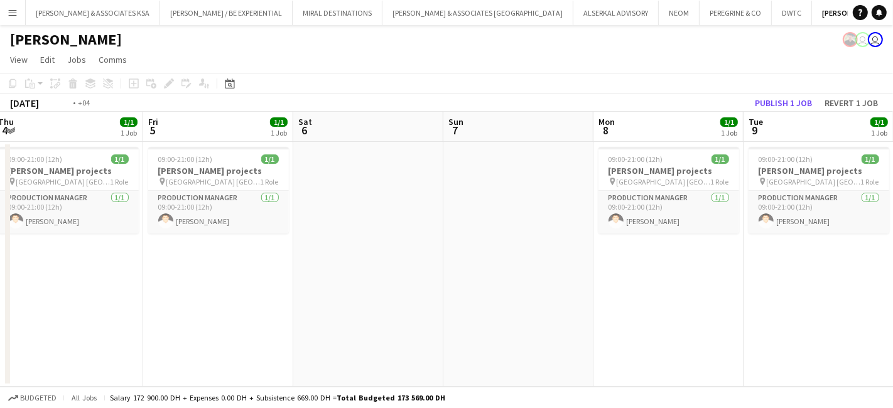
click at [739, 297] on app-calendar-viewport "Tue 2 1/1 1 Job Wed 3 1/1 1 Job Thu 4 1/1 1 Job Fri 5 1/1 1 Job Sat 6 Sun 7 Mon…" at bounding box center [446, 249] width 893 height 275
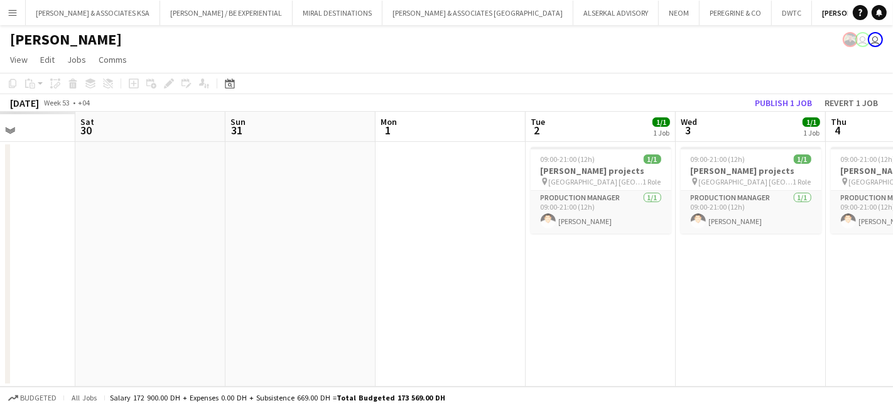
click at [746, 306] on app-calendar-viewport "Wed 27 Thu 28 Fri 29 Sat 30 Sun 31 Mon 1 Tue 2 1/1 1 Job Wed 3 1/1 1 Job Thu 4 …" at bounding box center [446, 249] width 893 height 275
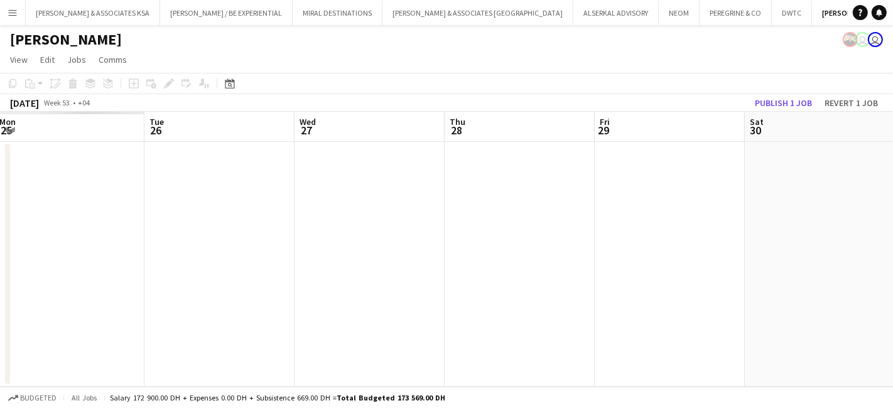
click at [669, 295] on app-calendar-viewport "Sat 23 Sun 24 Mon 25 Tue 26 Wed 27 Thu 28 Fri 29 Sat 30 Sun 31 Mon 1 Tue 2 1/1 …" at bounding box center [446, 249] width 893 height 275
click at [892, 291] on app-calendar-viewport "Fri 22 Sat 23 Sun 24 Mon 25 Tue 26 Wed 27 Thu 28 Fri 29 Sat 30 Sun 31 Mon 1" at bounding box center [446, 249] width 893 height 275
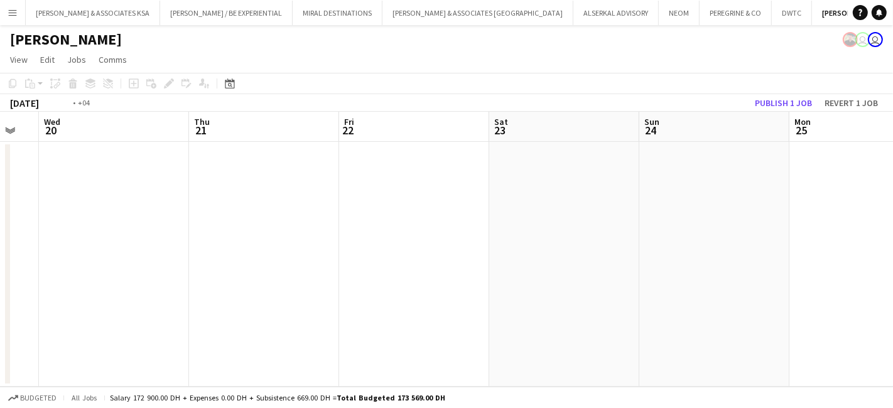
click at [772, 285] on app-calendar-viewport "Mon 18 Tue 19 Wed 20 Thu 21 Fri 22 Sat 23 Sun 24 Mon 25 Tue 26 Wed 27 Thu 28" at bounding box center [446, 249] width 893 height 275
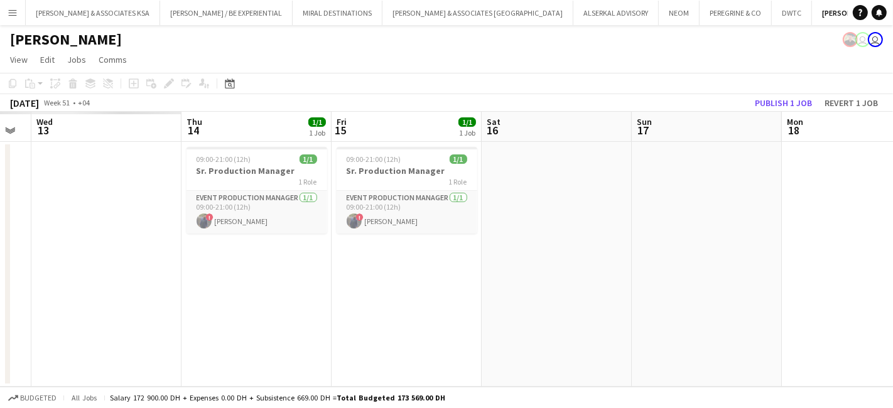
scroll to position [0, 407]
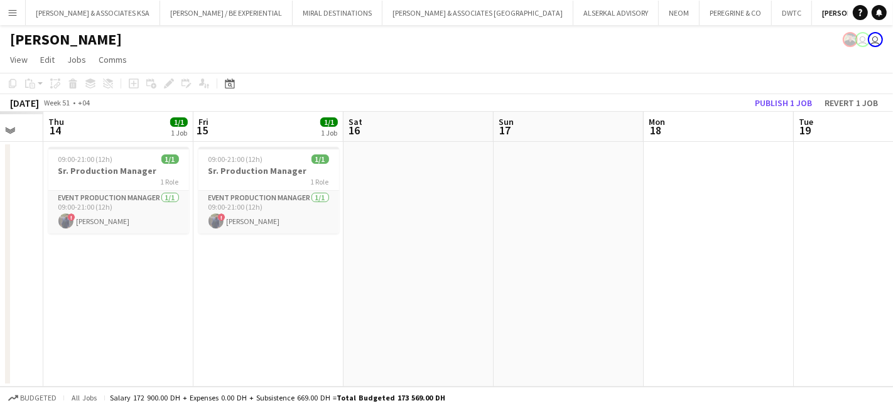
click at [748, 277] on app-calendar-viewport "Mon 11 Tue 12 Wed 13 Thu 14 1/1 1 Job Fri 15 1/1 1 Job Sat 16 Sun 17 Mon 18 Tue…" at bounding box center [446, 249] width 893 height 275
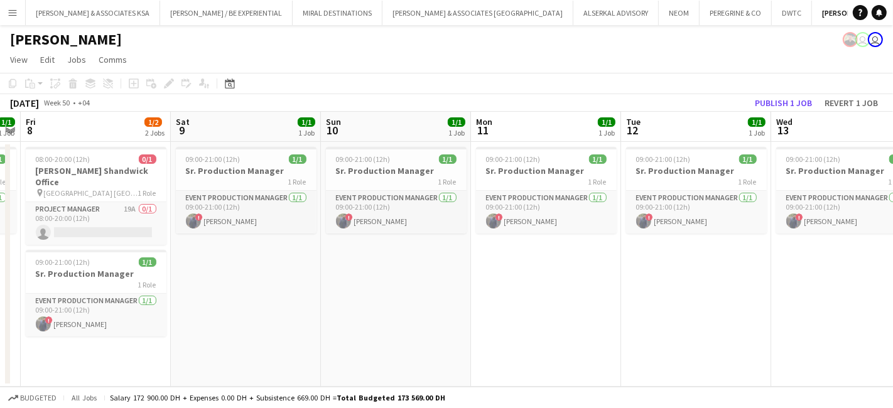
click at [871, 309] on app-calendar-viewport "Wed 6 Thu 7 1/1 1 Job Fri 8 1/2 2 Jobs Sat 9 1/1 1 Job Sun 10 1/1 1 Job Mon 11 …" at bounding box center [446, 249] width 893 height 275
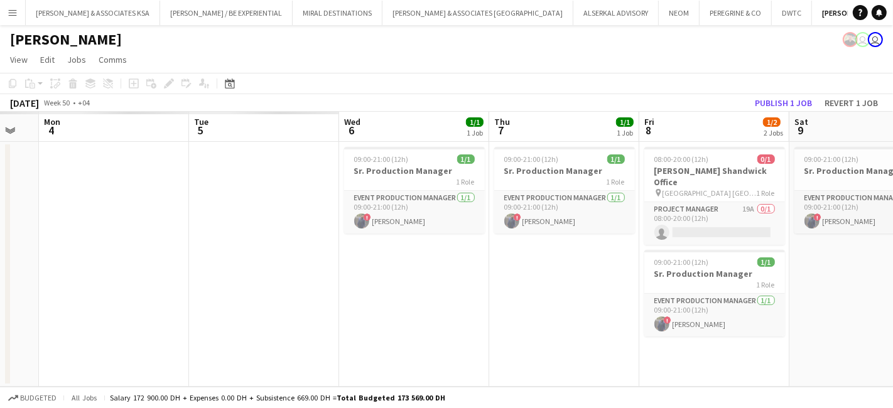
scroll to position [0, 363]
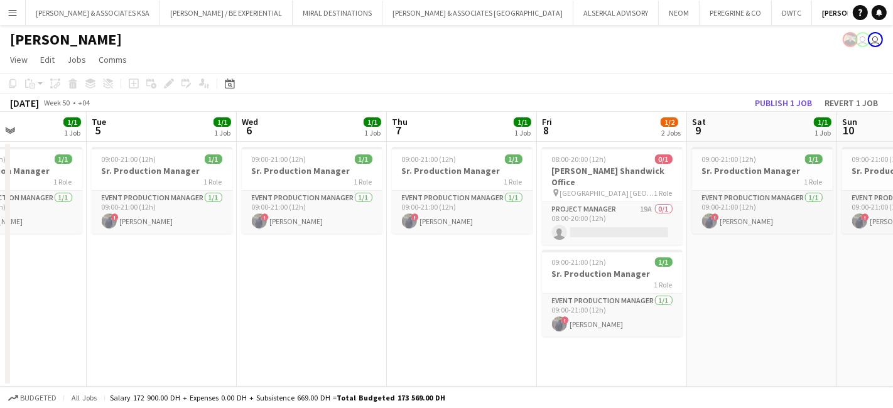
click at [738, 314] on app-calendar-viewport "Sat 2 1/1 1 Job Sun 3 1/1 1 Job Mon 4 1/1 1 Job Tue 5 1/1 1 Job Wed 6 1/1 1 Job…" at bounding box center [446, 249] width 893 height 275
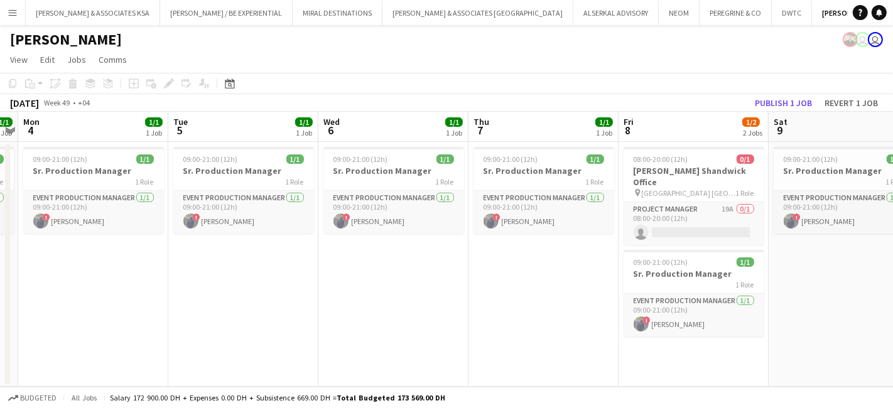
scroll to position [0, 269]
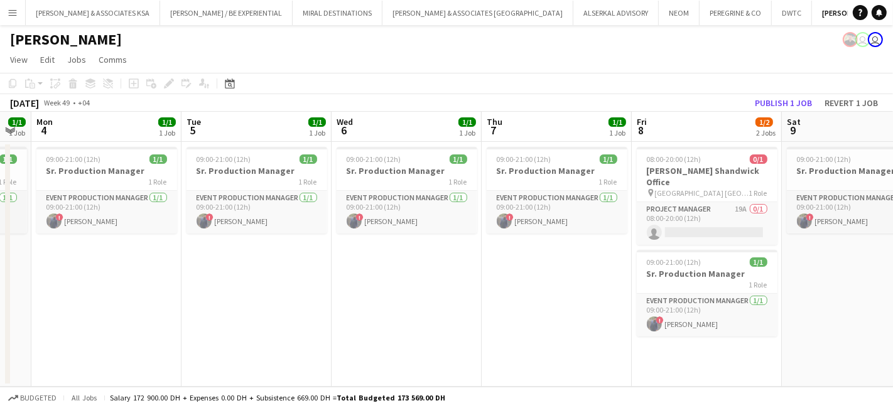
click at [450, 311] on app-calendar-viewport "Sat 2 1/1 1 Job Sun 3 1/1 1 Job Mon 4 1/1 1 Job Tue 5 1/1 1 Job Wed 6 1/1 1 Job…" at bounding box center [446, 249] width 893 height 275
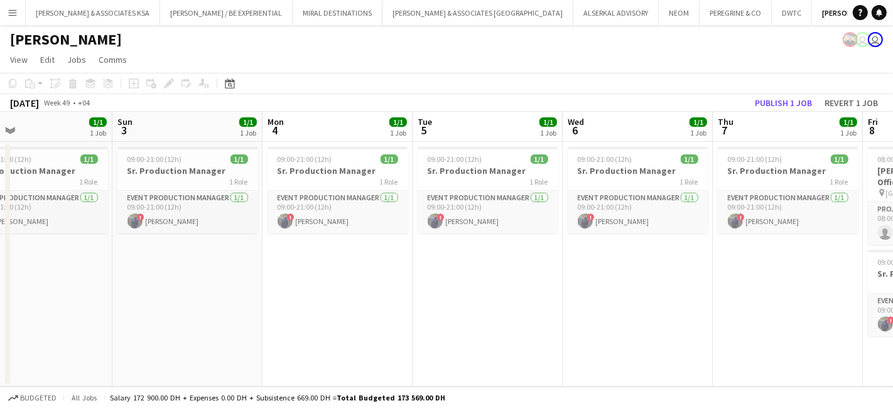
click at [783, 278] on app-calendar-viewport "Thu 30 1/1 1 Job Fri 1 1/1 1 Job Sat 2 1/1 1 Job Sun 3 1/1 1 Job Mon 4 1/1 1 Jo…" at bounding box center [446, 249] width 893 height 275
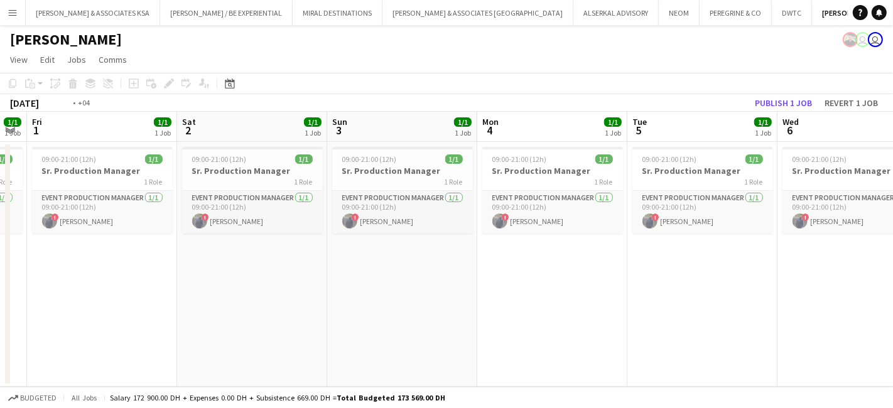
click at [892, 289] on app-calendar-viewport "Tue 28 1/1 1 Job Wed 29 1/1 1 Job Thu 30 1/1 1 Job Fri 1 1/1 1 Job Sat 2 1/1 1 …" at bounding box center [446, 249] width 893 height 275
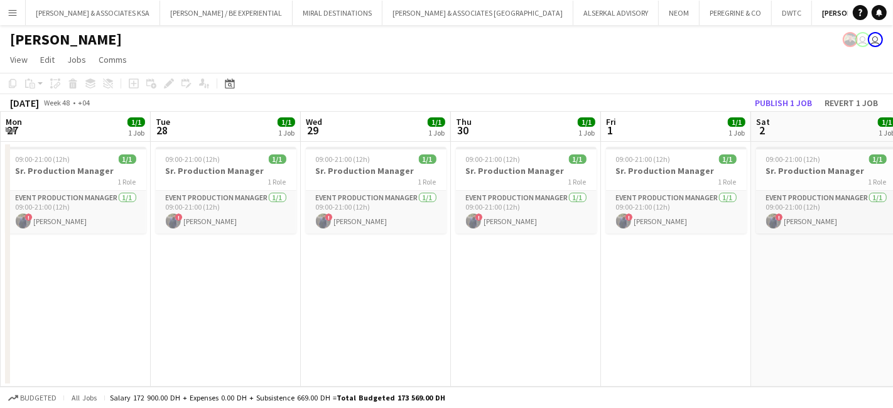
click at [892, 298] on app-calendar-viewport "Fri 24 1/1 1 Job Sat 25 1/1 1 Job Sun 26 1/1 1 Job Mon 27 1/1 1 Job Tue 28 1/1 …" at bounding box center [446, 249] width 893 height 275
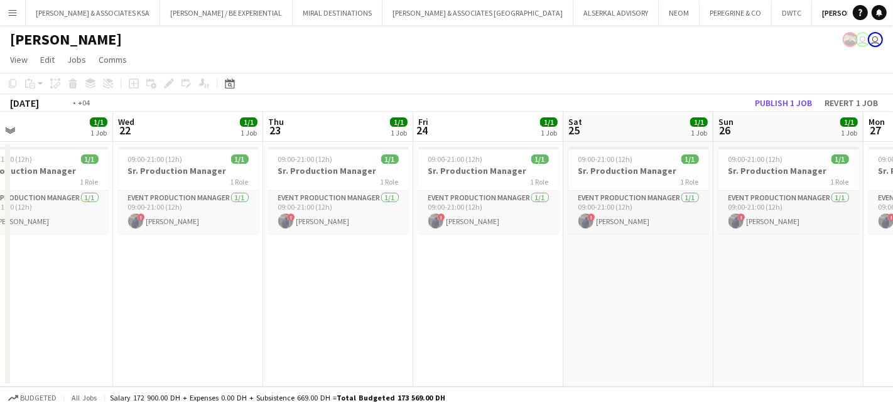
click at [721, 295] on app-calendar-viewport "Sun 19 1/1 1 Job Mon 20 1/1 1 Job Tue 21 1/1 1 Job Wed 22 1/1 1 Job Thu 23 1/1 …" at bounding box center [446, 249] width 893 height 275
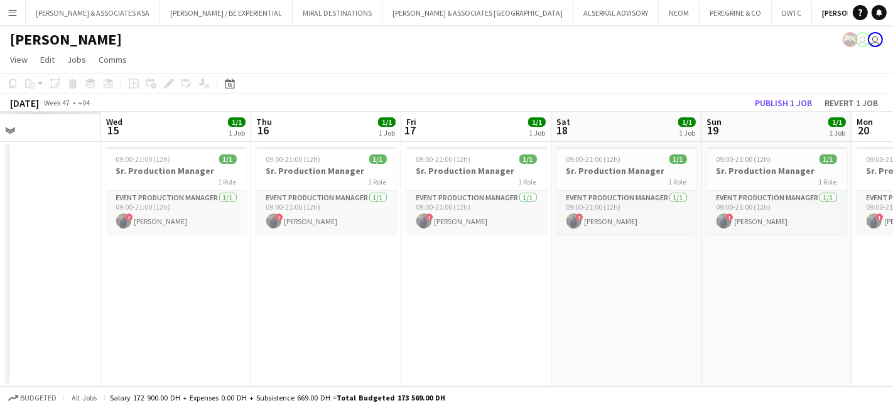
click at [662, 289] on app-calendar-viewport "Mon 13 Tue 14 Wed 15 1/1 1 Job Thu 16 1/1 1 Job Fri 17 1/1 1 Job Sat 18 1/1 1 J…" at bounding box center [446, 249] width 893 height 275
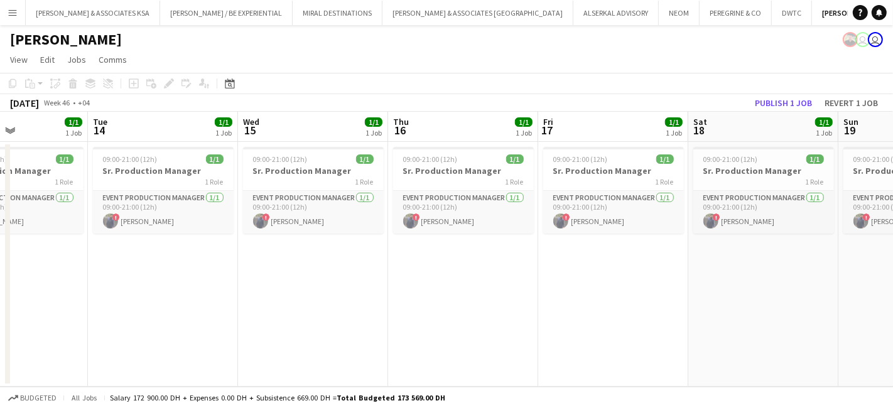
click at [611, 318] on app-calendar-viewport "Sat 11 1/1 1 Job Sun 12 1/1 1 Job Mon 13 1/1 1 Job Tue 14 1/1 1 Job Wed 15 1/1 …" at bounding box center [446, 249] width 893 height 275
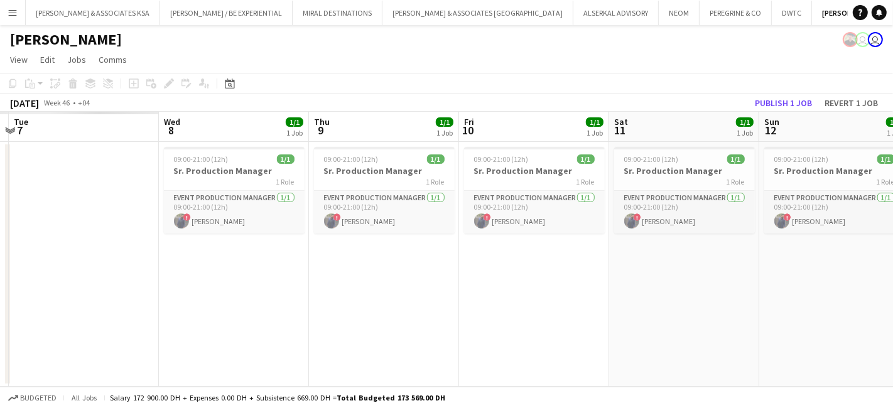
click at [615, 344] on app-calendar-viewport "Sun 5 Mon 6 Tue 7 Wed 8 1/1 1 Job Thu 9 1/1 1 Job Fri 10 1/1 1 Job Sat 11 1/1 1…" at bounding box center [446, 249] width 893 height 275
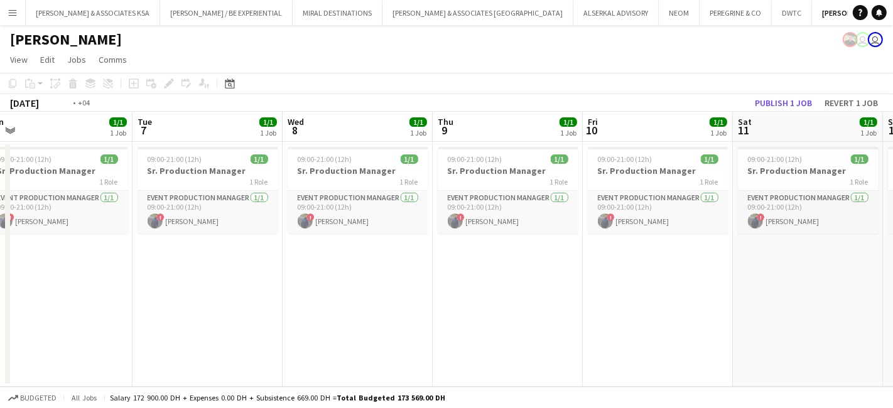
click at [710, 355] on app-calendar-viewport "Sat 4 1/1 1 Job Sun 5 1/1 1 Job Mon 6 1/1 1 Job Tue 7 1/1 1 Job Wed 8 1/1 1 Job…" at bounding box center [446, 249] width 893 height 275
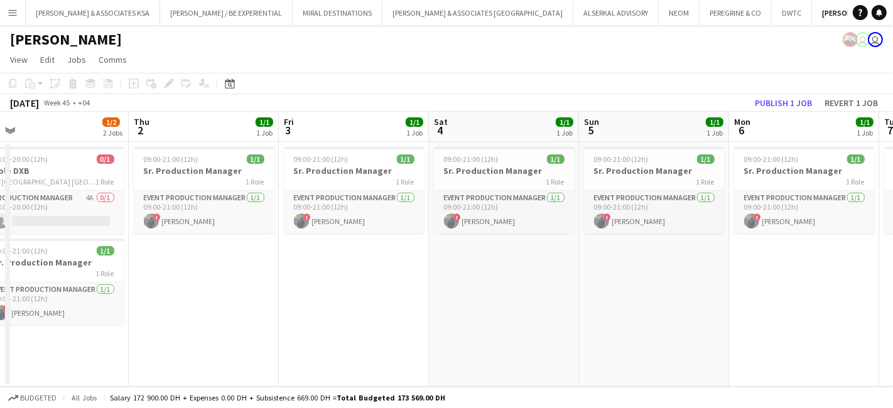
click at [730, 350] on app-calendar-viewport "Mon 30 Tue 31 Wed 1 1/2 2 Jobs Thu 2 1/1 1 Job Fri 3 1/1 1 Job Sat 4 1/1 1 Job …" at bounding box center [446, 249] width 893 height 275
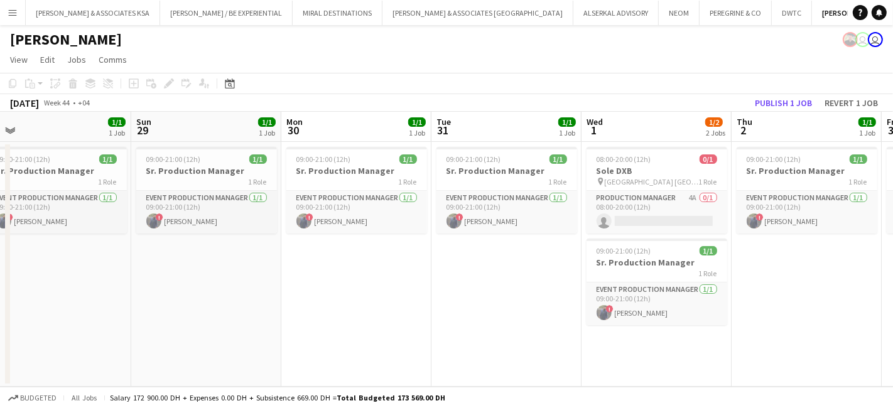
scroll to position [0, 282]
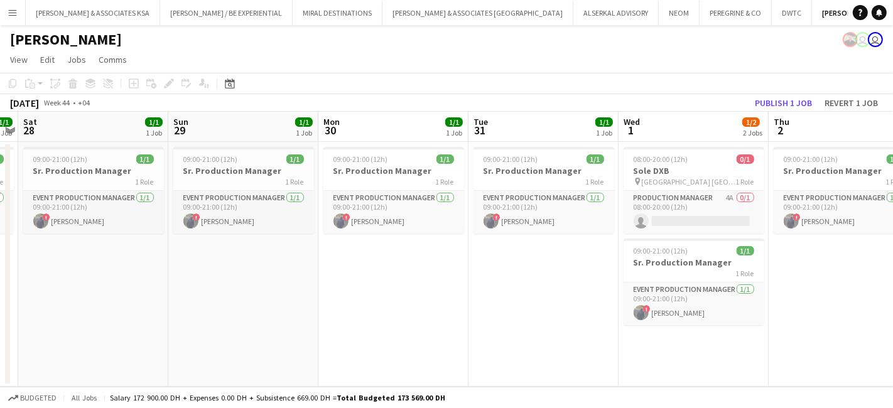
click at [480, 316] on app-calendar-viewport "Thu 26 1/1 1 Job Fri 27 1/1 1 Job Sat 28 1/1 1 Job Sun 29 1/1 1 Job Mon 30 1/1 …" at bounding box center [446, 249] width 893 height 275
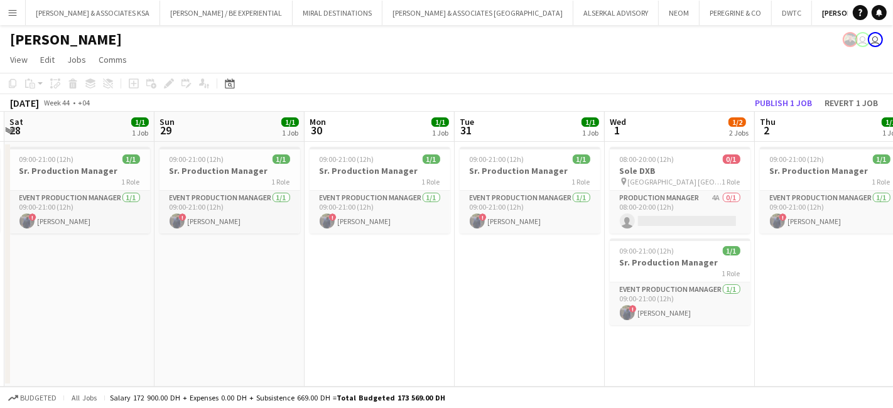
click at [892, 321] on app-calendar-viewport "Thu 26 1/1 1 Job Fri 27 1/1 1 Job Sat 28 1/1 1 Job Sun 29 1/1 1 Job Mon 30 1/1 …" at bounding box center [446, 249] width 893 height 275
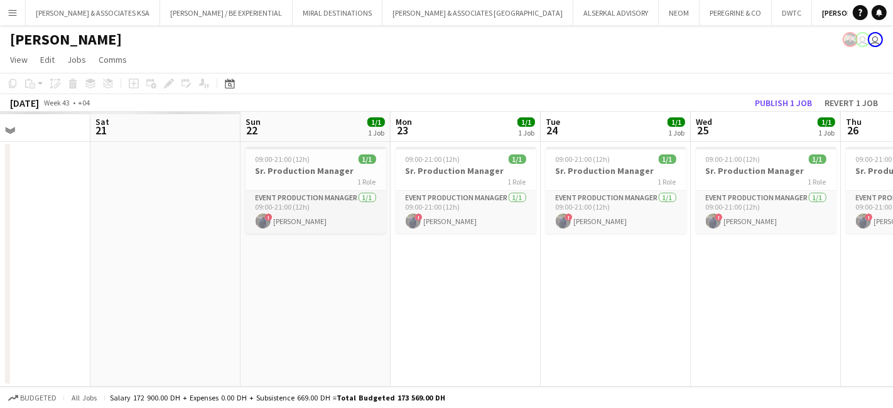
click at [785, 347] on app-calendar-viewport "Wed 18 Thu 19 Fri 20 Sat 21 Sun 22 1/1 1 Job Mon 23 1/1 1 Job Tue 24 1/1 1 Job …" at bounding box center [446, 249] width 893 height 275
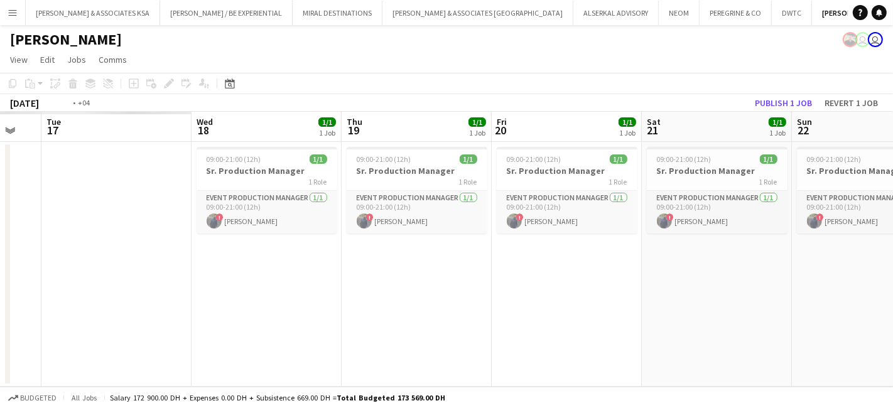
click at [859, 340] on app-calendar-viewport "Sun 15 Mon 16 Tue 17 Wed 18 1/1 1 Job Thu 19 1/1 1 Job Fri 20 1/1 1 Job Sat 21 …" at bounding box center [446, 249] width 893 height 275
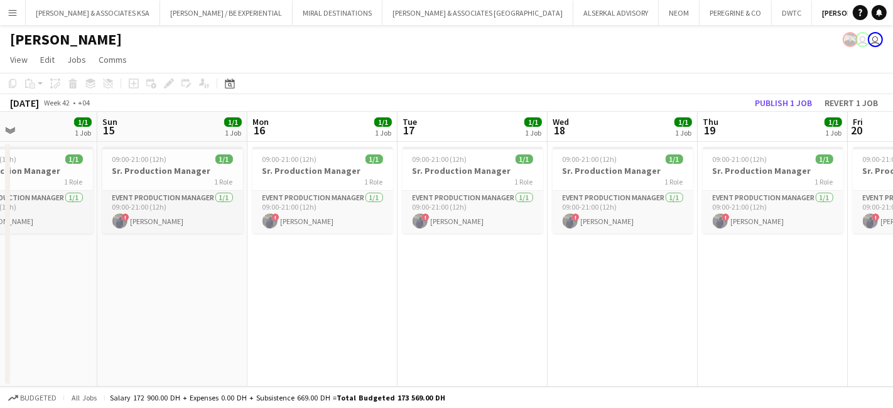
click at [889, 319] on app-calendar-viewport "Thu 12 Fri 13 Sat 14 1/1 1 Job Sun 15 1/1 1 Job Mon 16 1/1 1 Job Tue 17 1/1 1 J…" at bounding box center [446, 249] width 893 height 275
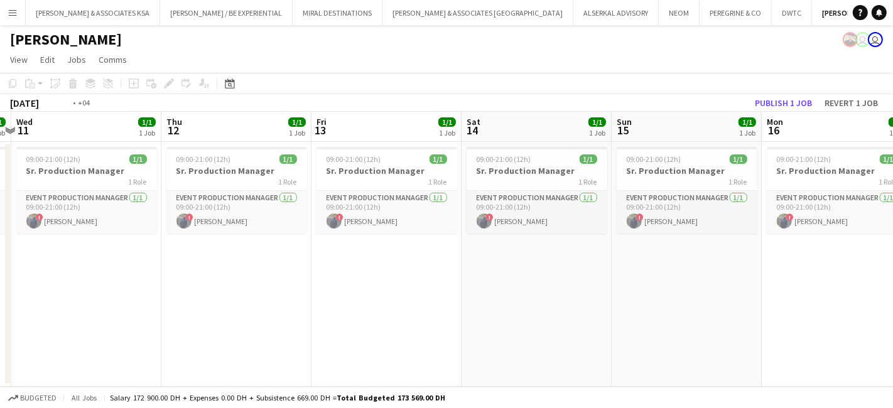
click at [861, 309] on app-calendar-viewport "Mon 9 1/1 1 Job Tue 10 1/1 1 Job Wed 11 1/1 1 Job Thu 12 1/1 1 Job Fri 13 1/1 1…" at bounding box center [446, 249] width 893 height 275
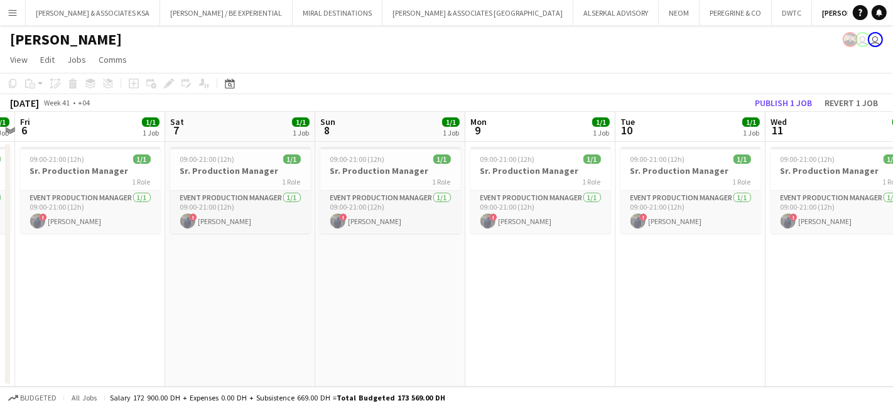
click at [883, 311] on app-calendar-viewport "Wed 4 Thu 5 1/1 1 Job Fri 6 1/1 1 Job Sat 7 1/1 1 Job Sun 8 1/1 1 Job Mon 9 1/1…" at bounding box center [446, 249] width 893 height 275
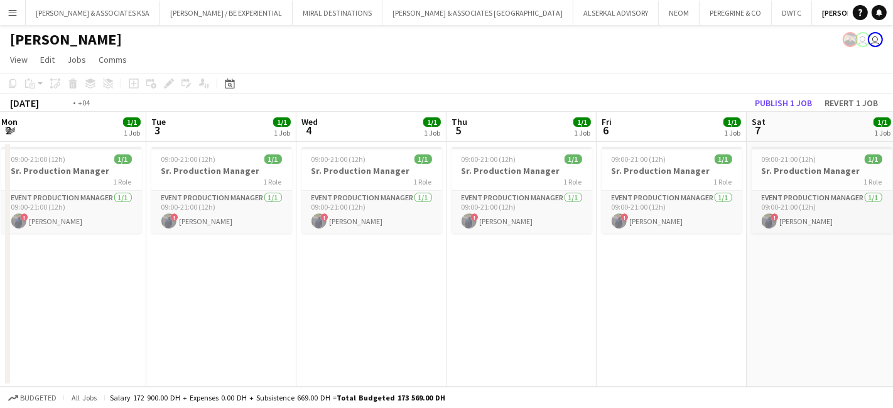
click at [762, 296] on app-calendar-viewport "Sat 30 Sun 1 1/1 1 Job Mon 2 1/1 1 Job Tue 3 1/1 1 Job Wed 4 1/1 1 Job Thu 5 1/…" at bounding box center [446, 249] width 893 height 275
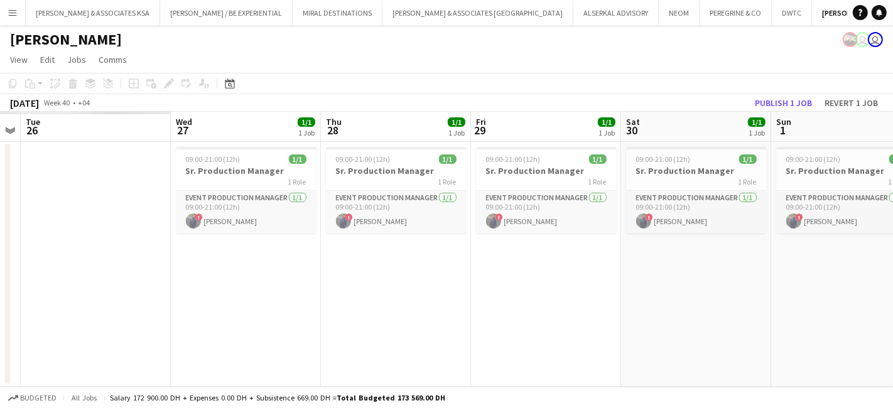
click at [712, 289] on app-calendar-viewport "Sun 24 Mon 25 Tue 26 Wed 27 1/1 1 Job Thu 28 1/1 1 Job Fri 29 1/1 1 Job Sat 30 …" at bounding box center [446, 249] width 893 height 275
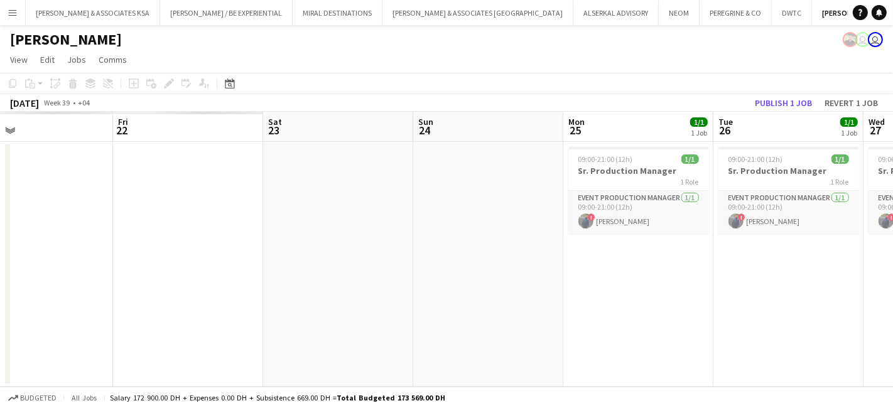
click at [663, 294] on app-calendar-viewport "Tue 19 Wed 20 Thu 21 Fri 22 Sat 23 Sun 24 Mon 25 1/1 1 Job Tue 26 1/1 1 Job Wed…" at bounding box center [446, 249] width 893 height 275
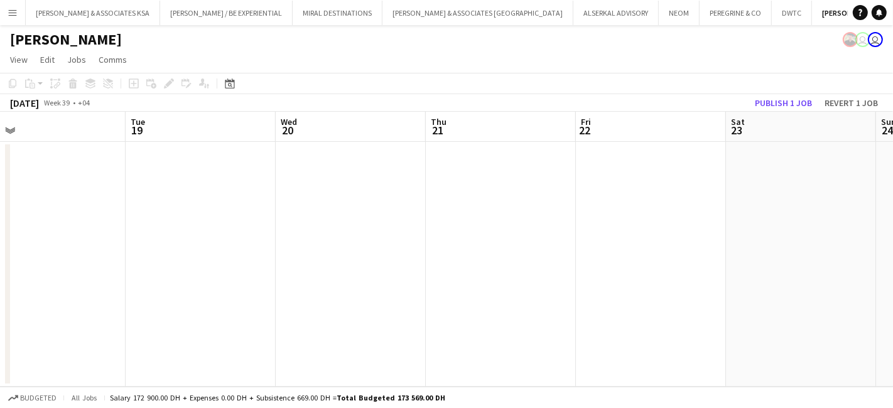
click at [512, 281] on app-calendar-viewport "Sat 16 Sun 17 Mon 18 Tue 19 Wed 20 Thu 21 Fri 22 Sat 23 Sun 24 Mon 25 1/1 1 Job…" at bounding box center [446, 249] width 893 height 275
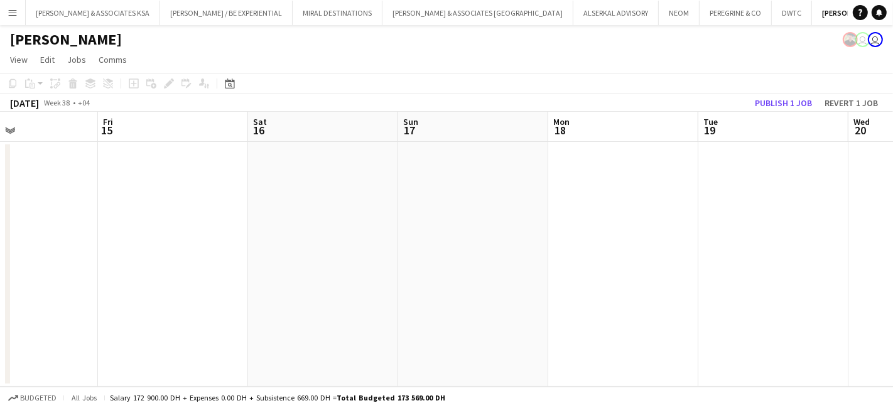
click at [888, 361] on app-calendar-viewport "Tue 12 Wed 13 Thu 14 Fri 15 Sat 16 Sun 17 Mon 18 Tue 19 Wed 20 Thu 21 Fri 22" at bounding box center [446, 249] width 893 height 275
click at [892, 309] on div "Tue 12 Wed 13 Thu 14 Fri 15 Sat 16 Sun 17 Mon 18 Tue 19 Wed 20 Thu 21 Fri 22" at bounding box center [446, 249] width 893 height 275
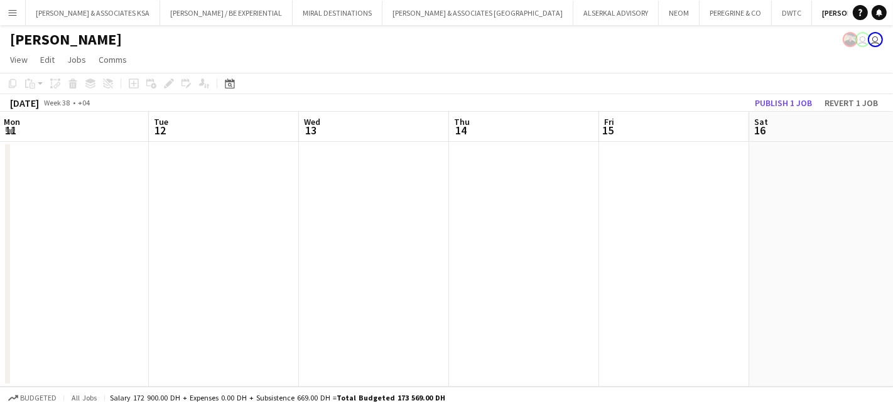
click at [774, 272] on app-calendar-viewport "Sat 9 Sun 10 Mon 11 Tue 12 Wed 13 Thu 14 Fri 15 Sat 16 Sun 17 Mon 18 Tue 19" at bounding box center [446, 249] width 893 height 275
click at [892, 284] on app-calendar-viewport "Thu 7 Fri 8 Sat 9 Sun 10 Mon 11 Tue 12 Wed 13 Thu 14 Fri 15 Sat 16 Sun 17" at bounding box center [446, 249] width 893 height 275
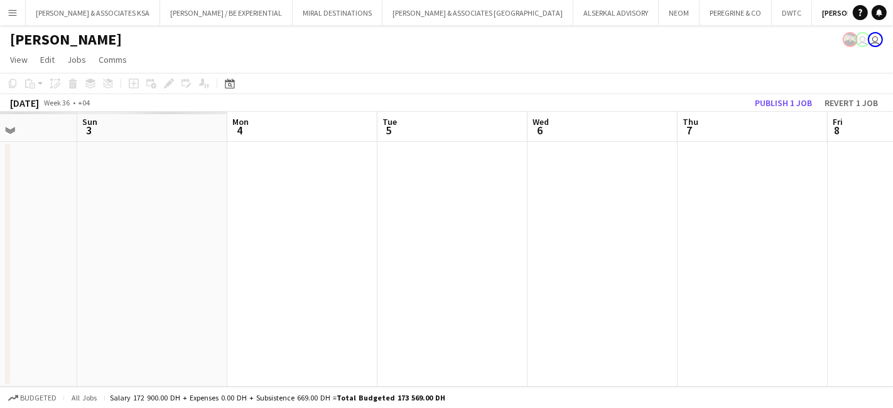
click at [892, 271] on app-calendar-viewport "Thu 31 Fri 1 Sat 2 Sun 3 Mon 4 Tue 5 Wed 6 Thu 7 Fri 8 Sat 9 Sun 10" at bounding box center [446, 249] width 893 height 275
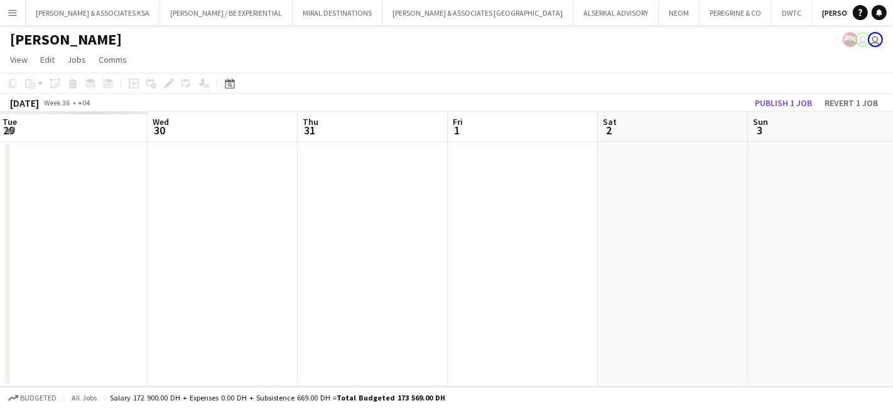
click at [767, 221] on app-calendar-viewport "Sun 27 Mon 28 Tue 29 Wed 30 Thu 31 Fri 1 Sat 2 Sun 3 Mon 4 Tue 5 Wed 6" at bounding box center [446, 249] width 893 height 275
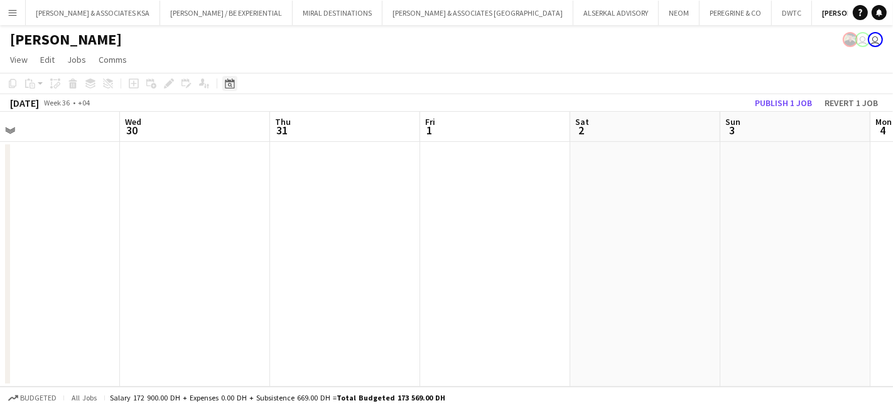
click at [225, 82] on icon "Date picker" at bounding box center [230, 83] width 10 height 10
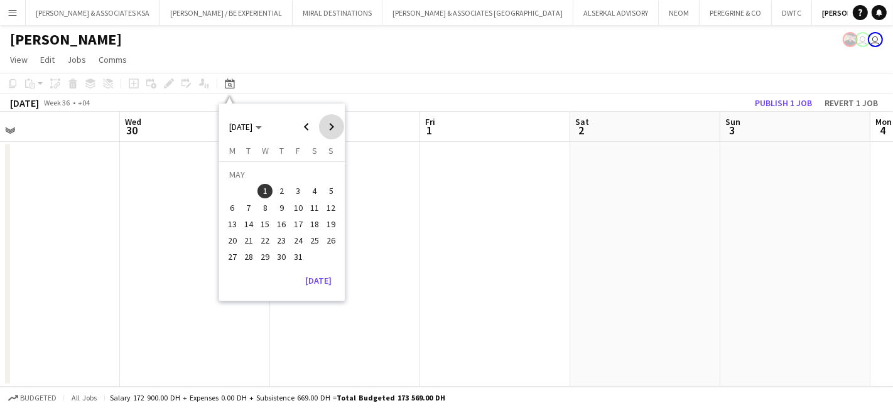
click at [335, 127] on span "Next month" at bounding box center [331, 126] width 25 height 25
click at [335, 128] on span "Next month" at bounding box center [331, 126] width 25 height 25
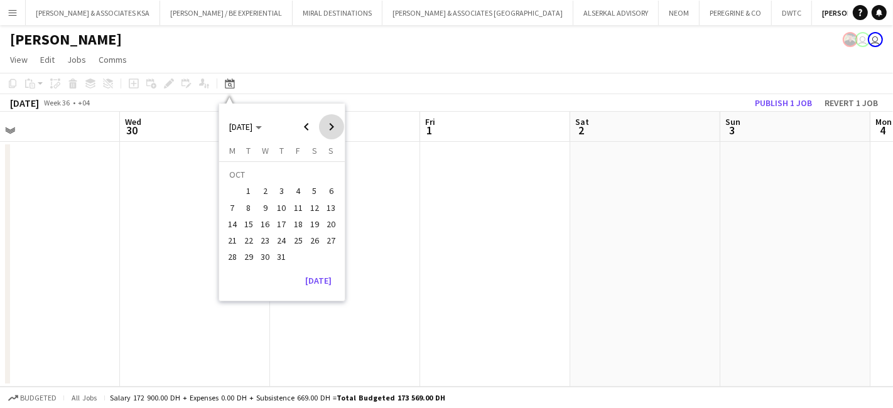
click at [335, 128] on span "Next month" at bounding box center [331, 126] width 25 height 25
click at [299, 230] on span "22" at bounding box center [298, 227] width 15 height 15
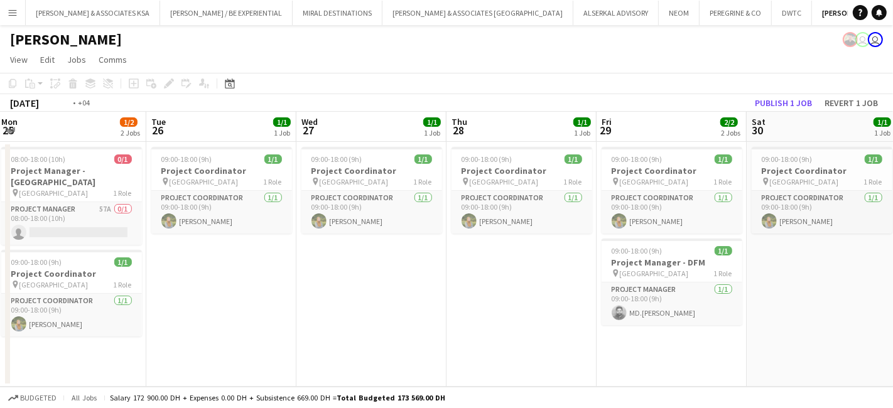
drag, startPoint x: 719, startPoint y: 351, endPoint x: 90, endPoint y: 296, distance: 630.7
click at [90, 296] on app-calendar-viewport "Fri 22 1/1 1 Job Sat 23 1/1 1 Job Sun 24 1/1 1 Job Mon 25 1/2 2 Jobs Tue 26 1/1…" at bounding box center [446, 249] width 893 height 275
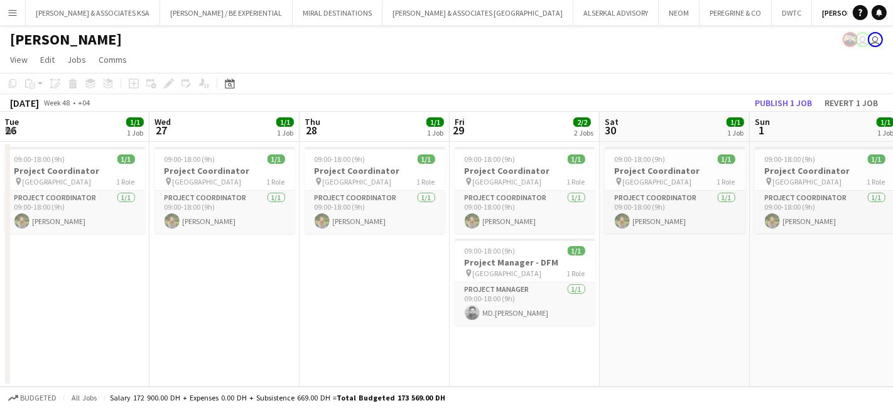
scroll to position [0, 396]
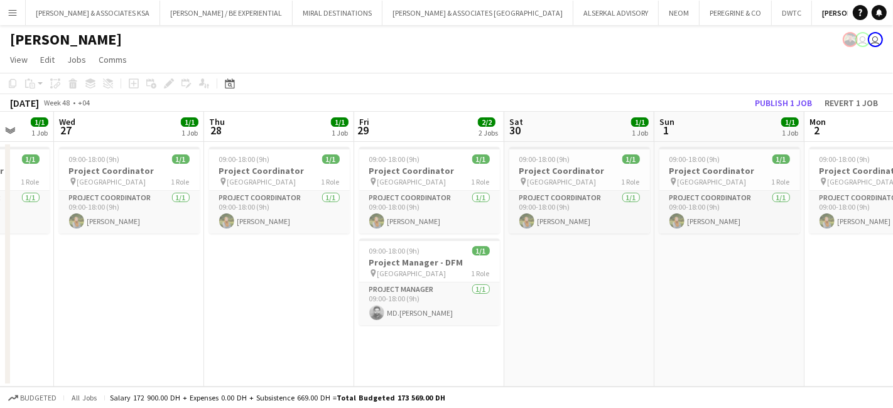
drag, startPoint x: 693, startPoint y: 343, endPoint x: 457, endPoint y: 320, distance: 237.1
click at [457, 320] on app-calendar-viewport "Sun 24 1/1 1 Job Mon 25 1/2 2 Jobs Tue 26 1/1 1 Job Wed 27 1/1 1 Job Thu 28 1/1…" at bounding box center [446, 249] width 893 height 275
click at [400, 284] on app-card-role "Project Manager [DATE] 09:00-18:00 (9h) MD.[PERSON_NAME]" at bounding box center [429, 303] width 141 height 43
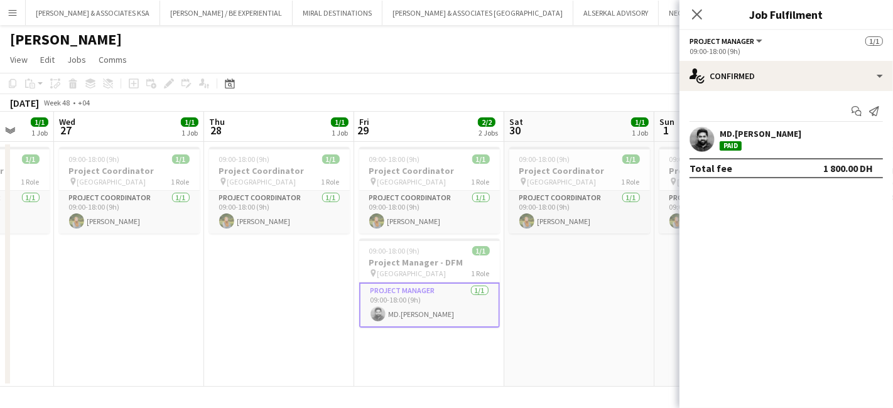
click at [764, 133] on div "MD.[PERSON_NAME]" at bounding box center [760, 133] width 82 height 11
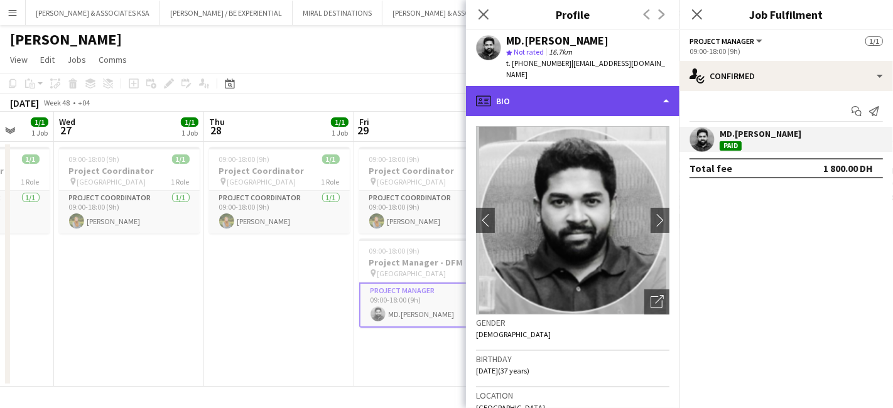
click at [577, 86] on div "profile Bio" at bounding box center [572, 101] width 213 height 30
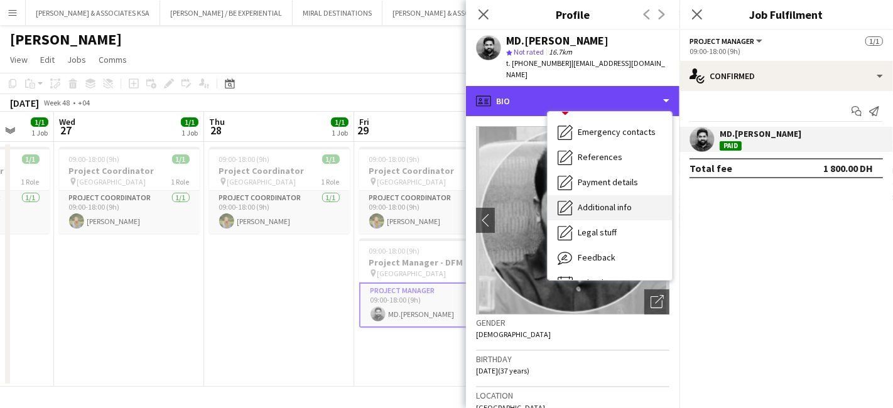
scroll to position [92, 0]
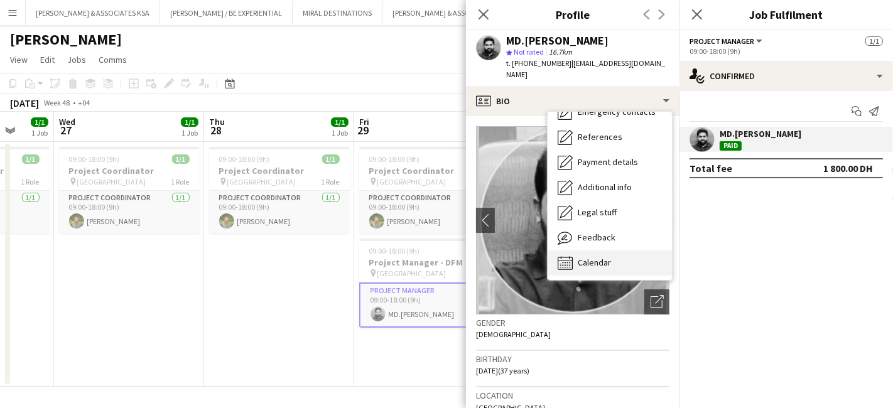
click at [606, 250] on div "Calendar Calendar" at bounding box center [609, 262] width 124 height 25
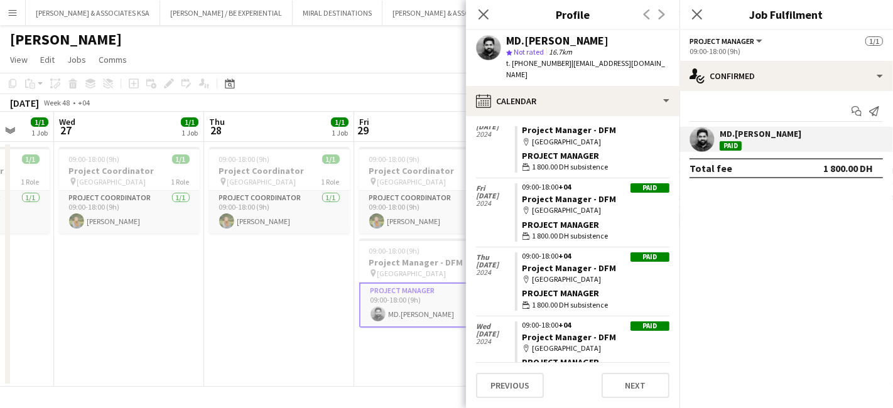
scroll to position [1115, 0]
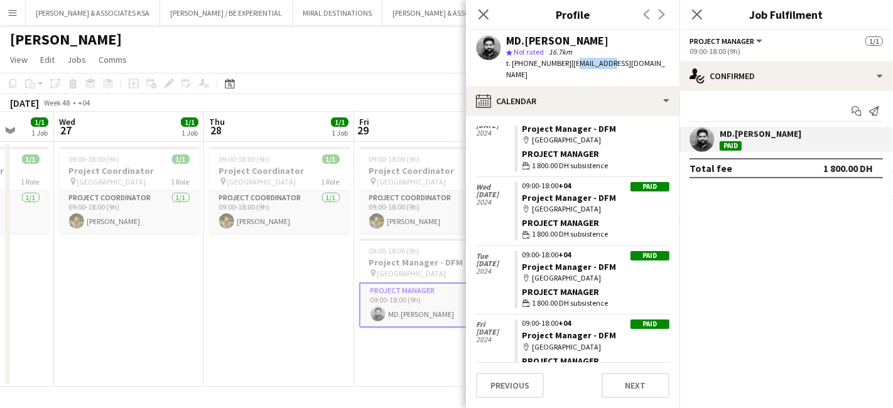
drag, startPoint x: 567, startPoint y: 63, endPoint x: 594, endPoint y: 64, distance: 27.0
click at [594, 64] on span "| [EMAIL_ADDRESS][DOMAIN_NAME]" at bounding box center [585, 68] width 159 height 21
click at [641, 62] on div "MD.[PERSON_NAME] star Not rated 16.7km t. [PHONE_NUMBER] | [EMAIL_ADDRESS][DOMA…" at bounding box center [572, 58] width 213 height 56
drag, startPoint x: 636, startPoint y: 65, endPoint x: 566, endPoint y: 65, distance: 70.3
click at [566, 65] on span "| [EMAIL_ADDRESS][DOMAIN_NAME]" at bounding box center [585, 68] width 159 height 21
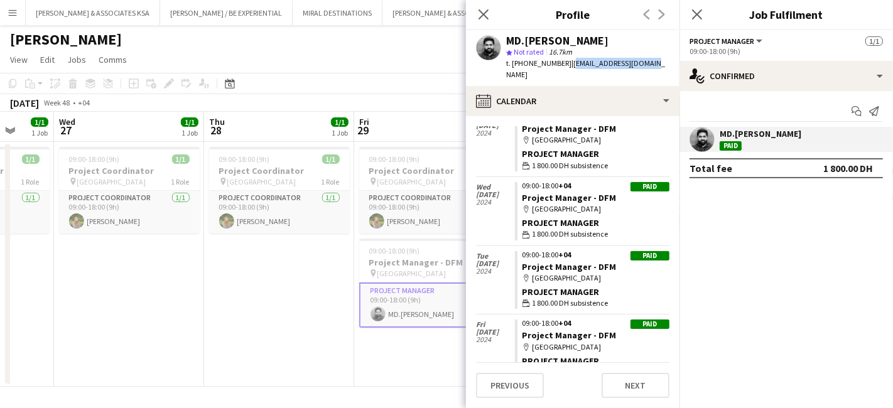
copy span "[EMAIL_ADDRESS][DOMAIN_NAME]"
